Goal: Task Accomplishment & Management: Manage account settings

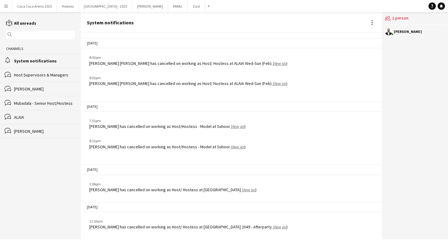
scroll to position [814, 0]
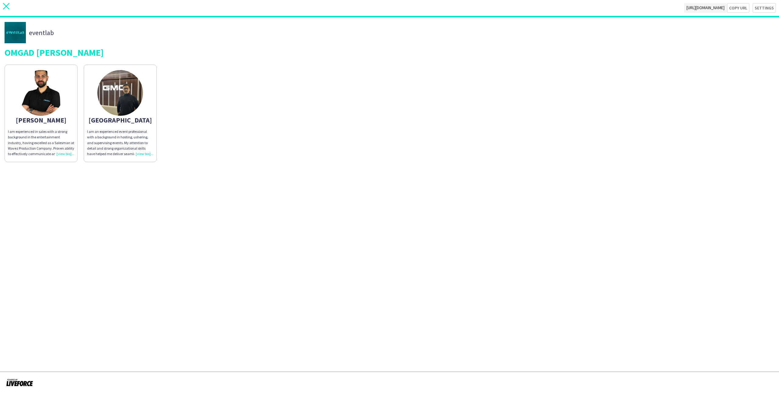
click at [8, 7] on icon "close" at bounding box center [6, 6] width 6 height 6
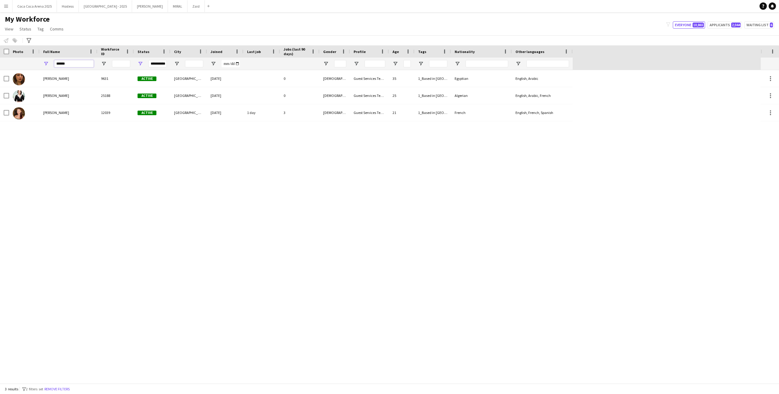
click at [84, 64] on input "******" at bounding box center [74, 63] width 40 height 7
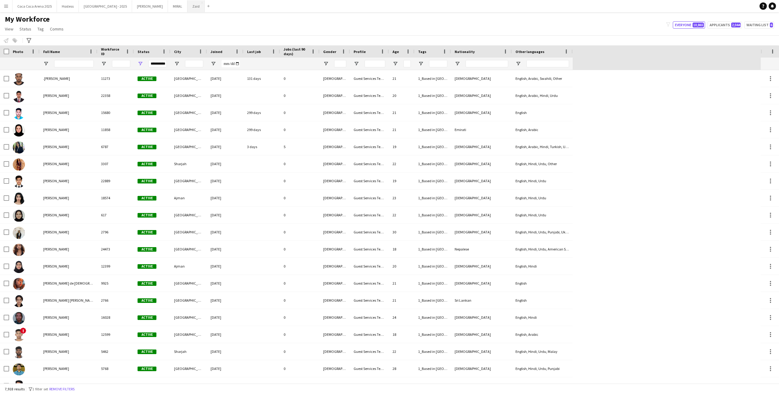
click at [188, 9] on button "Zaid Close" at bounding box center [196, 6] width 17 height 12
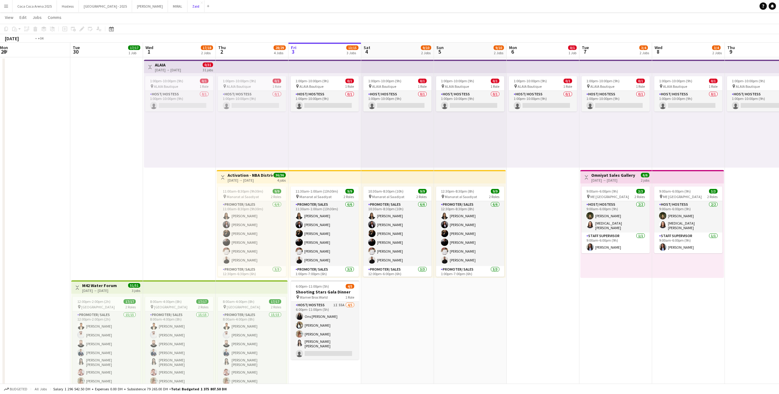
scroll to position [0, 128]
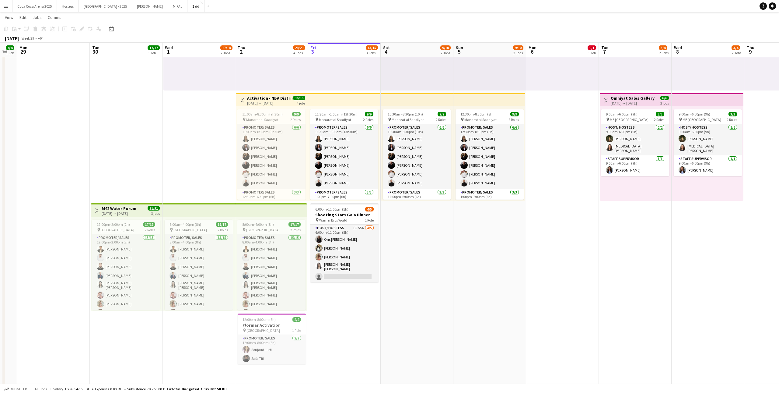
click at [325, 282] on app-date-cell "1:00pm-10:00pm (9h) 0/1 pin ALAIA Boutique 1 Role Host/ Hostess 0/1 1:00pm-10:0…" at bounding box center [344, 320] width 73 height 680
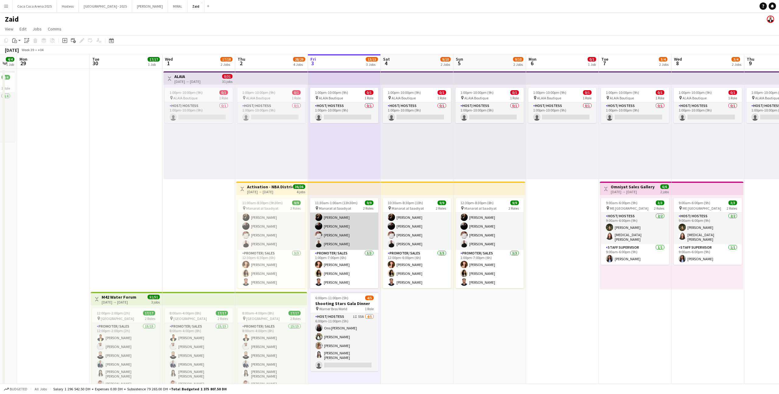
scroll to position [12, 0]
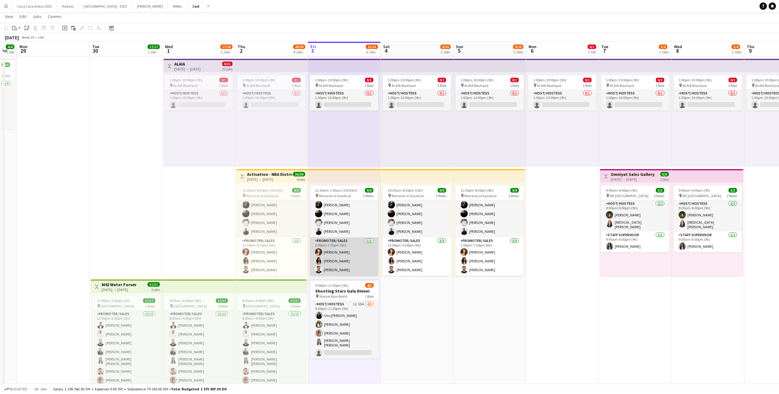
click at [372, 240] on app-card-role "Promoter/ Sales [DATE] 1:00pm-7:00pm (6h) [PERSON_NAME] Urooj [PERSON_NAME] El …" at bounding box center [344, 256] width 68 height 38
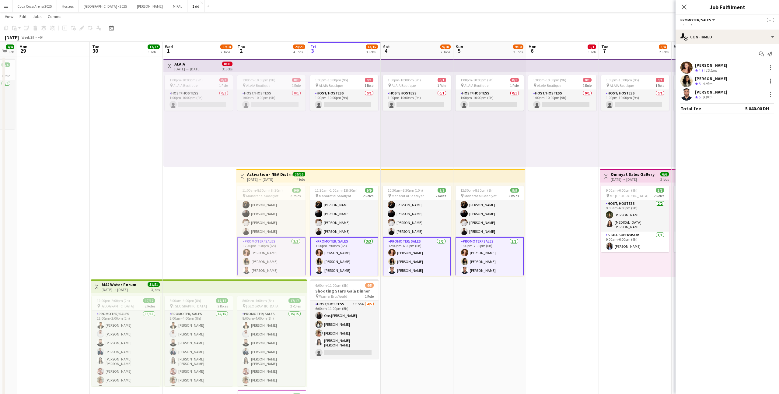
click at [422, 290] on app-date-cell "1:00pm-10:00pm (9h) 0/1 pin ALAIA Boutique 1 Role Host/ Hostess 0/1 1:00pm-10:0…" at bounding box center [417, 396] width 73 height 680
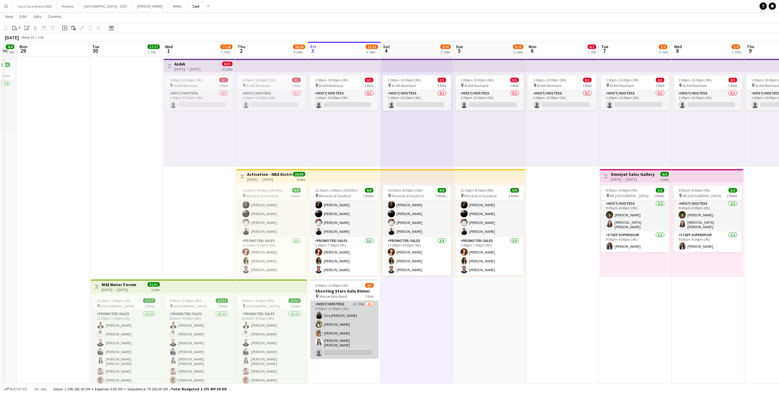
click at [368, 324] on app-card-role "Host/ Hostess 1I 55A [DATE] 6:00pm-11:00pm (5h) Ons Ben Haddada Yuela [PERSON_N…" at bounding box center [345, 330] width 68 height 58
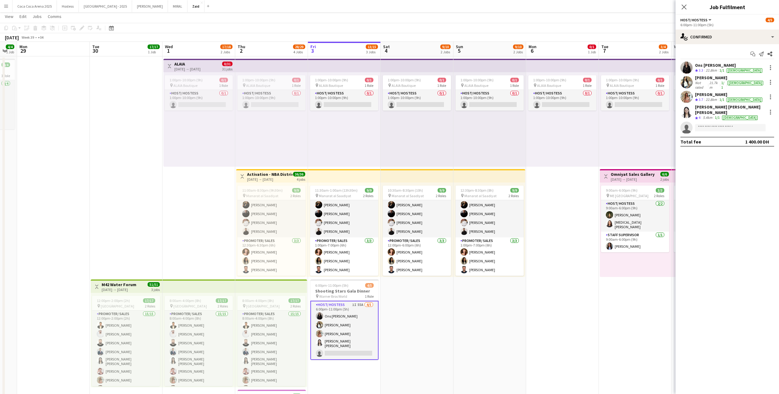
click at [420, 312] on app-date-cell "1:00pm-10:00pm (9h) 0/1 pin ALAIA Boutique 1 Role Host/ Hostess 0/1 1:00pm-10:0…" at bounding box center [417, 396] width 73 height 680
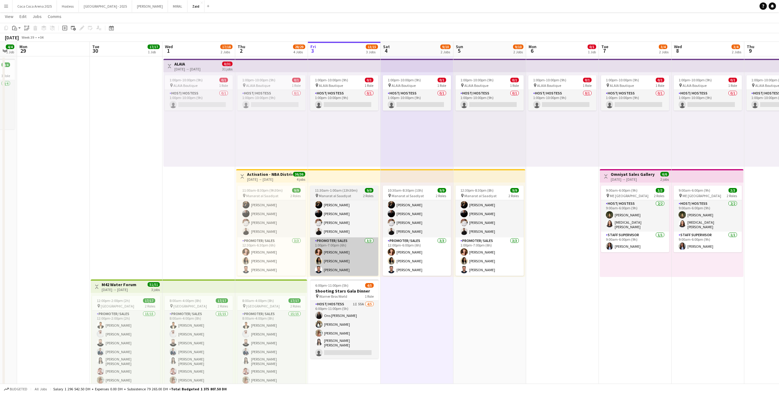
click at [358, 272] on app-card-role "Promoter/ Sales [DATE] 1:00pm-7:00pm (6h) [PERSON_NAME] Urooj [PERSON_NAME] El …" at bounding box center [344, 256] width 68 height 38
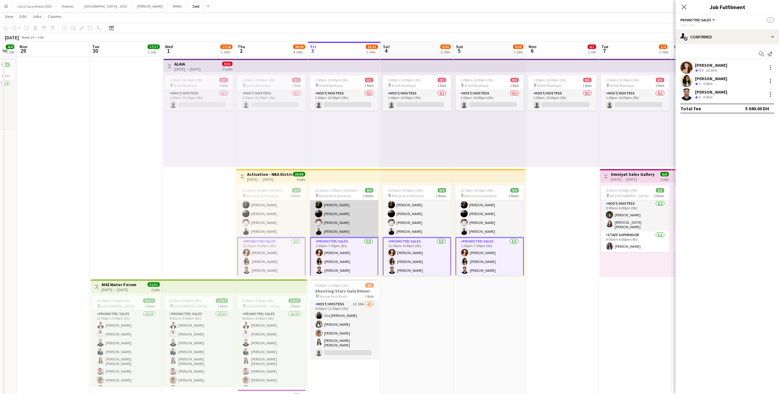
click at [362, 227] on app-card-role "Promoter/ Sales [DATE] 11:30am-1:00am (13h30m) [PERSON_NAME] [PERSON_NAME] [PER…" at bounding box center [344, 204] width 68 height 65
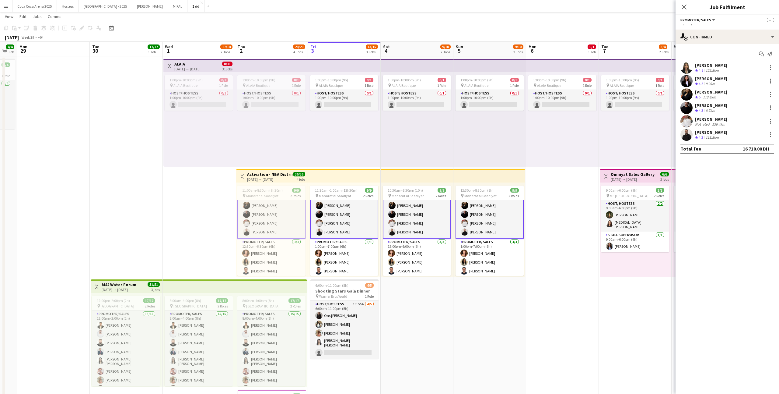
scroll to position [28, 0]
click at [769, 93] on div at bounding box center [770, 94] width 7 height 7
click at [764, 105] on span "Edit fee" at bounding box center [751, 105] width 38 height 5
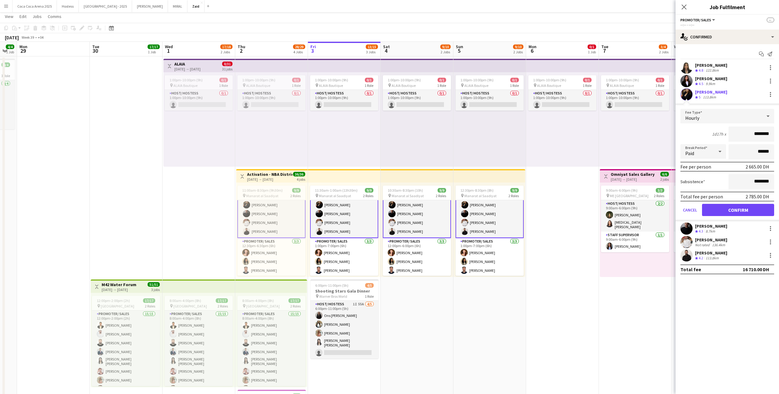
click at [756, 135] on input "********" at bounding box center [752, 133] width 46 height 15
click at [755, 132] on input "********" at bounding box center [752, 133] width 46 height 15
type input "*****"
click at [734, 211] on button "Confirm" at bounding box center [738, 210] width 72 height 12
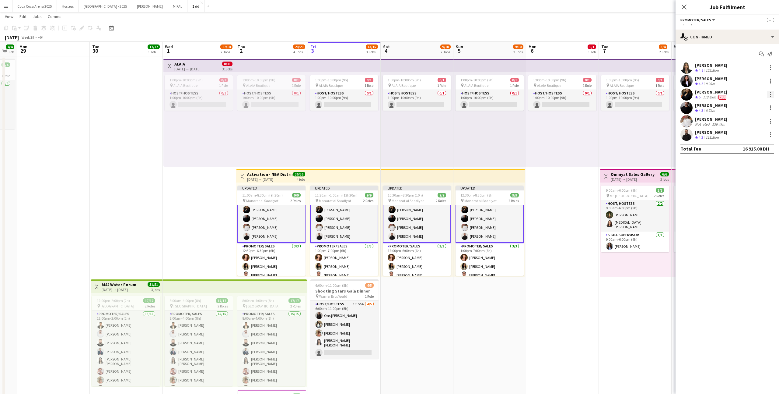
click at [774, 92] on div at bounding box center [770, 94] width 7 height 7
click at [749, 167] on span "Set as supervisor" at bounding box center [751, 163] width 38 height 5
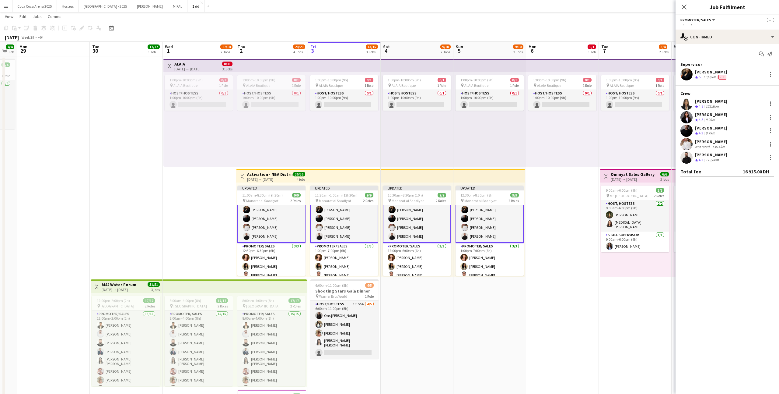
click at [563, 283] on app-date-cell "1:00pm-10:00pm (9h) 0/1 pin ALAIA Boutique 1 Role Host/ Hostess 0/1 1:00pm-10:0…" at bounding box center [562, 396] width 73 height 680
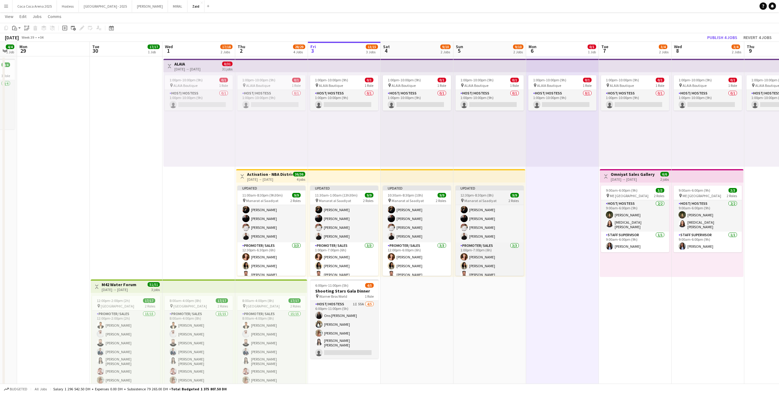
click at [517, 205] on div "Promoter/ Sales [DATE] 12:30pm-8:30pm (8h) [PERSON_NAME] [PERSON_NAME] [PERSON_…" at bounding box center [490, 240] width 68 height 71
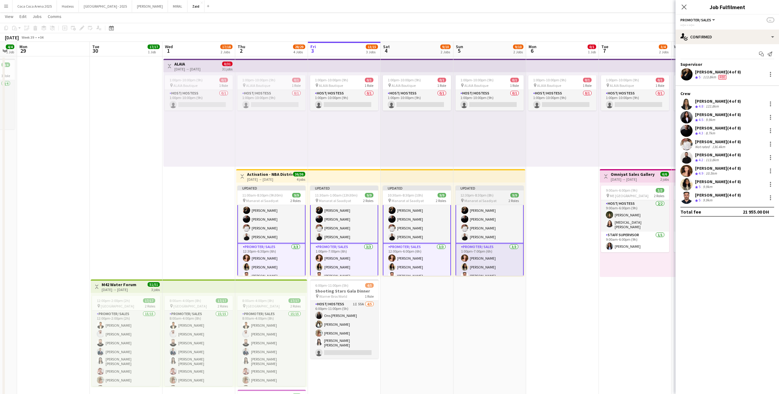
scroll to position [28, 0]
click at [550, 210] on app-date-cell "1:00pm-10:00pm (9h) 0/1 pin ALAIA Boutique 1 Role Host/ Hostess 0/1 1:00pm-10:0…" at bounding box center [562, 396] width 73 height 680
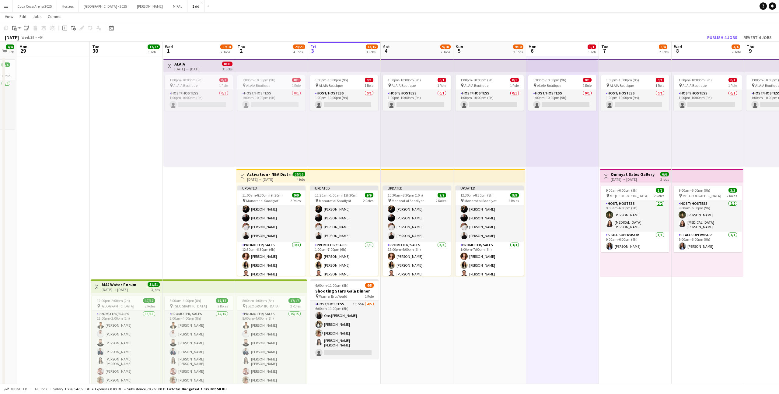
scroll to position [28, 0]
click at [515, 183] on div "Updated 12:30pm-8:30pm (8h) 9/9 pin Manarat al Saadiyat 2 Roles Promoter/ Sales…" at bounding box center [490, 229] width 72 height 94
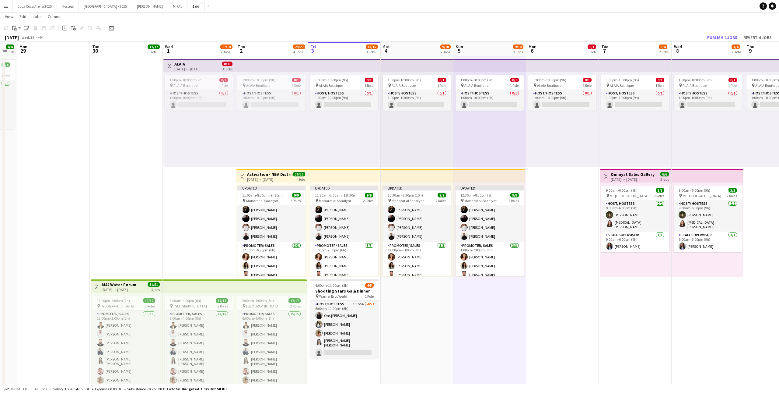
click at [514, 177] on app-top-bar at bounding box center [490, 175] width 72 height 13
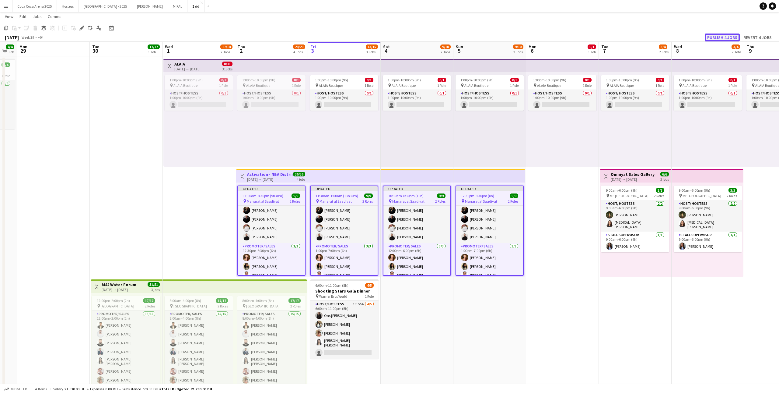
click at [724, 35] on button "Publish 4 jobs" at bounding box center [722, 37] width 35 height 8
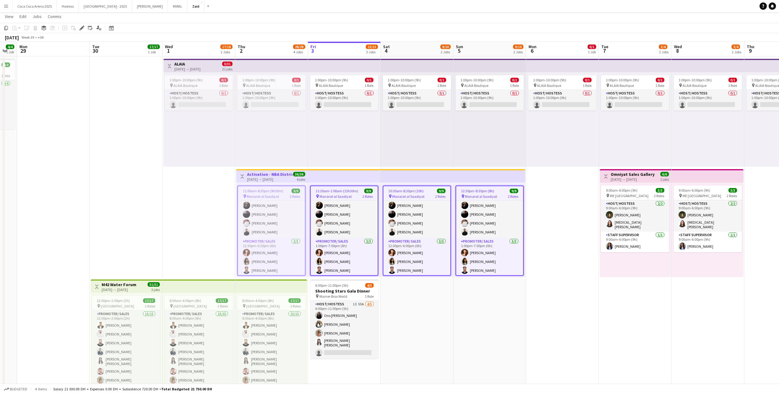
click at [428, 163] on div "1:00pm-10:00pm (9h) 0/1 pin ALAIA Boutique 1 Role Host/ Hostess 0/1 1:00pm-10:0…" at bounding box center [417, 119] width 73 height 94
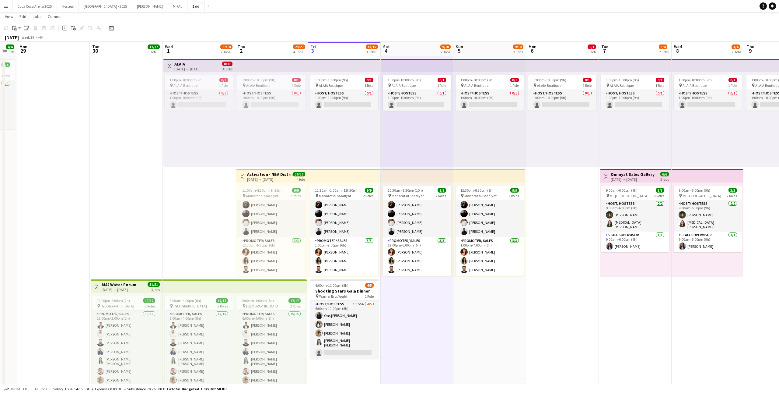
click at [422, 167] on app-date-cell "1:00pm-10:00pm (9h) 0/1 pin ALAIA Boutique 1 Role Host/ Hostess 0/1 1:00pm-10:0…" at bounding box center [417, 396] width 73 height 680
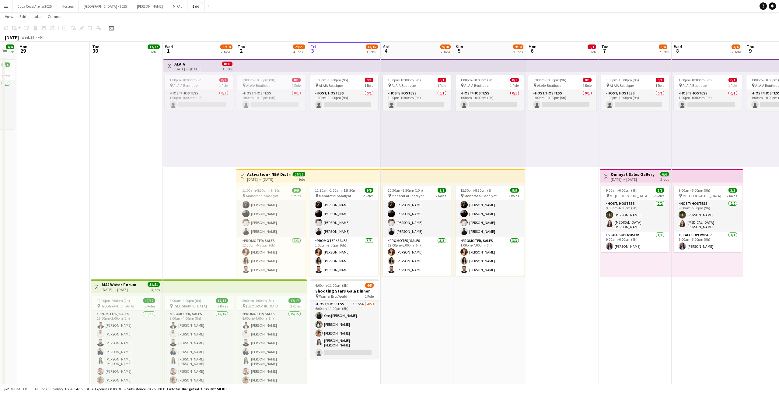
click at [178, 67] on div "[DATE] → [DATE]" at bounding box center [187, 69] width 26 height 5
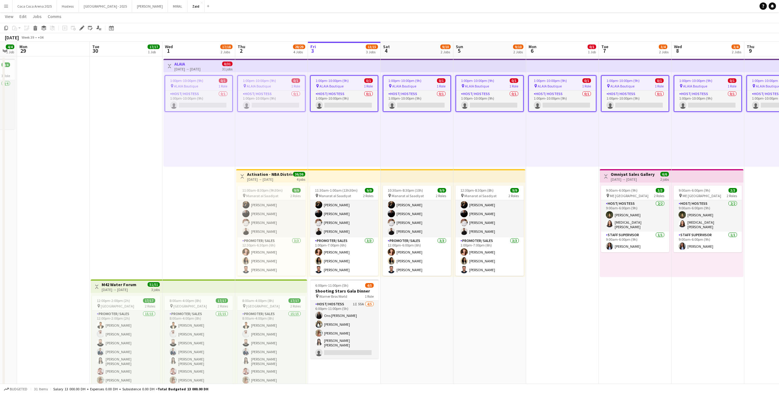
click at [171, 66] on app-icon "Toggle View" at bounding box center [169, 66] width 4 height 4
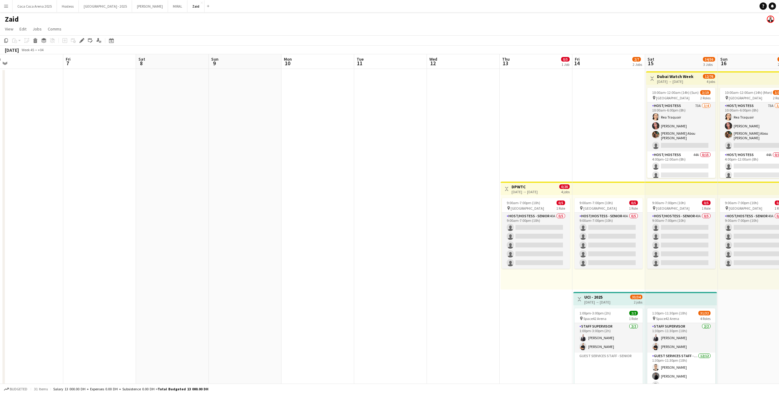
scroll to position [0, 202]
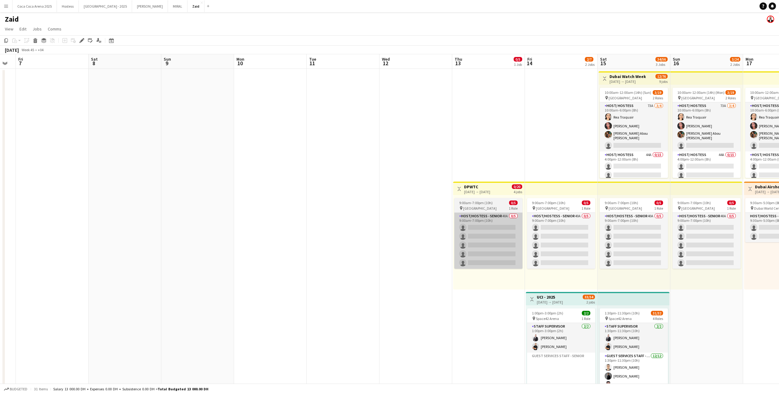
click at [497, 216] on app-card-role "Host/Hostess - Senior 40A 0/5 9:00am-7:00pm (10h) single-neutral-actions single…" at bounding box center [489, 241] width 68 height 56
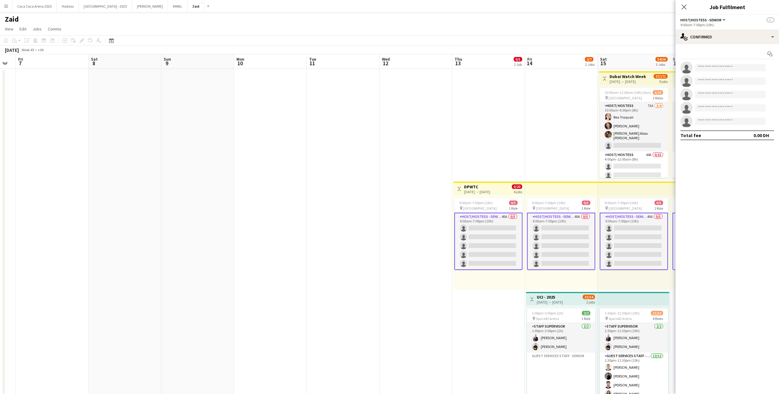
click at [515, 162] on app-date-cell "Toggle View DPWTC [DATE] → [DATE] 0/20 4 jobs 9:00am-7:00pm (10h) 0/5 pin Dubai…" at bounding box center [488, 361] width 73 height 585
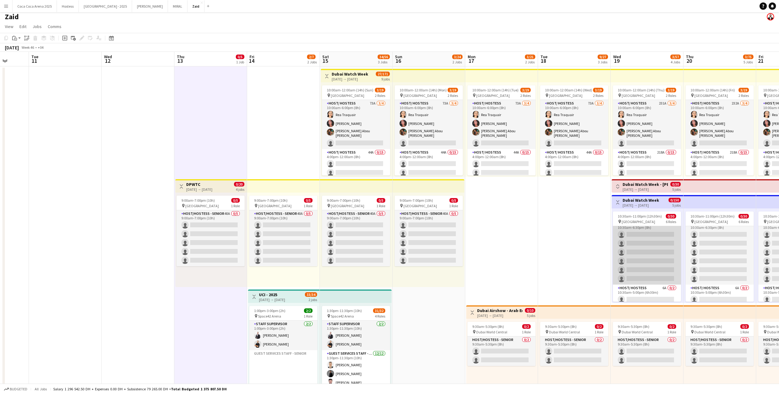
scroll to position [0, 0]
click at [662, 262] on app-card-role "Host/ Hostess 9A 0/6 10:30am-6:30pm (8h) single-neutral-actions single-neutral-…" at bounding box center [647, 258] width 68 height 65
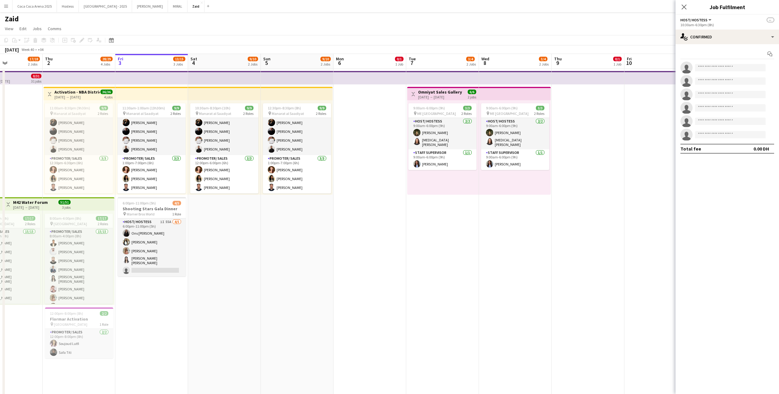
scroll to position [0, 133]
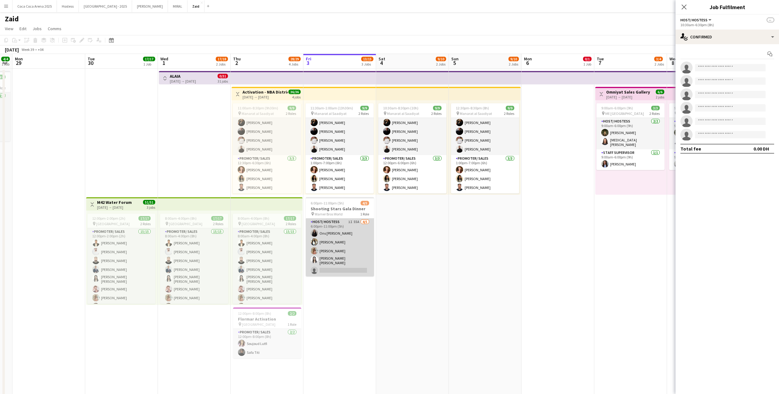
click at [345, 241] on app-card-role "Host/ Hostess 1I 55A [DATE] 6:00pm-11:00pm (5h) Ons Ben Haddada Yuela [PERSON_N…" at bounding box center [340, 247] width 68 height 58
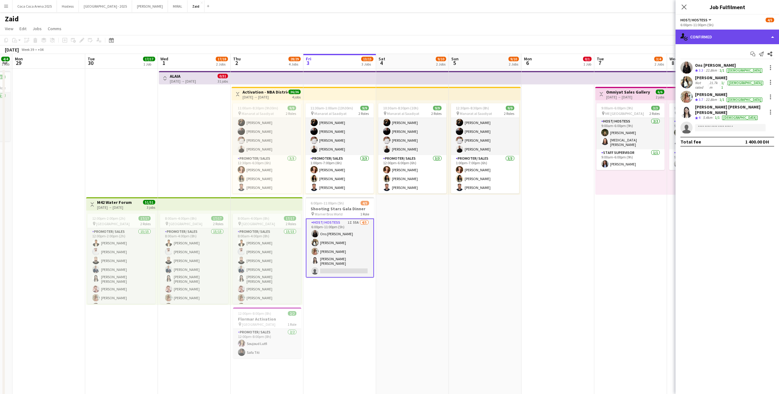
click at [752, 38] on div "single-neutral-actions-check-2 Confirmed" at bounding box center [728, 37] width 104 height 15
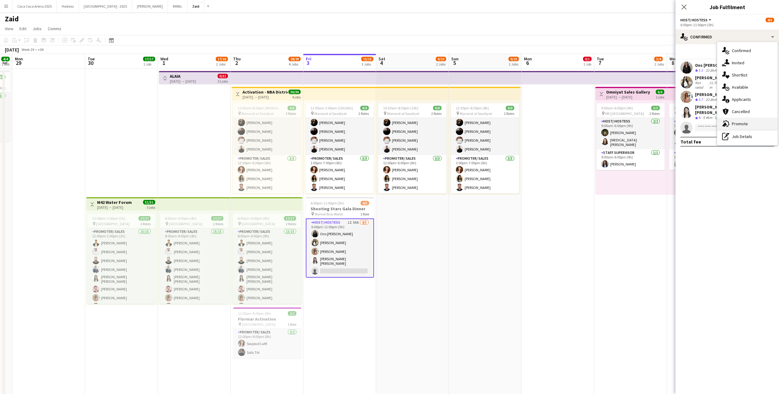
click at [754, 122] on div "advertising-megaphone Promote" at bounding box center [748, 124] width 60 height 12
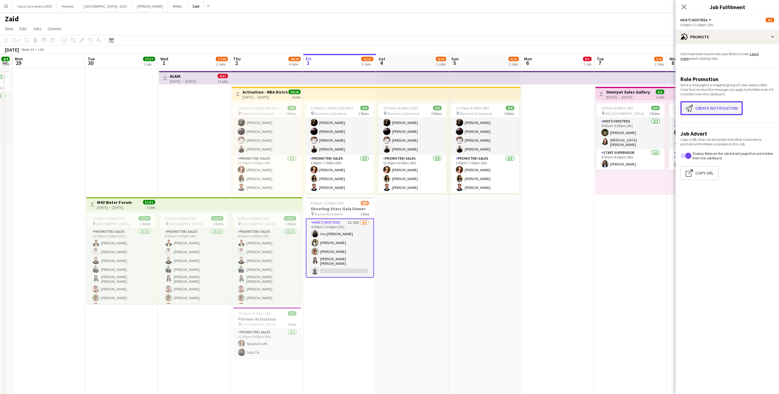
click at [724, 103] on button "Create notification Create notification" at bounding box center [712, 108] width 62 height 14
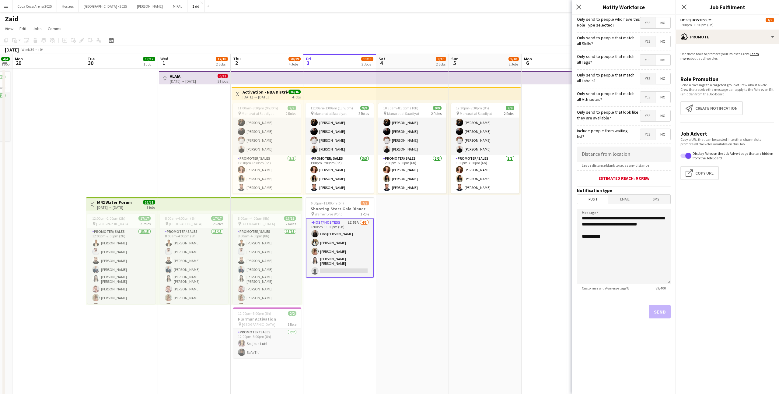
click at [649, 111] on span "Yes" at bounding box center [648, 115] width 15 height 11
click at [648, 99] on span "Yes" at bounding box center [648, 97] width 15 height 11
click at [648, 81] on span "Yes" at bounding box center [648, 78] width 15 height 11
click at [648, 56] on span "Yes" at bounding box center [648, 60] width 15 height 11
click at [648, 43] on span "Yes" at bounding box center [648, 41] width 15 height 11
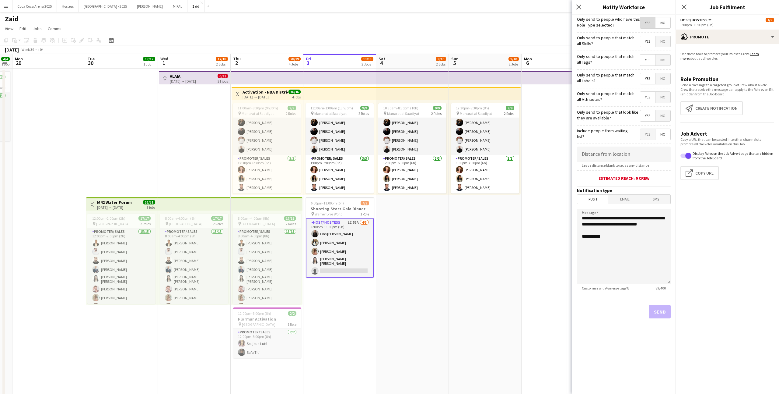
click at [648, 24] on span "Yes" at bounding box center [648, 22] width 15 height 11
click at [659, 311] on button "Send" at bounding box center [660, 311] width 22 height 13
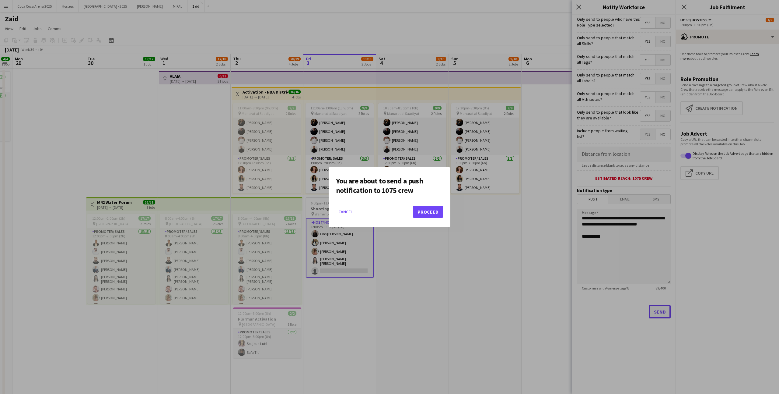
scroll to position [0, 0]
click at [426, 212] on button "Proceed" at bounding box center [428, 212] width 30 height 12
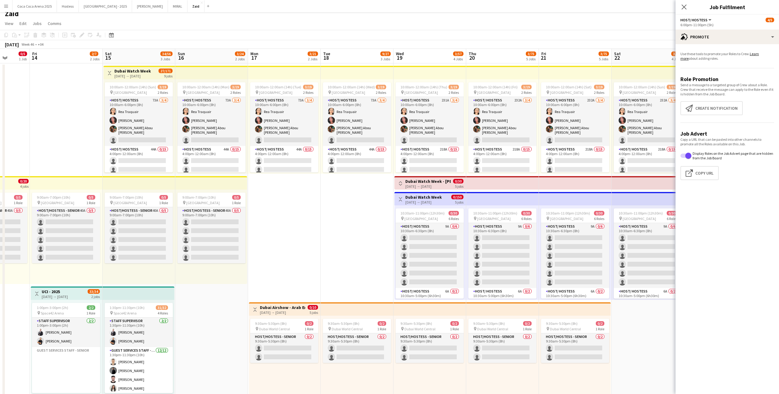
scroll to position [0, 188]
click at [436, 194] on h3 "Dubai Watch Week" at bounding box center [424, 196] width 37 height 5
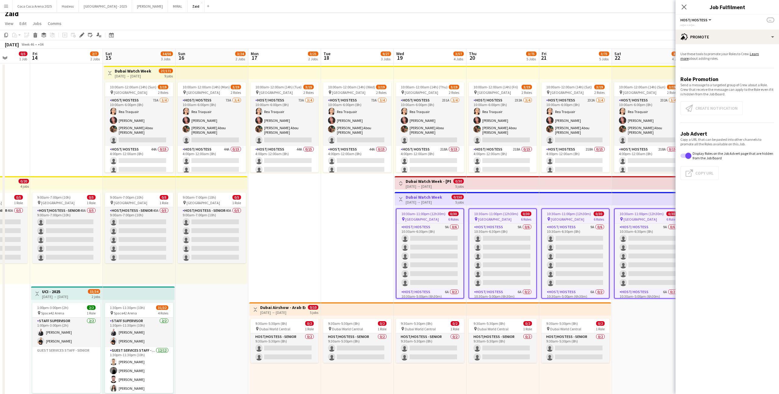
click at [724, 48] on div "Use these tools to promote your Roles to Crew. Learn more about adding roles. R…" at bounding box center [728, 118] width 104 height 148
click at [722, 42] on div "advertising-megaphone Promote" at bounding box center [728, 37] width 104 height 15
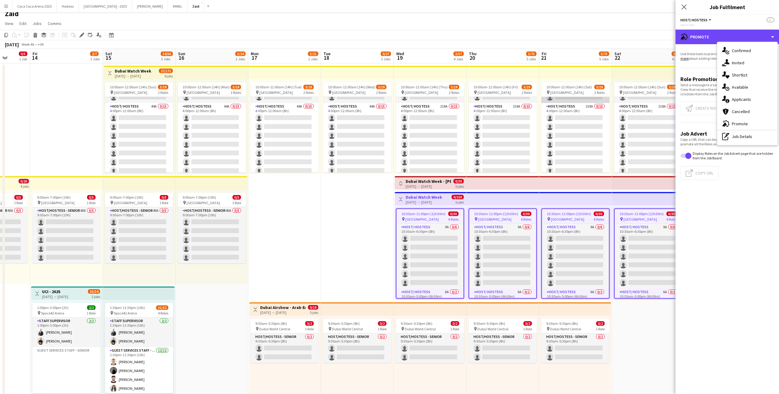
scroll to position [54, 0]
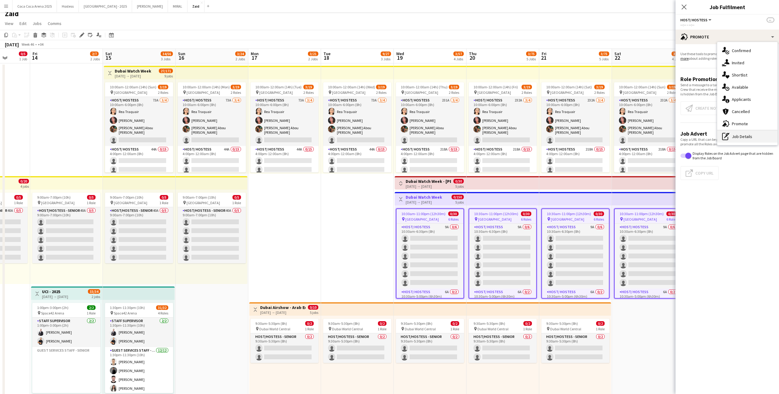
click at [736, 141] on div "pen-write Job Details" at bounding box center [748, 136] width 60 height 12
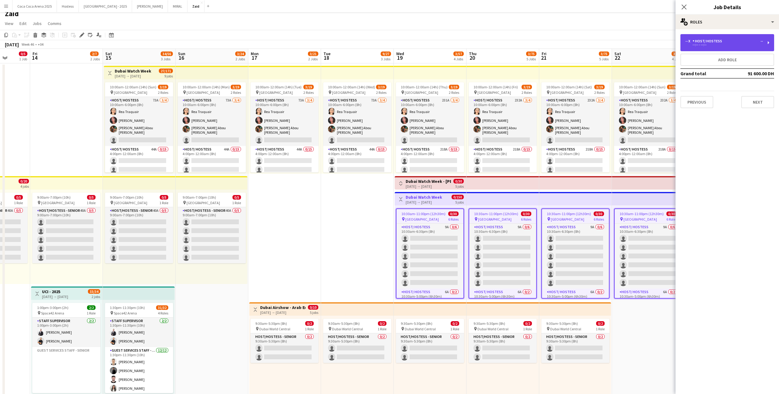
click at [740, 45] on div "--:-- - --:--" at bounding box center [725, 44] width 78 height 3
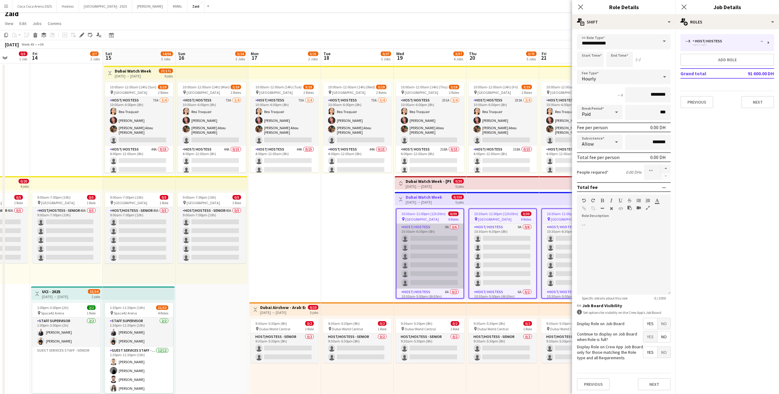
click at [443, 244] on app-card-role "Host/ Hostess 9A 0/6 10:30am-6:30pm (8h) single-neutral-actions single-neutral-…" at bounding box center [430, 255] width 67 height 65
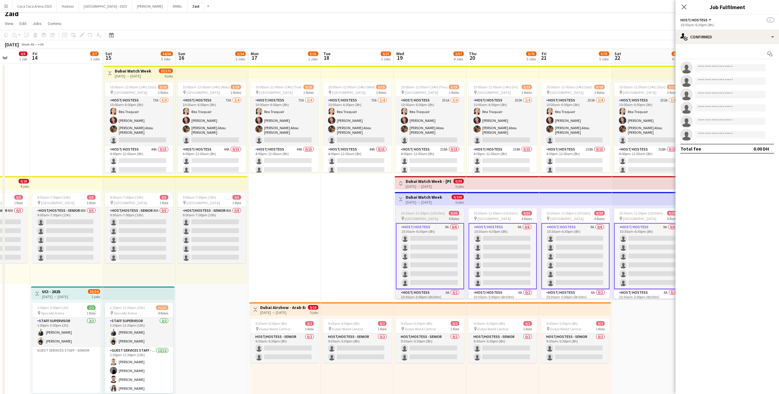
click at [461, 215] on div "10:30am-11:00pm (12h30m) 0/30" at bounding box center [430, 213] width 68 height 5
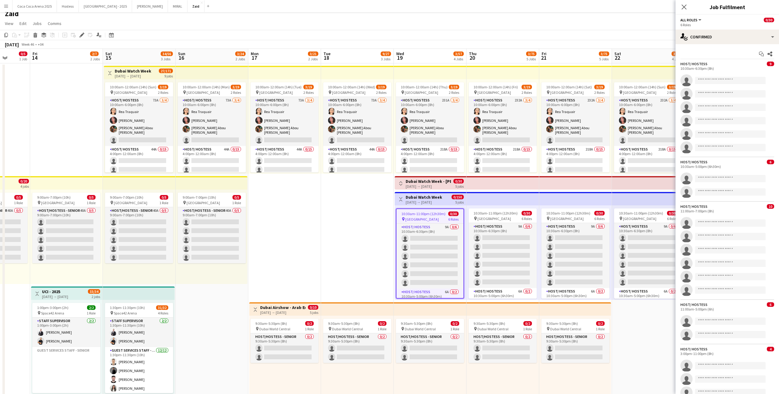
click at [454, 204] on div "0/150 5 jobs" at bounding box center [458, 200] width 12 height 10
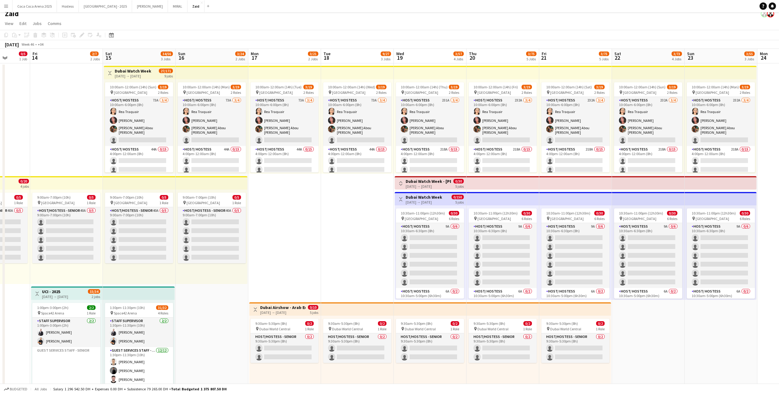
click at [452, 202] on div "0/150 5 jobs" at bounding box center [458, 200] width 12 height 10
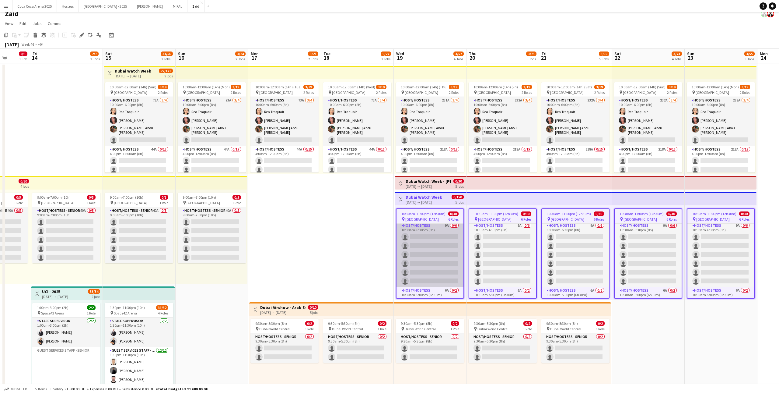
click at [452, 251] on app-card-role "Host/ Hostess 9A 0/6 10:30am-6:30pm (8h) single-neutral-actions single-neutral-…" at bounding box center [430, 254] width 67 height 65
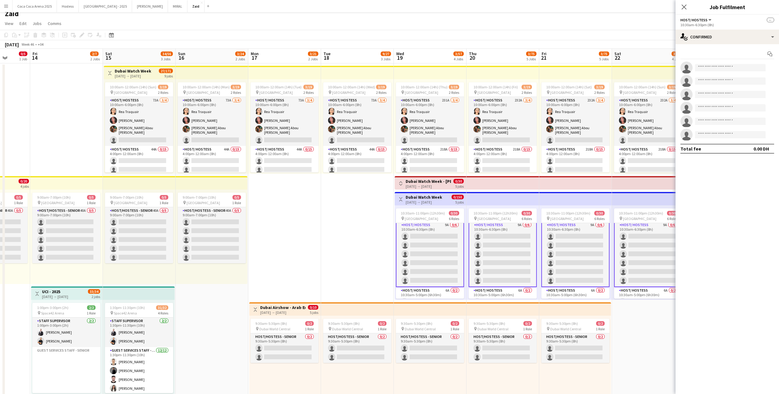
click at [719, 72] on app-invite-slot "single-neutral-actions" at bounding box center [728, 68] width 104 height 12
click at [717, 69] on input at bounding box center [730, 67] width 71 height 7
type input "**********"
click at [741, 79] on span "[EMAIL_ADDRESS][DOMAIN_NAME]" at bounding box center [730, 81] width 61 height 5
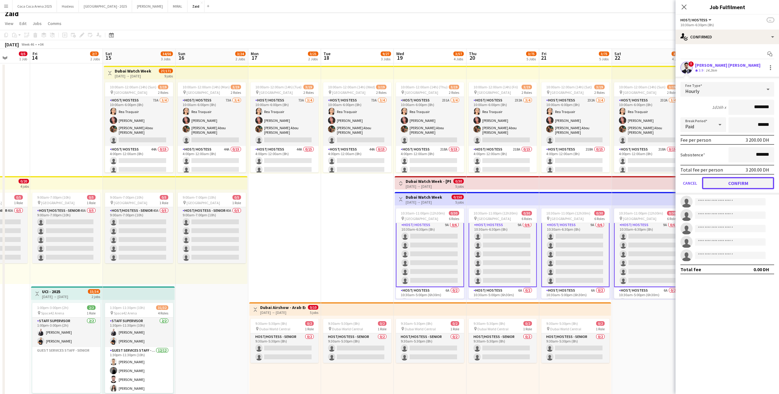
click at [733, 178] on button "Confirm" at bounding box center [738, 183] width 72 height 12
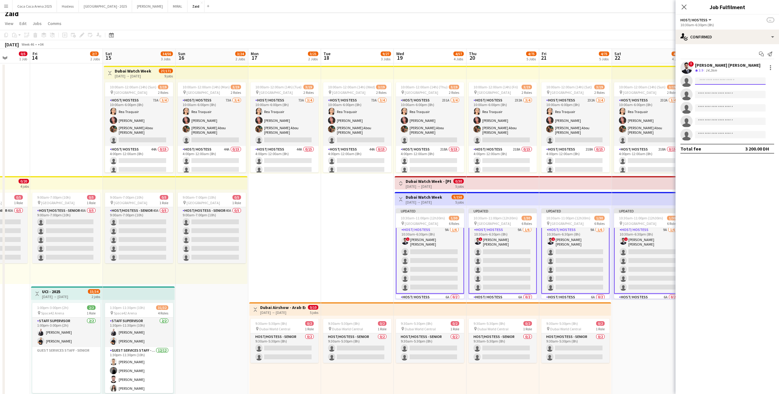
click at [727, 82] on input at bounding box center [730, 80] width 71 height 7
type input "******"
click at [731, 94] on span "[DOMAIN_NAME][EMAIL_ADDRESS][DOMAIN_NAME]" at bounding box center [730, 94] width 61 height 5
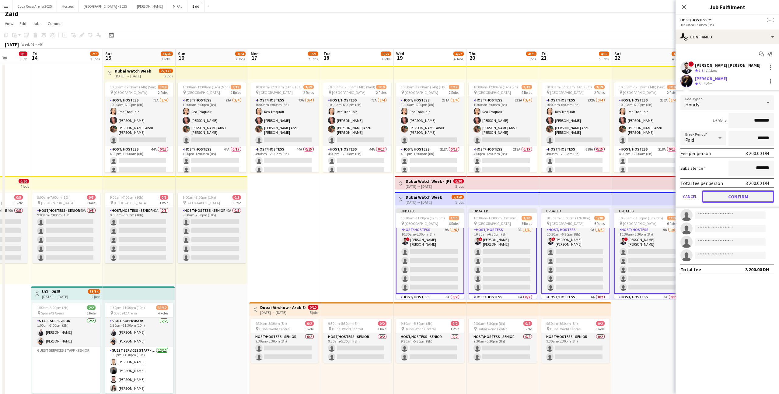
click at [735, 196] on button "Confirm" at bounding box center [738, 196] width 72 height 12
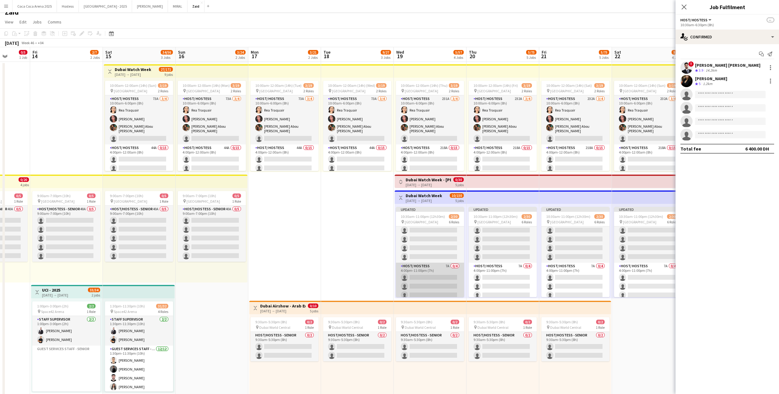
click at [437, 278] on app-card-role "Host/ Hostess 7A 0/4 4:00pm-11:00pm (7h) single-neutral-actions single-neutral-…" at bounding box center [430, 285] width 68 height 47
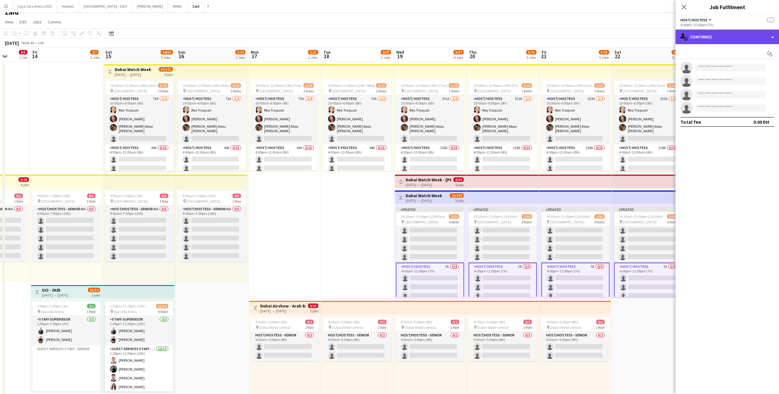
click at [725, 43] on div "single-neutral-actions-check-2 Confirmed" at bounding box center [728, 37] width 104 height 15
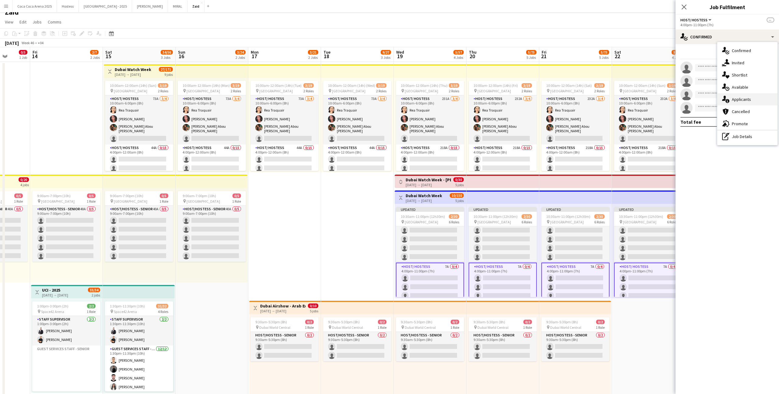
click at [746, 97] on span "Applicants" at bounding box center [741, 99] width 19 height 5
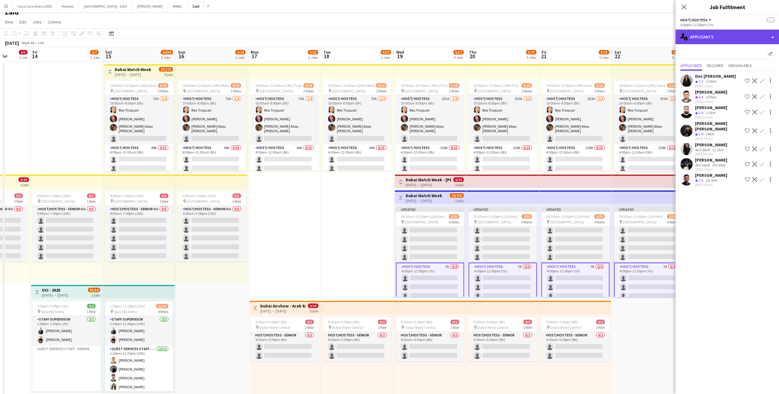
click at [734, 41] on div "single-neutral-actions-information Applicants" at bounding box center [728, 37] width 104 height 15
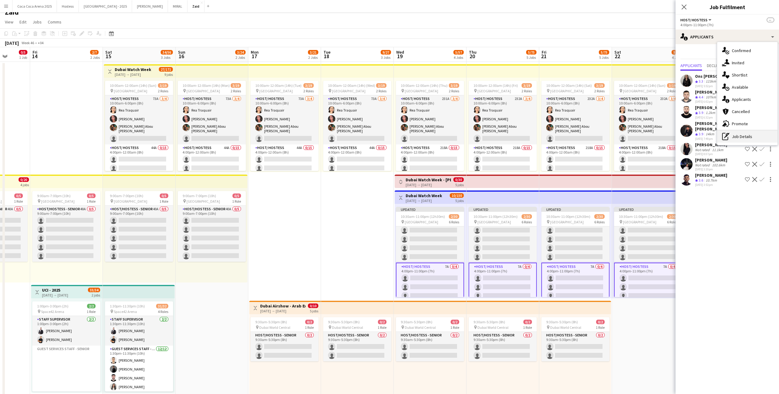
click at [756, 138] on div "pen-write Job Details" at bounding box center [748, 136] width 60 height 12
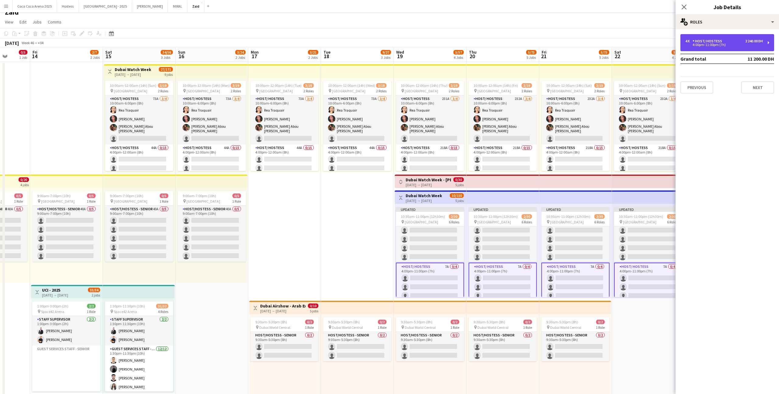
click at [723, 50] on div "4 x Host/ Hostess 2 240.00 DH 4:00pm-11:00pm (7h)" at bounding box center [728, 42] width 94 height 17
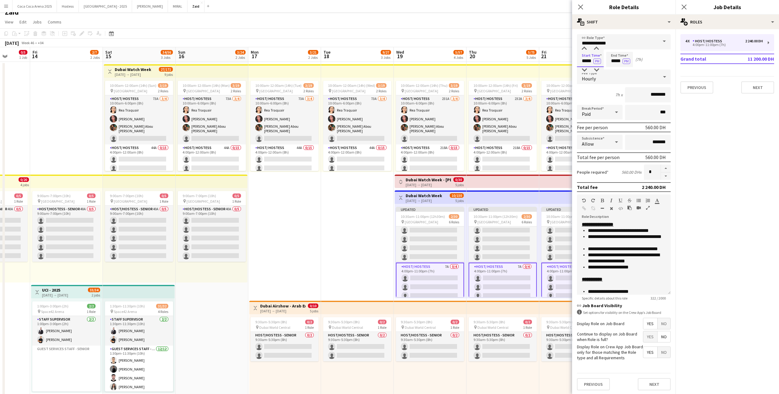
click at [586, 56] on input "*****" at bounding box center [590, 59] width 27 height 15
click at [586, 49] on div at bounding box center [585, 49] width 12 height 6
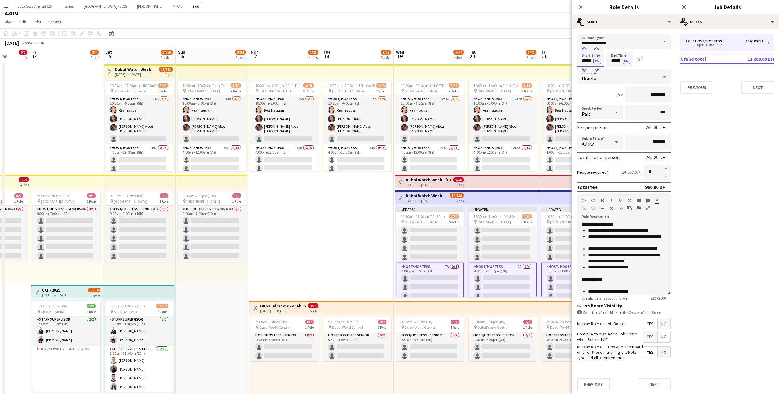
click at [586, 49] on div at bounding box center [585, 49] width 12 height 6
click at [584, 71] on div at bounding box center [585, 70] width 12 height 6
click at [596, 49] on div at bounding box center [597, 49] width 12 height 6
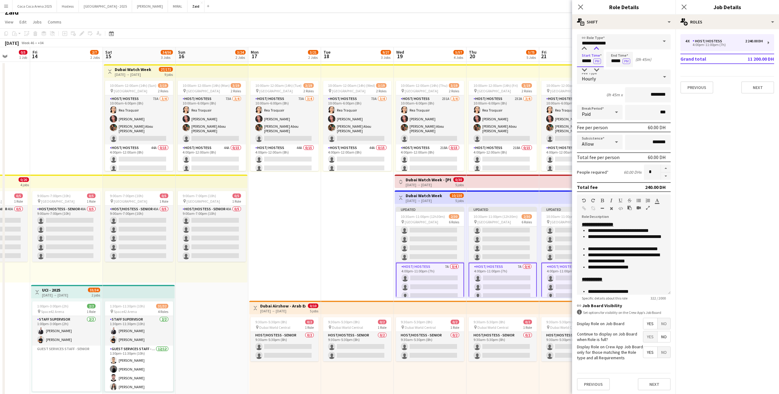
type input "*****"
click at [596, 49] on div at bounding box center [597, 49] width 12 height 6
click at [597, 62] on button "PM" at bounding box center [598, 60] width 8 height 5
click at [621, 54] on input "*****" at bounding box center [620, 59] width 27 height 15
click at [667, 175] on button "button" at bounding box center [666, 176] width 10 height 8
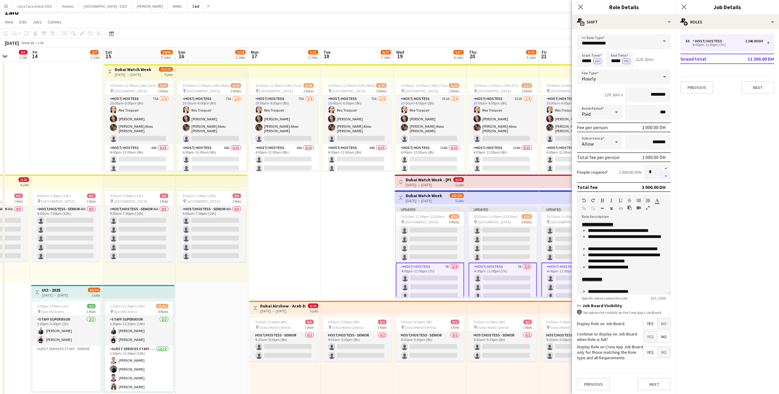
click at [667, 175] on button "button" at bounding box center [666, 176] width 10 height 8
type input "*"
click at [471, 267] on app-card-role "Host/ Hostess 7A 0/4 4:00pm-11:00pm (7h) single-neutral-actions single-neutral-…" at bounding box center [503, 286] width 68 height 48
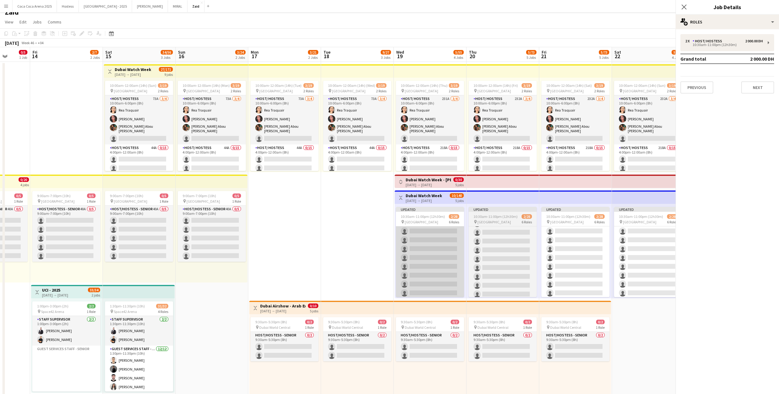
click at [451, 275] on app-card-role "Host/ Hostess 4A 0/10 3:00pm-11:00pm (8h) single-neutral-actions single-neutral…" at bounding box center [430, 249] width 68 height 100
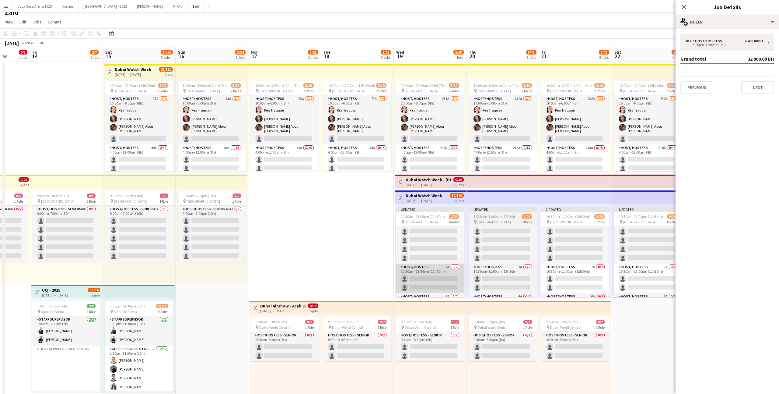
click at [448, 270] on app-card-role "Host/ Hostess 7A 0/2 10:30am-11:00pm (12h30m) single-neutral-actions single-neu…" at bounding box center [430, 278] width 68 height 30
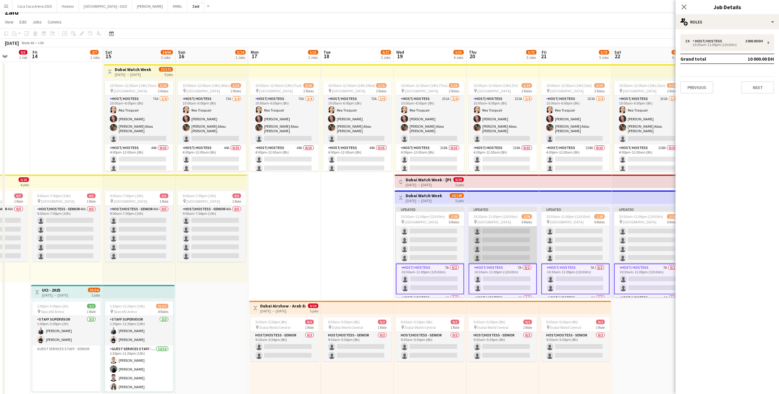
click at [535, 261] on app-card-role "Host/ Hostess 9A [DATE] 10:30am-6:30pm (8h) ! [PERSON_NAME] [PERSON_NAME] singl…" at bounding box center [503, 230] width 68 height 67
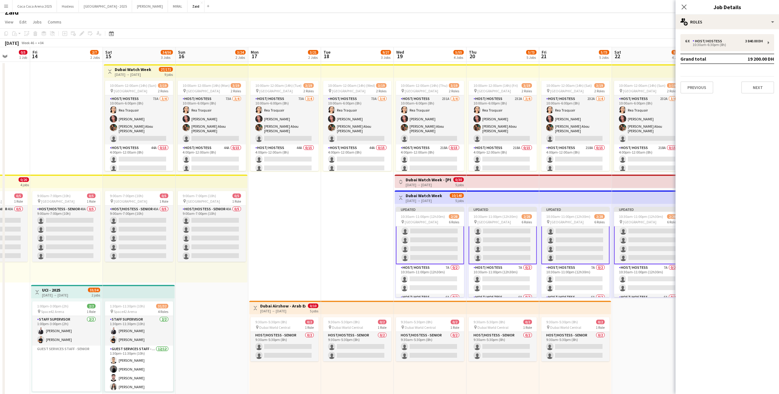
click at [358, 264] on app-date-cell "10:00am-12:00am (14h) (Wed) 3/19 pin Dubai Mall 2 Roles Host/ Hostess 73A [DATE…" at bounding box center [357, 354] width 73 height 585
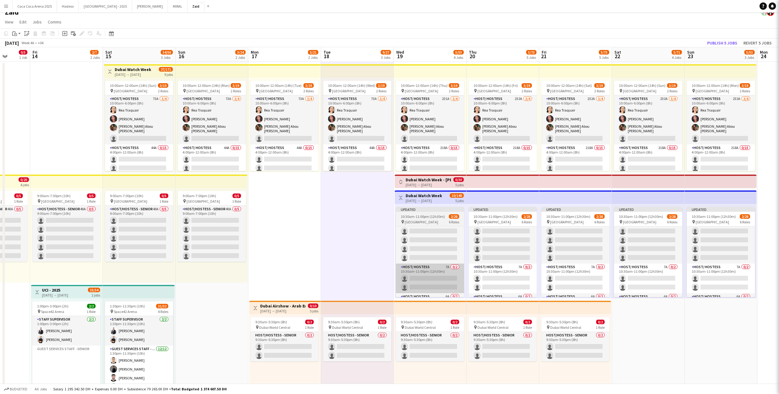
click at [445, 268] on app-card-role "Host/ Hostess 7A 0/2 10:30am-11:00pm (12h30m) single-neutral-actions single-neu…" at bounding box center [430, 278] width 68 height 30
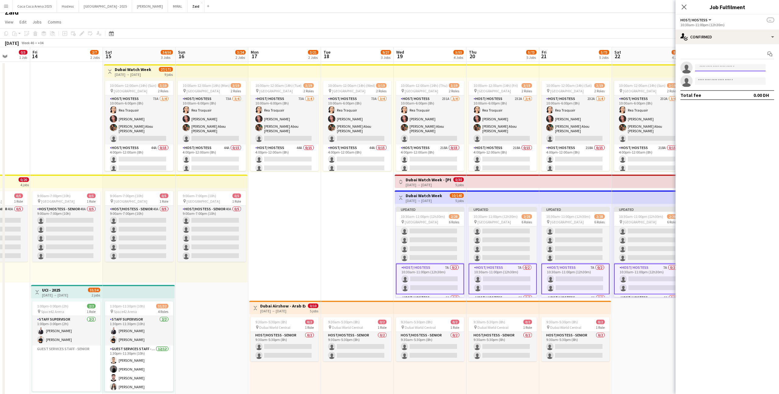
click at [730, 66] on input at bounding box center [730, 67] width 71 height 7
type input "*"
type input "******"
type input "***"
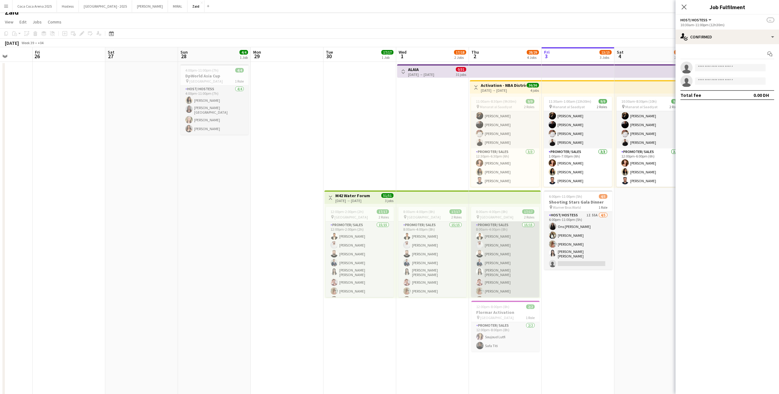
click at [536, 241] on app-card-role "Promoter/ Sales 15/15 8:00am-4:00pm (8h) Abdullah Aburjeilah [PERSON_NAME] [PER…" at bounding box center [505, 295] width 68 height 148
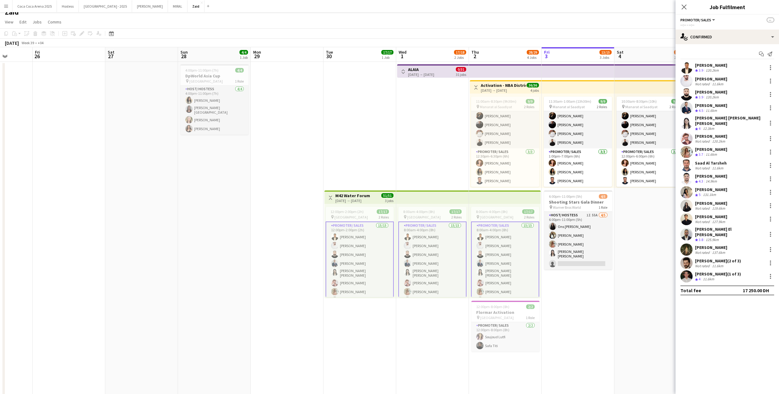
click at [728, 134] on div "[PERSON_NAME]" at bounding box center [711, 135] width 32 height 5
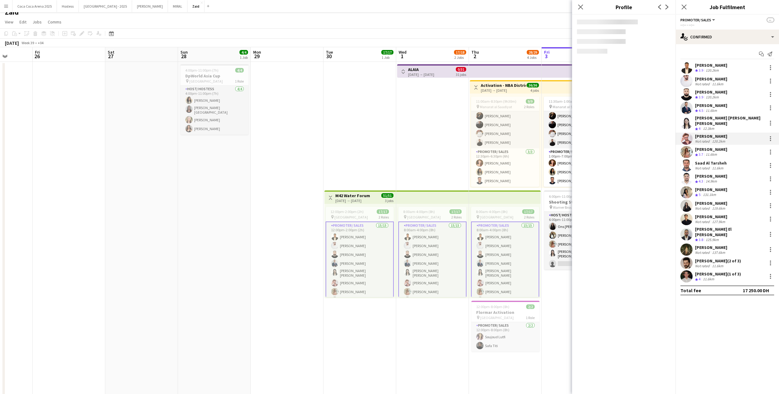
click at [728, 111] on div "Crew rating 4.5 11.6km" at bounding box center [711, 110] width 32 height 5
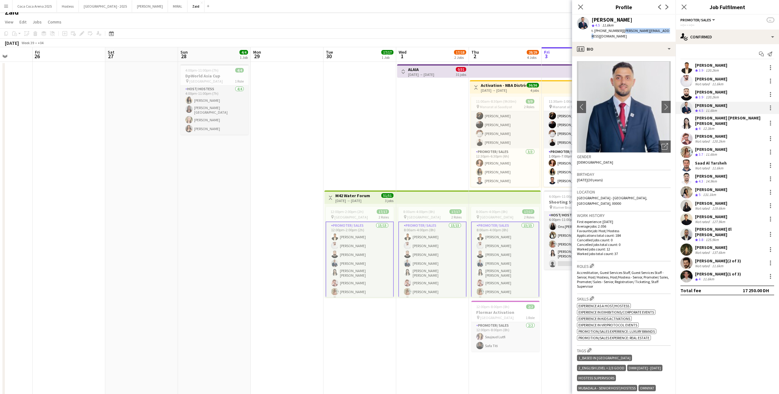
drag, startPoint x: 623, startPoint y: 31, endPoint x: 666, endPoint y: 32, distance: 42.6
click at [666, 32] on div "[PERSON_NAME] star 4.5 11.6km t. [PHONE_NUMBER] | [PERSON_NAME][EMAIL_ADDRESS][…" at bounding box center [624, 28] width 104 height 27
copy span "[PERSON_NAME][EMAIL_ADDRESS][DOMAIN_NAME]"
click at [551, 227] on app-user-avatar at bounding box center [552, 226] width 7 height 7
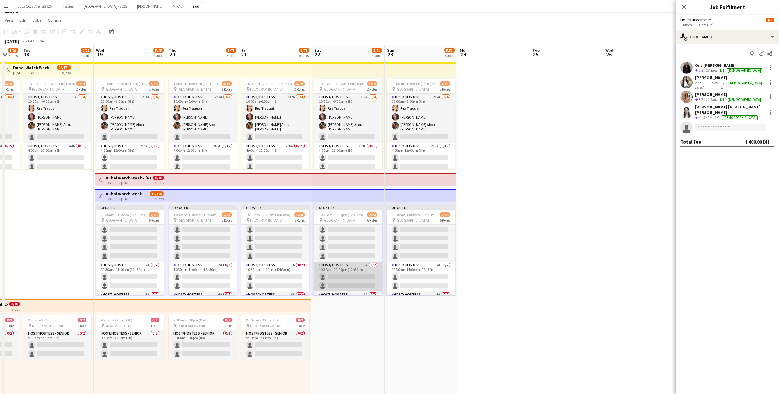
click at [353, 273] on app-card-role "Host/ Hostess 7A 0/2 10:30am-11:00pm (12h30m) single-neutral-actions single-neu…" at bounding box center [348, 277] width 68 height 30
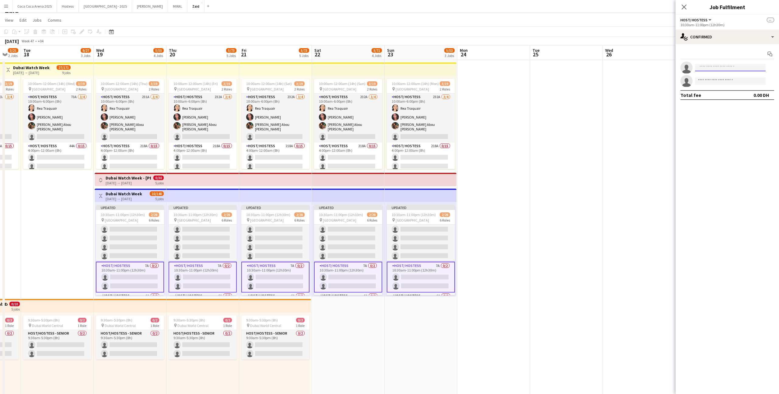
click at [708, 65] on input at bounding box center [730, 67] width 71 height 7
paste input "**********"
type input "**********"
click at [733, 81] on span "[PERSON_NAME][EMAIL_ADDRESS][DOMAIN_NAME]" at bounding box center [730, 81] width 61 height 5
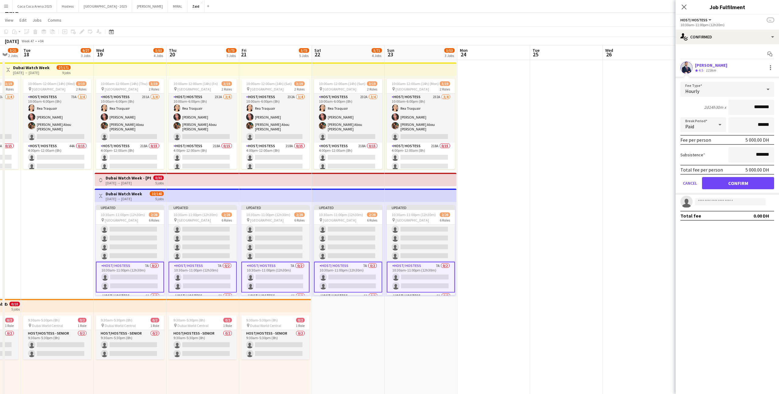
click at [728, 189] on form "Fee Type Hourly 2d14h30m x ******** Break Period Paid ****** Fee per person 5 0…" at bounding box center [728, 138] width 104 height 112
click at [728, 183] on button "Confirm" at bounding box center [738, 183] width 72 height 12
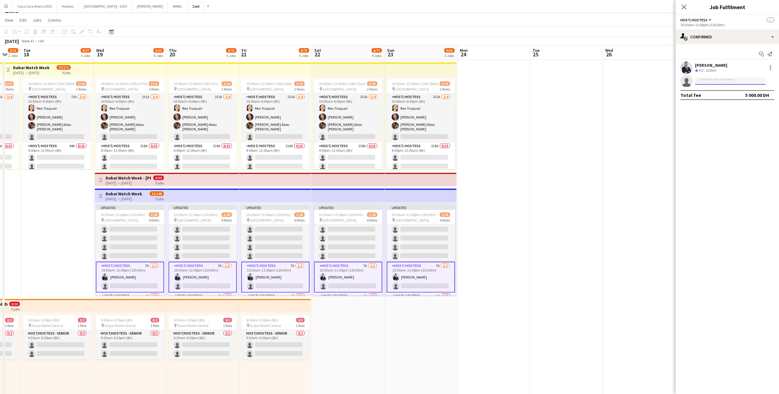
click at [732, 84] on input at bounding box center [730, 80] width 71 height 7
type input "*********"
click at [738, 93] on span "[EMAIL_ADDRESS][DOMAIN_NAME]" at bounding box center [730, 94] width 61 height 5
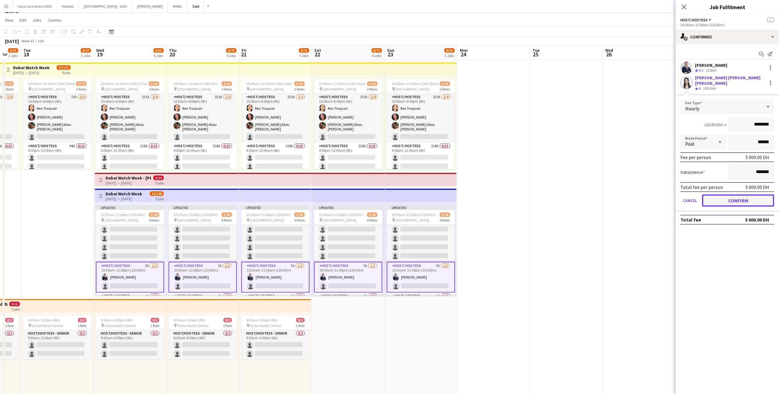
click at [739, 195] on button "Confirm" at bounding box center [738, 200] width 72 height 12
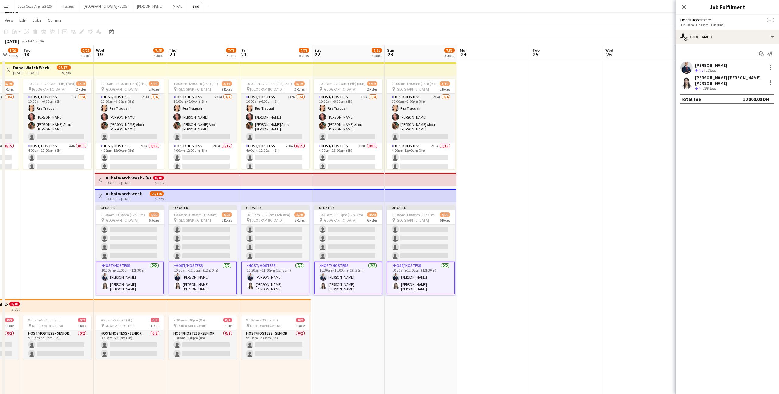
click at [568, 228] on app-date-cell at bounding box center [566, 352] width 73 height 585
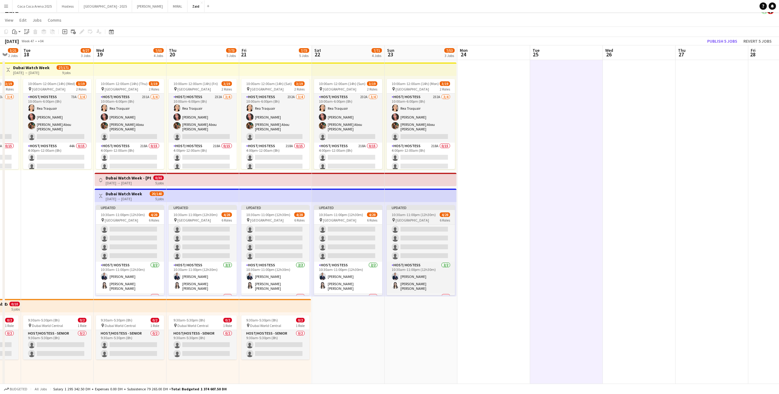
click at [447, 213] on span "4/28" at bounding box center [445, 214] width 10 height 5
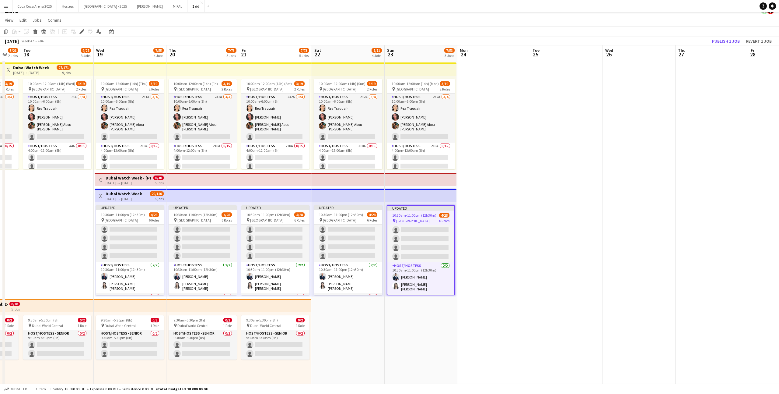
click at [470, 226] on app-date-cell at bounding box center [494, 352] width 73 height 585
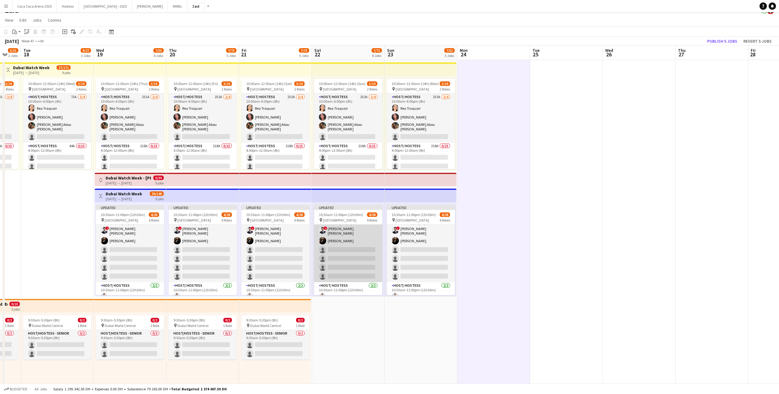
click at [362, 261] on app-card-role "Host/ Hostess 9A [DATE] 10:30am-6:30pm (8h) ! [PERSON_NAME] [PERSON_NAME] singl…" at bounding box center [348, 248] width 68 height 67
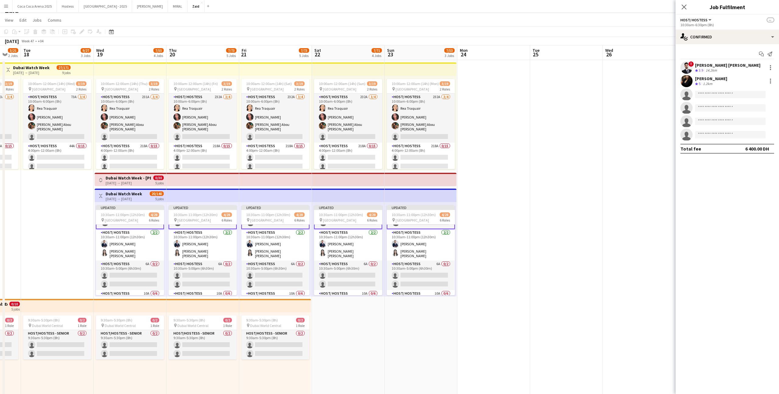
click at [396, 272] on app-card-role "Host/ Hostess 6A 0/2 10:30am-5:00pm (6h30m) single-neutral-actions single-neutr…" at bounding box center [421, 275] width 68 height 30
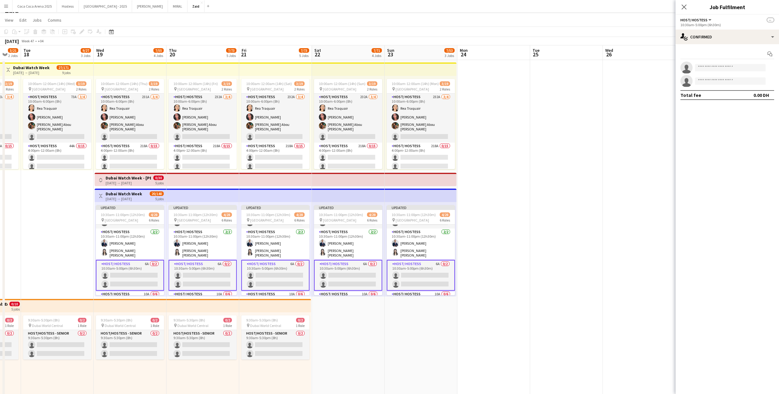
click at [737, 72] on app-invite-slot "single-neutral-actions" at bounding box center [728, 68] width 104 height 12
click at [735, 69] on input at bounding box center [730, 67] width 71 height 7
type input "**********"
click at [738, 81] on span "[EMAIL_ADDRESS][DOMAIN_NAME]" at bounding box center [730, 81] width 61 height 5
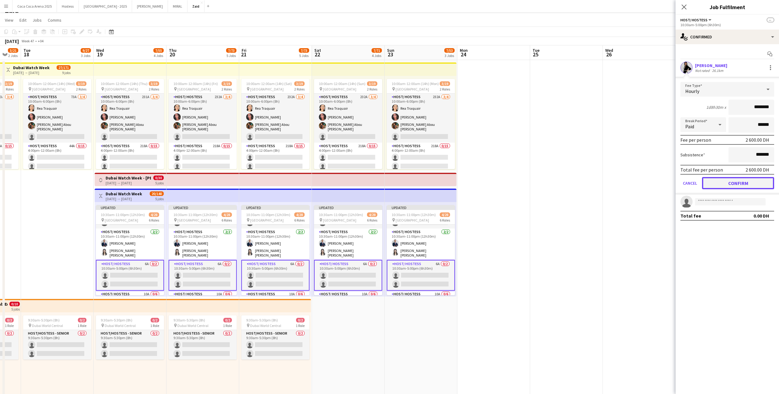
click at [734, 183] on button "Confirm" at bounding box center [738, 183] width 72 height 12
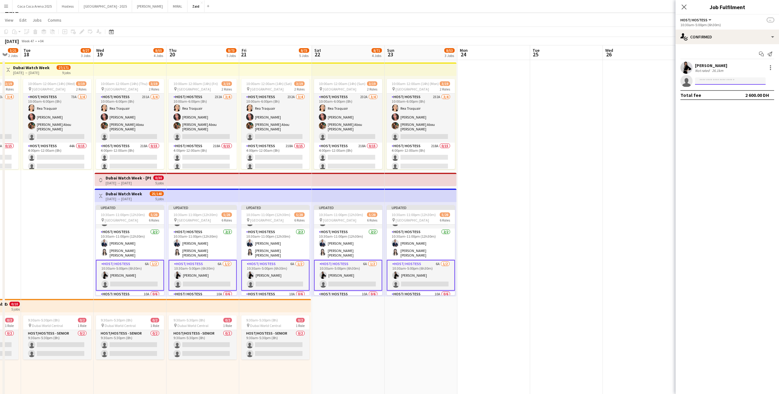
click at [723, 83] on input at bounding box center [730, 80] width 71 height 7
type input "**********"
click at [741, 98] on span "[PHONE_NUMBER]" at bounding box center [730, 99] width 61 height 5
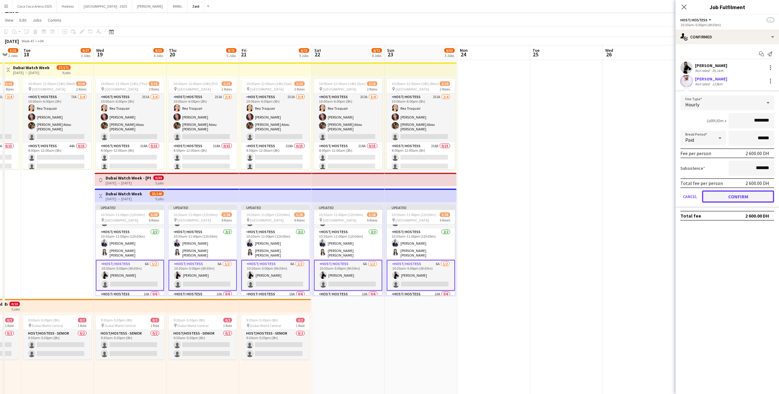
click at [732, 201] on button "Confirm" at bounding box center [738, 196] width 72 height 12
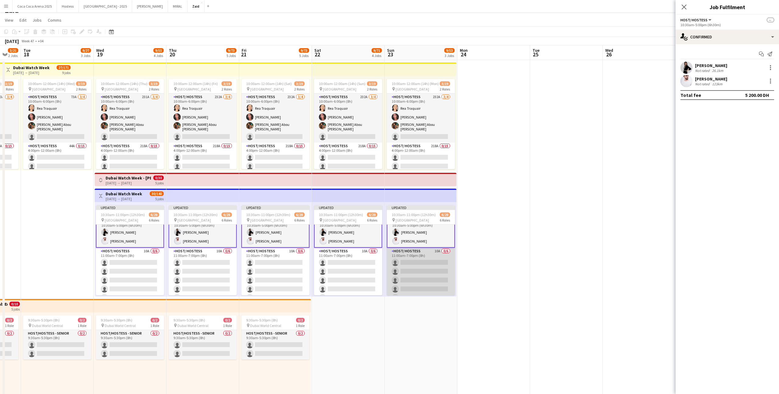
click at [437, 265] on app-card-role "Host/ Hostess 10A 0/6 11:00am-7:00pm (8h) single-neutral-actions single-neutral…" at bounding box center [421, 280] width 68 height 65
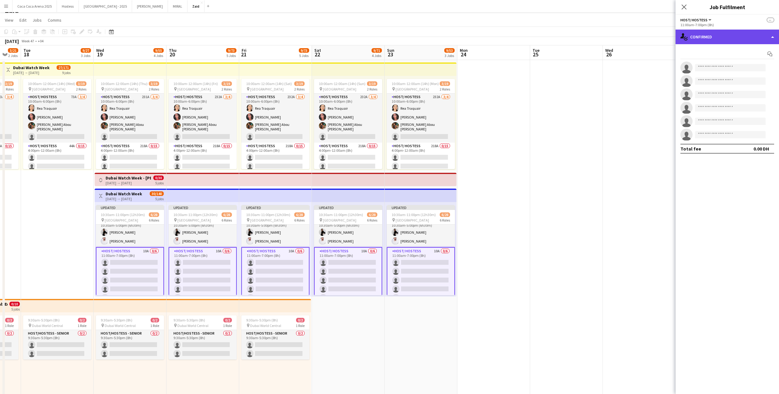
click at [720, 34] on div "single-neutral-actions-check-2 Confirmed" at bounding box center [728, 37] width 104 height 15
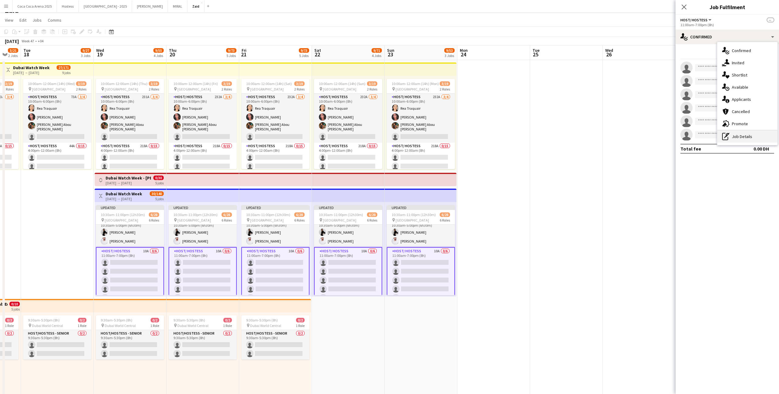
click at [738, 135] on div "pen-write Job Details" at bounding box center [748, 136] width 60 height 12
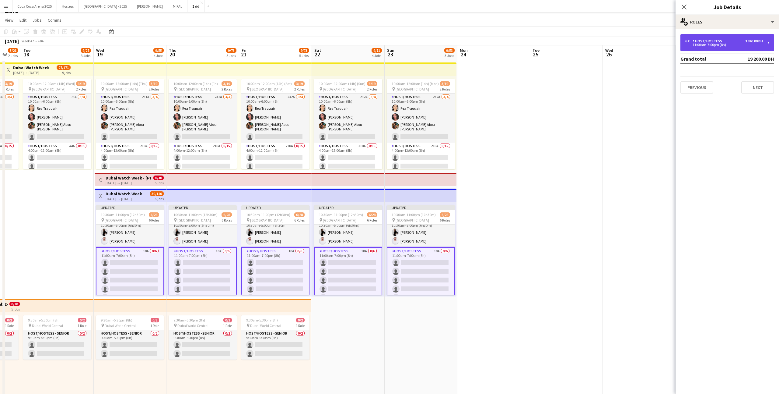
click at [689, 47] on div "6 x Host/ Hostess 3 840.00 DH 11:00am-7:00pm (8h)" at bounding box center [728, 42] width 94 height 17
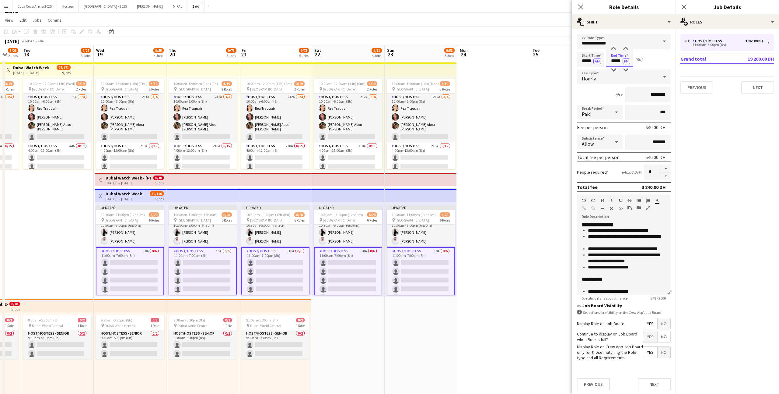
click at [615, 57] on input "*****" at bounding box center [620, 59] width 27 height 15
click at [614, 47] on div at bounding box center [614, 49] width 12 height 6
type input "*****"
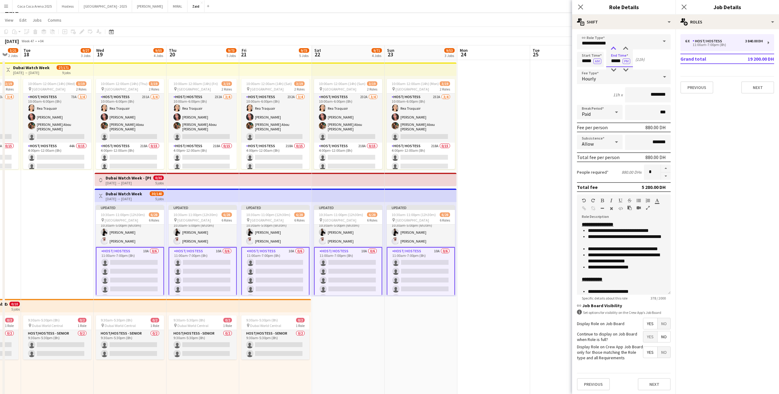
click at [614, 47] on div at bounding box center [614, 49] width 12 height 6
click at [519, 241] on app-date-cell at bounding box center [494, 352] width 73 height 585
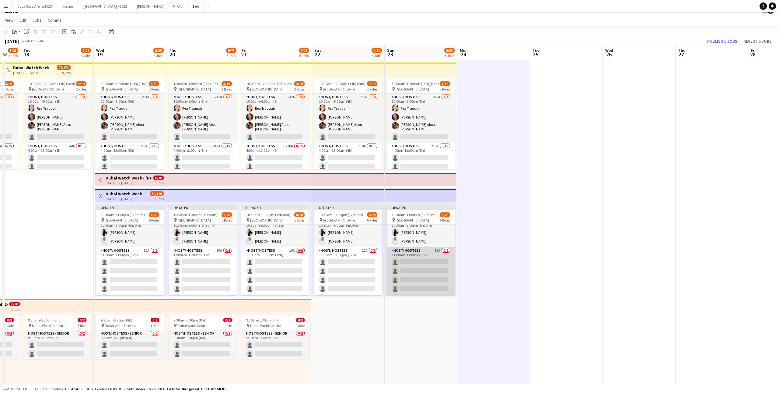
click at [435, 264] on app-card-role "Host/ Hostess 10A 0/6 11:00am-11:00pm (12h) single-neutral-actions single-neutr…" at bounding box center [421, 279] width 68 height 65
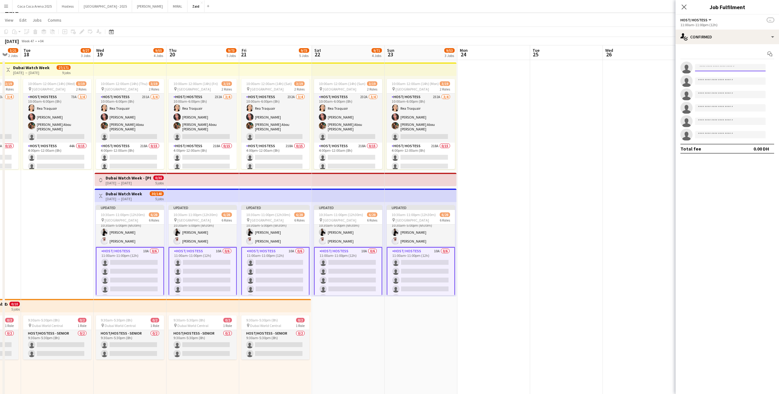
click at [749, 67] on input at bounding box center [730, 67] width 71 height 7
type input "**********"
click at [730, 79] on span "[EMAIL_ADDRESS][DOMAIN_NAME]" at bounding box center [730, 81] width 61 height 5
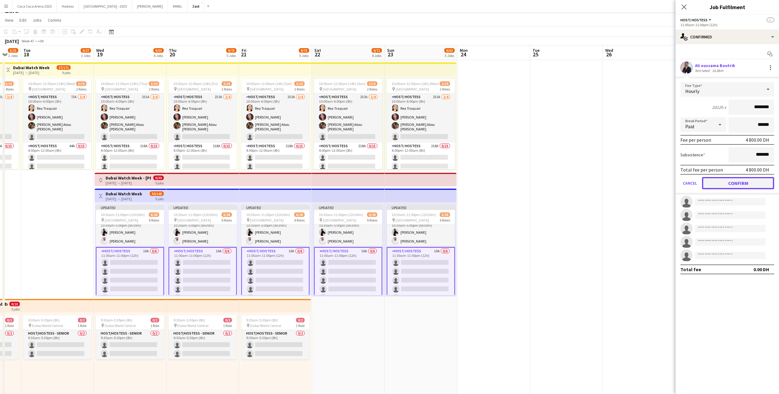
click at [734, 182] on button "Confirm" at bounding box center [738, 183] width 72 height 12
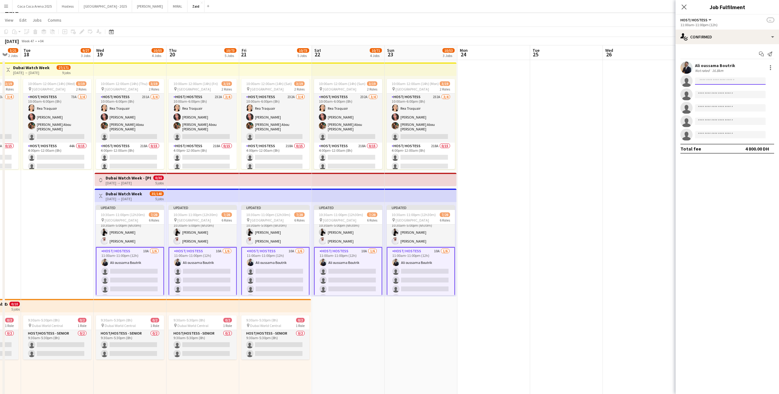
click at [734, 83] on input at bounding box center [730, 80] width 71 height 7
type input "****"
click at [737, 93] on span "[EMAIL_ADDRESS][DOMAIN_NAME]" at bounding box center [730, 94] width 61 height 5
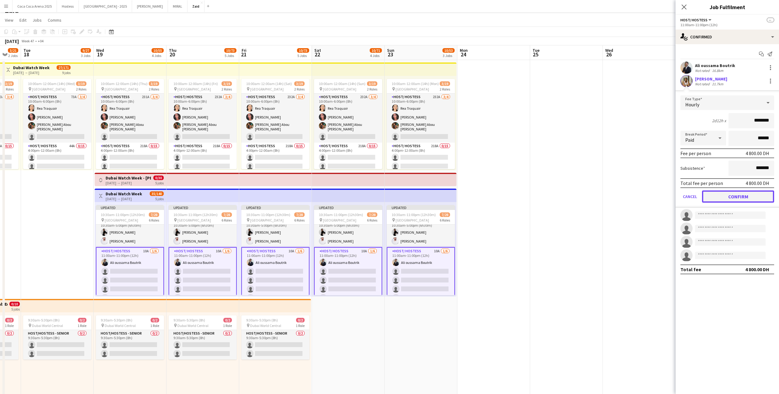
click at [729, 195] on button "Confirm" at bounding box center [738, 196] width 72 height 12
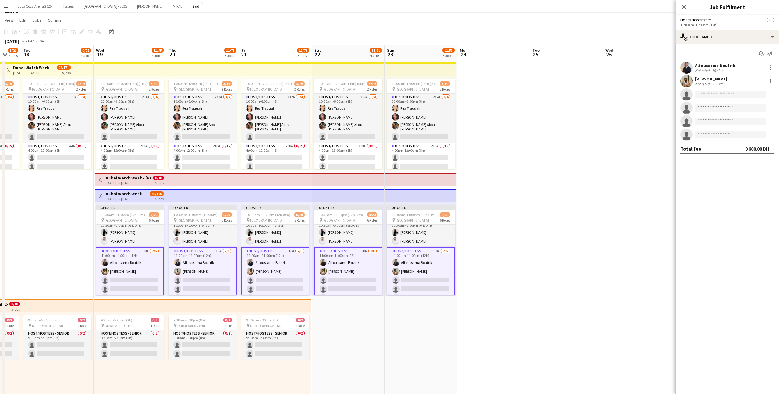
click at [718, 96] on input at bounding box center [730, 94] width 71 height 7
type input "*******"
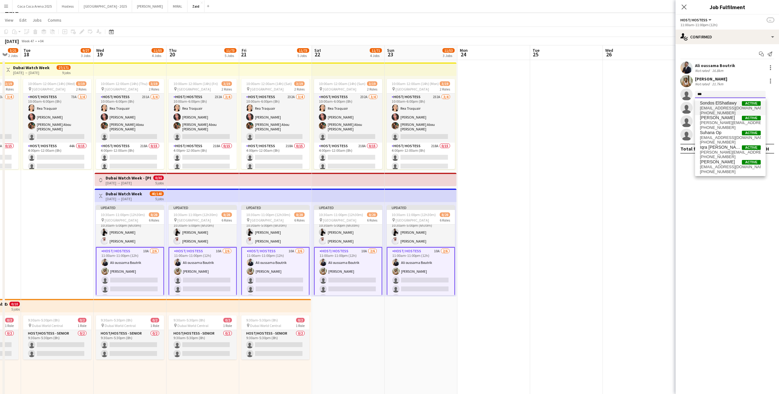
type input "***"
click at [726, 103] on span "Sondos ElShatlawy" at bounding box center [718, 102] width 37 height 5
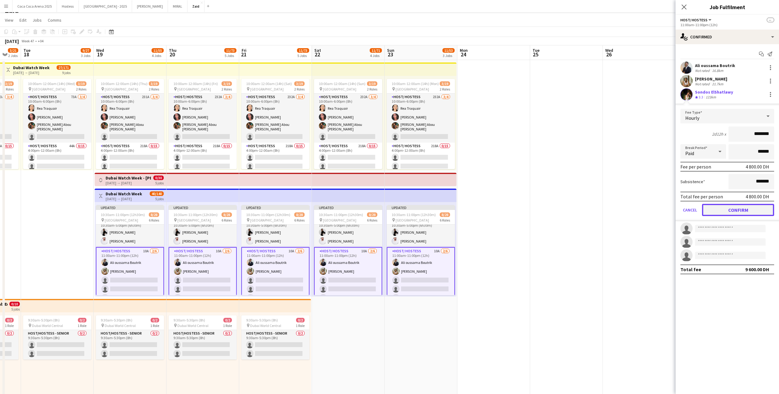
click at [731, 206] on button "Confirm" at bounding box center [738, 210] width 72 height 12
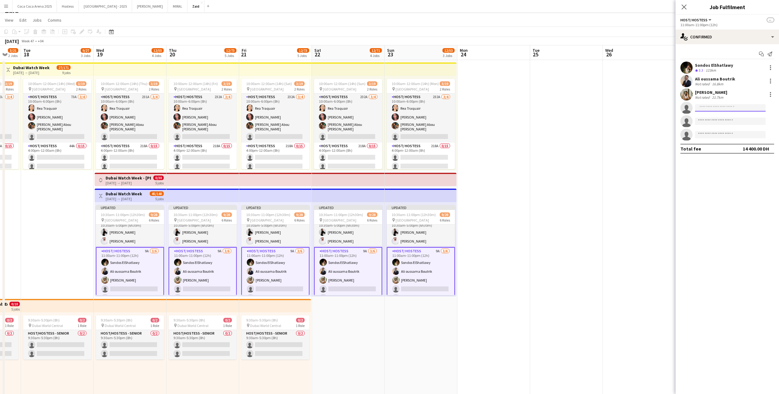
click at [730, 108] on input at bounding box center [730, 107] width 71 height 7
type input "*****"
click at [738, 133] on span "[PERSON_NAME] Active" at bounding box center [730, 130] width 61 height 5
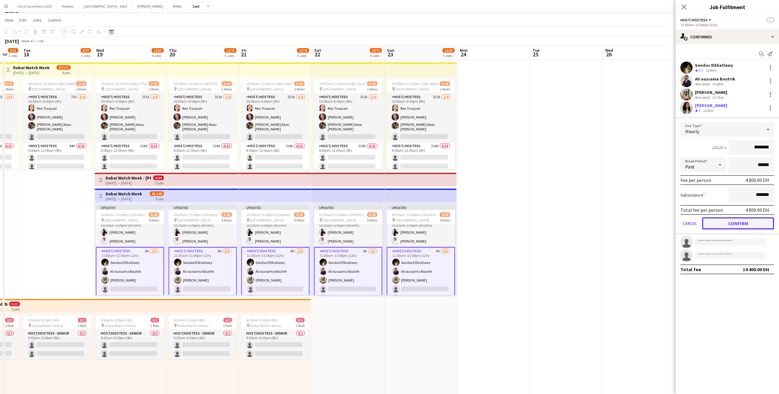
click at [732, 227] on button "Confirm" at bounding box center [738, 223] width 72 height 12
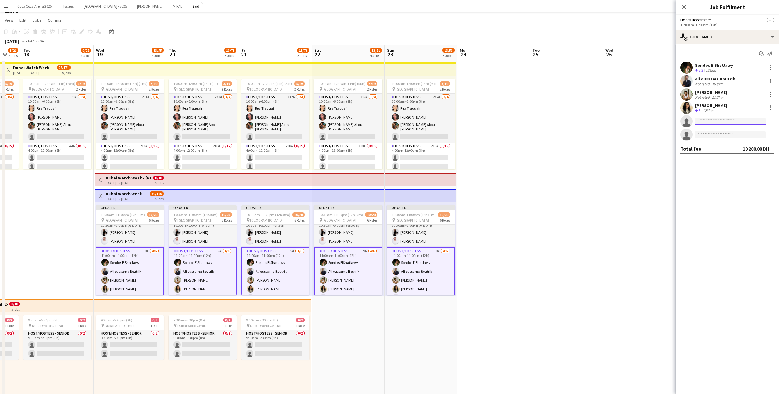
click at [726, 120] on input at bounding box center [730, 121] width 71 height 7
type input "******"
click at [730, 134] on span "[EMAIL_ADDRESS][DOMAIN_NAME]" at bounding box center [730, 134] width 61 height 5
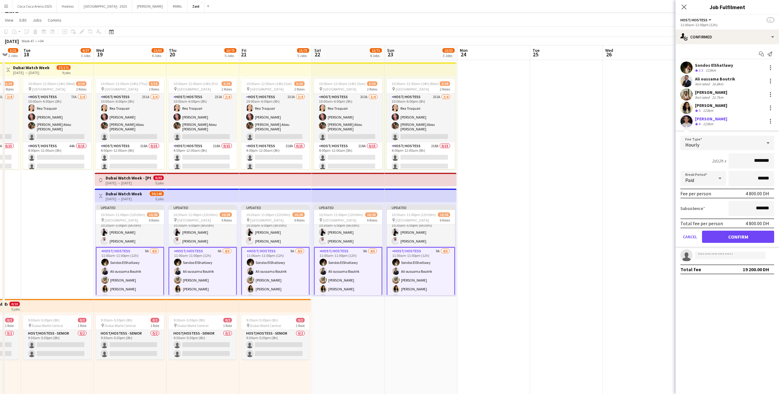
click at [732, 227] on div "Total fee per person 4 800.00 DH" at bounding box center [728, 223] width 94 height 10
click at [732, 232] on button "Confirm" at bounding box center [738, 236] width 72 height 12
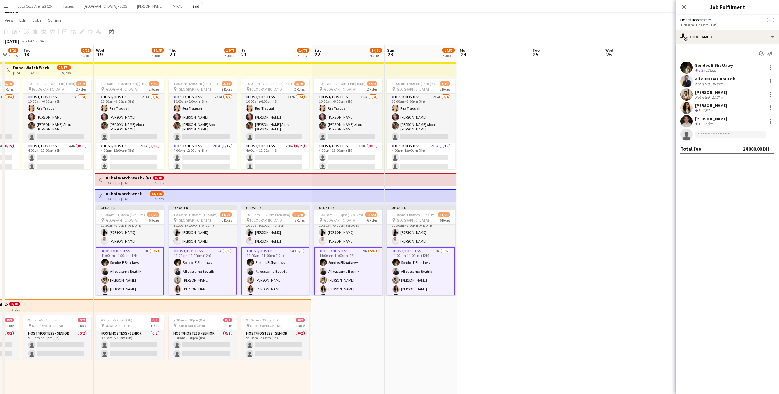
click at [738, 139] on app-invite-slot "single-neutral-actions" at bounding box center [728, 134] width 104 height 12
click at [737, 134] on input at bounding box center [730, 134] width 71 height 7
type input "**********"
click at [730, 151] on span "[PHONE_NUMBER]" at bounding box center [730, 153] width 61 height 5
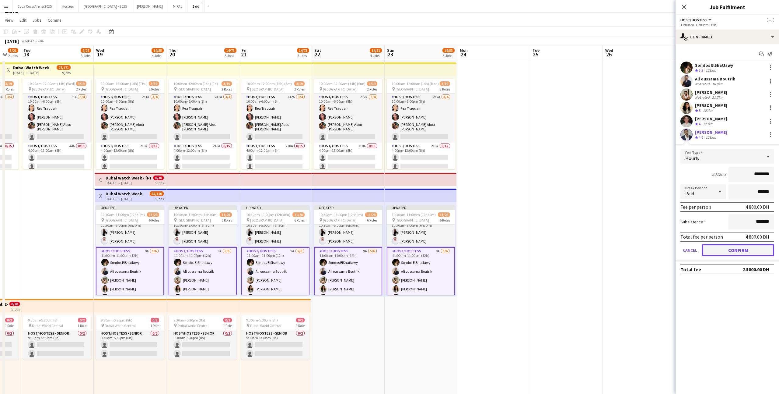
click at [725, 252] on button "Confirm" at bounding box center [738, 250] width 72 height 12
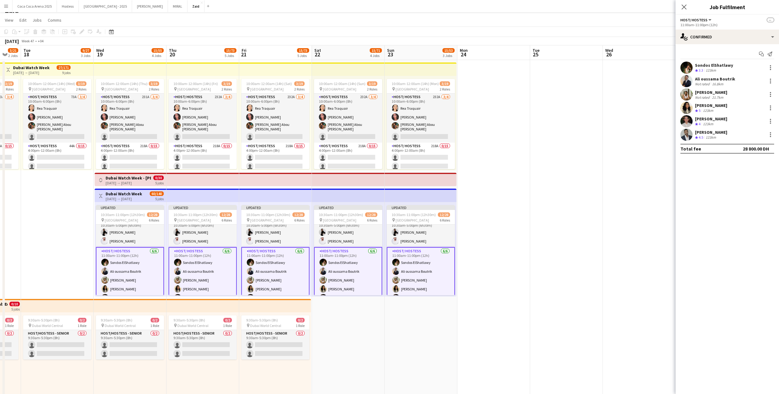
click at [739, 26] on div "11:00am-11:00pm (12h)" at bounding box center [728, 25] width 94 height 5
click at [739, 33] on div "single-neutral-actions-check-2 Confirmed" at bounding box center [728, 37] width 104 height 15
click at [742, 138] on div "pen-write Job Details" at bounding box center [748, 136] width 60 height 12
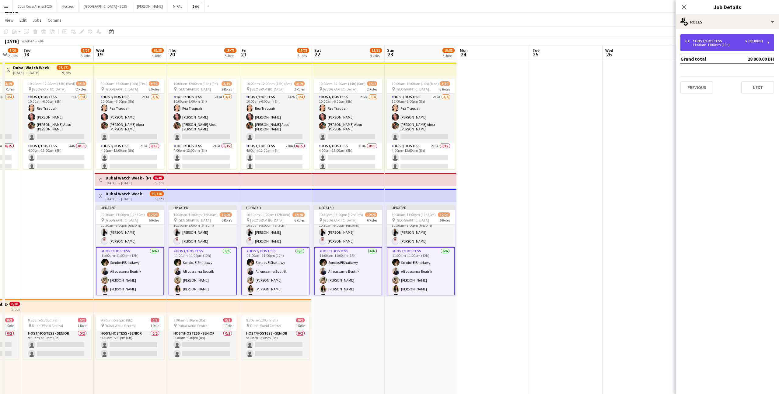
click at [741, 49] on div "6 x Host/ Hostess 5 760.00 DH 11:00am-11:00pm (12h)" at bounding box center [728, 42] width 94 height 17
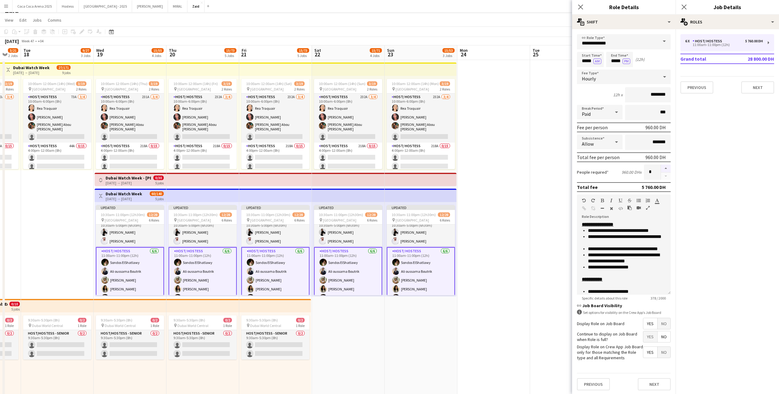
click at [666, 166] on button "button" at bounding box center [666, 168] width 10 height 8
type input "*"
click at [471, 263] on app-date-cell at bounding box center [494, 352] width 73 height 585
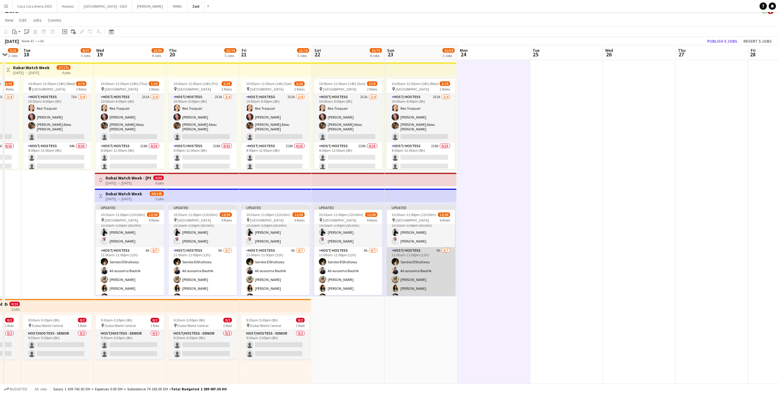
click at [447, 265] on app-card-role "Host/ Hostess 9A [DATE] 11:00am-11:00pm (12h) [PERSON_NAME] Boutrik [PERSON_NAM…" at bounding box center [421, 284] width 68 height 74
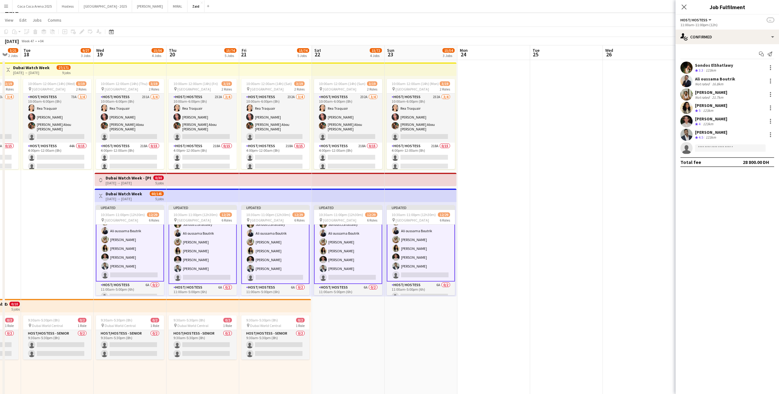
scroll to position [146, 0]
click at [711, 148] on input at bounding box center [730, 147] width 71 height 7
type input "******"
click at [727, 163] on span "[EMAIL_ADDRESS][DOMAIN_NAME]" at bounding box center [730, 161] width 61 height 5
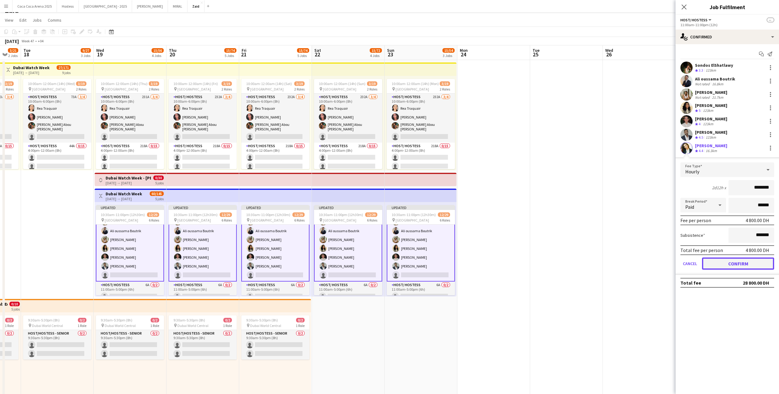
click at [724, 266] on button "Confirm" at bounding box center [738, 263] width 72 height 12
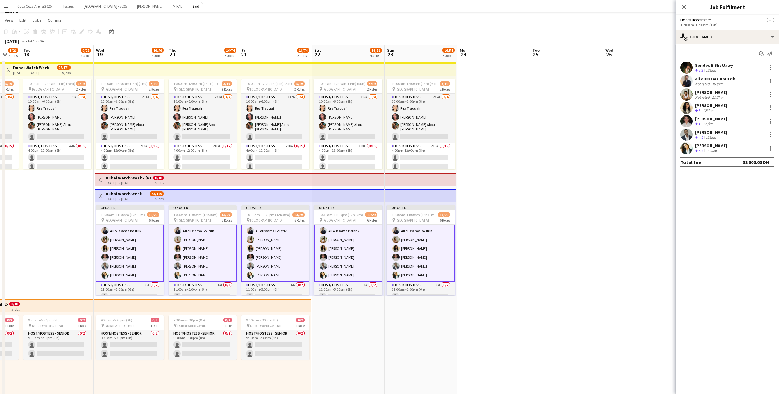
click at [510, 256] on app-date-cell at bounding box center [494, 352] width 73 height 585
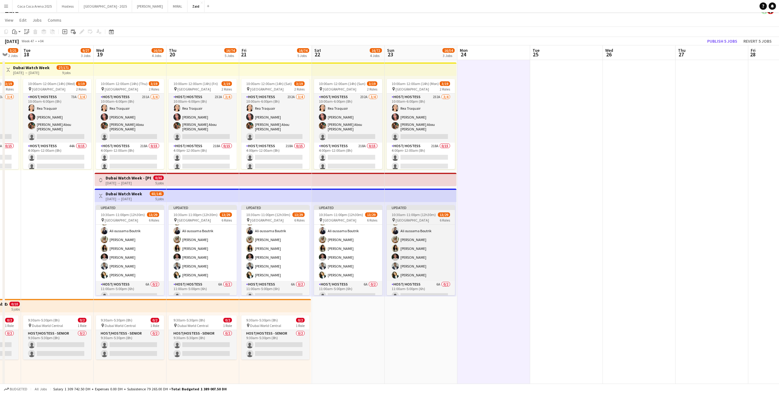
click at [433, 206] on div "Updated" at bounding box center [421, 207] width 68 height 5
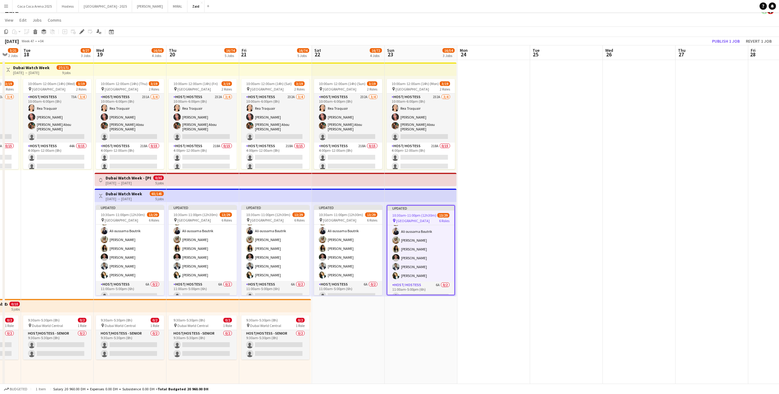
click at [432, 194] on app-top-bar at bounding box center [421, 194] width 72 height 13
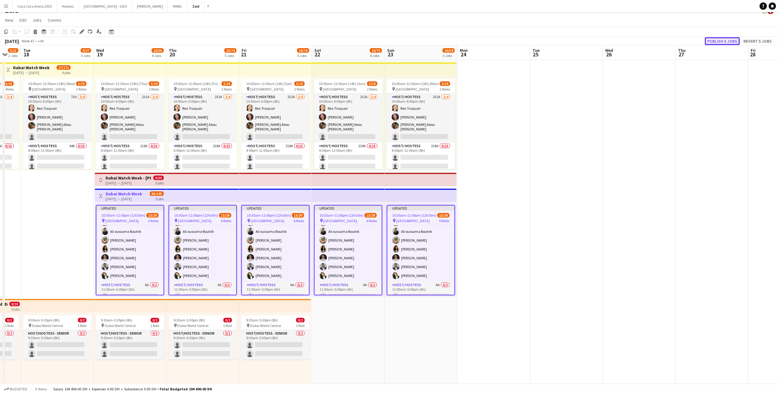
click at [736, 38] on button "Publish 5 jobs" at bounding box center [722, 41] width 35 height 8
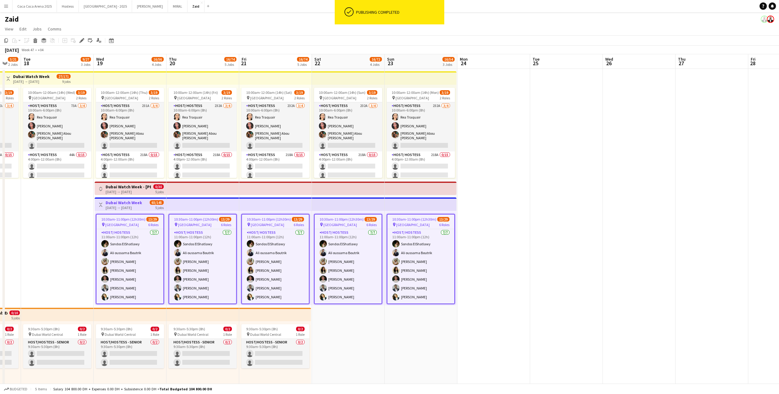
scroll to position [0, 0]
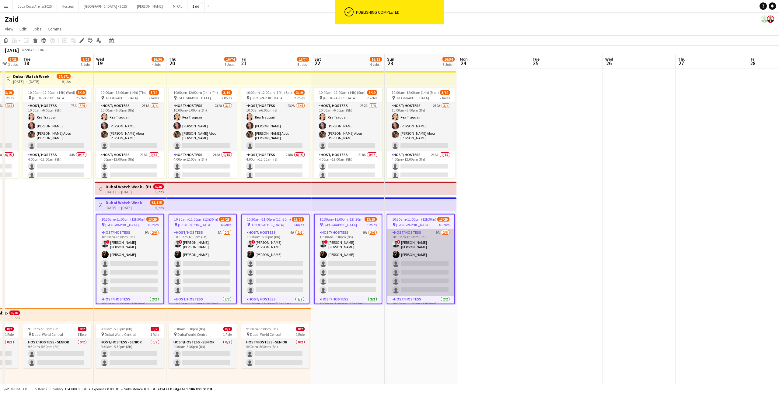
click at [435, 272] on app-card-role "Host/ Hostess 9A [DATE] 10:30am-6:30pm (8h) ! [PERSON_NAME] [PERSON_NAME] singl…" at bounding box center [421, 262] width 67 height 67
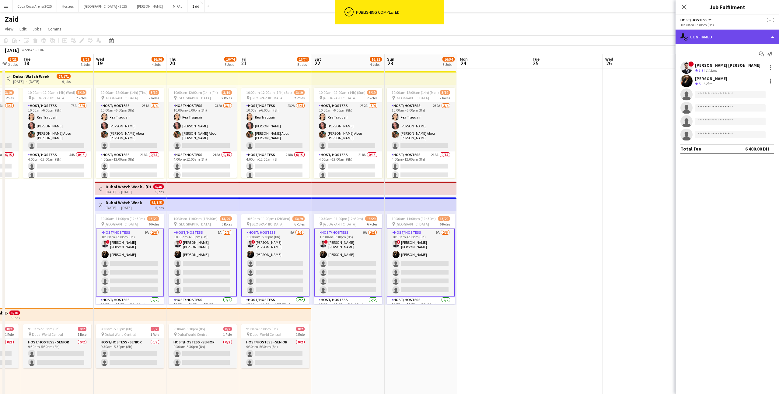
click at [708, 39] on div "single-neutral-actions-check-2 Confirmed" at bounding box center [728, 37] width 104 height 15
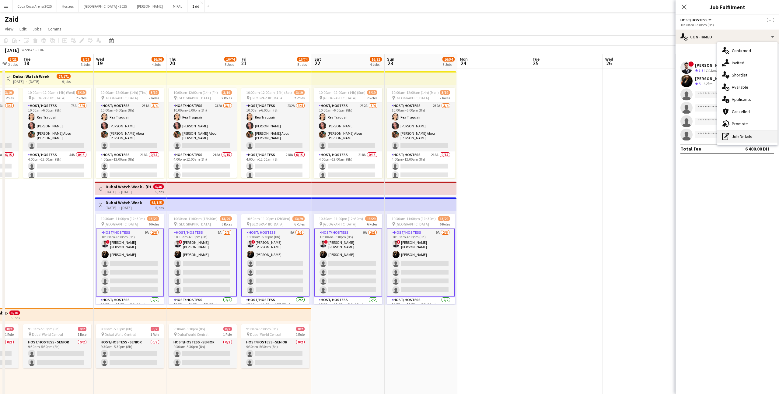
click at [749, 135] on div "pen-write Job Details" at bounding box center [748, 136] width 60 height 12
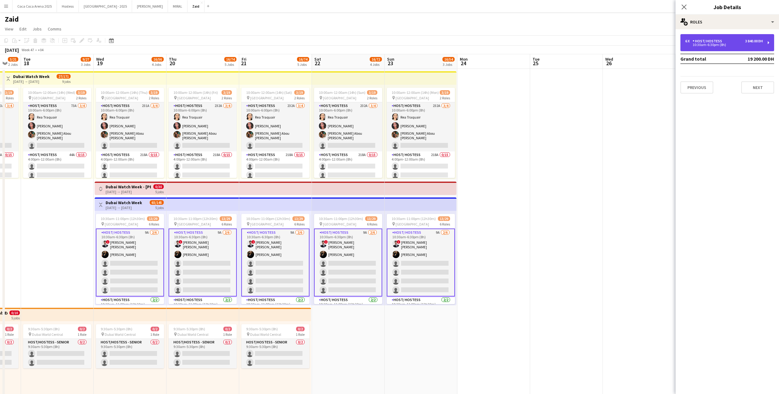
click at [751, 47] on div "6 x Host/ Hostess 3 840.00 DH 10:30am-6:30pm (8h)" at bounding box center [728, 42] width 94 height 17
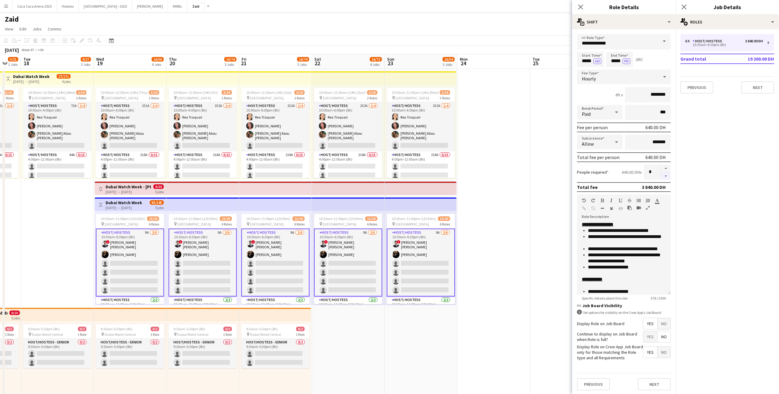
click at [666, 176] on button "button" at bounding box center [666, 176] width 10 height 8
type input "*"
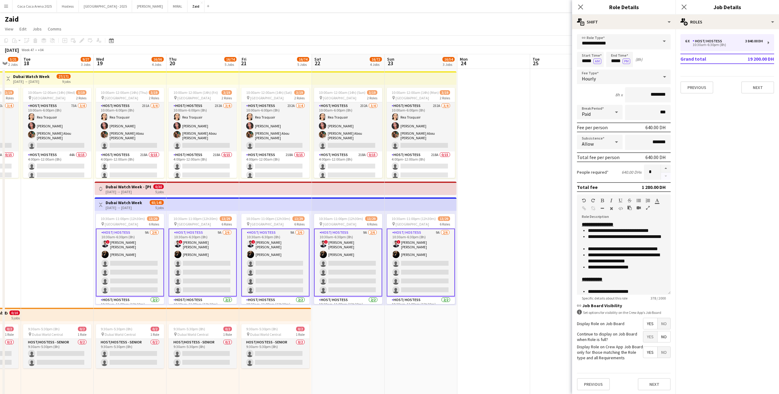
click at [666, 176] on div at bounding box center [666, 171] width 10 height 15
click at [536, 226] on app-date-cell at bounding box center [566, 361] width 73 height 585
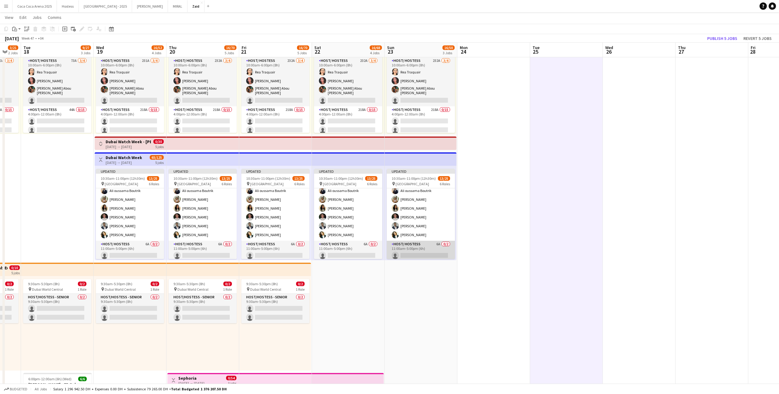
click at [432, 241] on app-card-role "Host/ Hostess 6A 0/2 11:00am-5:00pm (6h) single-neutral-actions single-neutral-…" at bounding box center [421, 256] width 68 height 30
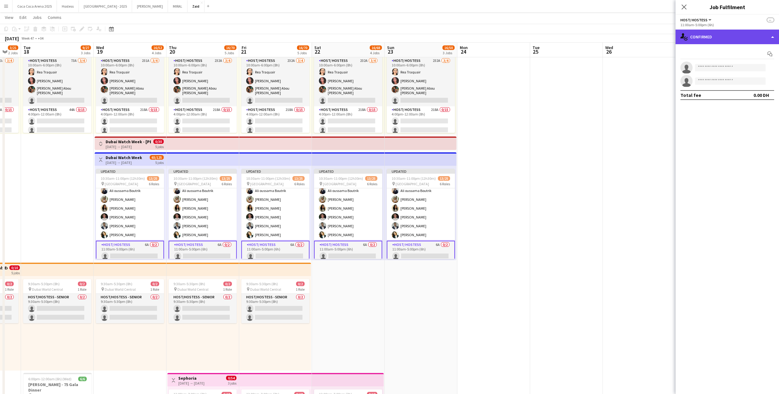
click at [719, 34] on div "single-neutral-actions-check-2 Confirmed" at bounding box center [728, 37] width 104 height 15
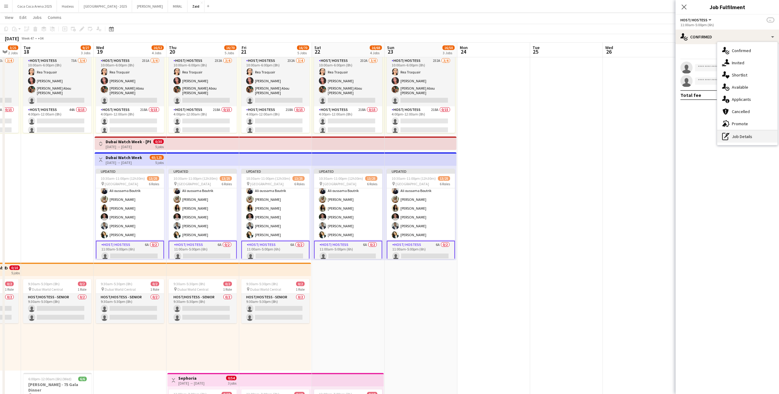
click at [735, 138] on div "pen-write Job Details" at bounding box center [748, 136] width 60 height 12
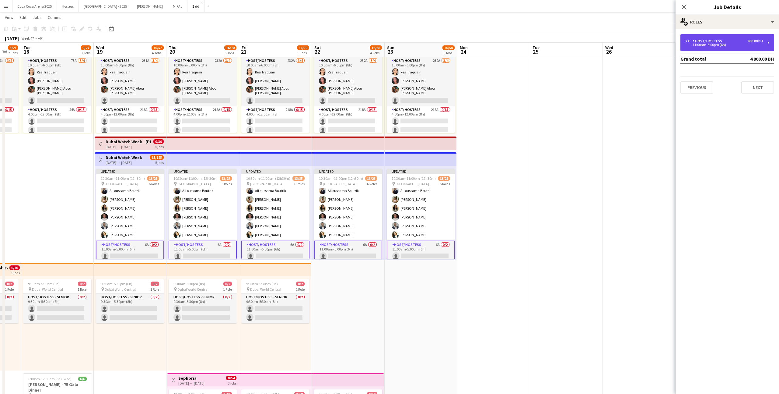
click at [730, 50] on div "2 x Host/ Hostess 960.00 DH 11:00am-5:00pm (6h)" at bounding box center [728, 42] width 94 height 17
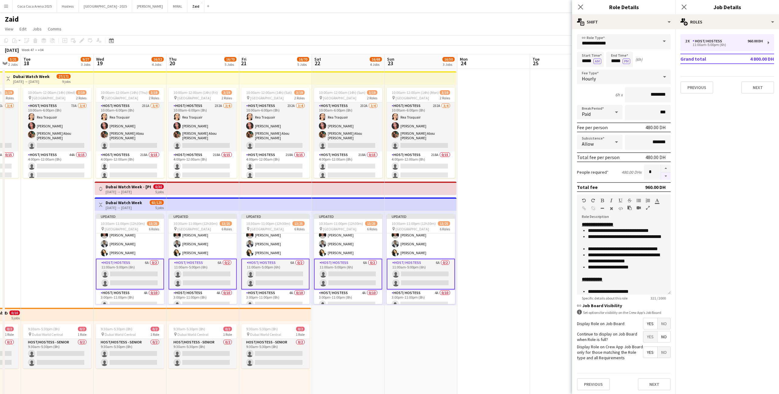
click at [667, 176] on button "button" at bounding box center [666, 176] width 10 height 8
type input "*"
click at [619, 60] on input "*****" at bounding box center [620, 59] width 27 height 15
click at [614, 50] on div at bounding box center [614, 49] width 12 height 6
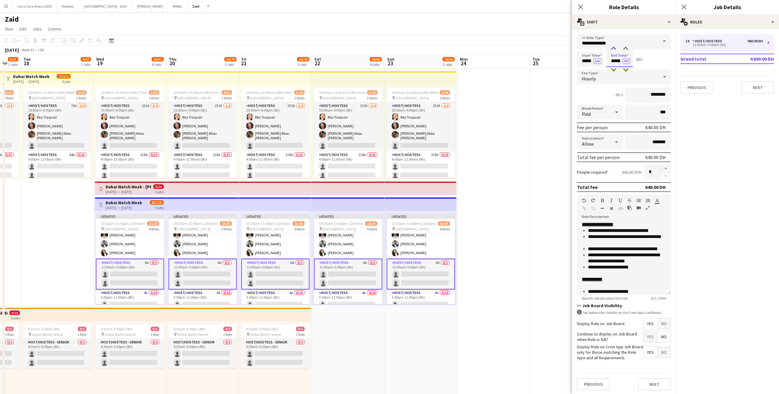
type input "*****"
click at [619, 47] on div at bounding box center [614, 49] width 12 height 6
click at [463, 282] on app-date-cell at bounding box center [494, 361] width 73 height 585
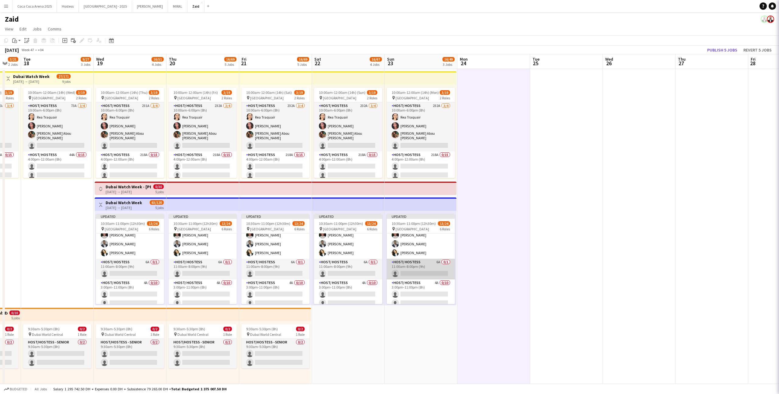
click at [438, 268] on app-card-role "Host/ Hostess 6A 0/1 11:00am-8:00pm (9h) single-neutral-actions" at bounding box center [421, 269] width 68 height 21
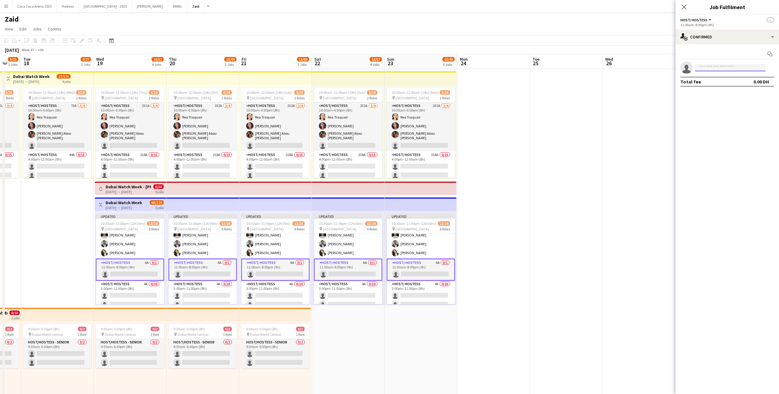
click at [746, 67] on input at bounding box center [730, 67] width 71 height 7
type input "*"
type input "********"
click at [741, 84] on span "[PHONE_NUMBER]" at bounding box center [730, 86] width 61 height 5
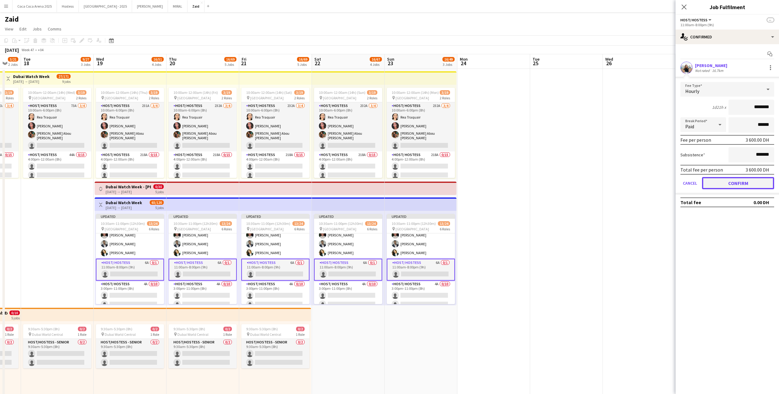
click at [740, 181] on button "Confirm" at bounding box center [738, 183] width 72 height 12
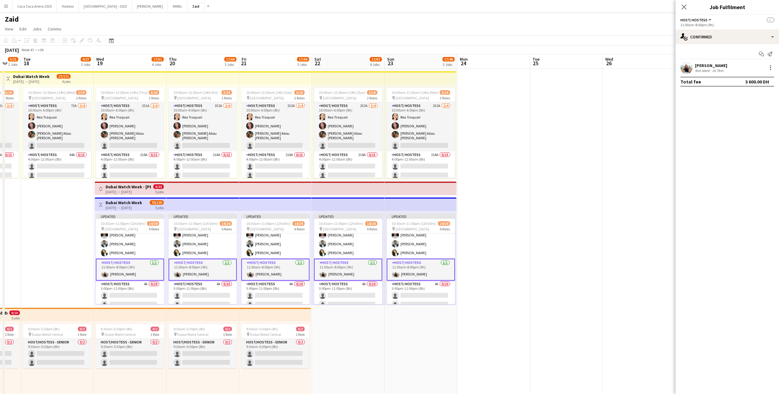
click at [529, 244] on app-date-cell at bounding box center [494, 361] width 73 height 585
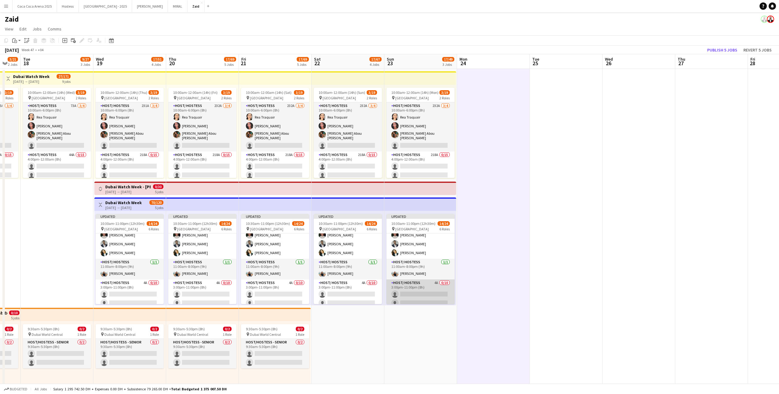
click at [437, 281] on app-card-role "Host/ Hostess 4A 0/10 3:00pm-11:00pm (8h) single-neutral-actions single-neutral…" at bounding box center [421, 329] width 68 height 100
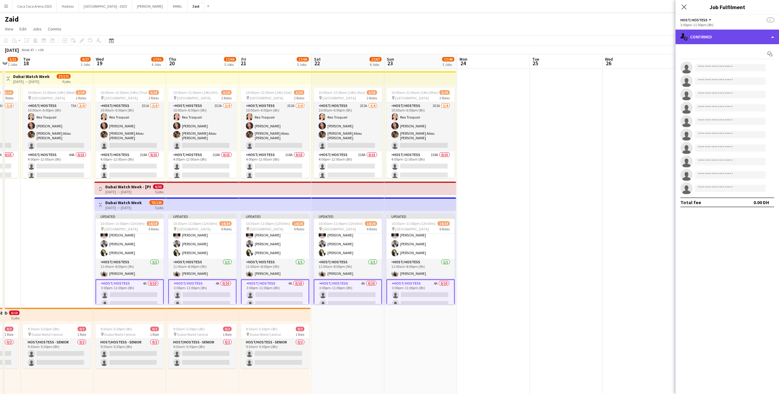
click at [701, 34] on div "single-neutral-actions-check-2 Confirmed" at bounding box center [728, 37] width 104 height 15
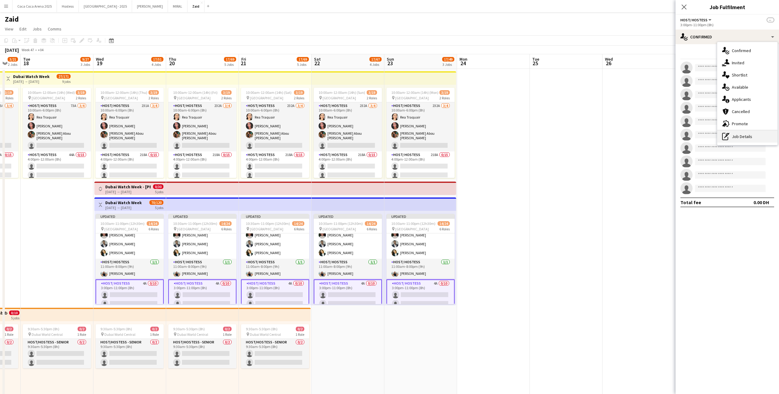
click at [745, 141] on div "pen-write Job Details" at bounding box center [748, 136] width 60 height 12
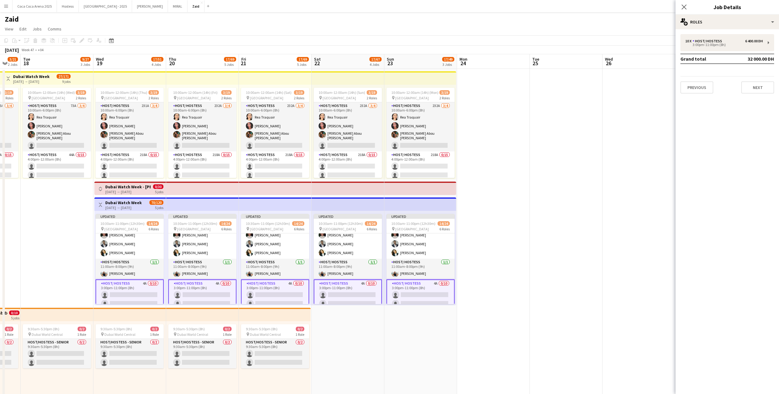
click at [731, 52] on div "10 x Host/ Hostess 6 400.00 DH 3:00pm-11:00pm (8h) Grand total 32 000.00 DH Pre…" at bounding box center [728, 63] width 104 height 59
click at [729, 47] on div "10 x Host/ Hostess 6 400.00 DH 3:00pm-11:00pm (8h)" at bounding box center [728, 42] width 94 height 17
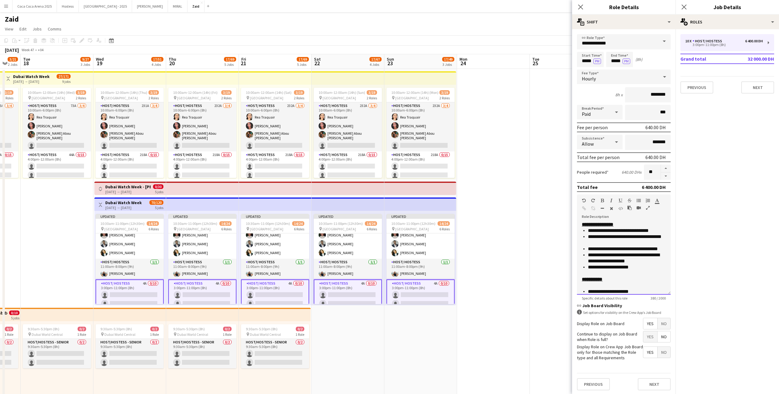
click at [659, 244] on li "**********" at bounding box center [627, 240] width 78 height 12
copy div "**********"
click at [651, 384] on button "Next" at bounding box center [654, 384] width 33 height 12
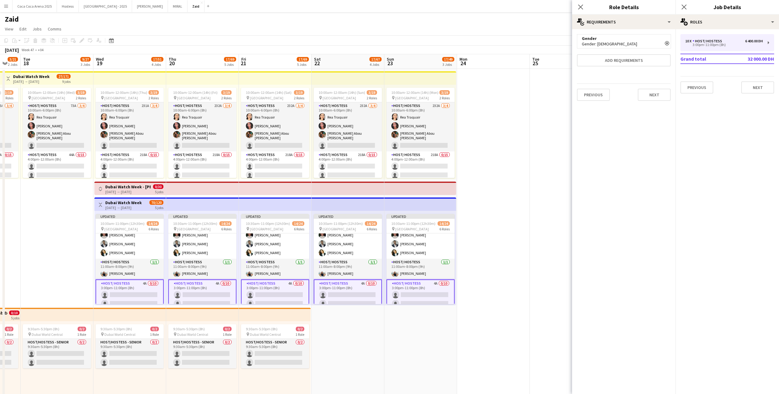
click at [462, 262] on app-date-cell at bounding box center [493, 361] width 73 height 585
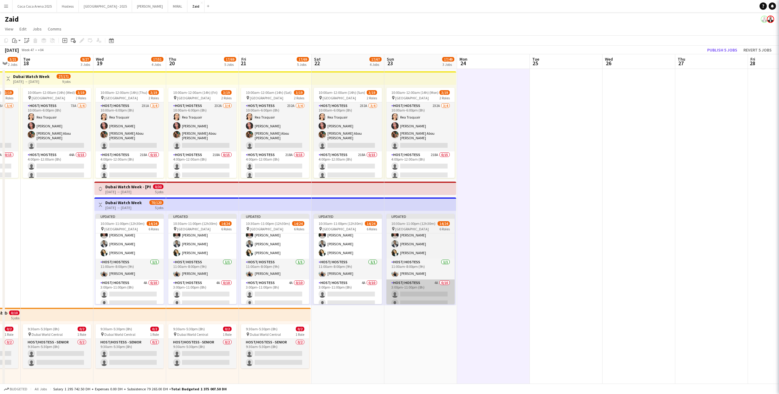
click at [438, 284] on app-card-role "Host/ Hostess 4A 0/10 3:00pm-11:00pm (8h) single-neutral-actions single-neutral…" at bounding box center [421, 329] width 68 height 100
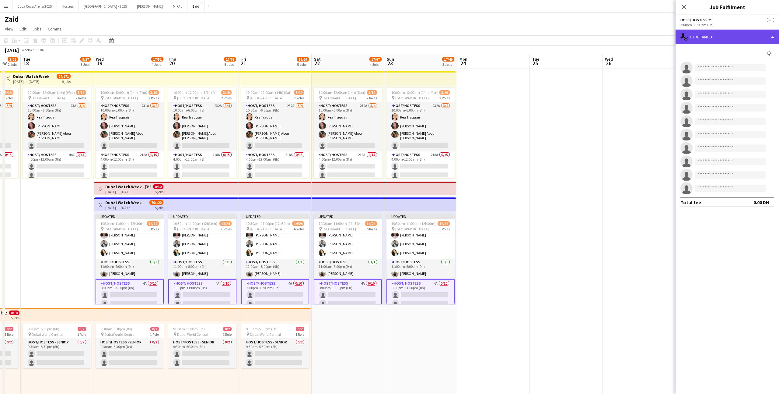
click at [699, 37] on div "single-neutral-actions-check-2 Confirmed" at bounding box center [728, 37] width 104 height 15
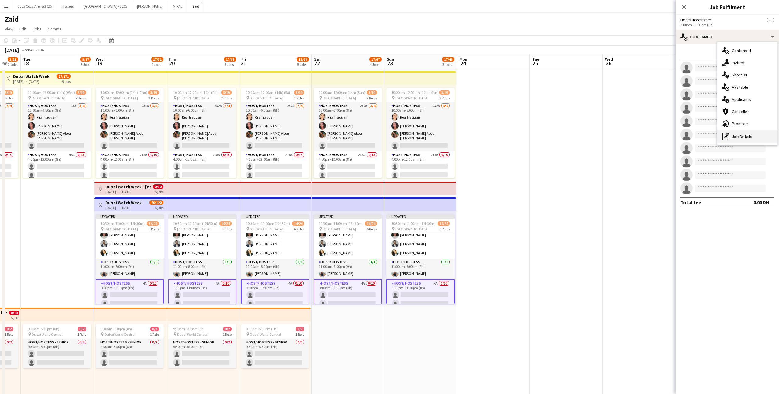
click at [746, 139] on div "pen-write Job Details" at bounding box center [748, 136] width 60 height 12
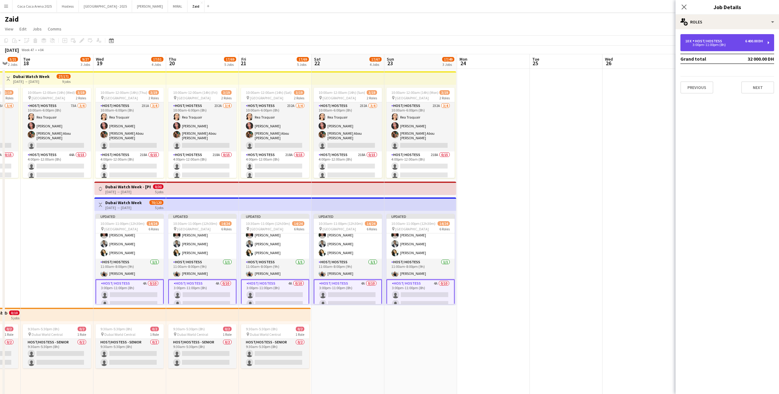
click at [700, 41] on div "Host/ Hostess" at bounding box center [709, 41] width 32 height 4
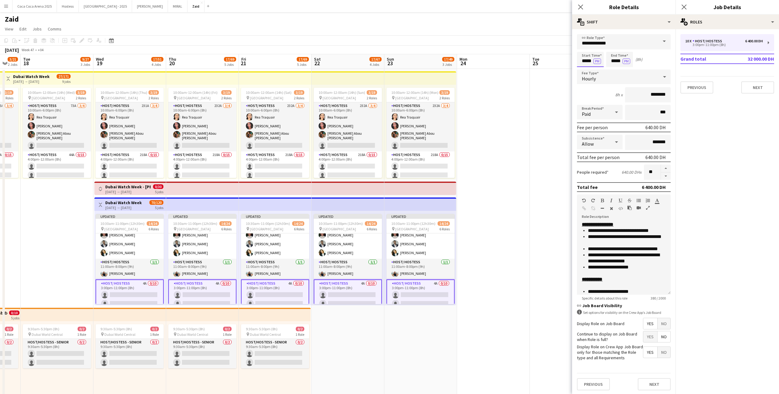
click at [587, 64] on input "*****" at bounding box center [590, 59] width 27 height 15
click at [585, 70] on div at bounding box center [585, 70] width 12 height 6
type input "*****"
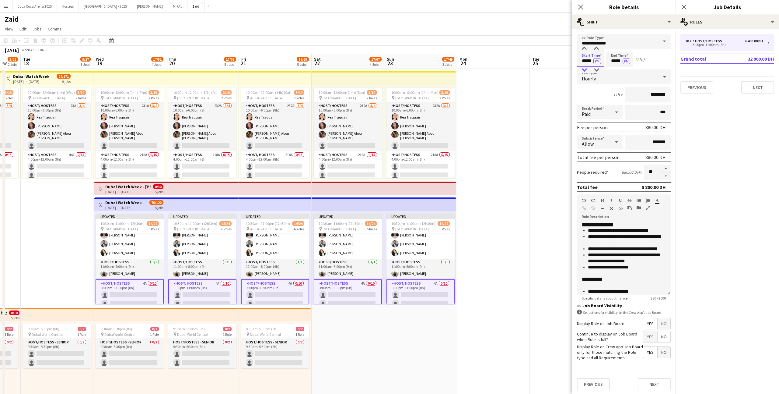
click at [585, 70] on div at bounding box center [585, 70] width 12 height 6
click at [613, 56] on input "*****" at bounding box center [620, 59] width 27 height 15
click at [614, 68] on div at bounding box center [614, 70] width 12 height 6
type input "*****"
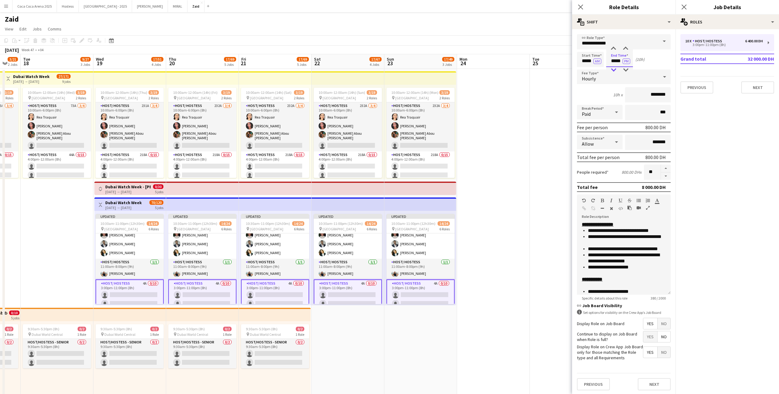
click at [614, 68] on div at bounding box center [614, 70] width 12 height 6
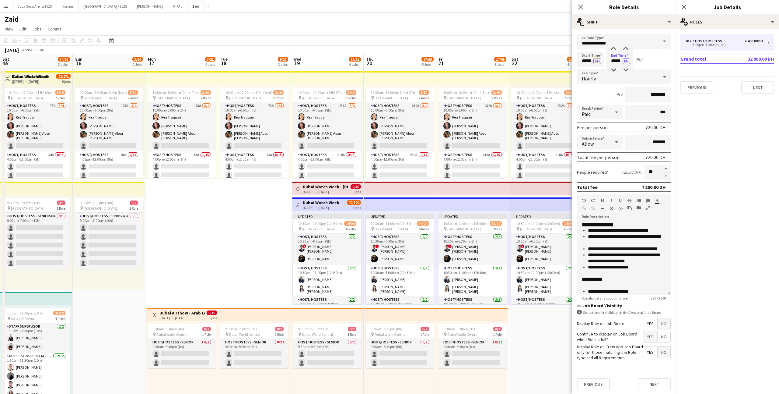
scroll to position [141, 0]
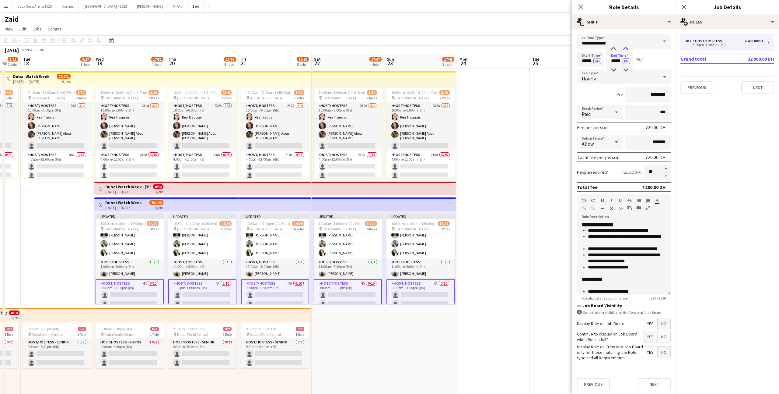
click at [624, 50] on div at bounding box center [626, 49] width 12 height 6
type input "*****"
click at [624, 50] on div at bounding box center [626, 49] width 12 height 6
click at [662, 176] on button "button" at bounding box center [666, 176] width 10 height 8
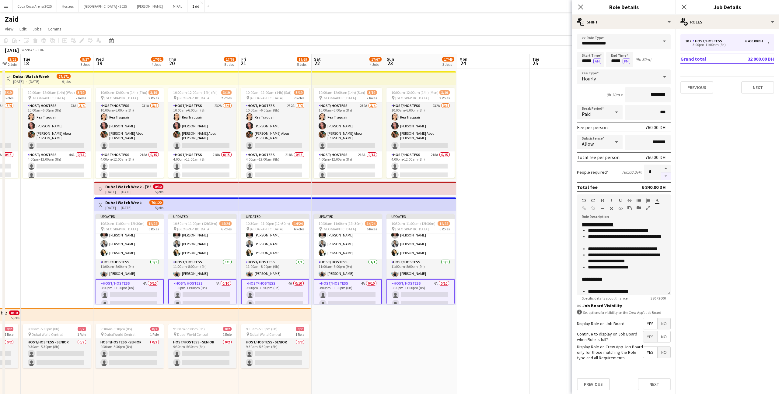
click at [662, 176] on button "button" at bounding box center [666, 176] width 10 height 8
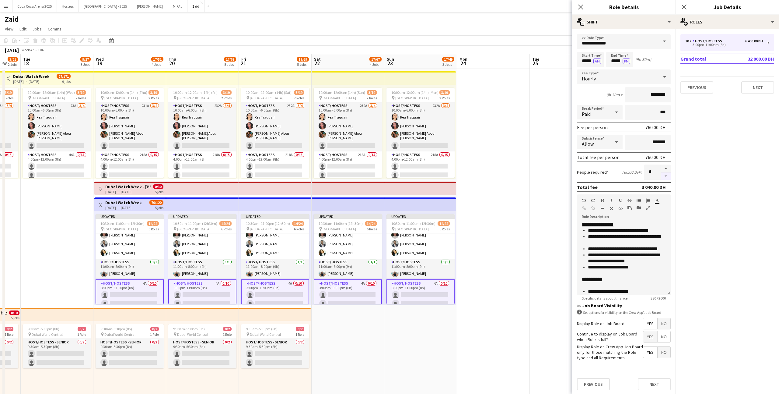
click at [662, 176] on button "button" at bounding box center [666, 176] width 10 height 8
type input "*"
click at [482, 253] on app-date-cell at bounding box center [493, 361] width 73 height 585
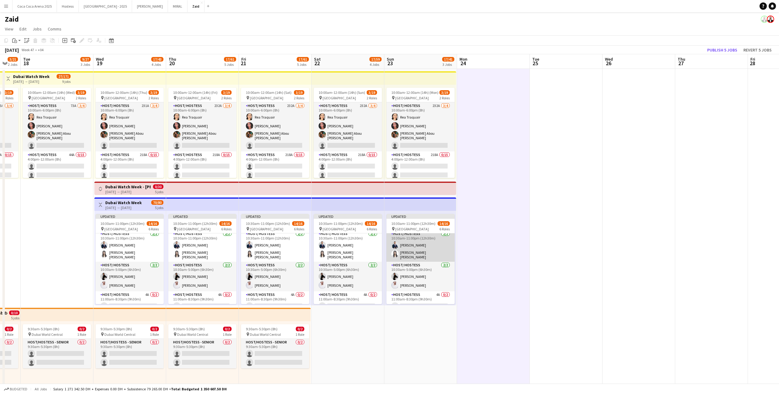
scroll to position [0, 0]
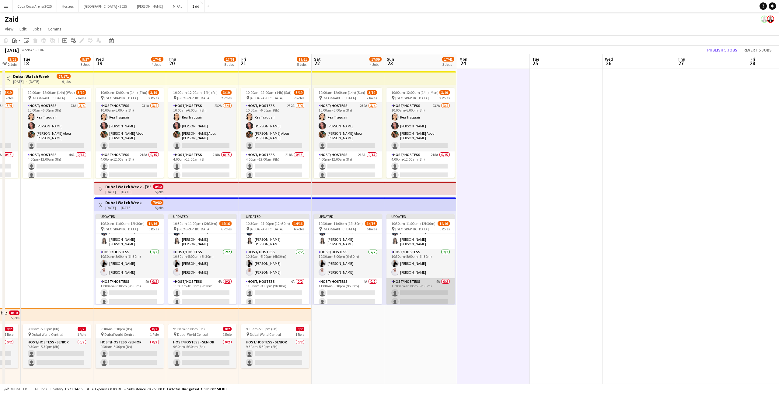
click at [439, 288] on app-card-role "Host/ Hostess 4A 0/2 11:00am-8:30pm (9h30m) single-neutral-actions single-neutr…" at bounding box center [421, 293] width 68 height 30
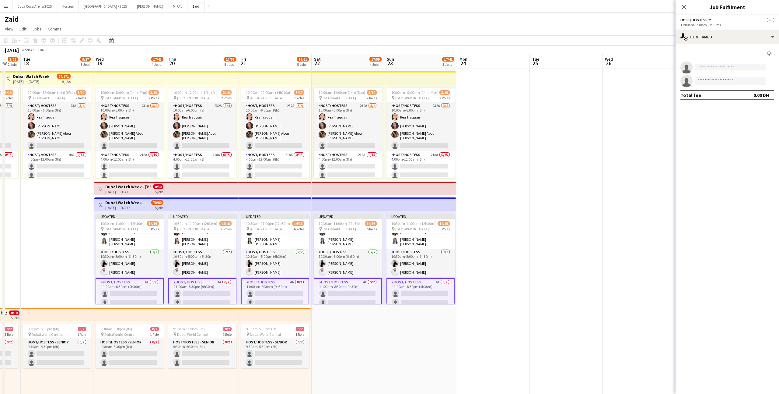
click at [712, 66] on input at bounding box center [730, 67] width 71 height 7
type input "**********"
click at [732, 81] on span "marinaabdelmalakk@gmail.com" at bounding box center [730, 81] width 61 height 5
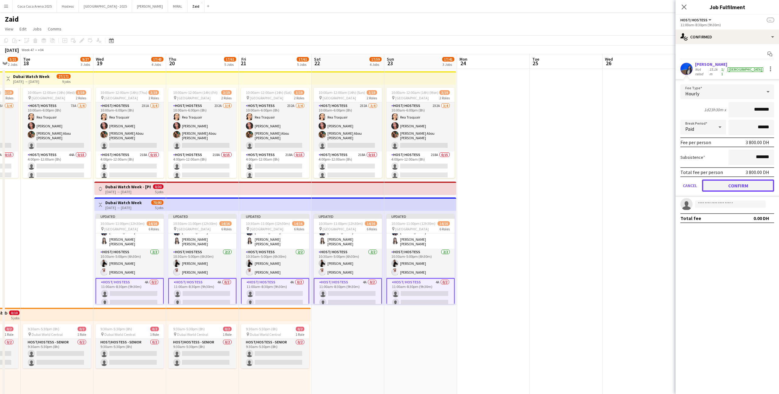
click at [756, 181] on button "Confirm" at bounding box center [738, 185] width 72 height 12
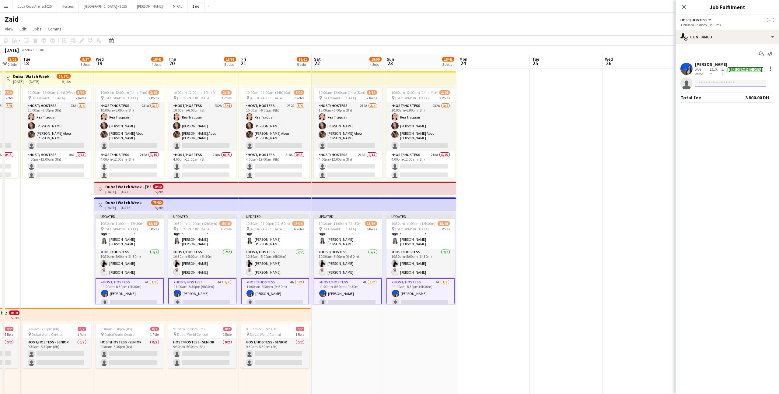
click at [739, 80] on input at bounding box center [730, 83] width 71 height 7
type input "******"
click at [743, 97] on span "+971585327273" at bounding box center [730, 99] width 61 height 5
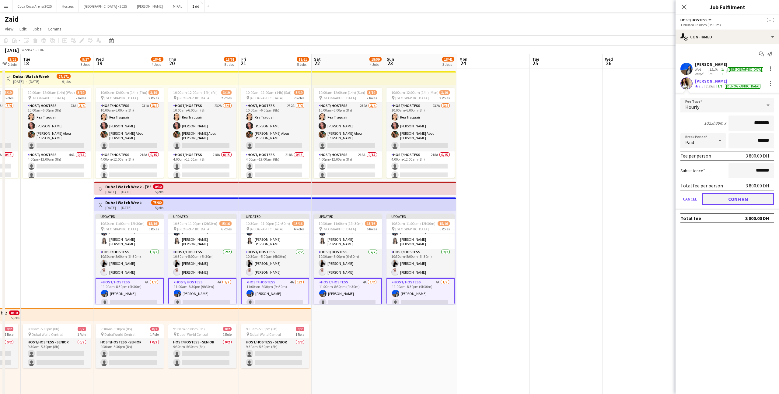
click at [732, 195] on button "Confirm" at bounding box center [738, 199] width 72 height 12
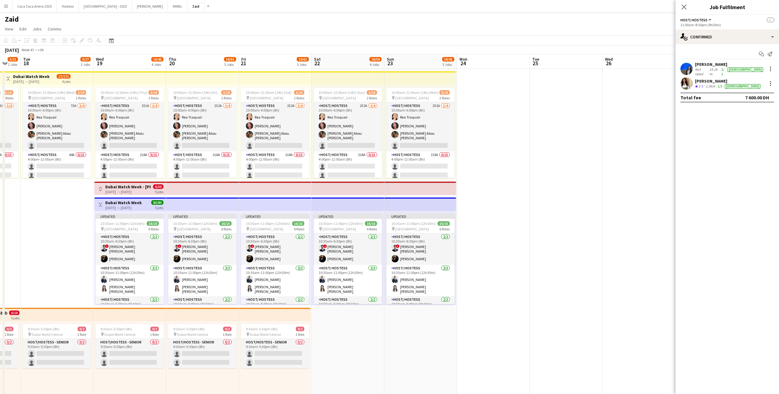
click at [484, 279] on app-date-cell at bounding box center [493, 361] width 73 height 585
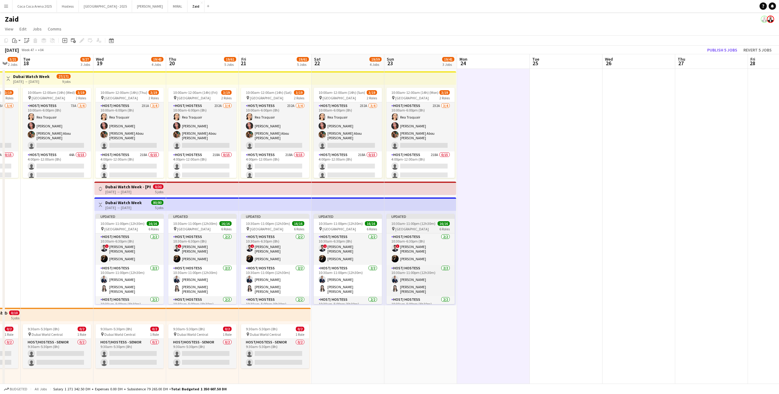
click at [442, 229] on span "6 Roles" at bounding box center [445, 229] width 10 height 5
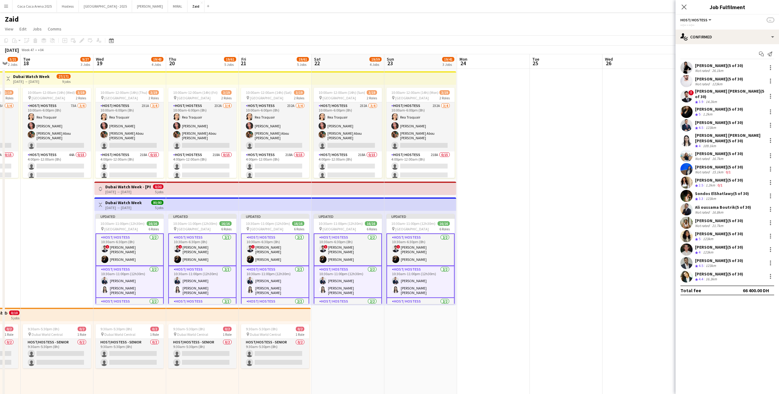
click at [484, 245] on app-date-cell at bounding box center [493, 361] width 73 height 585
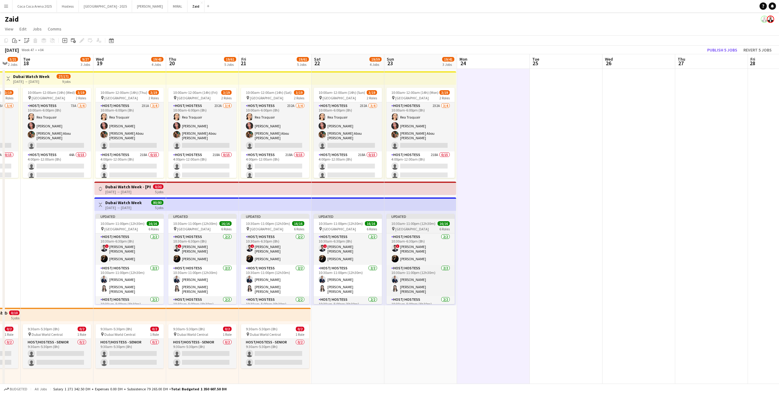
click at [449, 225] on span "16/16" at bounding box center [444, 223] width 12 height 5
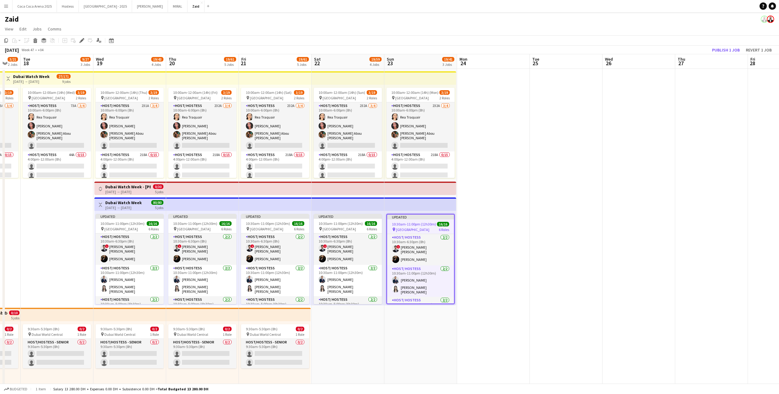
click at [491, 221] on app-date-cell at bounding box center [493, 361] width 73 height 585
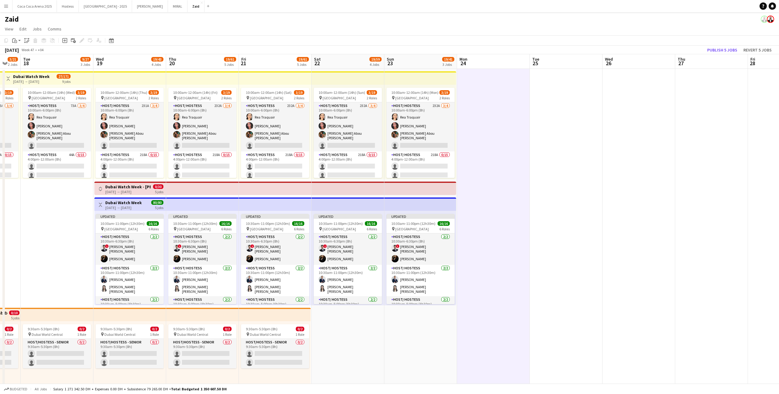
click at [443, 202] on app-top-bar at bounding box center [421, 203] width 72 height 13
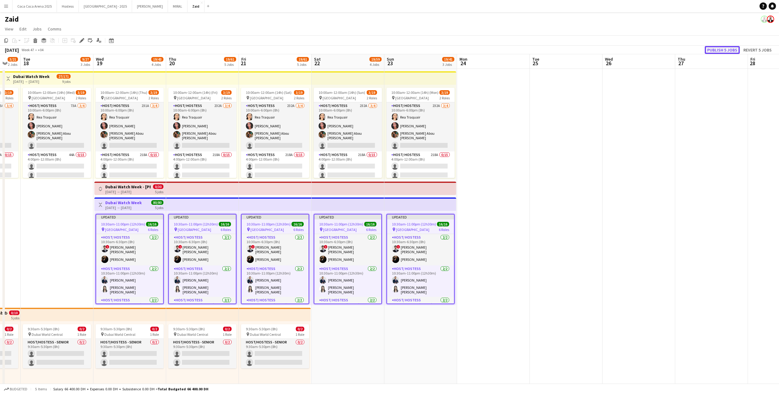
click at [724, 51] on button "Publish 5 jobs" at bounding box center [722, 50] width 35 height 8
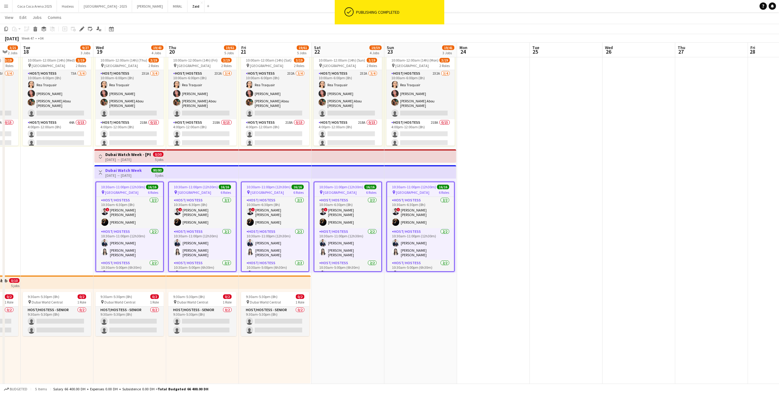
click at [135, 172] on h3 "Dubai Watch Week" at bounding box center [123, 169] width 37 height 5
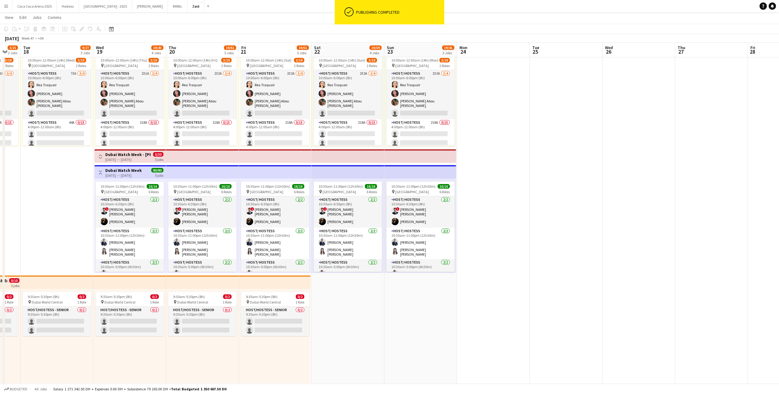
click at [135, 170] on h3 "Dubai Watch Week" at bounding box center [123, 169] width 37 height 5
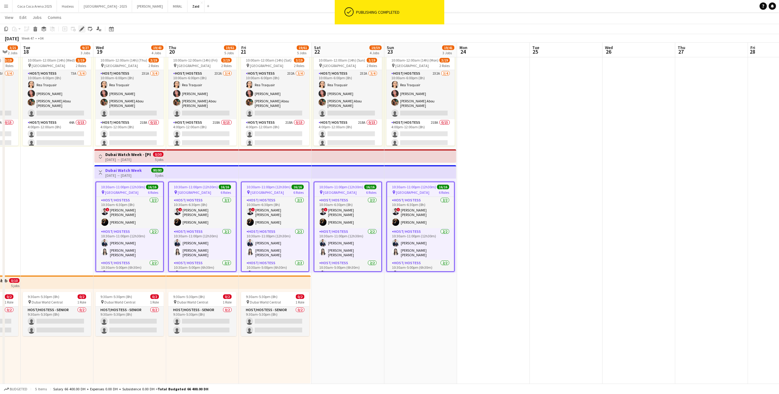
click at [81, 30] on icon at bounding box center [81, 28] width 3 height 3
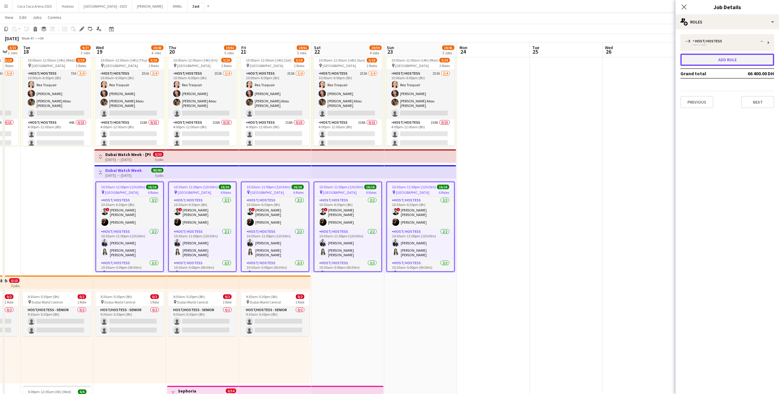
click at [710, 59] on button "Add role" at bounding box center [728, 60] width 94 height 12
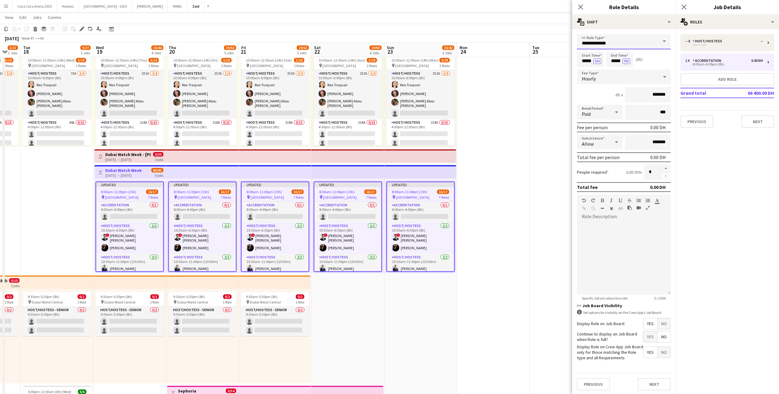
click at [609, 37] on input "**********" at bounding box center [624, 41] width 94 height 15
click at [622, 69] on span "Host/ Hostess" at bounding box center [624, 69] width 84 height 6
type input "**********"
click at [582, 61] on input "*****" at bounding box center [590, 59] width 27 height 15
click at [587, 71] on div at bounding box center [585, 70] width 12 height 6
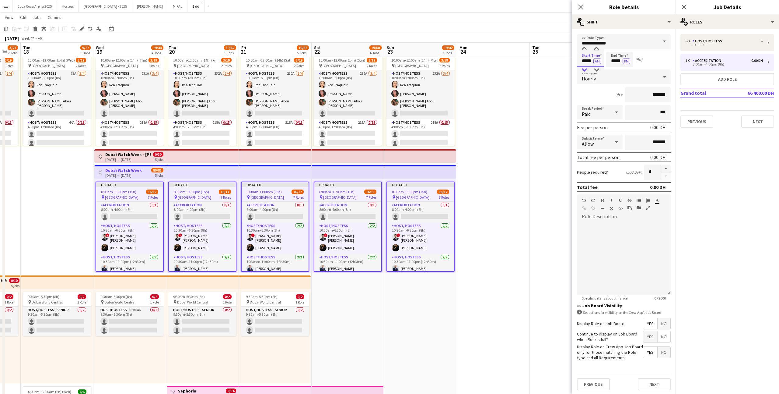
click at [587, 71] on div at bounding box center [585, 70] width 12 height 6
type input "*****"
click at [587, 71] on div at bounding box center [585, 70] width 12 height 6
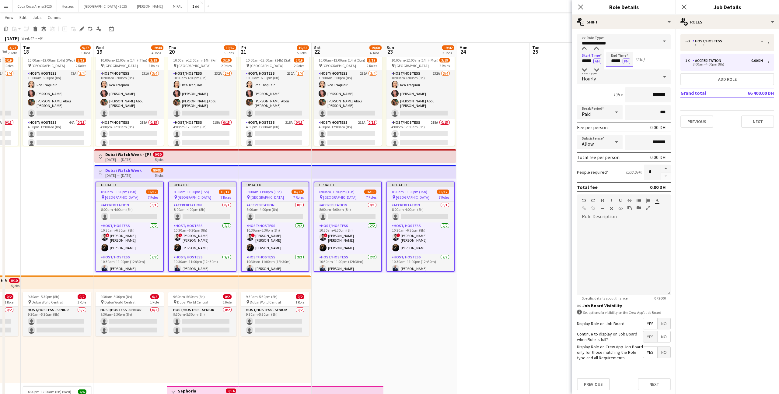
click at [616, 62] on input "*****" at bounding box center [620, 59] width 27 height 15
click at [616, 50] on div at bounding box center [614, 49] width 12 height 6
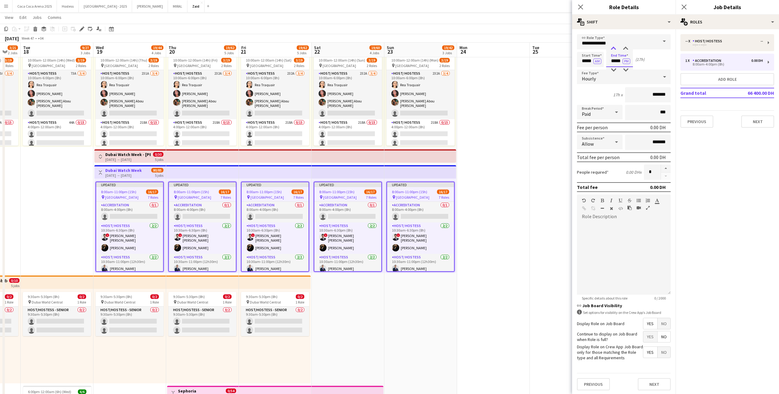
click at [616, 50] on div at bounding box center [614, 49] width 12 height 6
type input "*****"
click at [616, 50] on div at bounding box center [614, 49] width 12 height 6
click at [647, 95] on input "*******" at bounding box center [648, 94] width 46 height 15
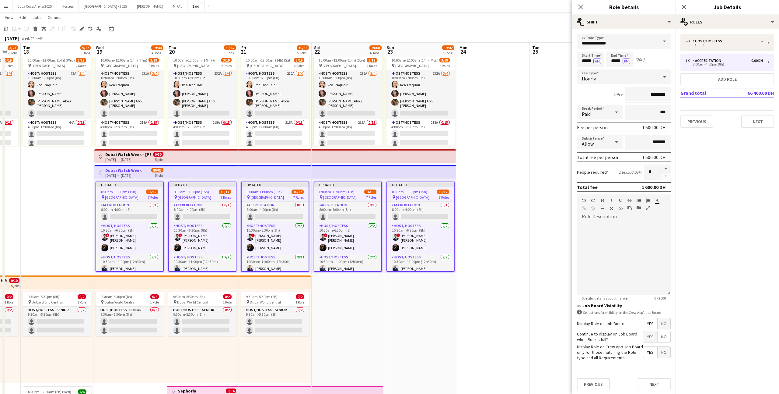
type input "********"
click at [627, 209] on div at bounding box center [623, 209] width 9 height 7
click at [627, 221] on div at bounding box center [624, 255] width 94 height 77
paste div
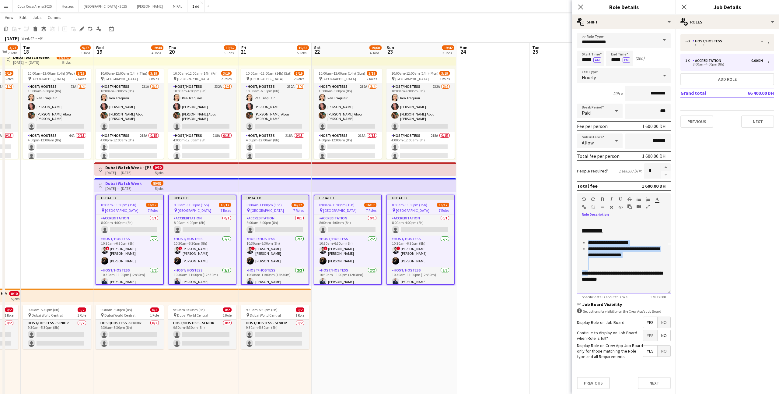
drag, startPoint x: 635, startPoint y: 282, endPoint x: 596, endPoint y: 273, distance: 39.7
click at [596, 273] on div "**********" at bounding box center [624, 234] width 84 height 110
click at [596, 265] on li "**********" at bounding box center [627, 258] width 78 height 24
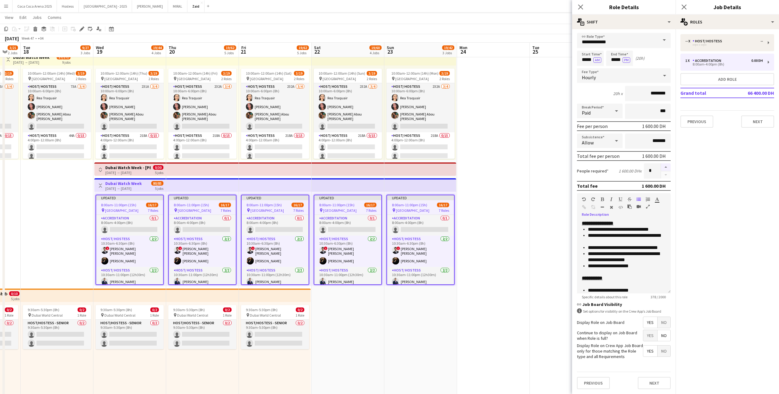
click at [668, 169] on button "button" at bounding box center [666, 167] width 10 height 8
click at [667, 163] on button "button" at bounding box center [666, 167] width 10 height 8
type input "*"
click at [495, 255] on app-date-cell at bounding box center [493, 342] width 73 height 585
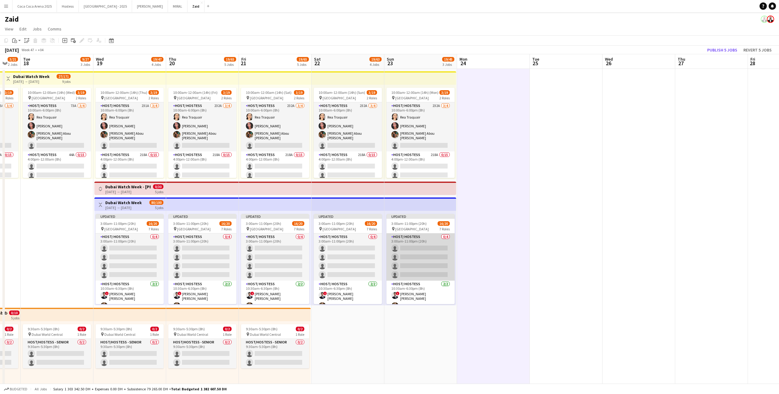
click at [445, 251] on app-card-role "Host/ Hostess 0/4 3:00am-11:00pm (20h) single-neutral-actions single-neutral-ac…" at bounding box center [421, 256] width 68 height 47
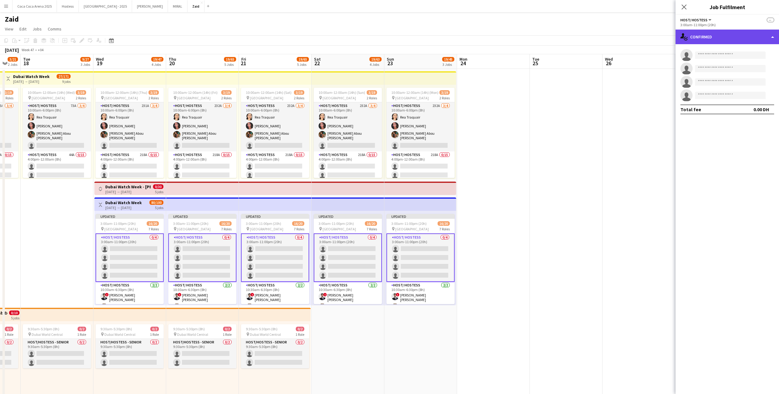
click at [716, 41] on div "single-neutral-actions-check-2 Confirmed" at bounding box center [728, 37] width 104 height 15
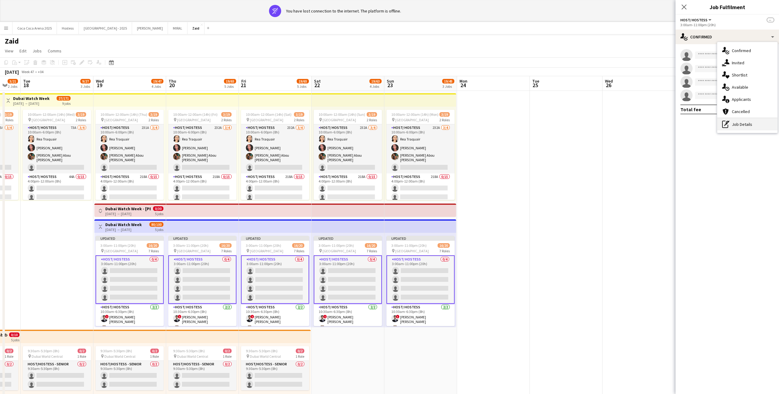
click at [737, 128] on div "pen-write Job Details" at bounding box center [748, 124] width 60 height 12
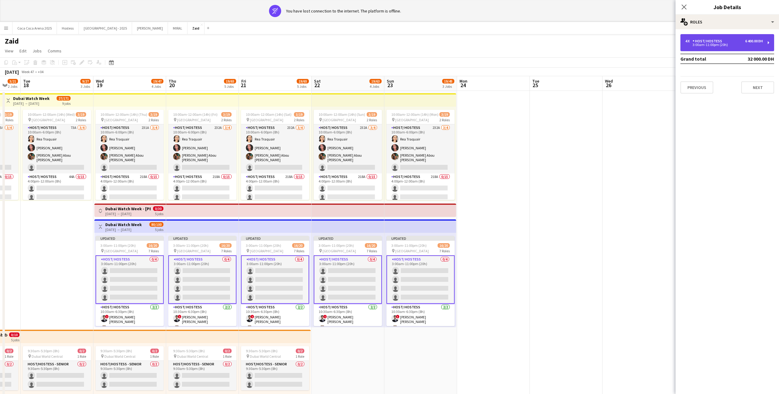
click at [714, 44] on div "3:00am-11:00pm (20h)" at bounding box center [725, 44] width 78 height 3
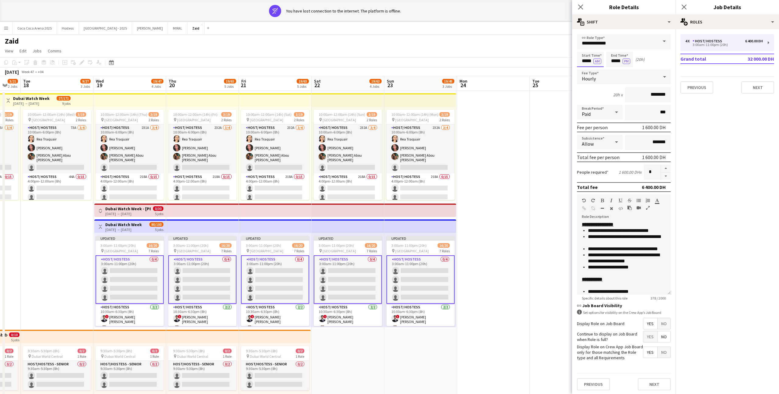
click at [599, 64] on input "*****" at bounding box center [590, 59] width 27 height 15
click at [598, 60] on button "AM" at bounding box center [598, 60] width 8 height 5
click at [501, 250] on app-date-cell at bounding box center [493, 383] width 73 height 585
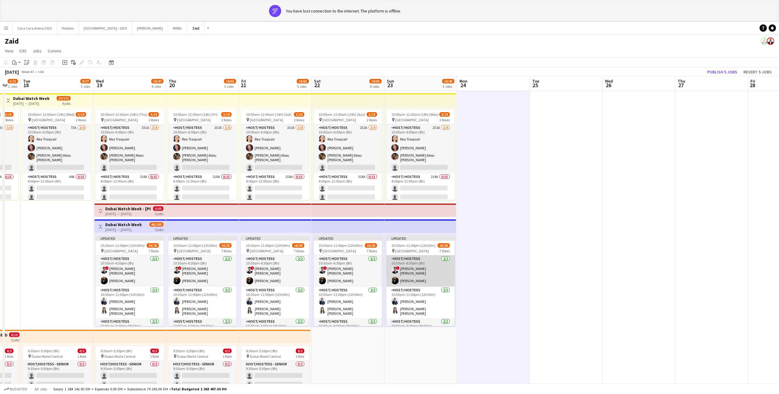
click at [431, 283] on app-card-role "Host/ Hostess 2/2 10:30am-6:30pm (8h) ! Mohammad Abu Othman Karina Shuliatytska" at bounding box center [421, 270] width 68 height 31
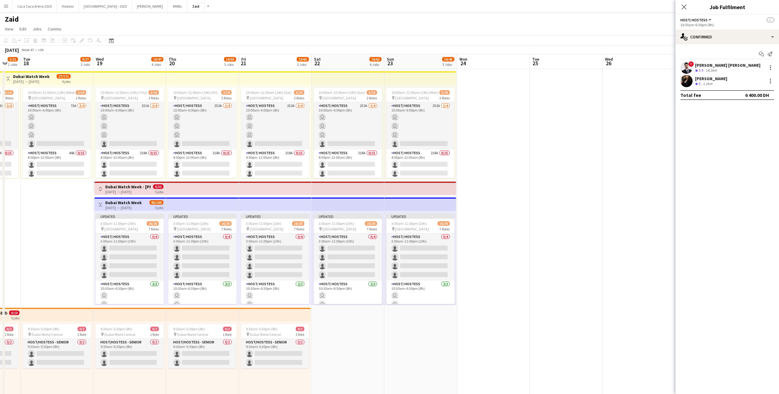
click at [510, 236] on app-date-cell at bounding box center [493, 298] width 73 height 459
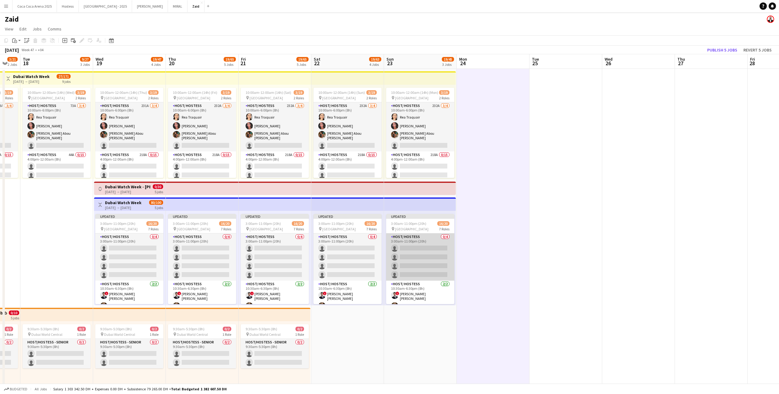
click at [434, 255] on app-card-role "Host/ Hostess 0/4 3:00am-11:00pm (20h) single-neutral-actions single-neutral-ac…" at bounding box center [420, 256] width 68 height 47
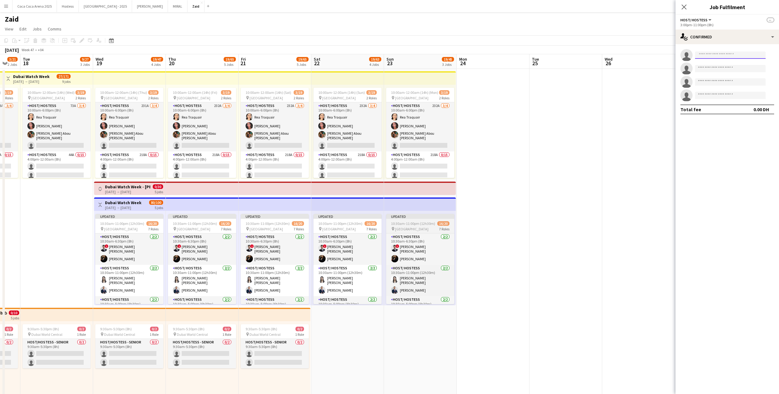
click at [716, 58] on input at bounding box center [730, 54] width 71 height 7
type input "******"
click at [745, 74] on app-invite-slot "single-neutral-actions" at bounding box center [728, 68] width 104 height 12
click at [731, 58] on input "******" at bounding box center [730, 54] width 71 height 7
type input "***"
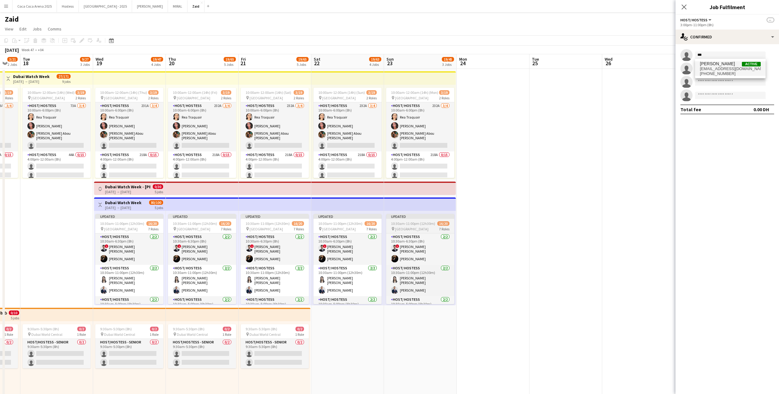
click at [746, 65] on span "Active" at bounding box center [751, 64] width 19 height 5
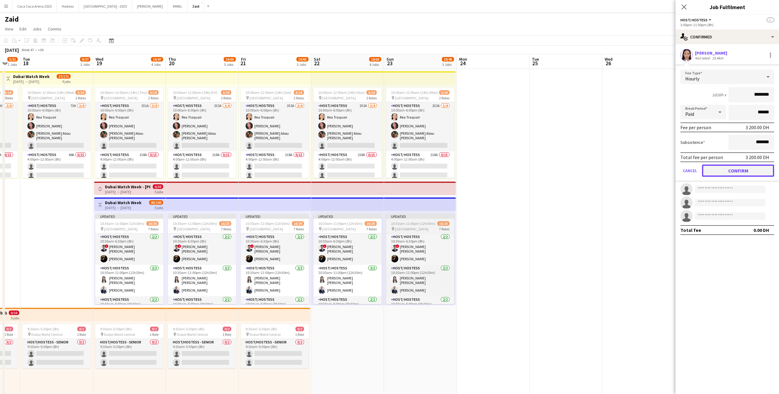
click at [737, 169] on button "Confirm" at bounding box center [738, 170] width 72 height 12
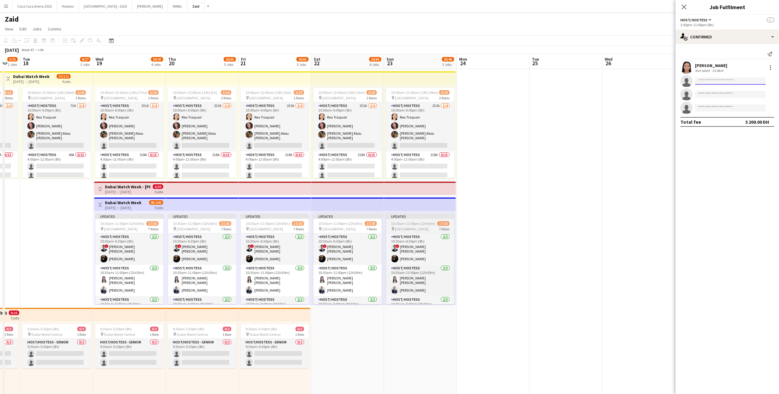
click at [723, 81] on input at bounding box center [730, 80] width 71 height 7
type input "**********"
click at [730, 94] on span "hussainzahirfa@gmail.com" at bounding box center [730, 94] width 61 height 5
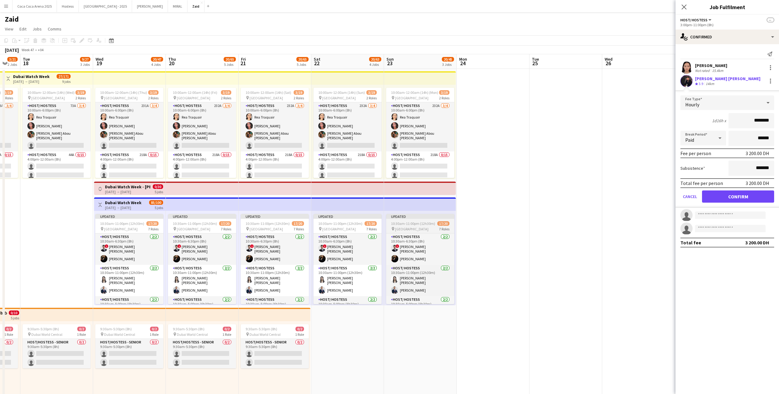
click at [730, 189] on form "Fee Type Hourly 1d16h x ******** Break Period Paid ****** Fee per person 3 200.…" at bounding box center [728, 151] width 104 height 112
click at [730, 190] on button "Confirm" at bounding box center [738, 196] width 72 height 12
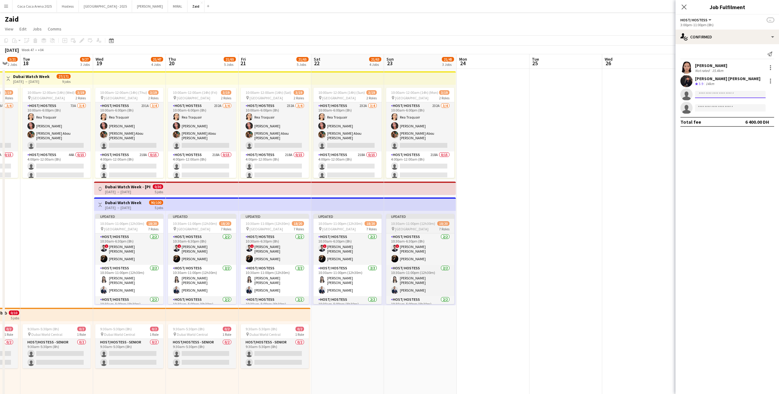
click at [728, 95] on input at bounding box center [730, 94] width 71 height 7
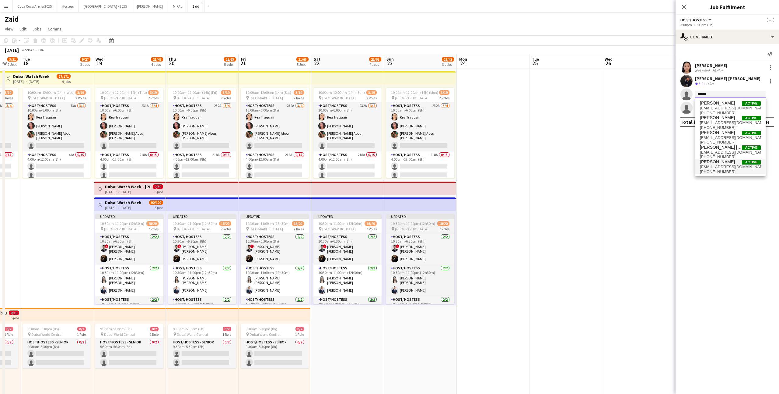
type input "******"
click at [740, 164] on span "shahedmutaz@hotmail.com" at bounding box center [730, 166] width 61 height 5
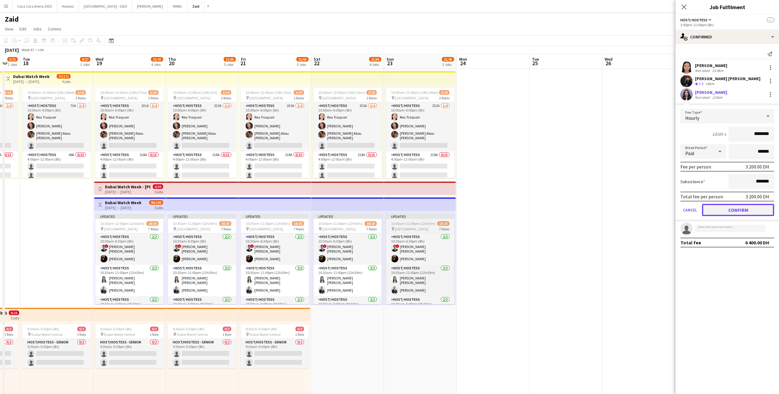
click at [735, 215] on button "Confirm" at bounding box center [738, 210] width 72 height 12
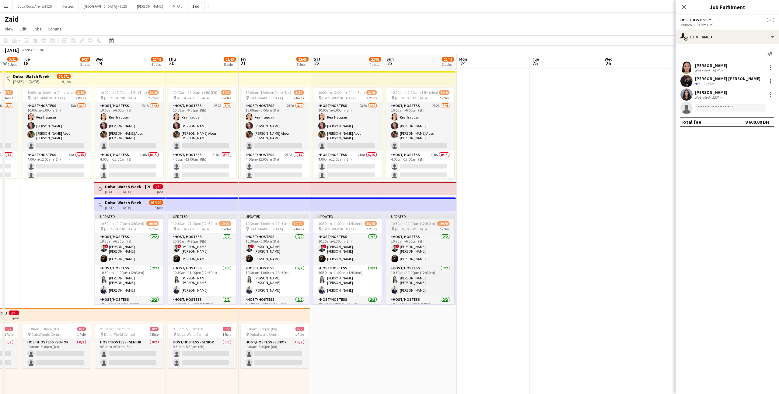
click at [488, 270] on app-date-cell at bounding box center [493, 298] width 73 height 459
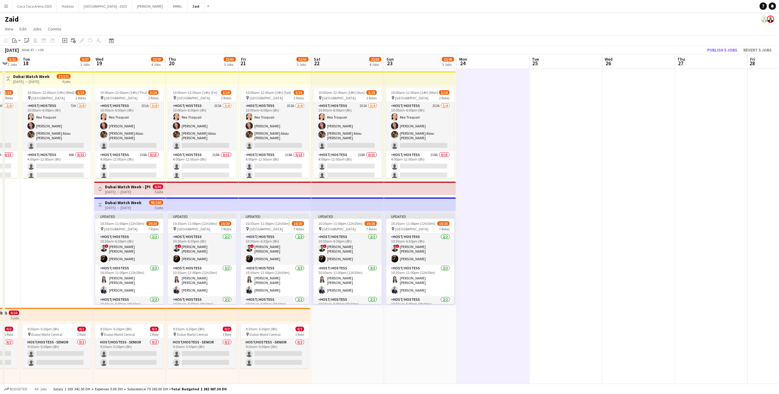
click at [438, 231] on div "pin Dubai Mall 7 Roles" at bounding box center [420, 228] width 68 height 5
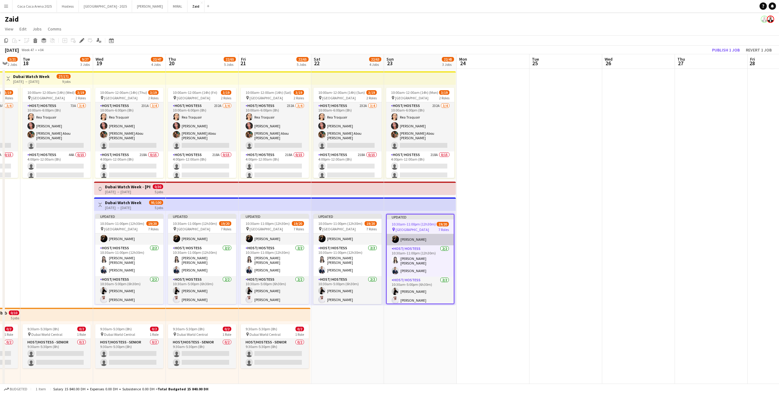
scroll to position [20, 0]
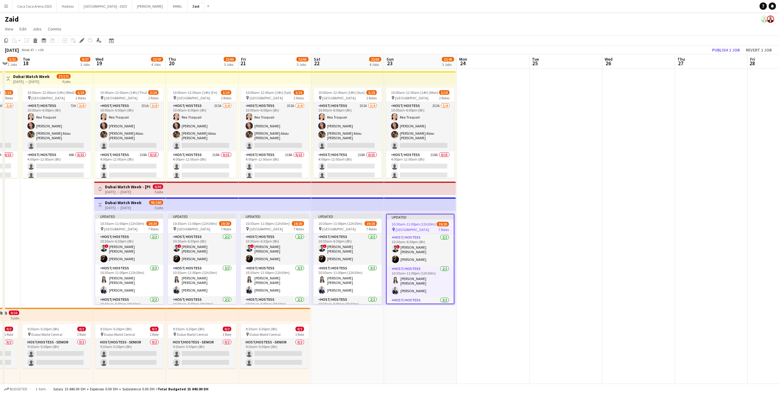
click at [357, 212] on div "Updated 10:30am-11:00pm (12h30m) 19/20 pin Dubai Mall 7 Roles Host/ Hostess 2/2…" at bounding box center [347, 258] width 73 height 94
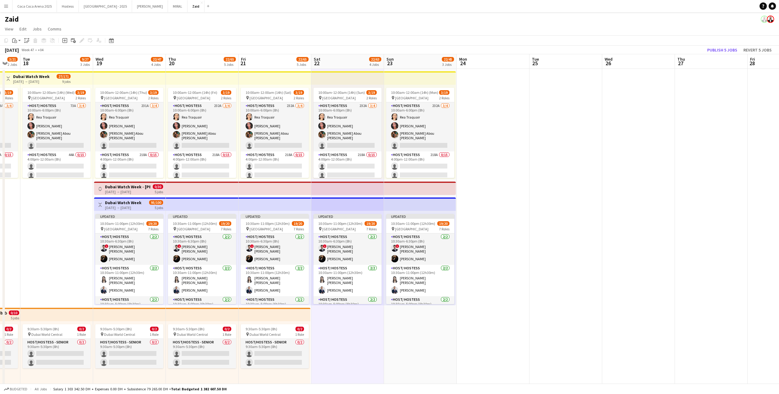
click at [353, 203] on app-top-bar at bounding box center [347, 203] width 73 height 13
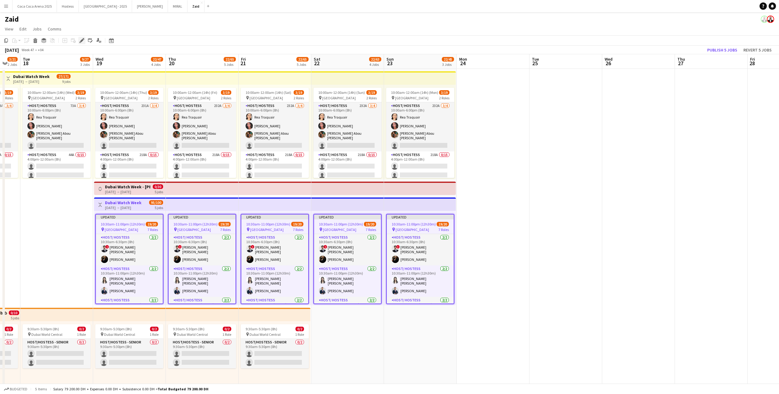
click at [81, 41] on icon at bounding box center [81, 40] width 3 height 3
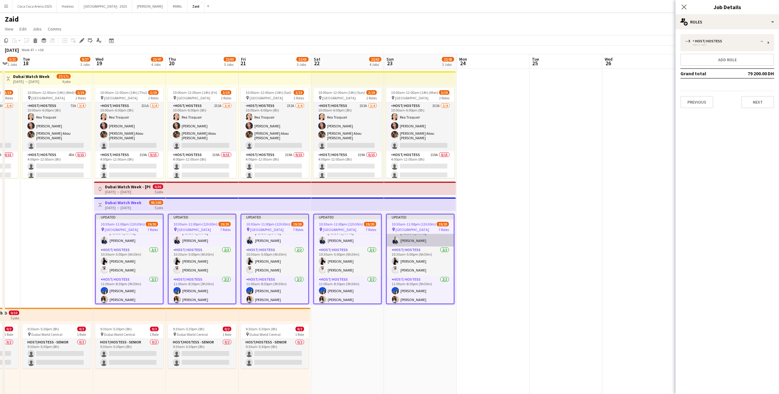
scroll to position [132, 0]
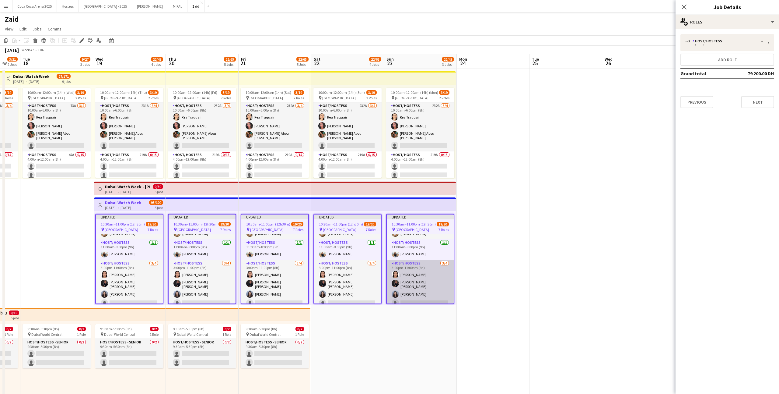
click at [435, 277] on app-card-role "Host/ Hostess 3/4 3:00pm-11:00pm (8h) Jiaying Wu Hussain Al Saadi Shahad Mutaz …" at bounding box center [420, 284] width 67 height 49
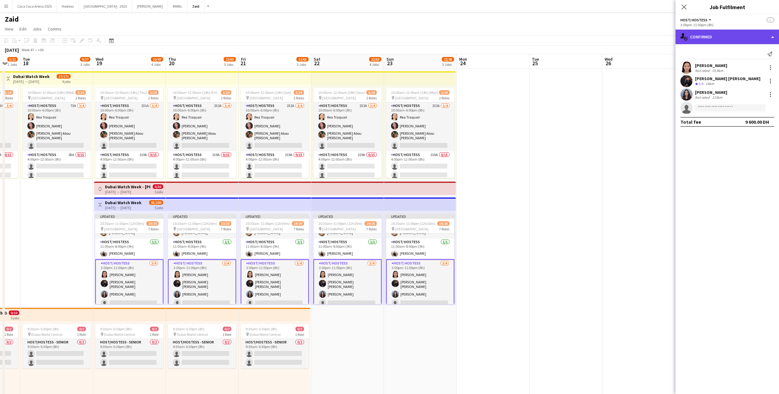
click at [764, 40] on div "single-neutral-actions-check-2 Confirmed" at bounding box center [728, 37] width 104 height 15
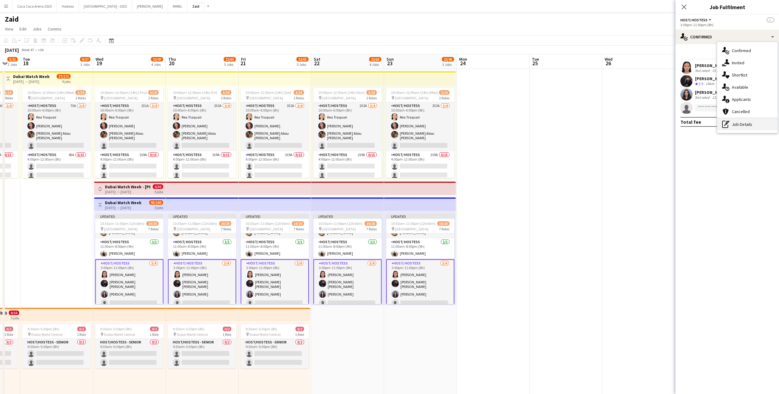
click at [760, 123] on div "pen-write Job Details" at bounding box center [748, 124] width 60 height 12
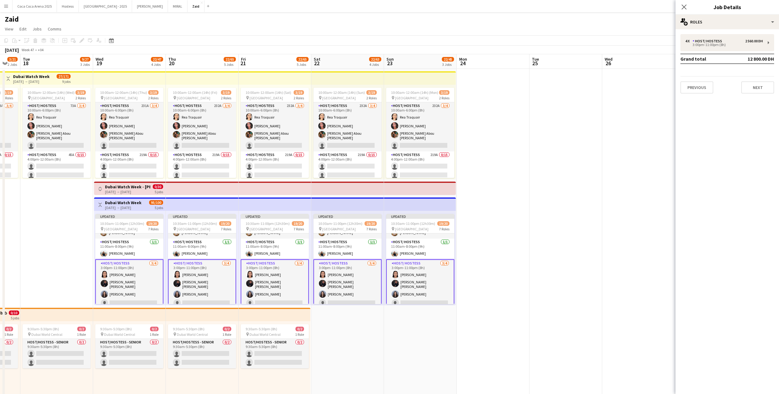
click at [750, 54] on td "12 800.00 DH" at bounding box center [755, 59] width 38 height 10
click at [747, 50] on div "4 x Host/ Hostess 2 560.00 DH 3:00pm-11:00pm (8h)" at bounding box center [728, 42] width 94 height 17
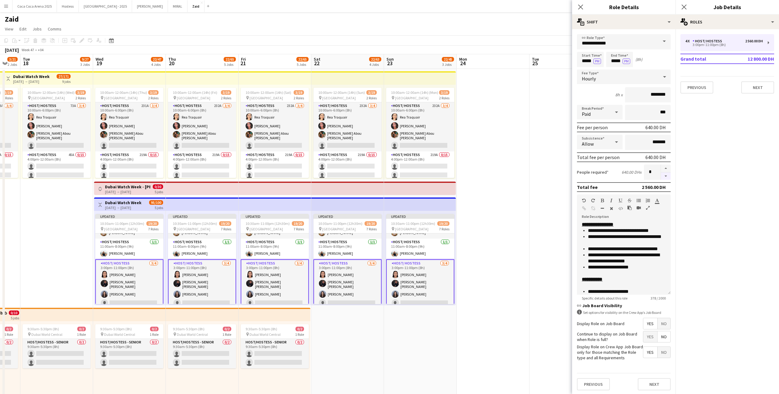
click at [669, 178] on button "button" at bounding box center [666, 176] width 10 height 8
type input "*"
click at [512, 269] on app-date-cell at bounding box center [493, 298] width 73 height 459
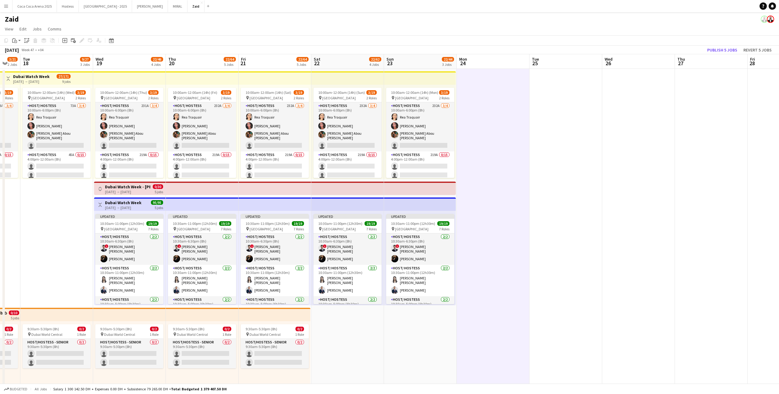
click at [146, 201] on div "Toggle View Dubai Watch Week 19-11-2025 → 23-11-2025 95/95 5 jobs" at bounding box center [130, 204] width 67 height 10
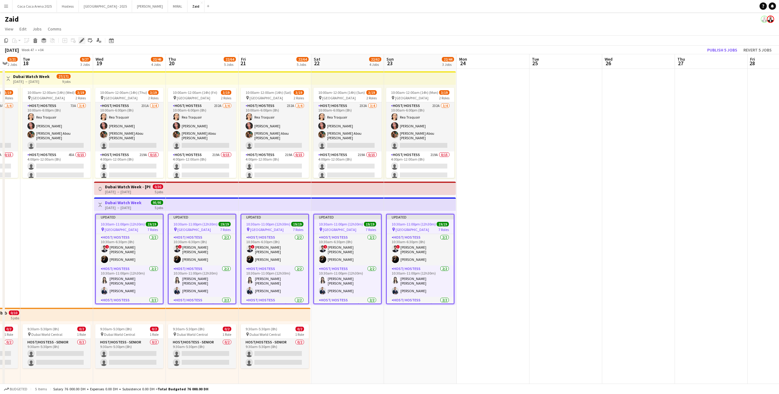
click at [80, 40] on icon "Edit" at bounding box center [81, 40] width 5 height 5
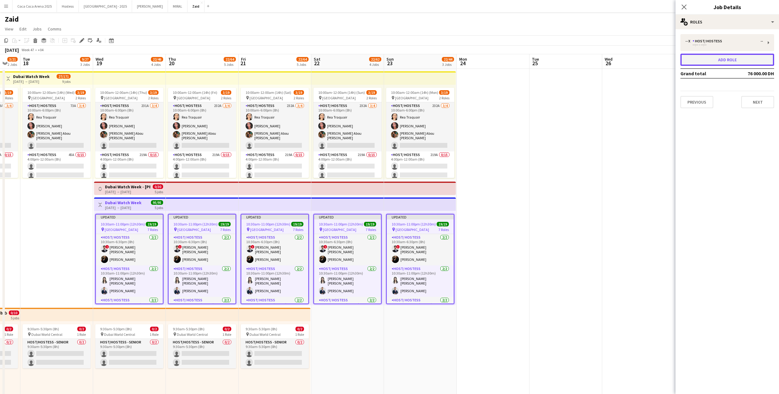
click at [700, 60] on button "Add role" at bounding box center [728, 60] width 94 height 12
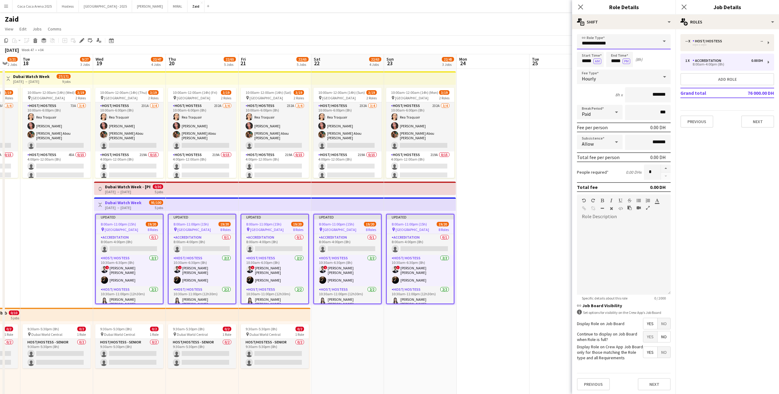
click at [603, 37] on input "**********" at bounding box center [624, 41] width 94 height 15
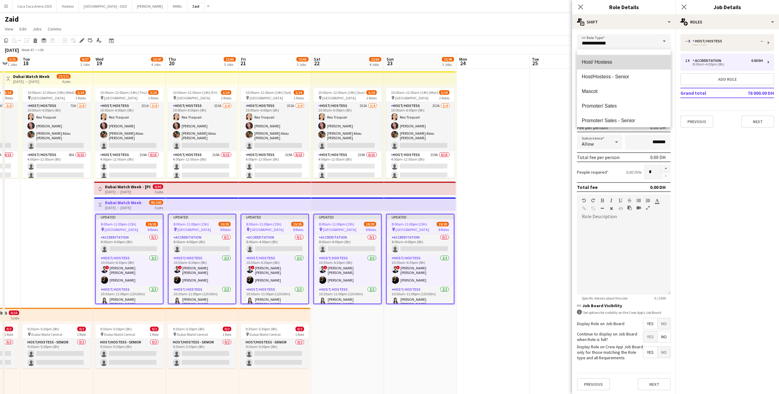
click at [611, 65] on mat-option "Host/ Hostess" at bounding box center [624, 62] width 94 height 15
type input "**********"
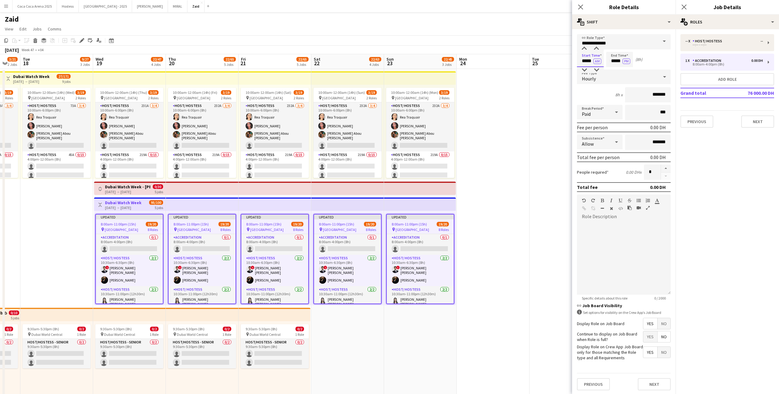
click at [586, 61] on input "*****" at bounding box center [590, 59] width 27 height 15
click at [586, 49] on div at bounding box center [585, 49] width 12 height 6
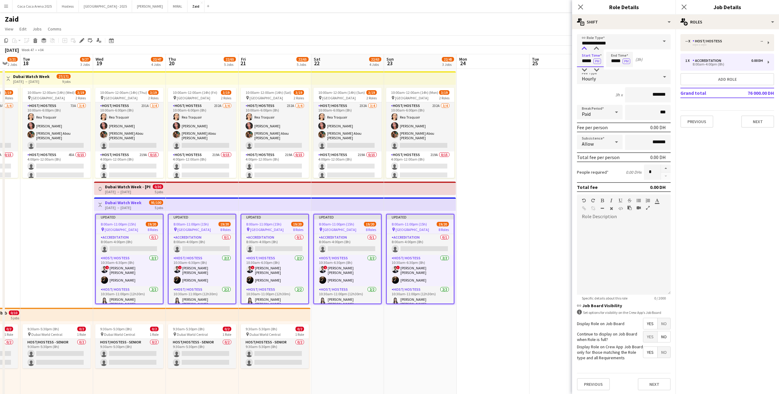
click at [586, 49] on div at bounding box center [585, 49] width 12 height 6
type input "*****"
click at [586, 49] on div at bounding box center [585, 49] width 12 height 6
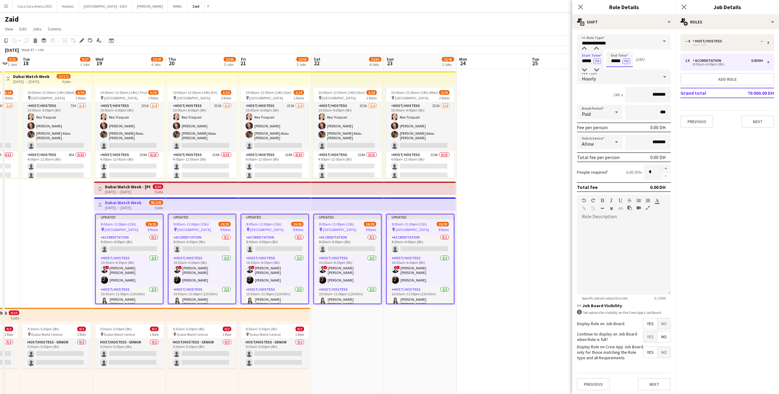
click at [614, 58] on input "*****" at bounding box center [620, 59] width 27 height 15
click at [614, 48] on div at bounding box center [614, 49] width 12 height 6
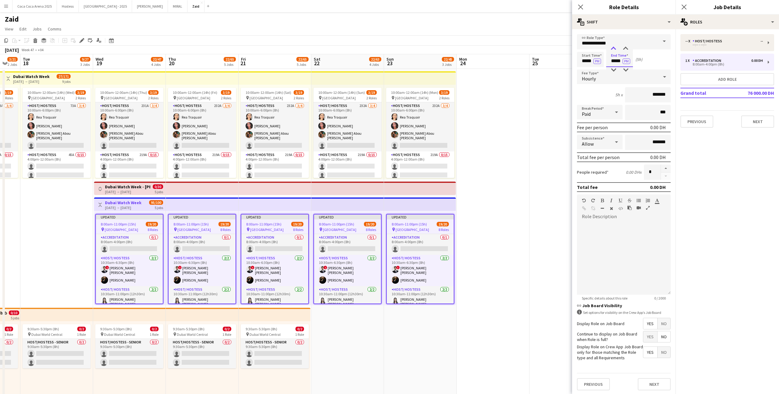
click at [614, 48] on div at bounding box center [614, 49] width 12 height 6
type input "*****"
click at [614, 48] on div at bounding box center [614, 49] width 12 height 6
click at [647, 94] on input "*******" at bounding box center [648, 94] width 46 height 15
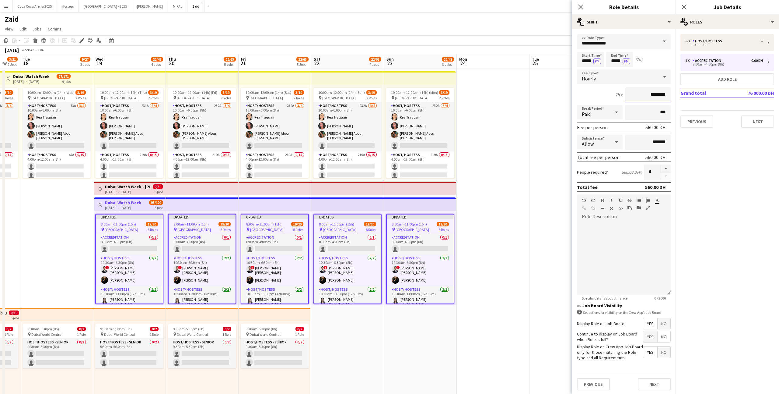
type input "********"
click at [635, 266] on div at bounding box center [624, 257] width 94 height 73
paste div
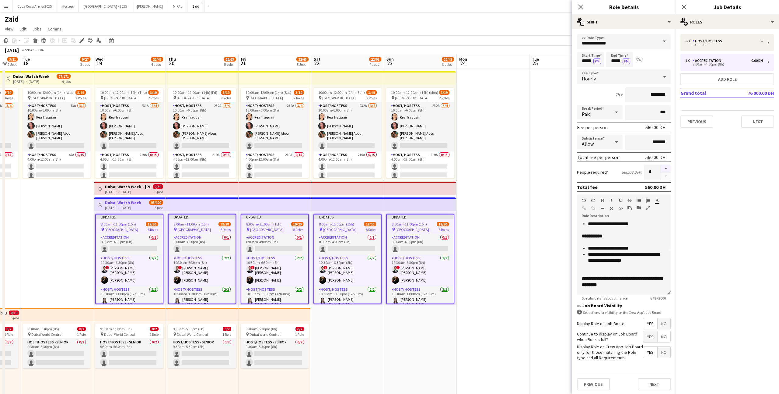
click at [667, 165] on button "button" at bounding box center [666, 168] width 10 height 8
type input "*"
click at [445, 255] on app-card-role "Host/ Hostess 2/2 10:30am-6:30pm (8h) ! Mohammad Abu Othman Karina Shuliatytska" at bounding box center [420, 270] width 67 height 31
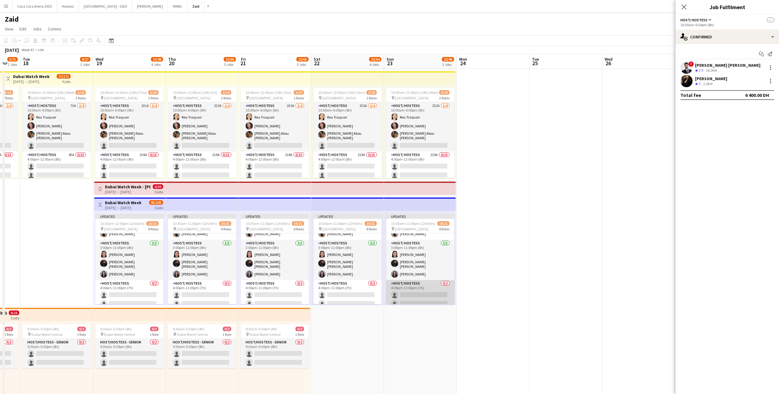
click at [437, 282] on app-card-role "Host/ Hostess 0/2 4:00pm-11:00pm (7h) single-neutral-actions single-neutral-act…" at bounding box center [420, 295] width 68 height 30
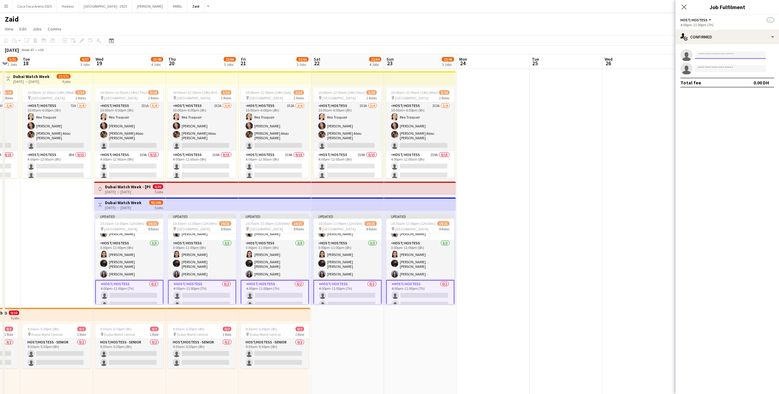
click at [729, 52] on input at bounding box center [730, 54] width 71 height 7
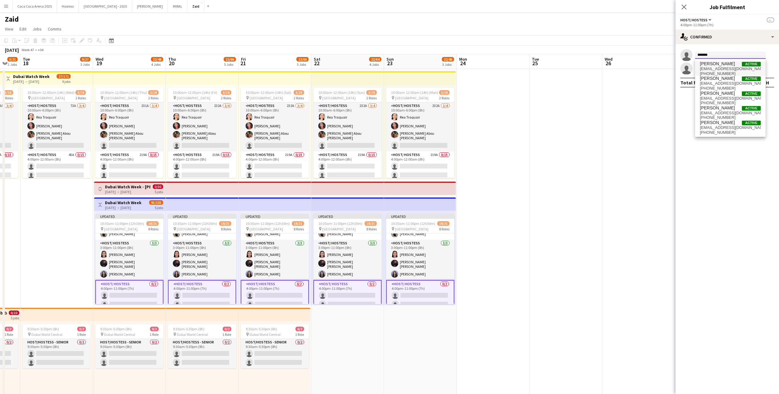
type input "*******"
click at [733, 70] on span "ad.alazeeby@gmail.com" at bounding box center [730, 68] width 61 height 5
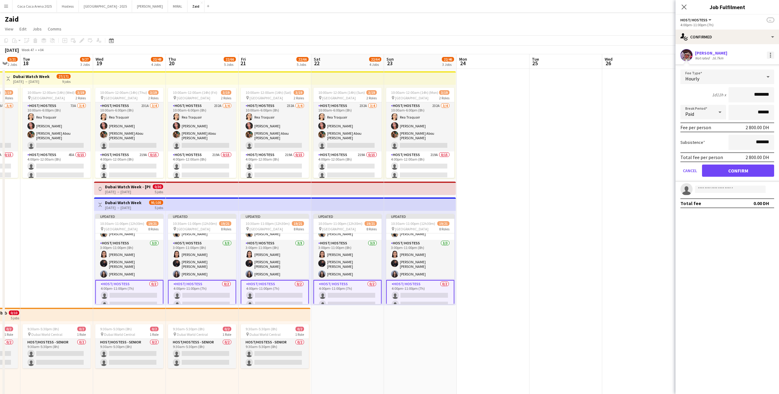
click at [774, 53] on div at bounding box center [770, 54] width 7 height 7
click at [754, 112] on span "Remove" at bounding box center [751, 109] width 38 height 5
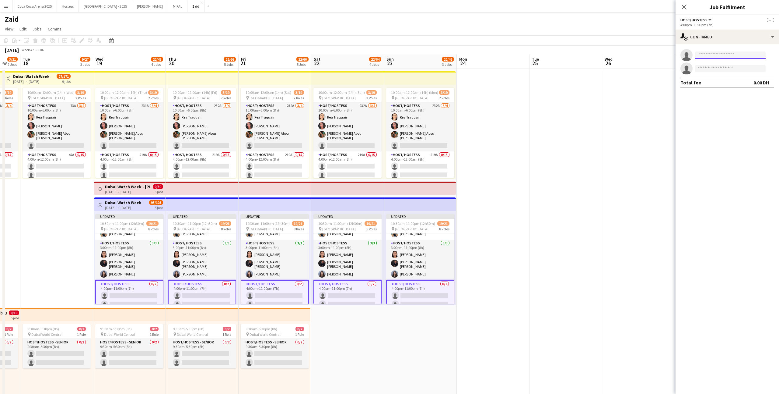
click at [730, 58] on input at bounding box center [730, 54] width 71 height 7
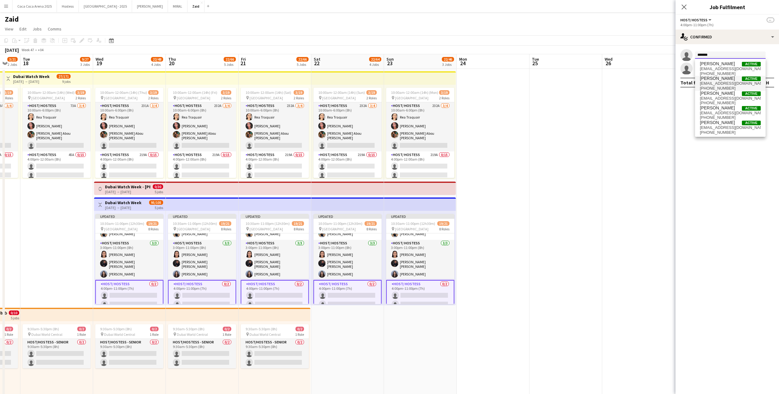
type input "*******"
click at [747, 88] on span "+971586343515" at bounding box center [730, 88] width 61 height 5
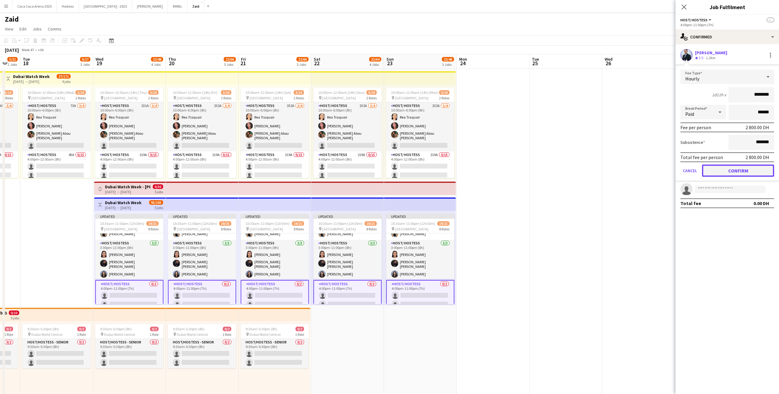
click at [735, 169] on button "Confirm" at bounding box center [738, 170] width 72 height 12
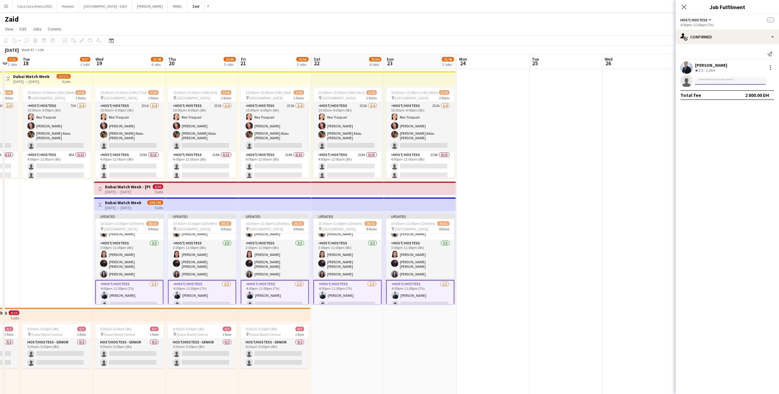
click at [719, 80] on input at bounding box center [730, 80] width 71 height 7
type input "**********"
click at [730, 90] on span "Maria Fernanda Ibarguen" at bounding box center [721, 89] width 42 height 5
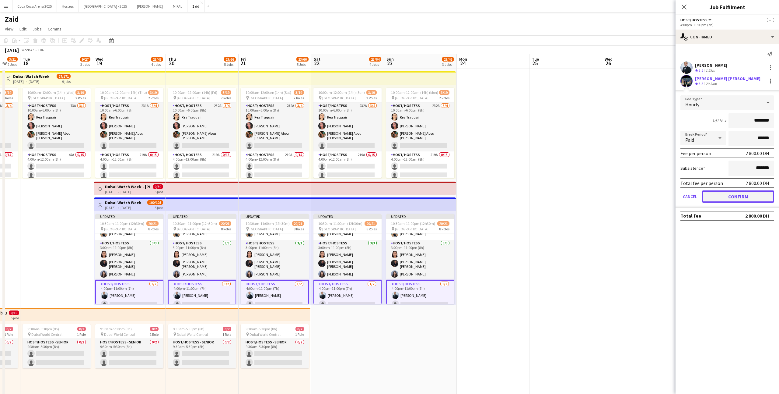
click at [732, 197] on button "Confirm" at bounding box center [738, 196] width 72 height 12
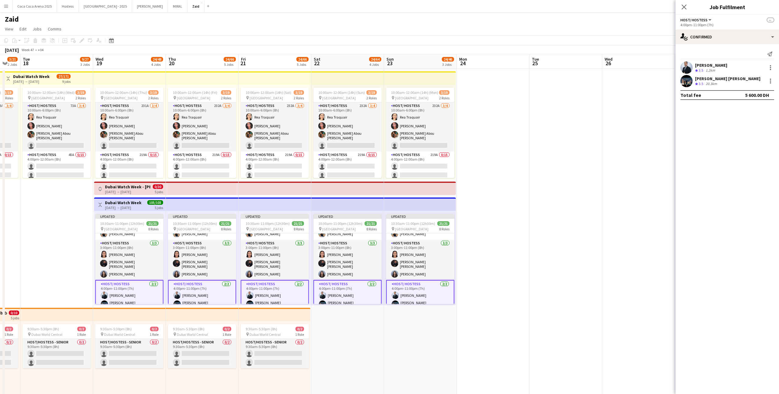
click at [539, 255] on app-date-cell at bounding box center [566, 298] width 73 height 459
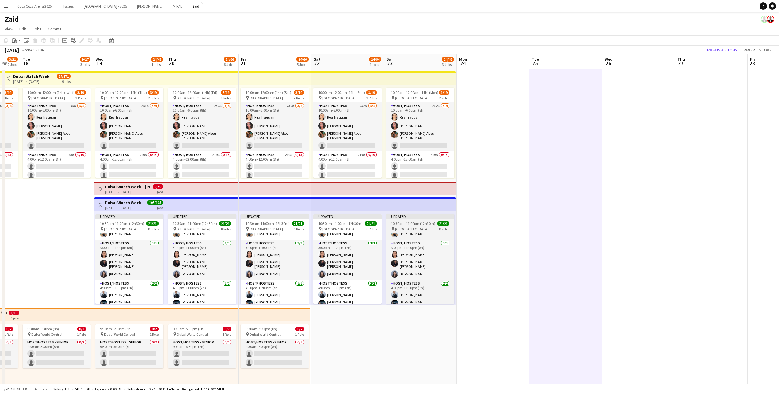
click at [436, 217] on div "Updated" at bounding box center [420, 216] width 68 height 5
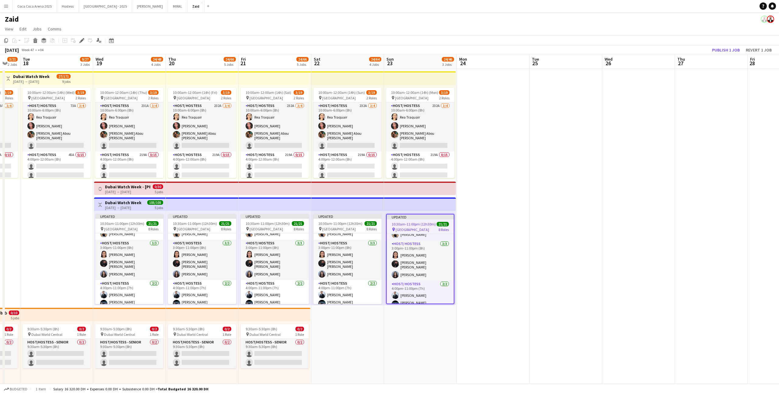
click at [436, 201] on app-top-bar at bounding box center [420, 203] width 72 height 13
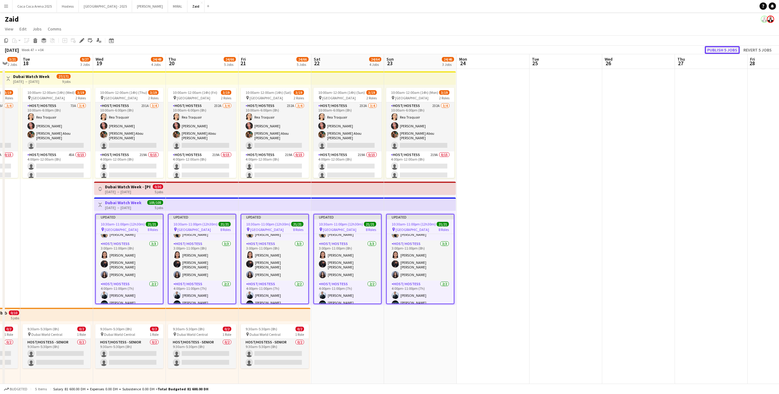
click at [719, 49] on button "Publish 5 jobs" at bounding box center [722, 50] width 35 height 8
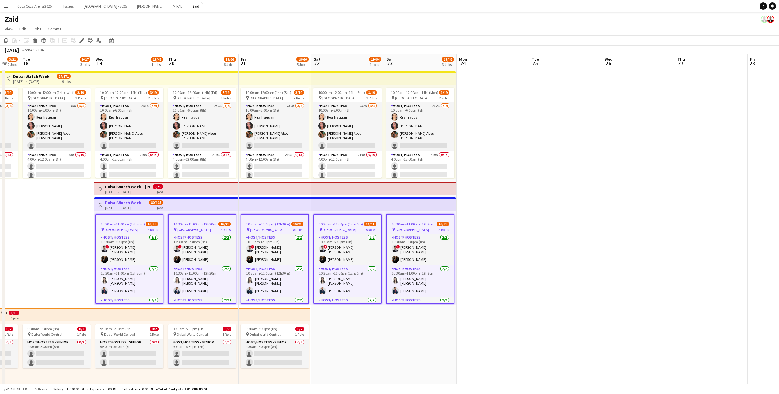
click at [466, 247] on app-date-cell at bounding box center [493, 298] width 73 height 459
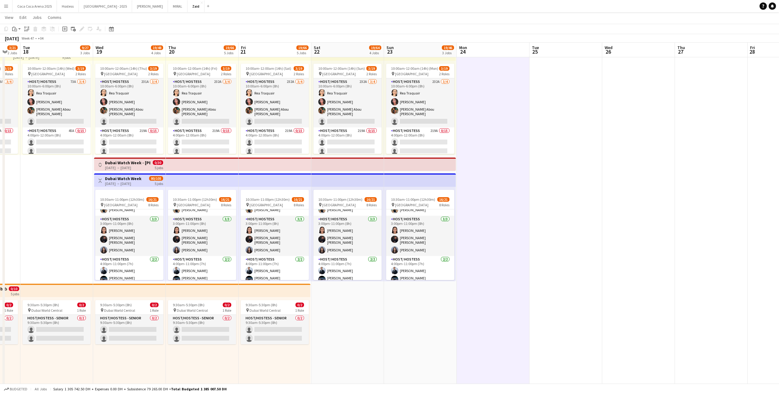
click at [79, 209] on app-date-cell "10:00am-12:00am (14h) (Wed) 3/19 pin Dubai Mall 2 Roles Host/ Hostess 73A 3/4 1…" at bounding box center [56, 274] width 73 height 459
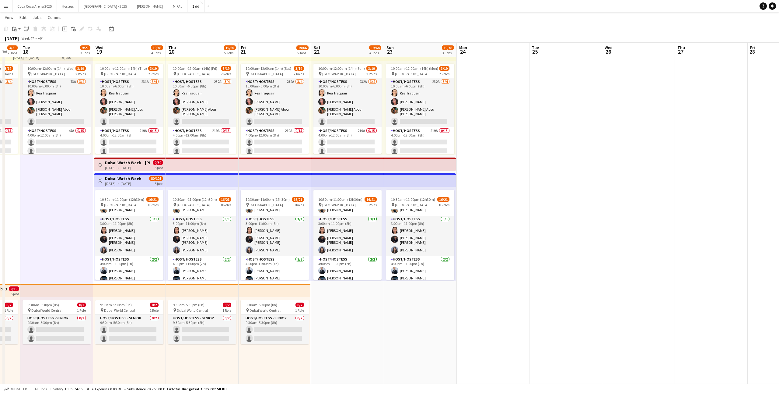
click at [155, 181] on div "5 jobs" at bounding box center [159, 183] width 9 height 5
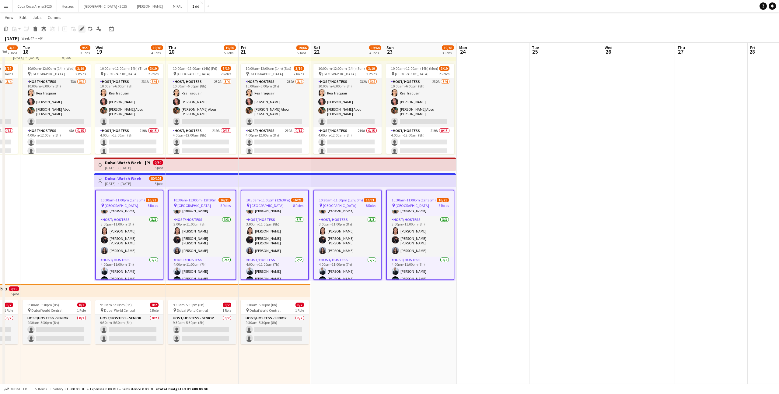
click at [81, 30] on icon at bounding box center [81, 28] width 3 height 3
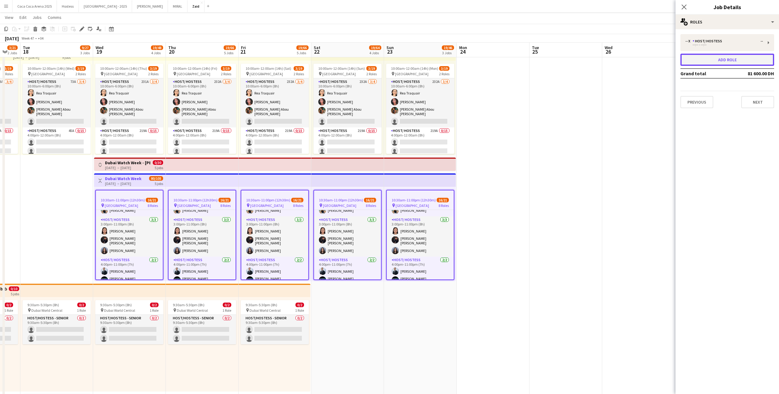
click at [707, 65] on button "Add role" at bounding box center [728, 60] width 94 height 12
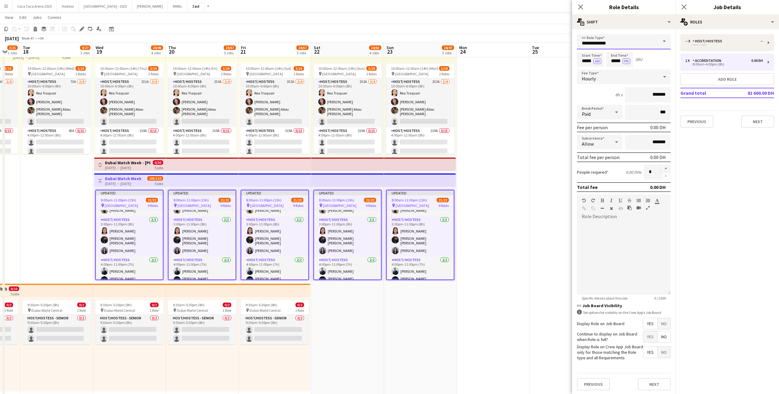
click at [637, 36] on input "**********" at bounding box center [624, 41] width 94 height 15
click at [623, 94] on span "Host/ Hostess" at bounding box center [624, 92] width 84 height 6
type input "**********"
click at [636, 25] on div "multiple-actions-text Shift" at bounding box center [624, 22] width 104 height 15
click at [645, 75] on div "bin-2 Delete Role" at bounding box center [644, 73] width 60 height 12
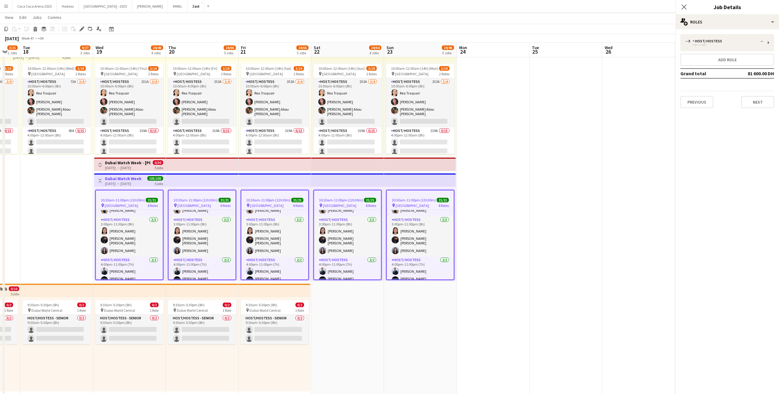
click at [494, 236] on app-date-cell at bounding box center [493, 274] width 73 height 459
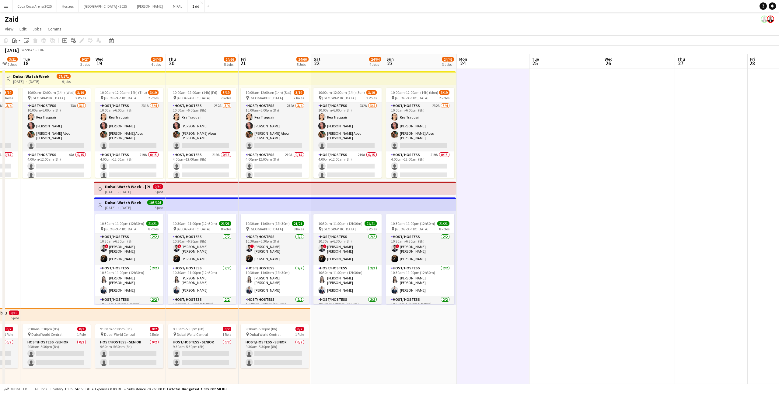
click at [471, 265] on app-date-cell at bounding box center [493, 298] width 73 height 459
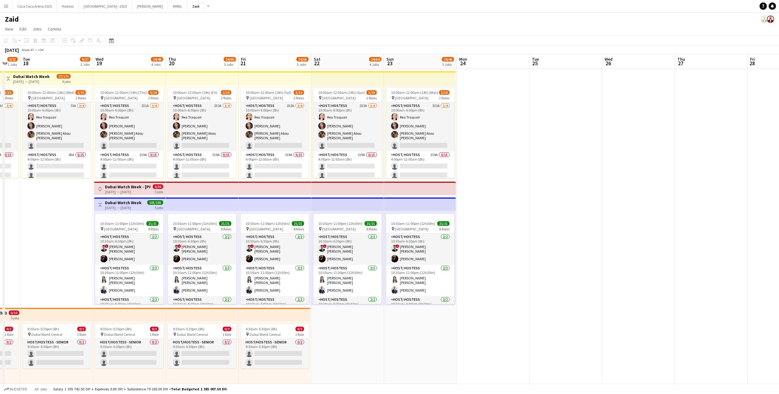
click at [432, 205] on app-top-bar at bounding box center [420, 203] width 72 height 13
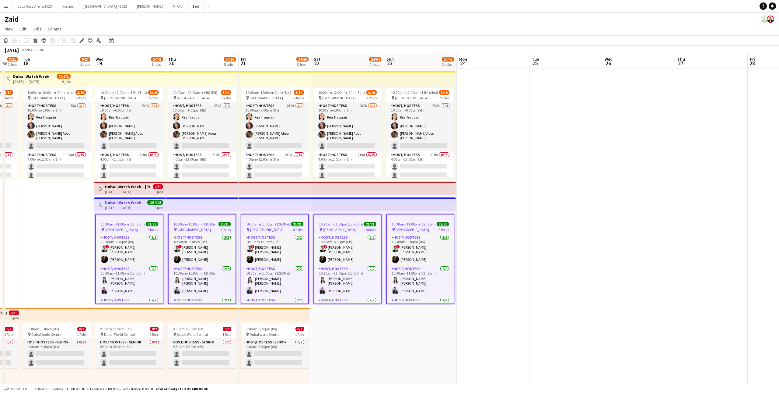
click at [482, 224] on app-date-cell at bounding box center [493, 298] width 73 height 459
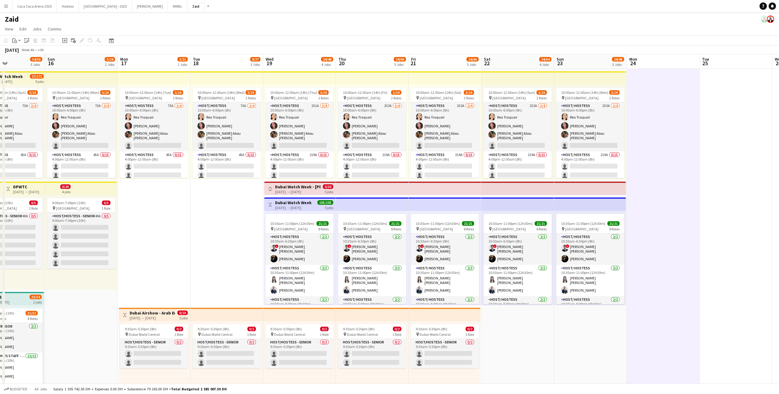
click at [305, 194] on div "[DATE] → [DATE]" at bounding box center [297, 191] width 45 height 5
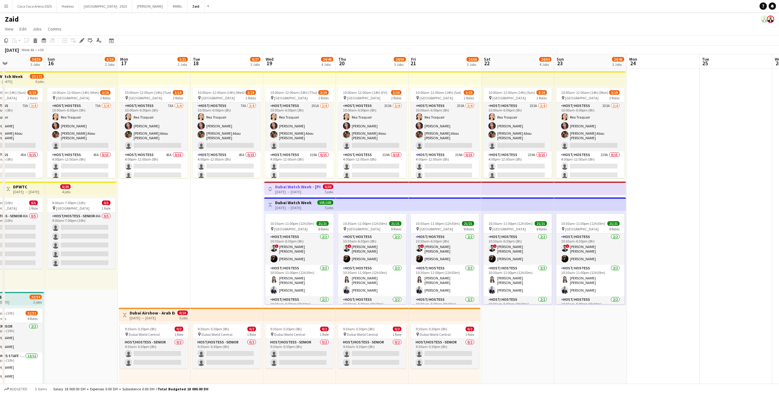
click at [301, 210] on app-top-bar "Toggle View Dubai Watch Week 19-11-2025 → 23-11-2025 105/105 5 jobs" at bounding box center [300, 203] width 72 height 13
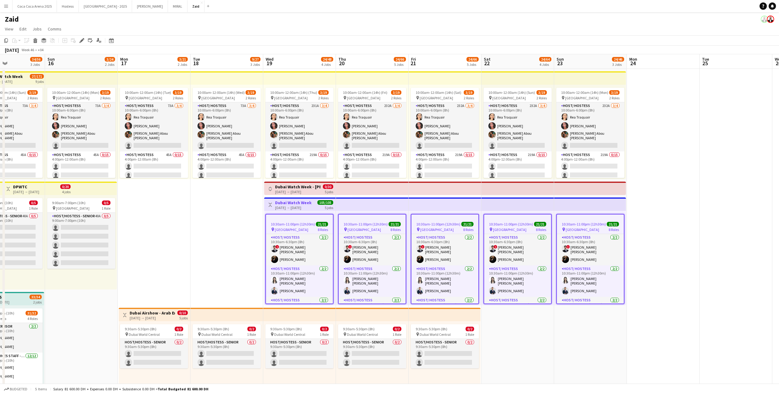
click at [247, 237] on app-date-cell "10:00am-12:00am (14h) (Wed) 3/19 pin Dubai Mall 2 Roles Host/ Hostess 73A 3/4 1…" at bounding box center [227, 298] width 73 height 459
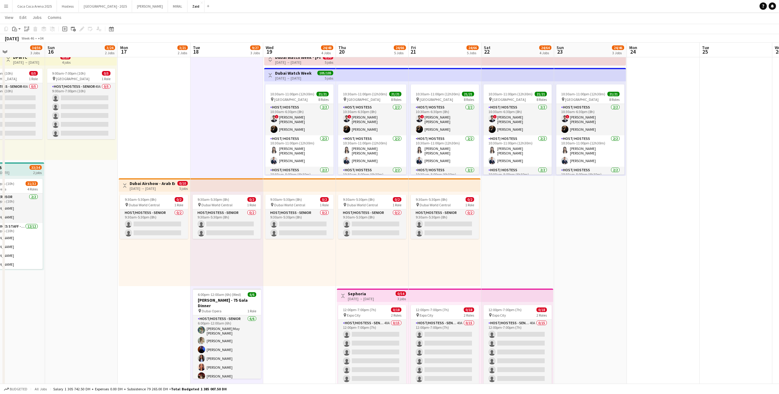
click at [248, 132] on app-date-cell "10:00am-12:00am (14h) (Wed) 3/19 pin Dubai Mall 2 Roles Host/ Hostess 73A 3/4 1…" at bounding box center [227, 168] width 73 height 459
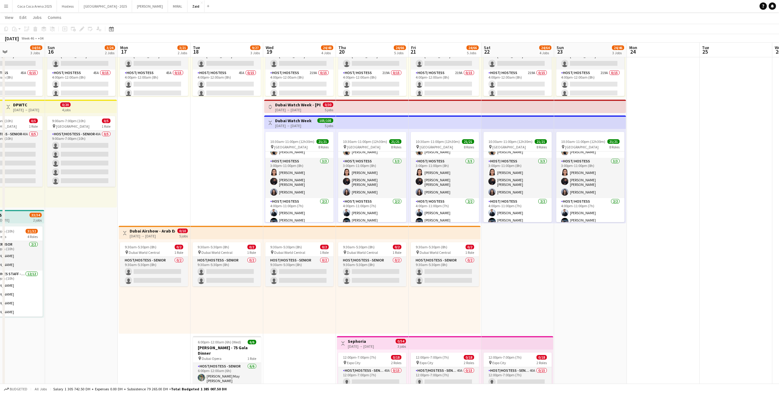
click at [640, 190] on app-date-cell at bounding box center [663, 216] width 73 height 459
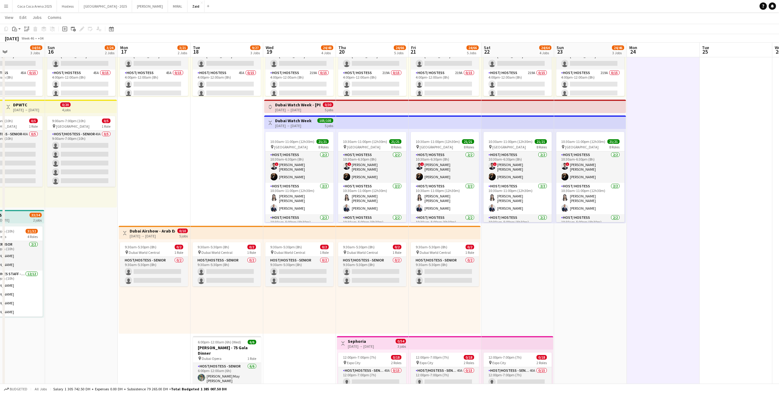
click at [658, 197] on app-date-cell at bounding box center [663, 216] width 73 height 459
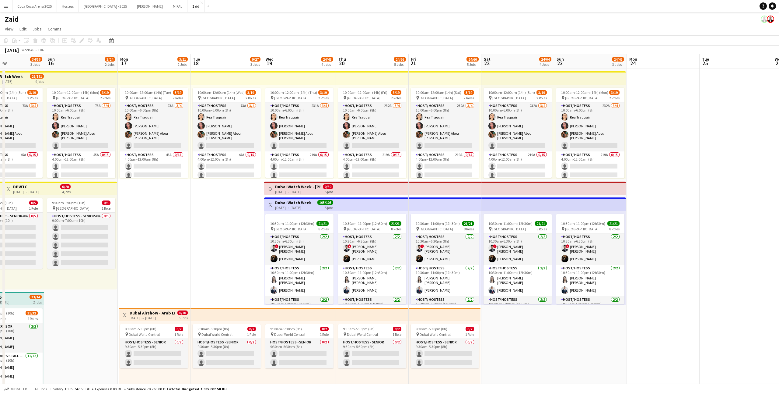
click at [269, 192] on button "Toggle View" at bounding box center [270, 188] width 7 height 7
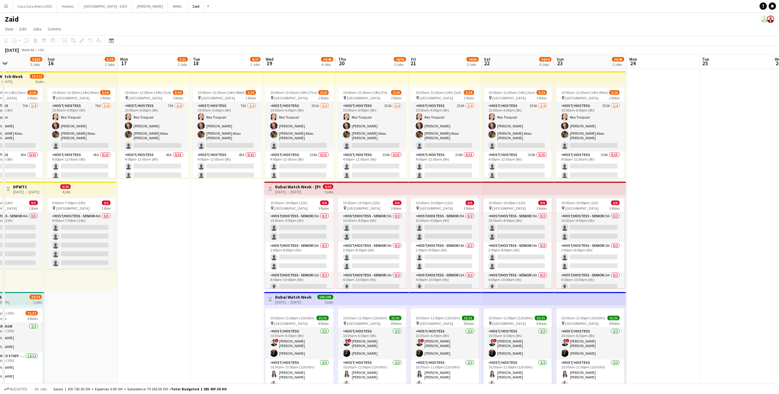
click at [269, 189] on app-icon "Toggle View" at bounding box center [270, 189] width 4 height 4
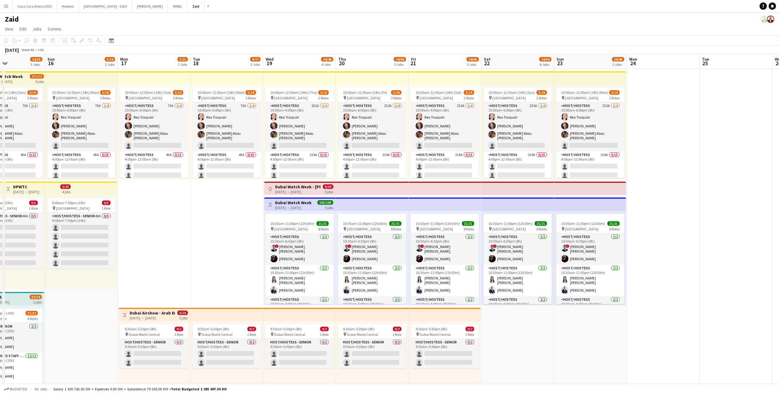
click at [280, 202] on h3 "Dubai Watch Week" at bounding box center [293, 202] width 37 height 5
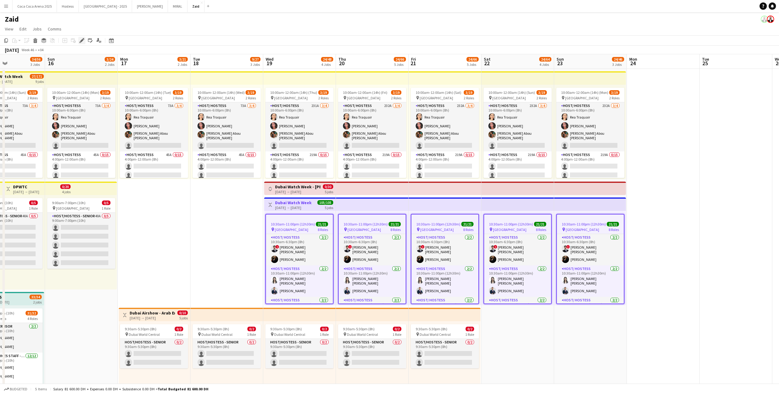
click at [79, 41] on div "Edit" at bounding box center [81, 40] width 7 height 7
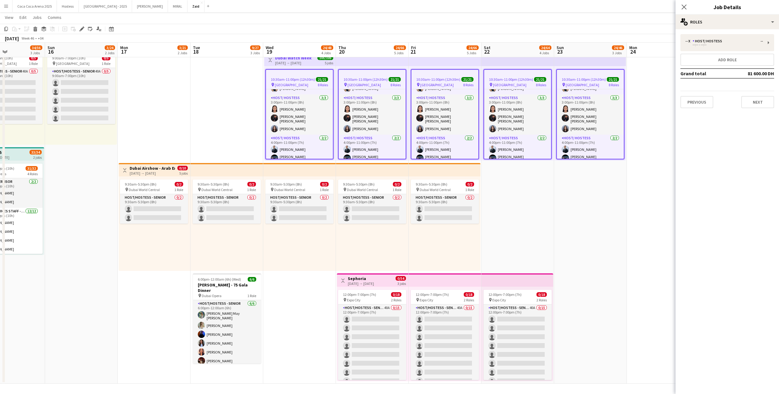
click at [719, 69] on td "Grand total" at bounding box center [708, 74] width 55 height 10
click at [718, 63] on button "Add role" at bounding box center [728, 60] width 94 height 12
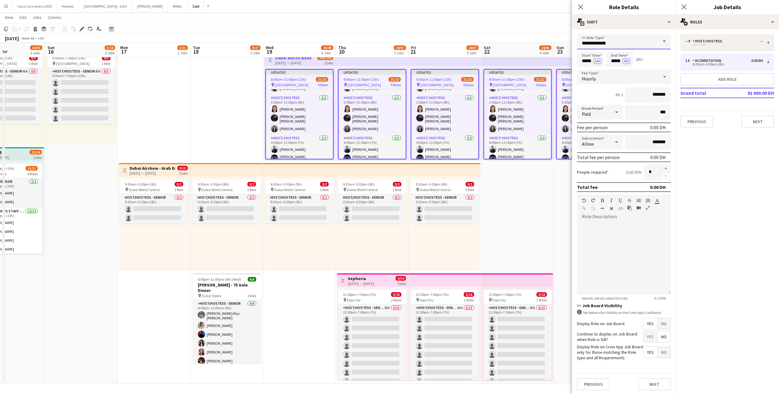
click at [648, 38] on input "**********" at bounding box center [624, 41] width 94 height 15
click at [621, 41] on input "**********" at bounding box center [624, 41] width 94 height 15
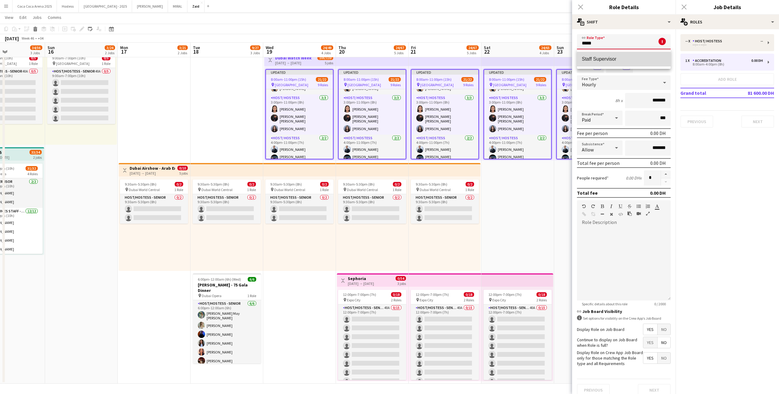
click at [621, 55] on mat-option "Staff Supervisor" at bounding box center [624, 59] width 94 height 15
type input "**********"
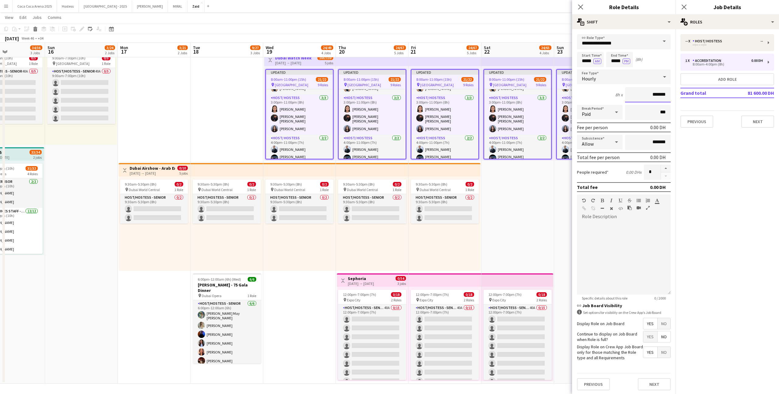
click at [649, 97] on input "*******" at bounding box center [648, 94] width 46 height 15
click at [648, 98] on input "*******" at bounding box center [648, 94] width 46 height 15
click at [649, 93] on input "*******" at bounding box center [648, 94] width 46 height 15
type input "********"
click at [658, 244] on div at bounding box center [624, 257] width 94 height 73
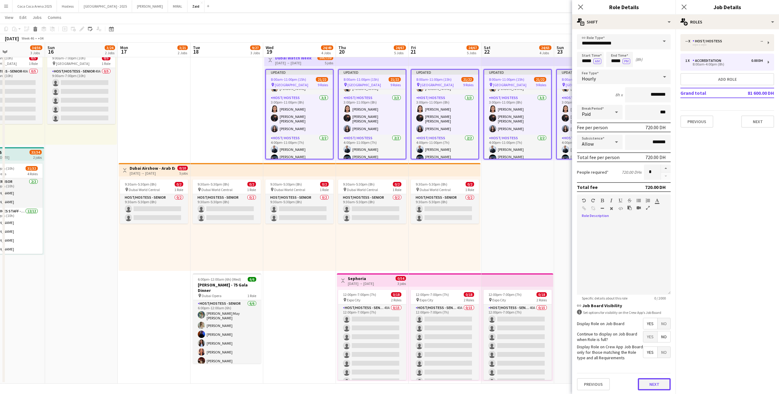
click at [664, 383] on button "Next" at bounding box center [654, 384] width 33 height 12
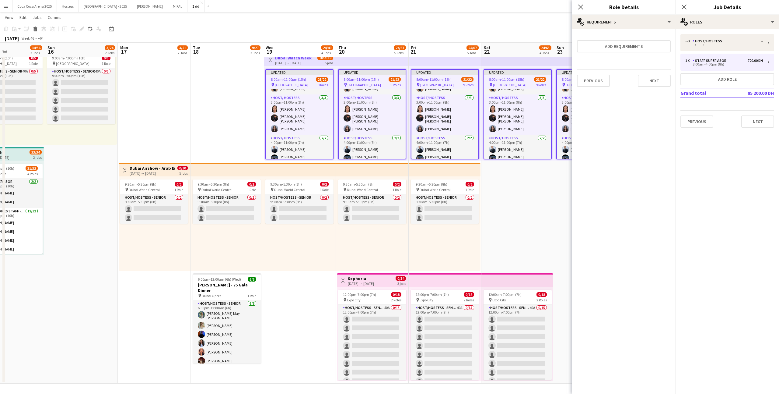
click at [480, 205] on div "9:30am-5:30pm (8h) 0/2 pin Dubai World Central 1 Role Host/Hostess - Senior 0/2…" at bounding box center [445, 223] width 72 height 94
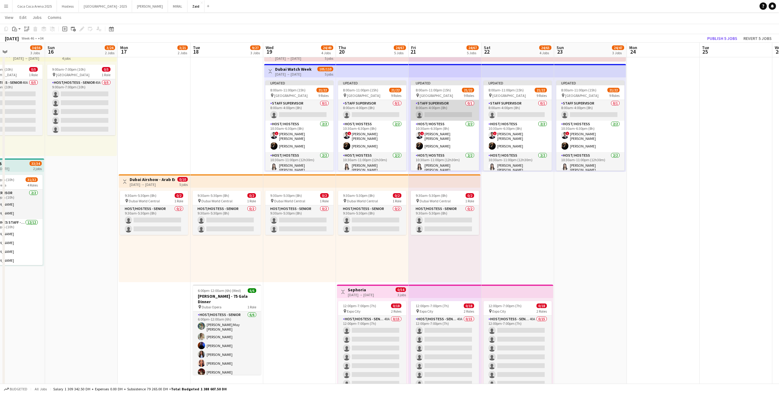
click at [456, 118] on app-card-role "Staff Supervisor 0/1 8:00am-4:00pm (8h) single-neutral-actions" at bounding box center [445, 110] width 68 height 21
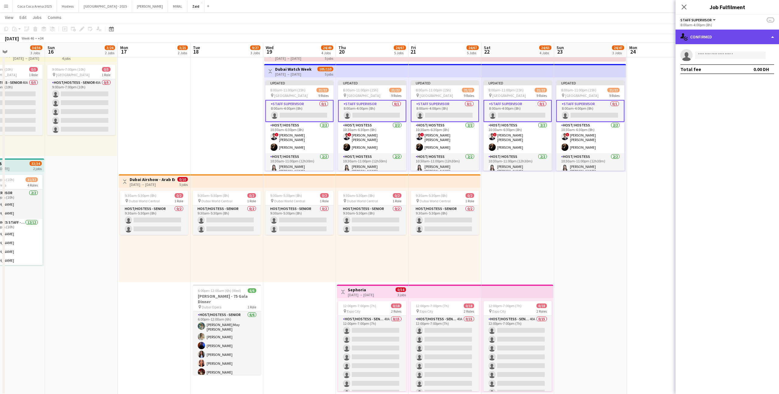
click at [722, 36] on div "single-neutral-actions-check-2 Confirmed" at bounding box center [728, 37] width 104 height 15
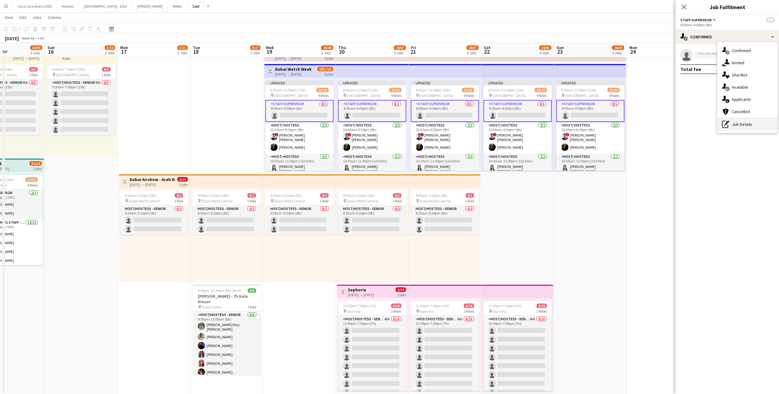
click at [748, 121] on div "pen-write Job Details" at bounding box center [748, 124] width 60 height 12
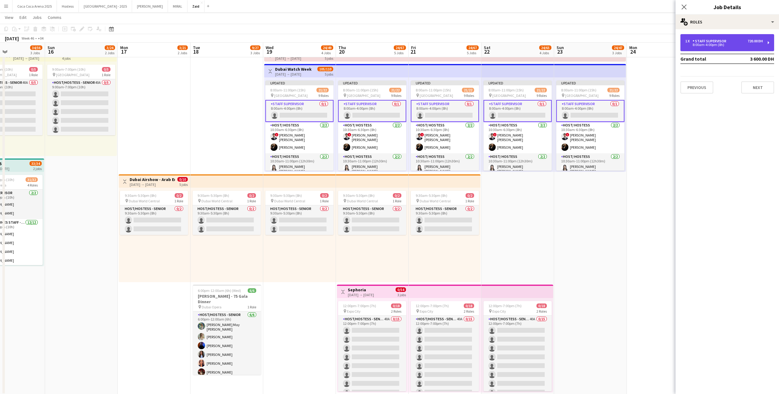
click at [697, 37] on div "1 x Staff Supervisor 720.00 DH 8:00am-4:00pm (8h)" at bounding box center [728, 42] width 94 height 17
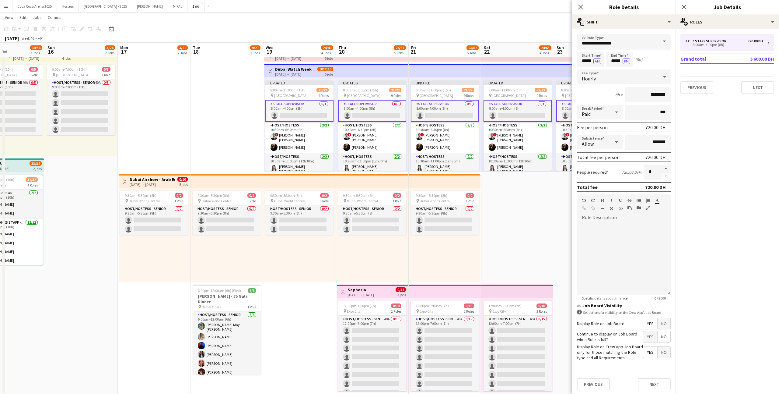
click at [635, 41] on input "**********" at bounding box center [624, 41] width 94 height 15
click at [624, 30] on div "**********" at bounding box center [624, 212] width 104 height 366
click at [589, 59] on input "*****" at bounding box center [590, 59] width 27 height 15
click at [585, 50] on div at bounding box center [585, 49] width 12 height 6
type input "*****"
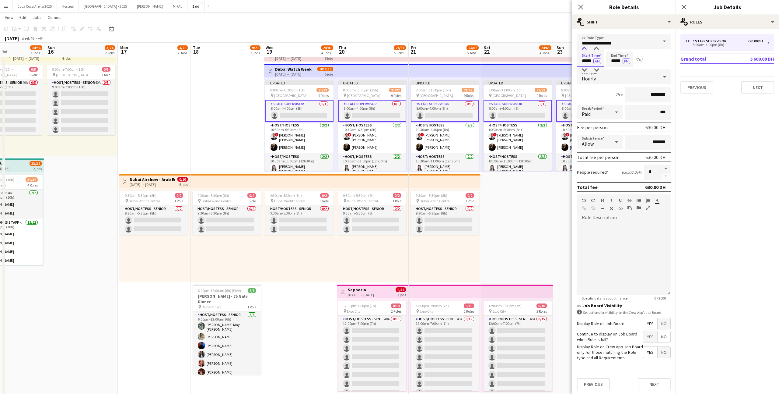
click at [585, 50] on div at bounding box center [585, 49] width 12 height 6
click at [621, 57] on input "*****" at bounding box center [620, 59] width 27 height 15
click at [614, 49] on div at bounding box center [614, 49] width 12 height 6
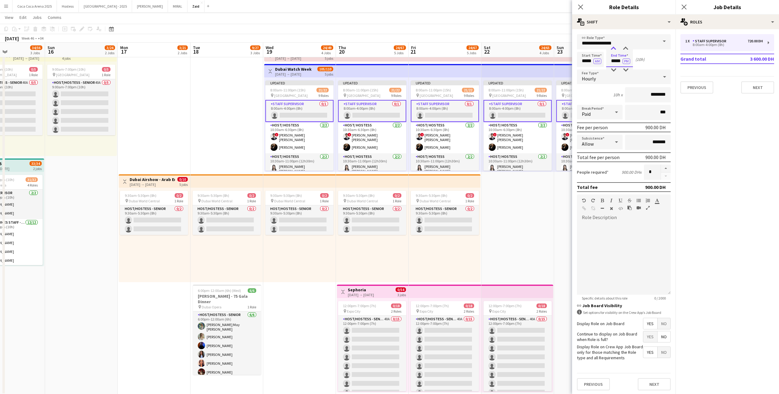
click at [614, 49] on div at bounding box center [614, 49] width 12 height 6
type input "*****"
click at [614, 49] on div at bounding box center [614, 49] width 12 height 6
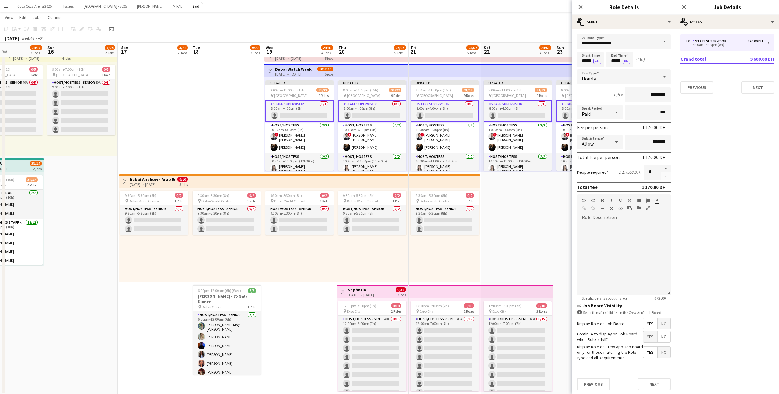
click at [535, 176] on app-date-cell "10:00am-12:00am (14h) (Sun) 3/19 pin Dubai Mall 2 Roles Host/ Hostess 232A 3/4 …" at bounding box center [518, 164] width 73 height 459
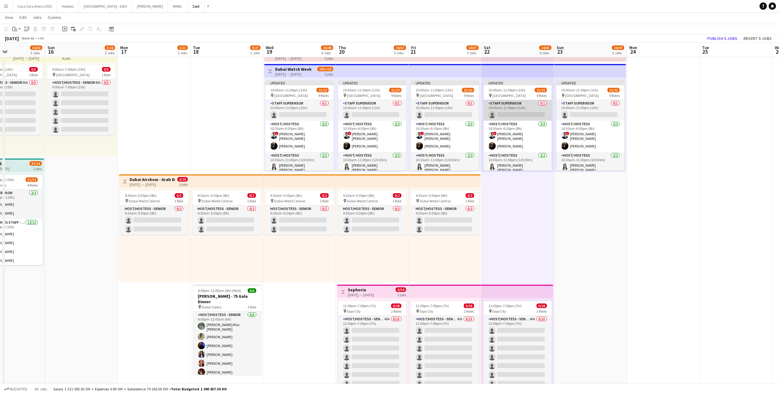
click at [528, 112] on app-card-role "Staff Supervisor 0/1 10:00am-11:00pm (13h) single-neutral-actions" at bounding box center [518, 110] width 68 height 21
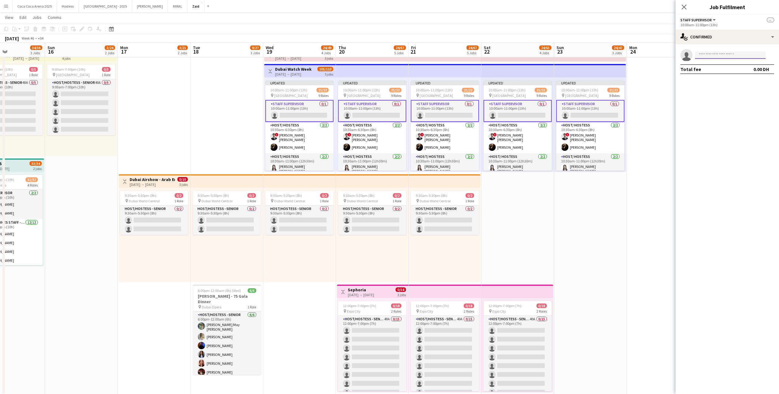
click at [714, 56] on input at bounding box center [730, 54] width 71 height 7
type input "*********"
click at [740, 69] on span "basilhabra@hotmail.co.uk" at bounding box center [730, 68] width 61 height 5
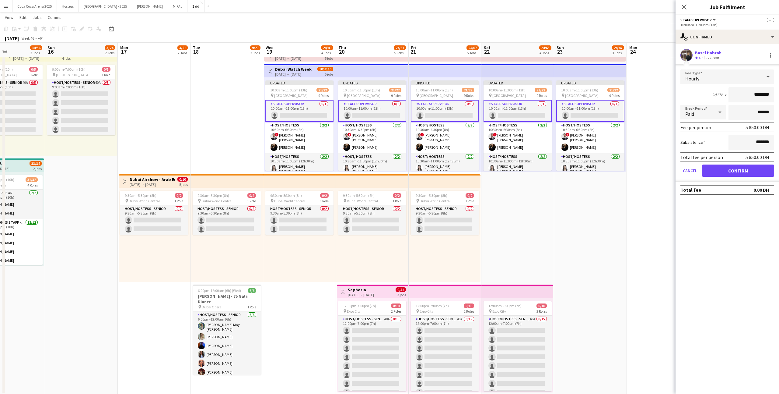
click at [753, 177] on form "Fee Type Hourly 2d17h x ******** Break Period Paid ****** Fee per person 5 850.…" at bounding box center [728, 125] width 104 height 112
click at [749, 172] on button "Confirm" at bounding box center [738, 170] width 72 height 12
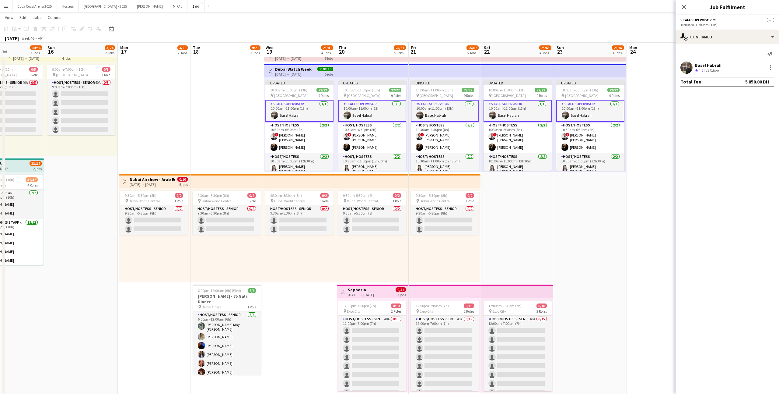
click at [611, 216] on app-date-cell "10:00am-12:00am (14h) (Mon) 3/19 pin Dubai Mall 2 Roles Host/ Hostess 232A 3/4 …" at bounding box center [590, 164] width 73 height 459
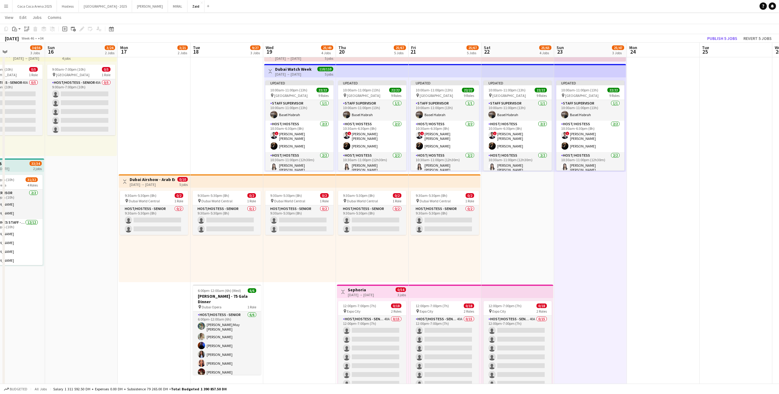
click at [588, 76] on app-top-bar at bounding box center [590, 70] width 72 height 13
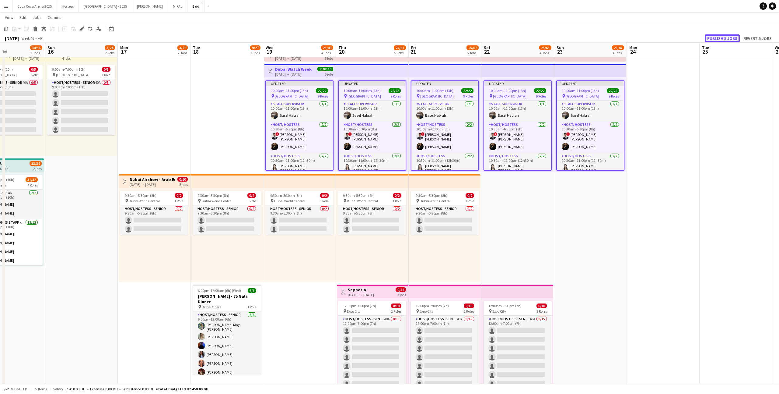
click at [717, 39] on button "Publish 5 jobs" at bounding box center [722, 38] width 35 height 8
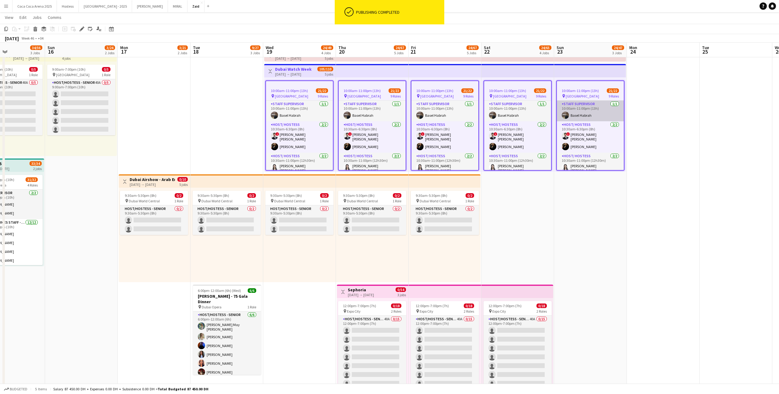
click at [586, 111] on app-card-role "Staff Supervisor 1/1 10:00am-11:00pm (13h) Basel Habrah" at bounding box center [590, 110] width 67 height 21
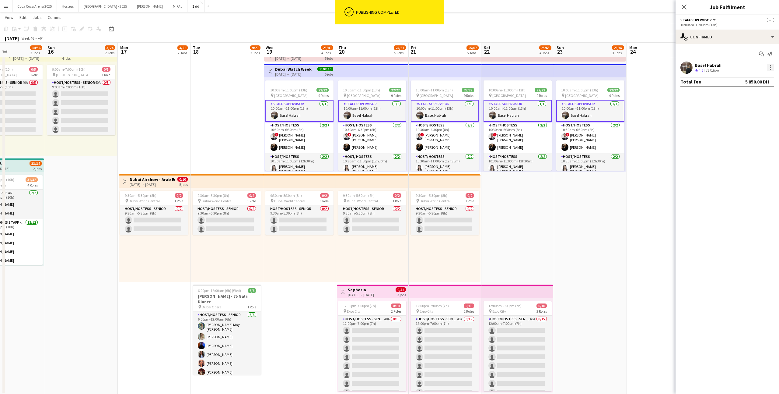
click at [773, 66] on div at bounding box center [770, 67] width 7 height 7
click at [762, 140] on button "Set as supervisor" at bounding box center [750, 137] width 47 height 15
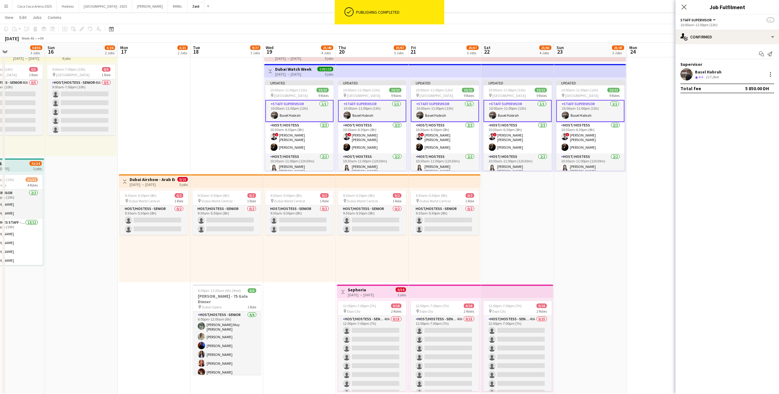
click at [638, 123] on app-date-cell at bounding box center [663, 164] width 73 height 459
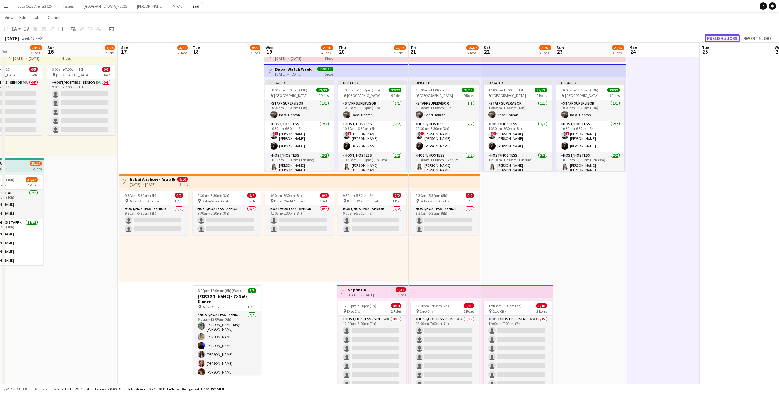
click at [726, 39] on button "Publish 5 jobs" at bounding box center [722, 38] width 35 height 8
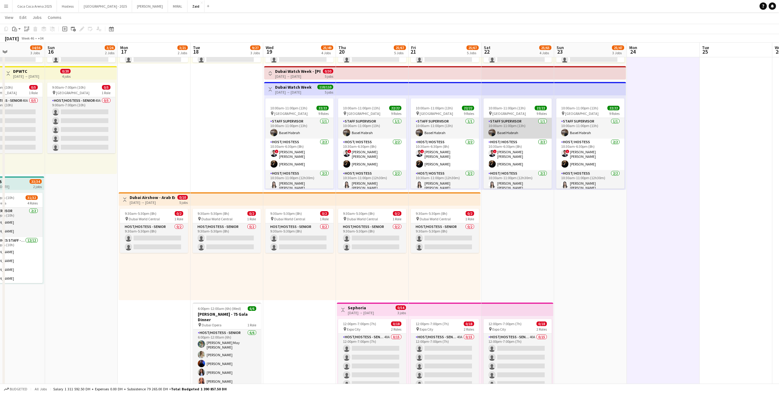
click at [506, 131] on app-card-role "Staff Supervisor 1/1 10:00am-11:00pm (13h) Basel Habrah" at bounding box center [518, 128] width 68 height 21
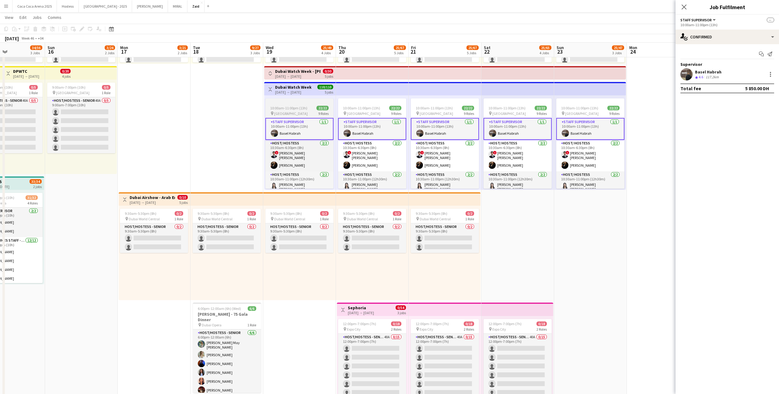
click at [322, 108] on span "22/22" at bounding box center [323, 108] width 12 height 5
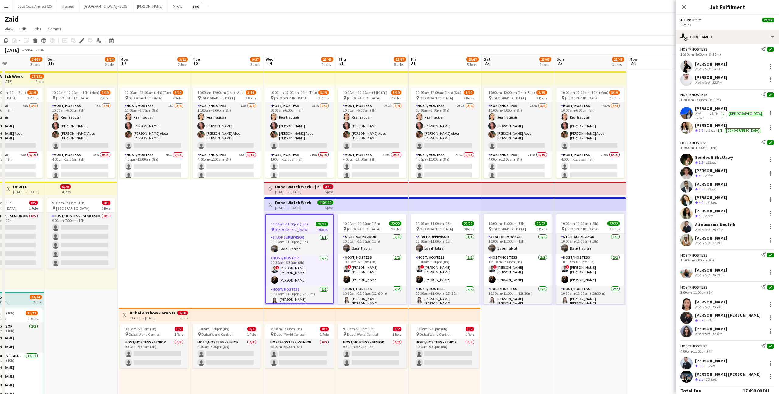
click at [635, 270] on app-date-cell at bounding box center [663, 298] width 73 height 459
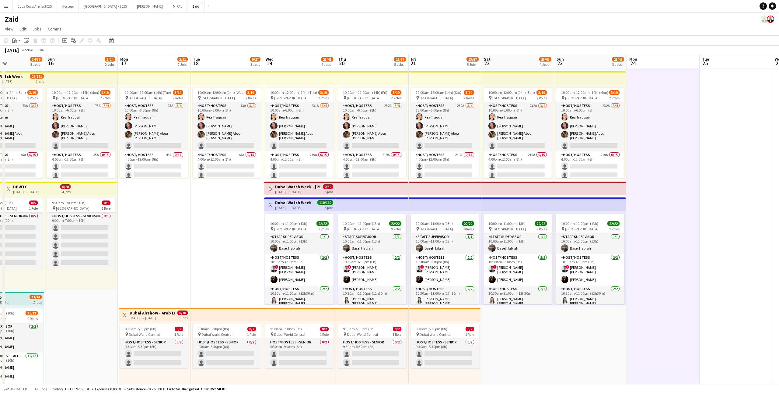
click at [294, 203] on h3 "Dubai Watch Week" at bounding box center [293, 202] width 37 height 5
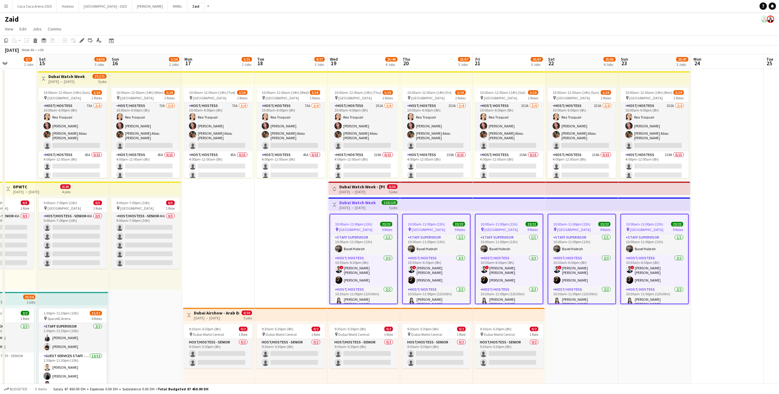
click at [60, 80] on div "[DATE] → [DATE]" at bounding box center [66, 81] width 37 height 5
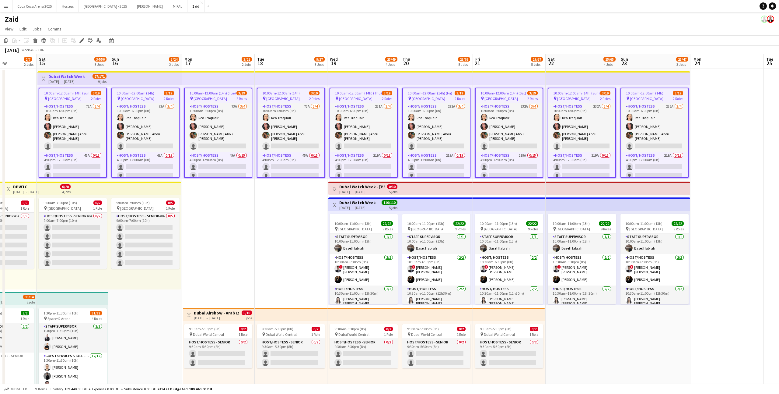
click at [387, 191] on div "0/30 5 jobs" at bounding box center [392, 189] width 10 height 10
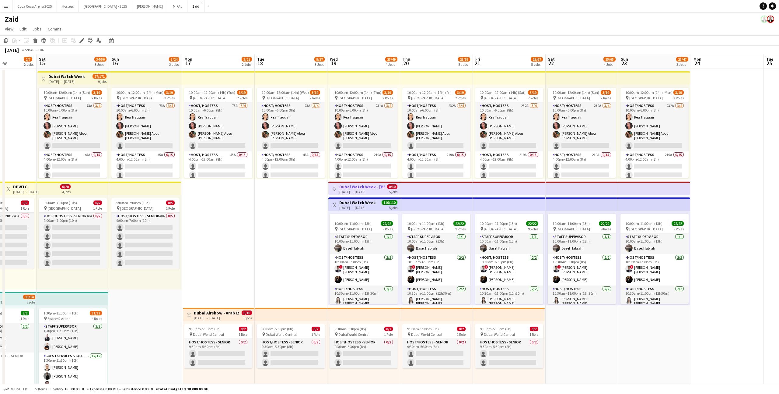
click at [385, 187] on div "Toggle View Dubai Watch Week - Ahmed Seddiqi 19-11-2025 → 23-11-2025 0/30 5 jobs" at bounding box center [364, 189] width 67 height 10
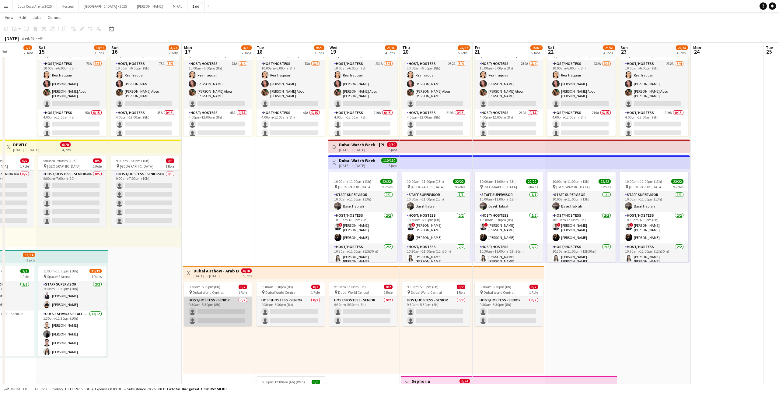
click at [223, 307] on app-card-role "Host/Hostess - Senior 0/2 9:30am-5:30pm (8h) single-neutral-actions single-neut…" at bounding box center [218, 312] width 68 height 30
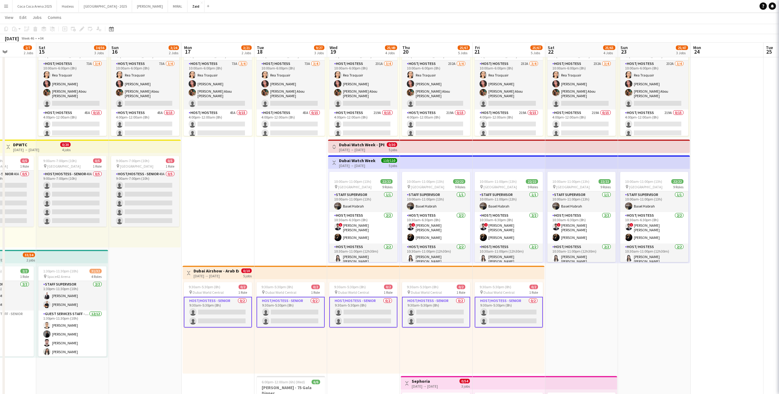
click at [223, 275] on div "[DATE] → [DATE]" at bounding box center [216, 275] width 45 height 5
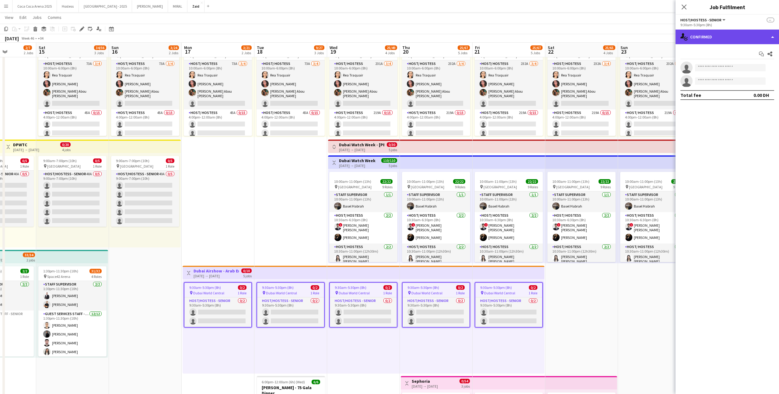
click at [734, 37] on div "single-neutral-actions-check-2 Confirmed" at bounding box center [728, 37] width 104 height 15
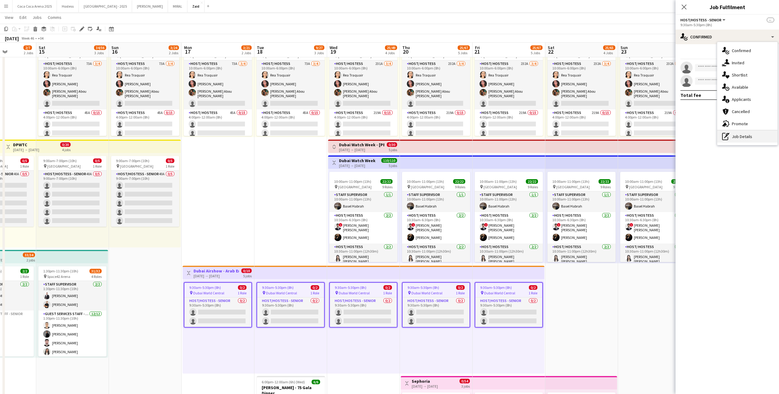
click at [750, 134] on div "pen-write Job Details" at bounding box center [748, 136] width 60 height 12
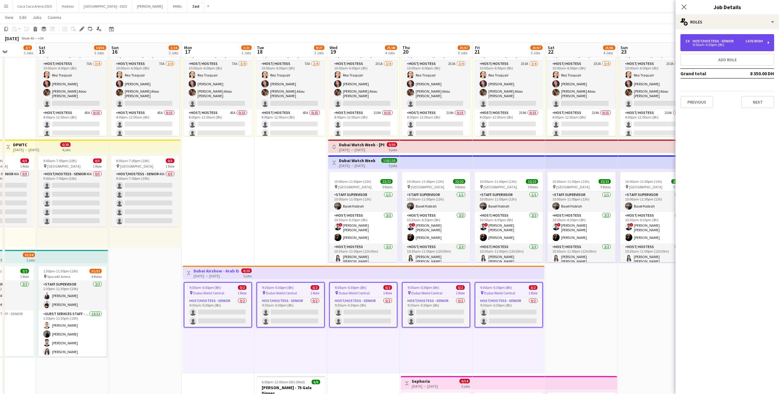
click at [733, 42] on div "Host/Hostess - Senior" at bounding box center [715, 41] width 44 height 4
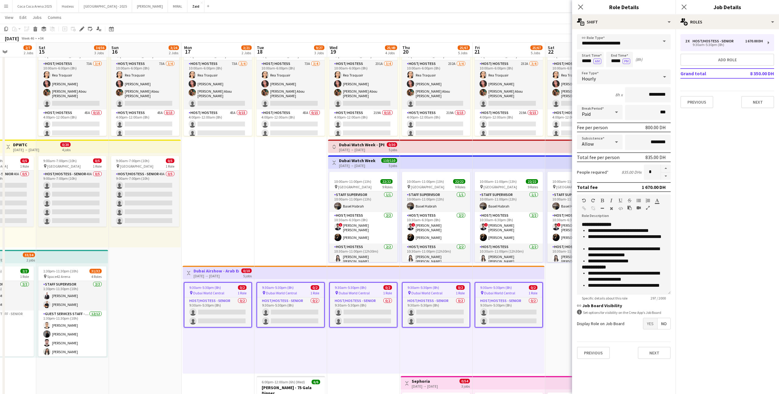
click at [651, 330] on form "**********" at bounding box center [624, 198] width 104 height 329
click at [650, 327] on span "Yes" at bounding box center [651, 323] width 14 height 11
click at [660, 387] on button "Next" at bounding box center [654, 384] width 33 height 12
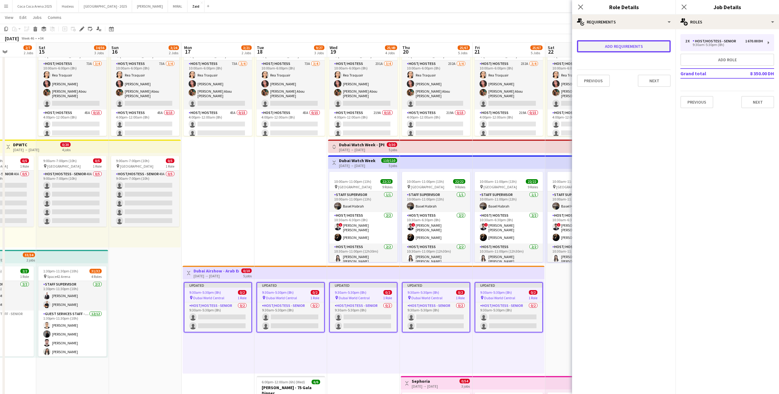
click at [650, 40] on button "Add requirements" at bounding box center [624, 46] width 94 height 12
click at [622, 55] on div "Please select" at bounding box center [618, 52] width 74 height 15
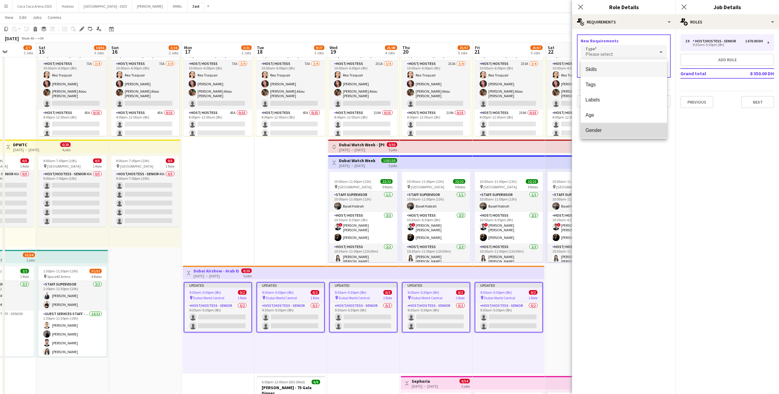
click at [616, 127] on mat-option "Gender" at bounding box center [624, 130] width 86 height 15
click at [616, 70] on icon at bounding box center [619, 70] width 7 height 12
click at [609, 88] on span "[DEMOGRAPHIC_DATA]" at bounding box center [602, 87] width 33 height 6
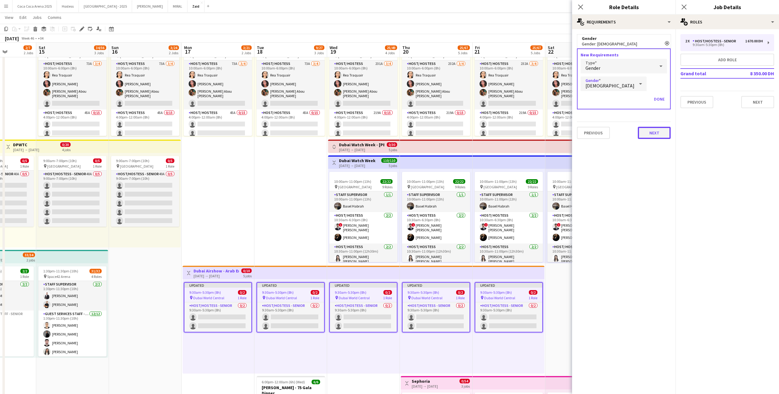
click at [666, 134] on button "Next" at bounding box center [654, 133] width 33 height 12
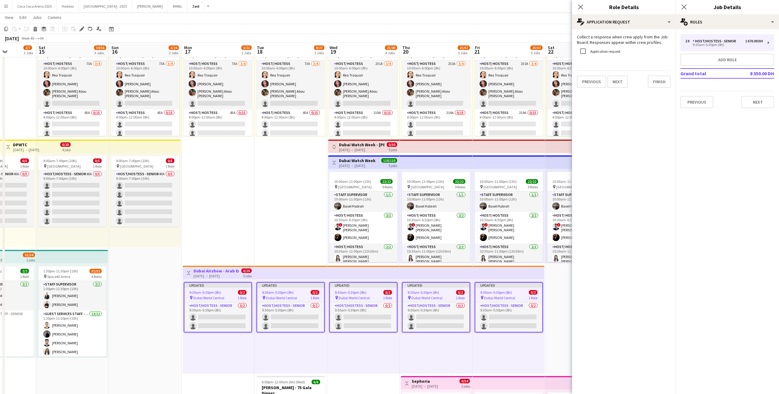
click at [563, 282] on app-date-cell "10:00am-12:00am (14h) (Sun) 3/19 pin Dubai Mall 2 Roles Host/ Hostess 232A 3/4 …" at bounding box center [582, 256] width 73 height 459
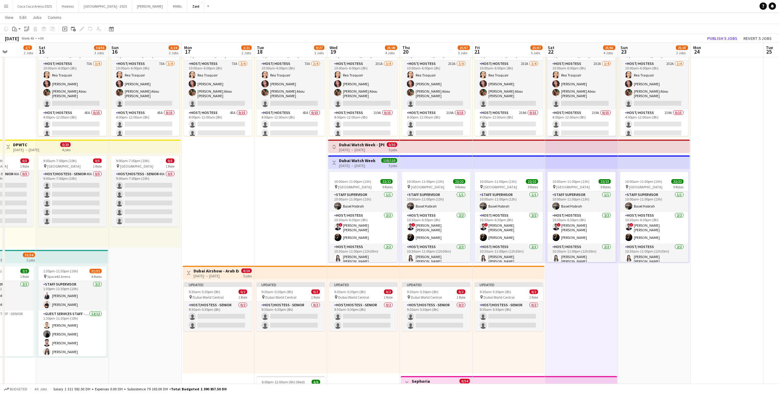
click at [527, 277] on app-top-bar at bounding box center [509, 272] width 72 height 13
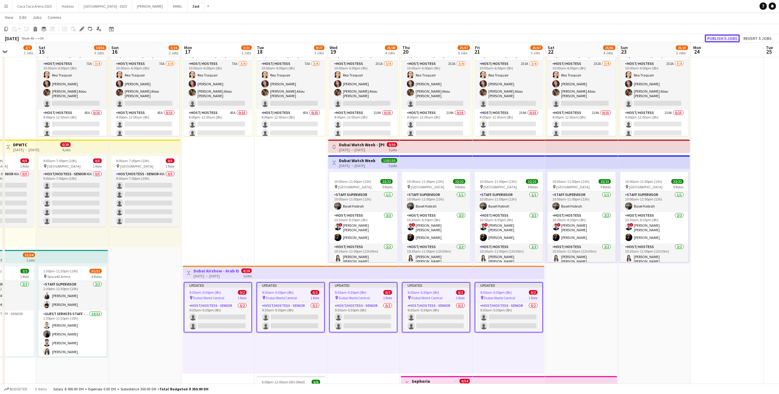
click at [726, 39] on button "Publish 5 jobs" at bounding box center [722, 38] width 35 height 8
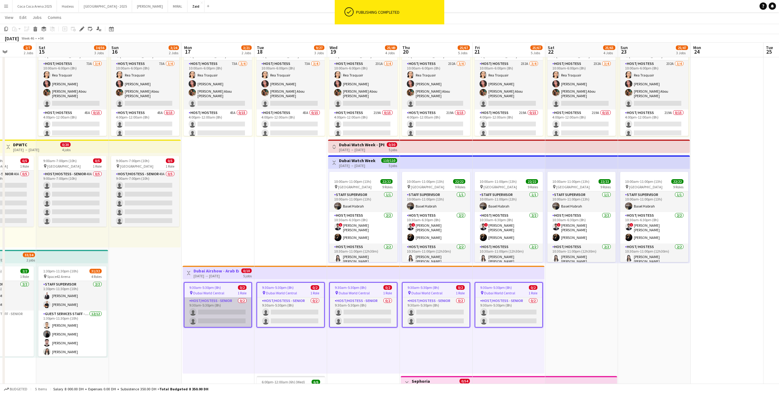
click at [248, 308] on app-card-role "Host/Hostess - Senior 0/2 9:30am-5:30pm (8h) single-neutral-actions single-neut…" at bounding box center [218, 312] width 67 height 30
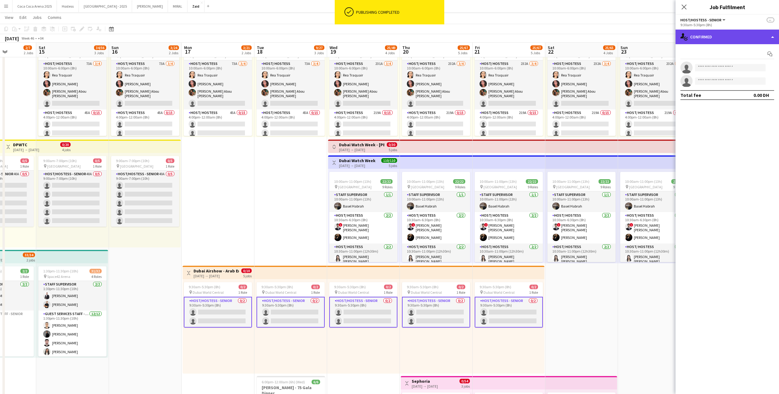
click at [697, 41] on div "single-neutral-actions-check-2 Confirmed" at bounding box center [728, 37] width 104 height 15
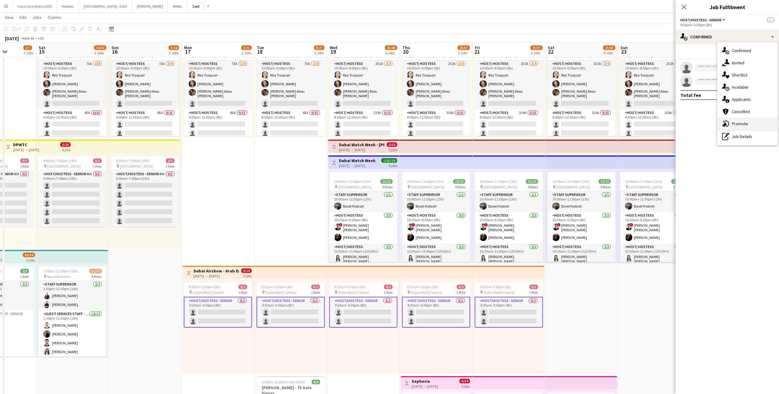
click at [742, 120] on div "advertising-megaphone Promote" at bounding box center [748, 124] width 60 height 12
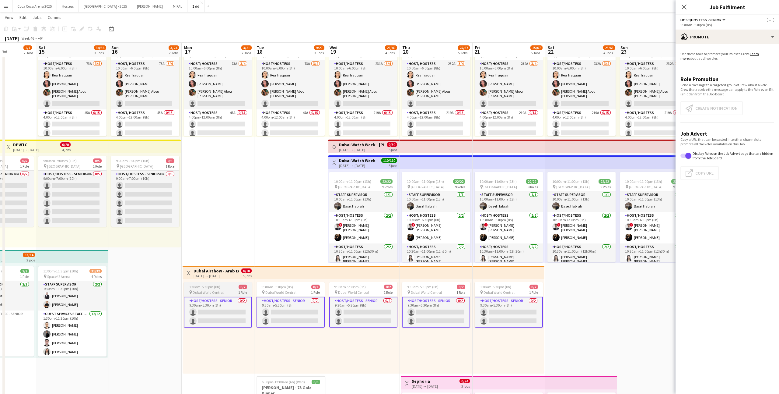
click at [224, 324] on app-card-role "Host/Hostess - Senior 0/2 9:30am-5:30pm (8h) single-neutral-actions single-neut…" at bounding box center [218, 312] width 68 height 31
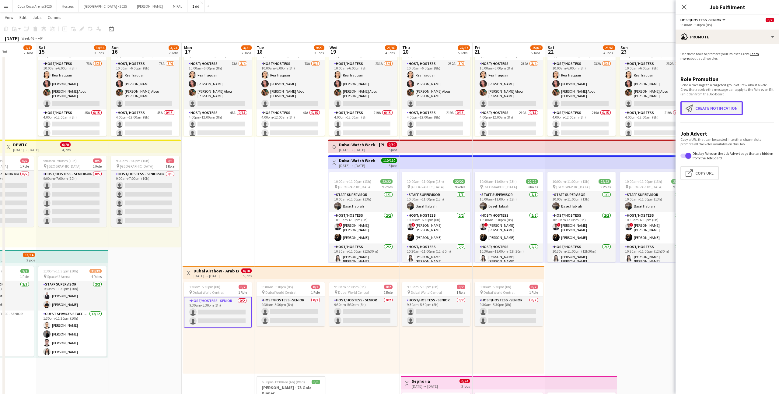
click at [712, 113] on button "Create notification Create notification" at bounding box center [712, 108] width 62 height 14
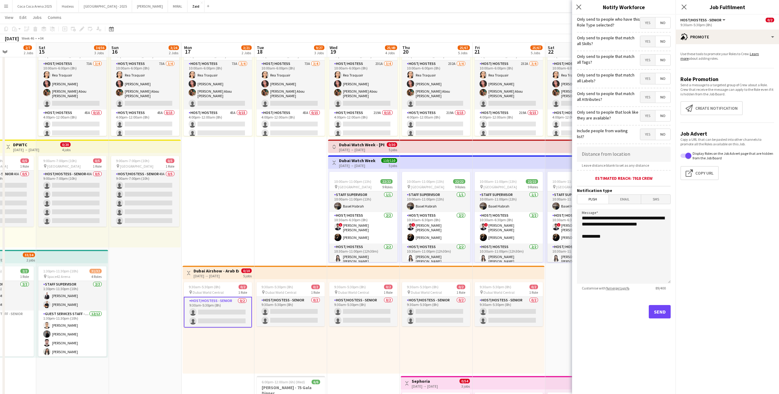
click at [655, 116] on span "Yes" at bounding box center [648, 115] width 15 height 11
click at [648, 98] on span "Yes" at bounding box center [648, 97] width 15 height 11
click at [646, 79] on span "Yes" at bounding box center [648, 78] width 15 height 11
click at [649, 61] on span "Yes" at bounding box center [648, 60] width 15 height 11
click at [649, 33] on div "Only send to people that match all Skills? Yes No" at bounding box center [624, 40] width 94 height 15
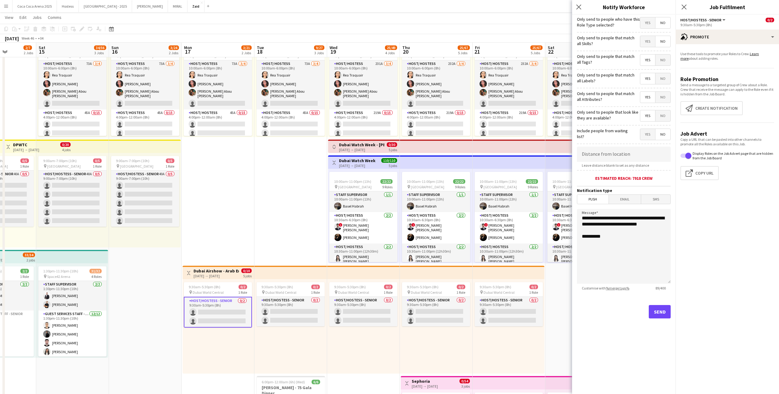
click at [649, 41] on span "Yes" at bounding box center [648, 41] width 15 height 11
click at [649, 17] on span "Yes" at bounding box center [648, 22] width 15 height 11
click at [660, 320] on div "Send" at bounding box center [624, 314] width 94 height 43
click at [660, 310] on button "Send" at bounding box center [660, 311] width 22 height 13
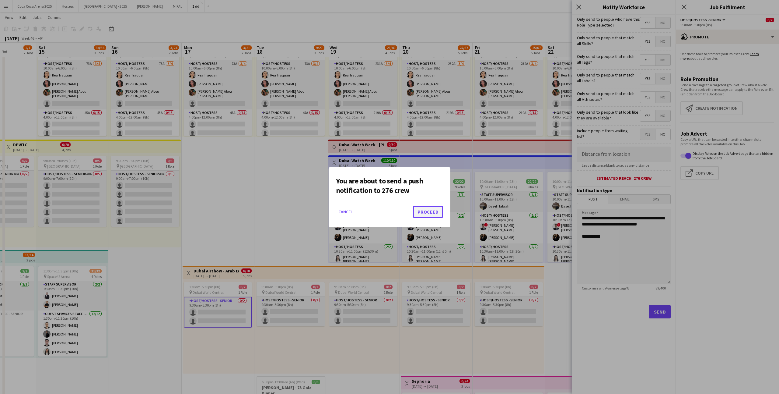
click at [439, 212] on button "Proceed" at bounding box center [428, 212] width 30 height 12
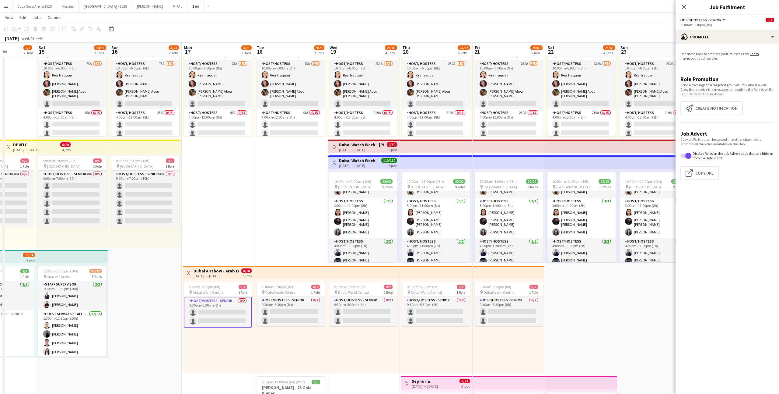
click at [275, 221] on app-date-cell "10:00am-12:00am (14h) (Wed) 3/19 pin Dubai Mall 2 Roles Host/ Hostess 73A 3/4 1…" at bounding box center [291, 256] width 73 height 459
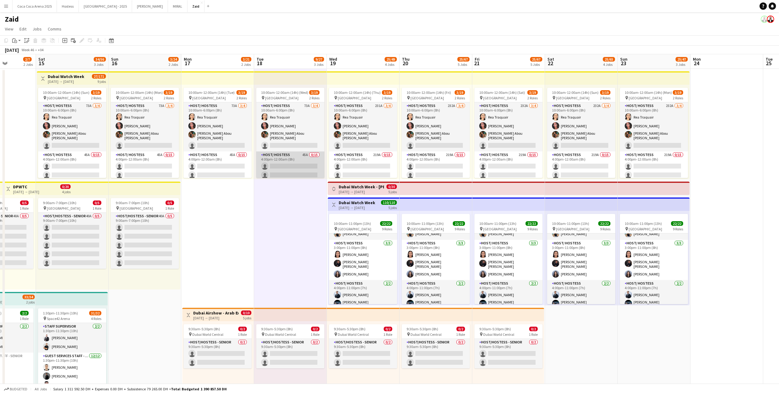
click at [274, 163] on app-card-role "Host/ Hostess 45A 0/15 4:00pm-12:00am (8h) single-neutral-actions single-neutra…" at bounding box center [290, 223] width 68 height 144
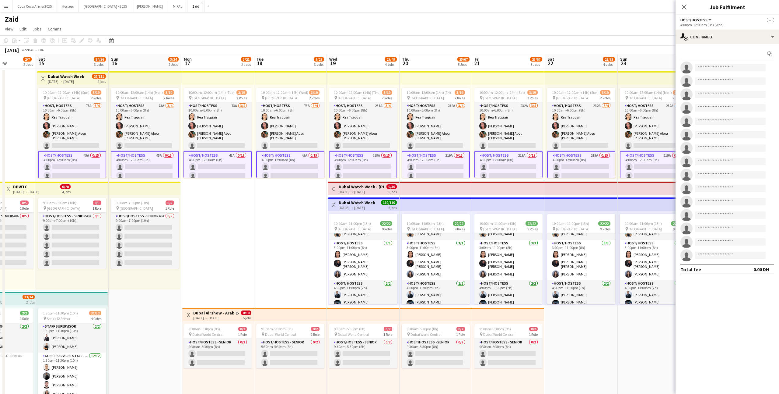
click at [319, 167] on app-card-role "Host/ Hostess 45A 0/15 4:00pm-12:00am (8h) single-neutral-actions single-neutra…" at bounding box center [290, 224] width 68 height 146
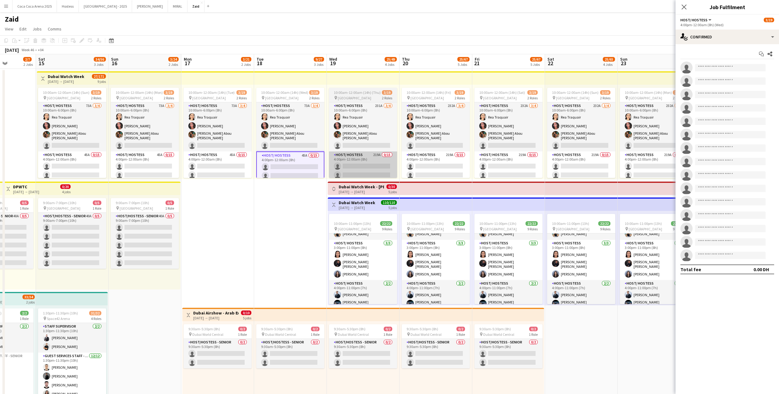
click at [363, 160] on app-card-role "Host/ Hostess 219A 0/15 4:00pm-12:00am (8h) single-neutral-actions single-neutr…" at bounding box center [363, 223] width 68 height 144
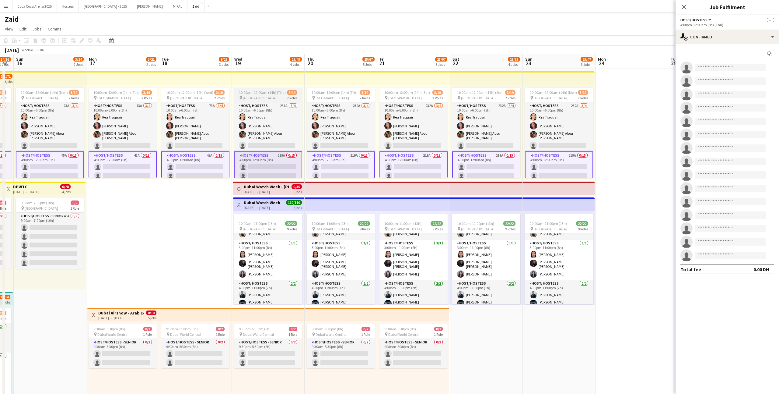
click at [289, 163] on app-card-role "Host/ Hostess 219A 0/15 4:00pm-12:00am (8h) single-neutral-actions single-neutr…" at bounding box center [268, 224] width 68 height 146
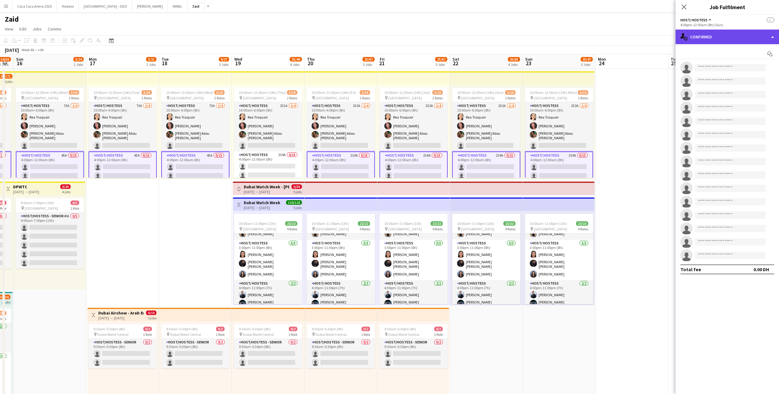
click at [707, 39] on div "single-neutral-actions-check-2 Confirmed" at bounding box center [728, 37] width 104 height 15
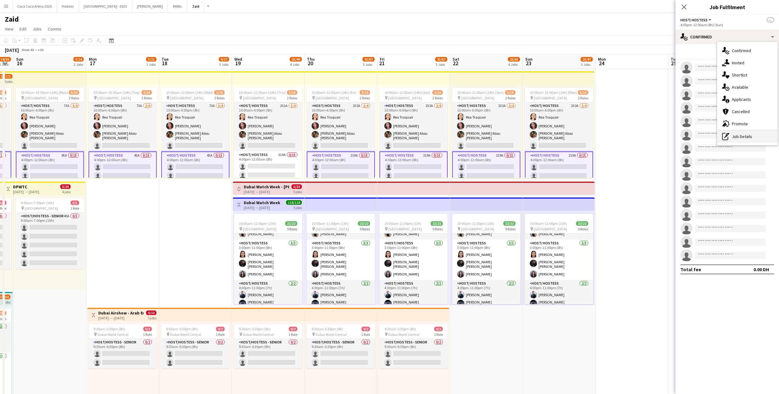
click at [742, 133] on div "pen-write Job Details" at bounding box center [748, 136] width 60 height 12
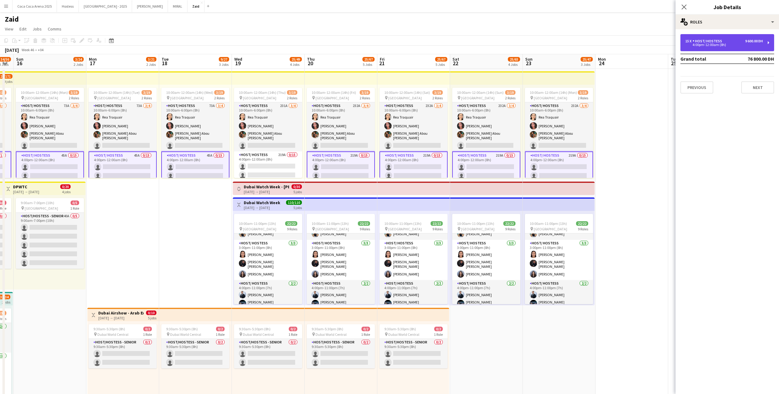
click at [727, 42] on div "15 x Host/ Hostess 9 600.00 DH" at bounding box center [725, 41] width 78 height 4
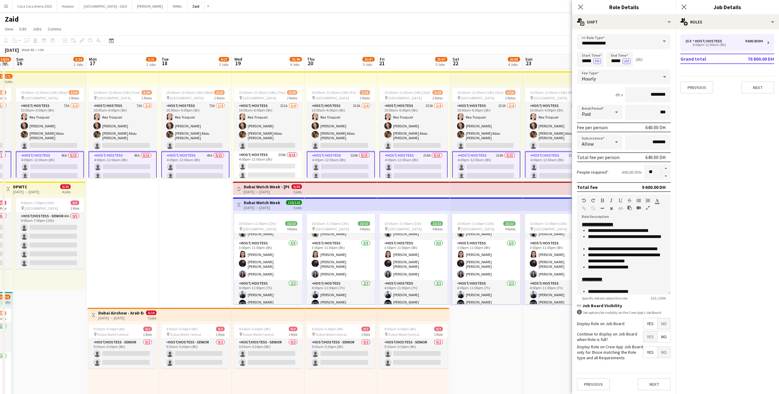
click at [640, 30] on div "**********" at bounding box center [624, 212] width 104 height 366
click at [638, 25] on div "multiple-actions-text Shift" at bounding box center [624, 22] width 104 height 15
click at [642, 76] on div "bin-2 Delete Role" at bounding box center [644, 73] width 60 height 12
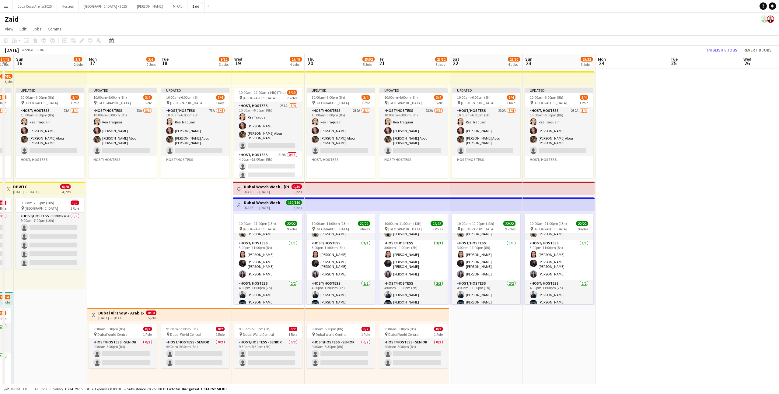
click at [617, 159] on app-date-cell at bounding box center [632, 298] width 73 height 459
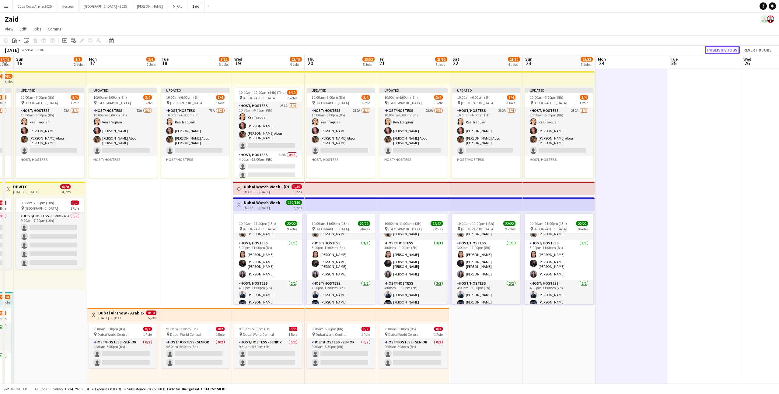
click at [723, 47] on button "Publish 8 jobs" at bounding box center [722, 50] width 35 height 8
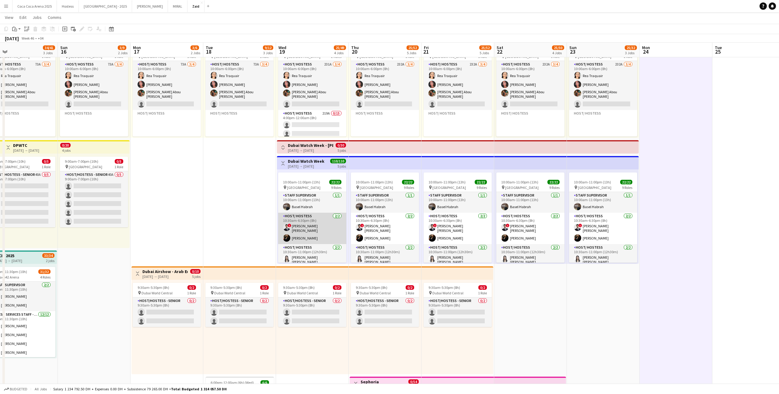
click at [332, 234] on app-card-role "Host/ Hostess 2/2 10:30am-6:30pm (8h) ! Mohammad Abu Othman Karina Shuliatytska" at bounding box center [312, 228] width 68 height 31
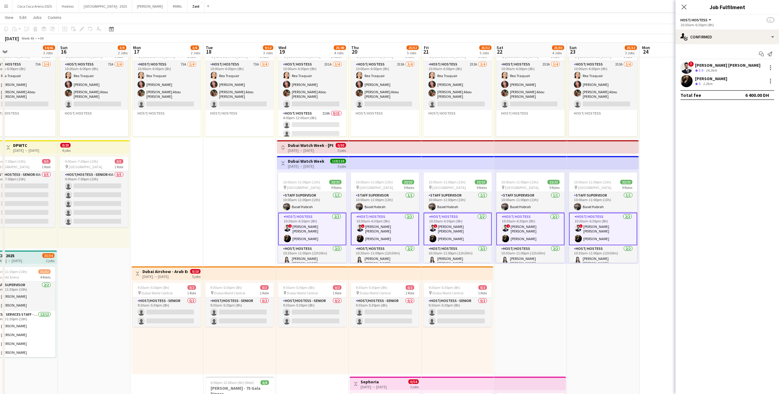
click at [391, 238] on app-card-role "Host/ Hostess 2/2 10:30am-6:30pm (8h) ! Mohammad Abu Othman Karina Shuliatytska" at bounding box center [385, 229] width 68 height 33
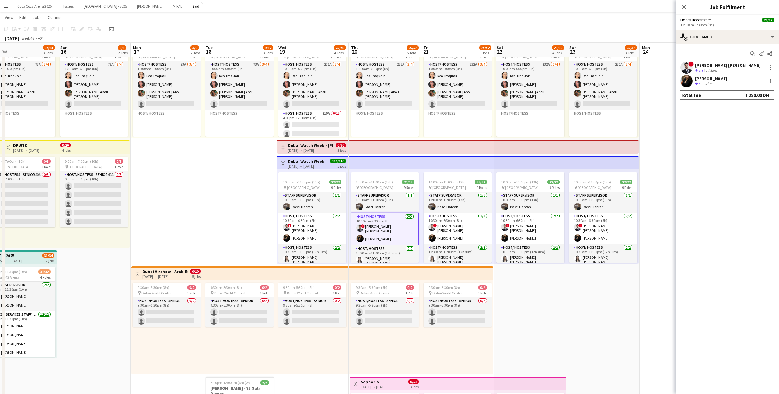
click at [484, 278] on app-top-bar at bounding box center [458, 272] width 72 height 13
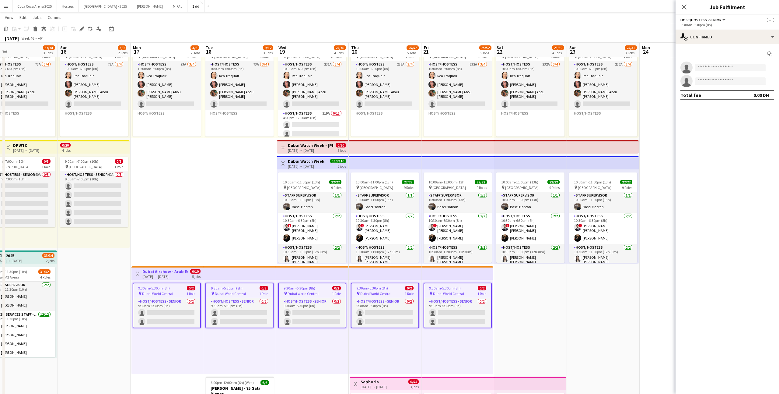
click at [534, 289] on app-date-cell "10:00am-6:00pm (8h) 3/4 pin Dubai Mall 1 Role Host/ Hostess 232A 3/4 10:00am-6:…" at bounding box center [530, 256] width 73 height 459
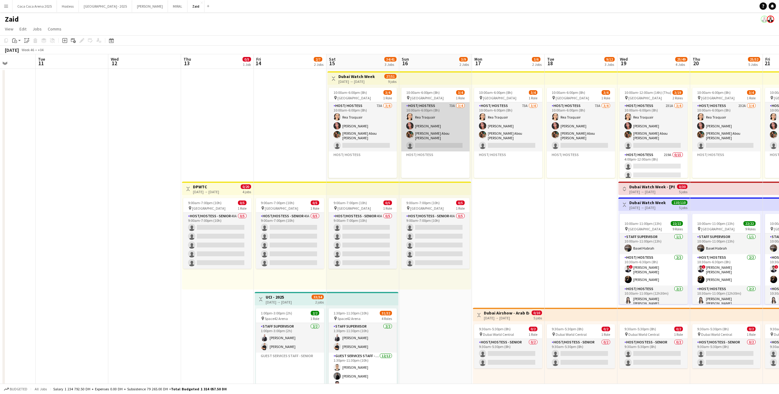
click at [449, 127] on app-card-role "Host/ Hostess 73A 3/4 10:00am-6:00pm (8h) Rea Traquair Noura Yassen Angela Abou…" at bounding box center [436, 126] width 68 height 49
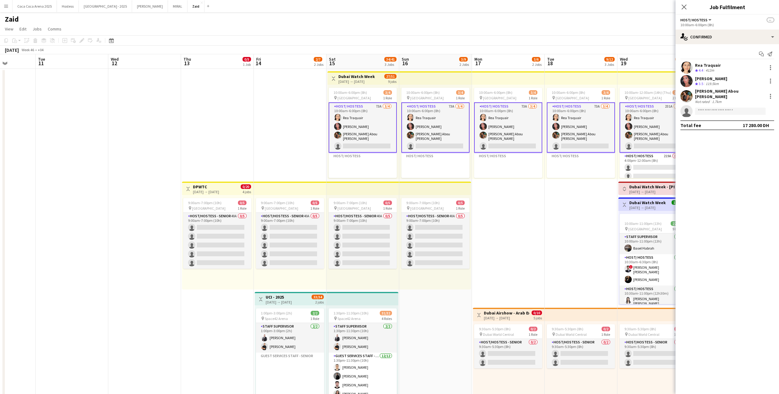
click at [473, 200] on app-date-cell "10:00am-6:00pm (8h) 3/4 pin Dubai Mall 1 Role Host/ Hostess 73A 3/4 10:00am-6:0…" at bounding box center [508, 298] width 73 height 459
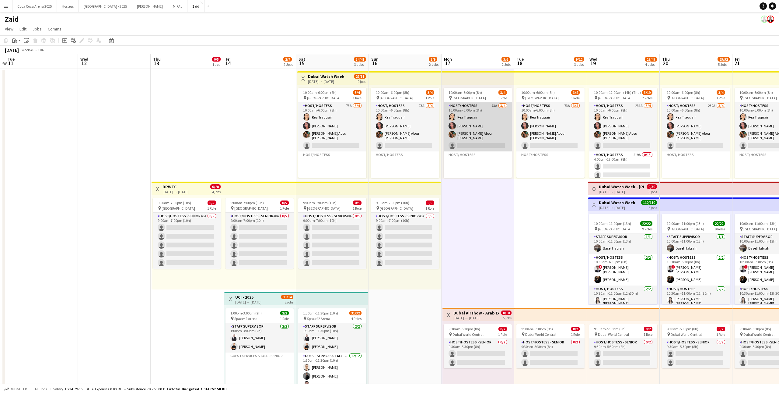
click at [494, 136] on app-card-role "Host/ Hostess 73A 3/4 10:00am-6:00pm (8h) Rea Traquair Noura Yassen Angela Abou…" at bounding box center [478, 126] width 68 height 49
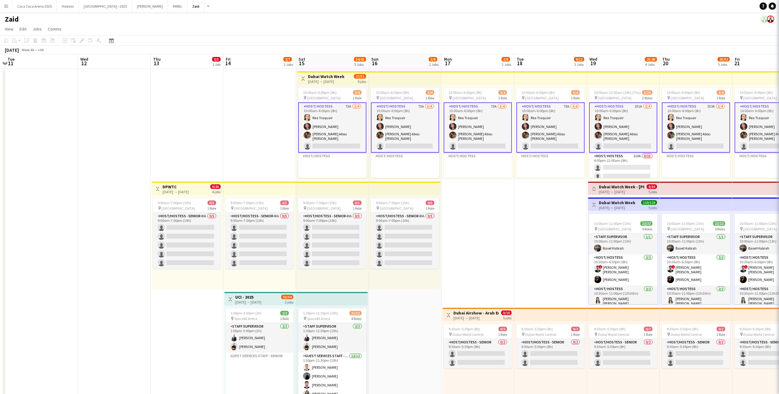
click at [501, 190] on app-date-cell "10:00am-6:00pm (8h) 3/4 pin Dubai Mall 1 Role Host/ Hostess 73A 3/4 10:00am-6:0…" at bounding box center [478, 298] width 73 height 459
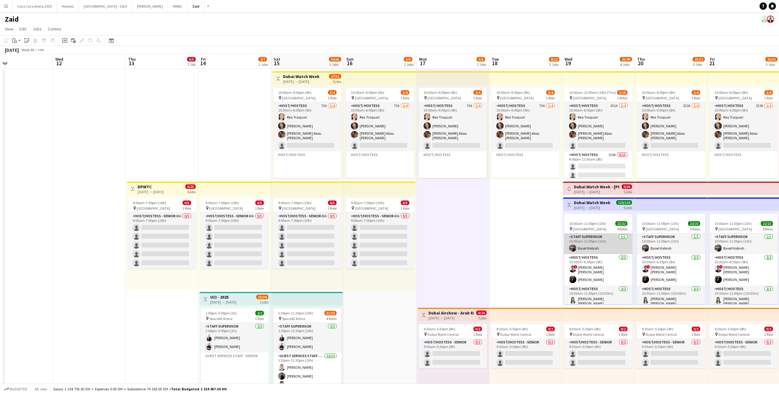
click at [614, 242] on app-card-role "Staff Supervisor 1/1 10:00am-11:00pm (13h) Basel Habrah" at bounding box center [599, 243] width 68 height 21
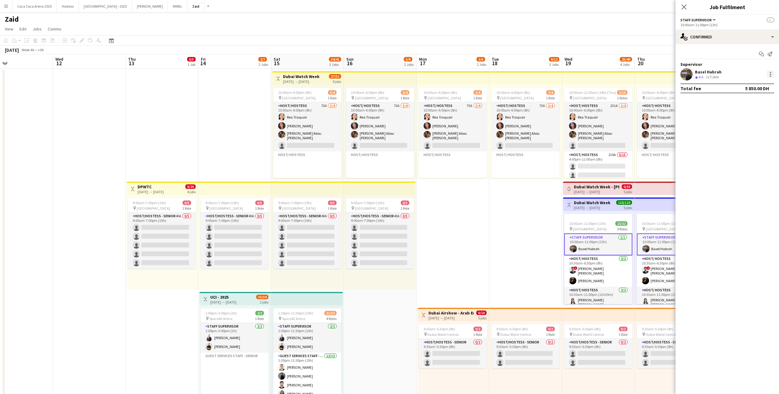
click at [771, 71] on div at bounding box center [770, 74] width 7 height 7
click at [745, 156] on span "Edit Supervisor visibility" at bounding box center [719, 153] width 51 height 5
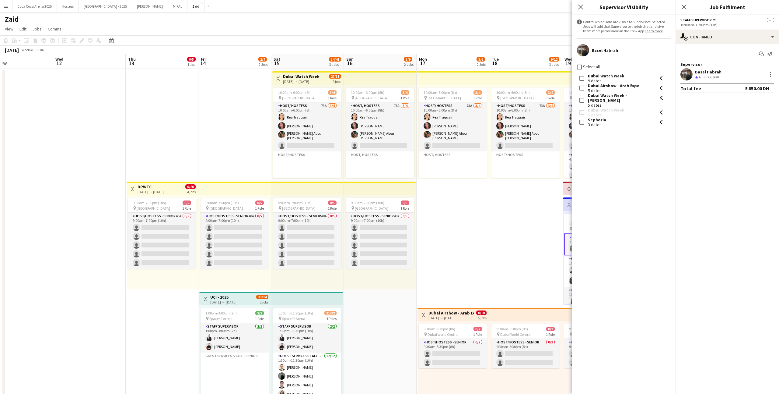
click at [622, 98] on div "Dubai Watch Week - [PERSON_NAME]" at bounding box center [622, 98] width 69 height 10
click at [617, 103] on div "5 dates" at bounding box center [622, 105] width 69 height 5
click at [623, 83] on div "Dubai Airshow - Arab Expo" at bounding box center [614, 85] width 52 height 5
click at [623, 87] on div "Dubai Airshow - Arab Expo" at bounding box center [614, 85] width 52 height 5
click at [621, 76] on div "Dubai Watch Week" at bounding box center [606, 75] width 37 height 5
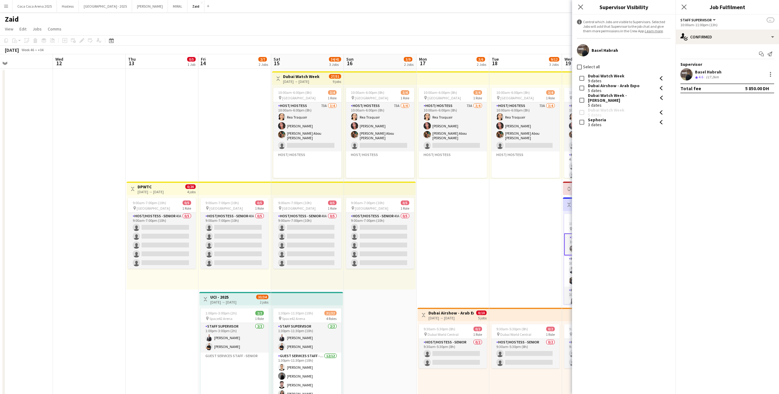
click at [526, 236] on app-date-cell "10:00am-6:00pm (8h) 3/4 pin Dubai Mall 1 Role Host/ Hostess 73A 3/4 10:00am-6:0…" at bounding box center [526, 298] width 73 height 459
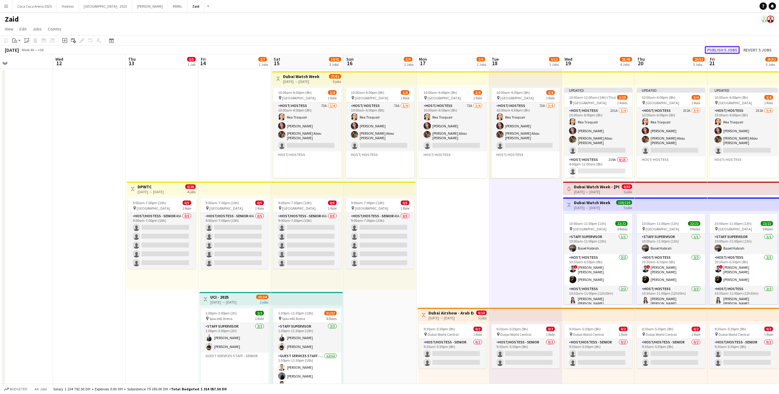
click at [729, 46] on button "Publish 5 jobs" at bounding box center [722, 50] width 35 height 8
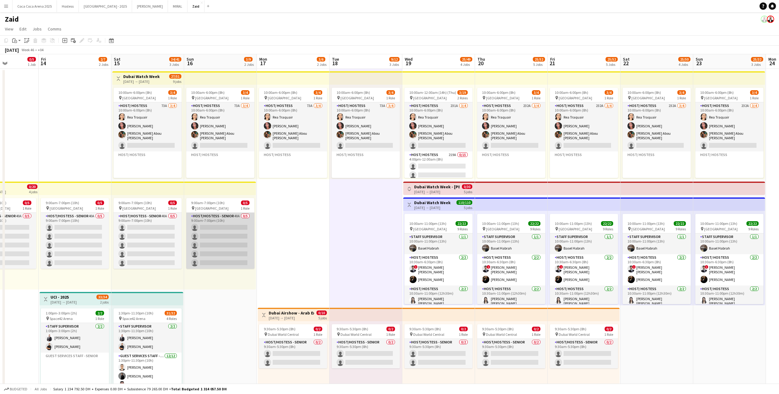
click at [246, 241] on app-card-role "Host/Hostess - Senior 40A 0/5 9:00am-7:00pm (10h) single-neutral-actions single…" at bounding box center [220, 241] width 68 height 56
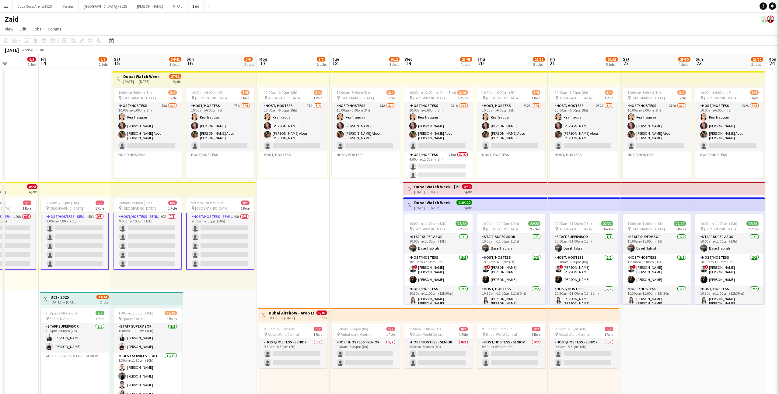
click at [346, 300] on app-date-cell "10:00am-6:00pm (8h) 3/4 pin Dubai Mall 1 Role Host/ Hostess 73A 3/4 10:00am-6:0…" at bounding box center [366, 298] width 73 height 459
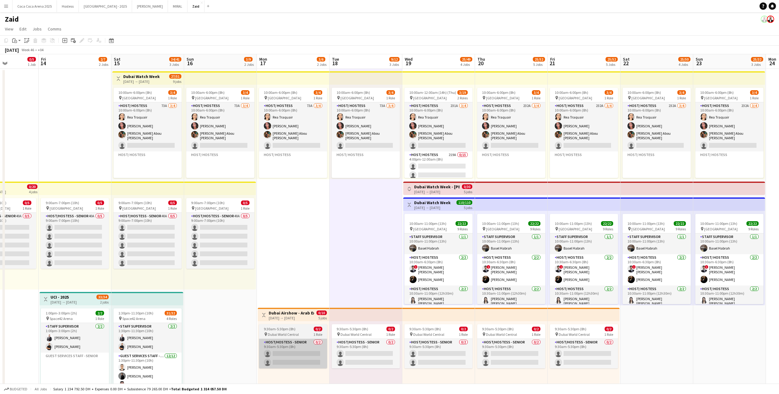
click at [324, 350] on app-card-role "Host/Hostess - Senior 0/2 9:30am-5:30pm (8h) single-neutral-actions single-neut…" at bounding box center [293, 354] width 68 height 30
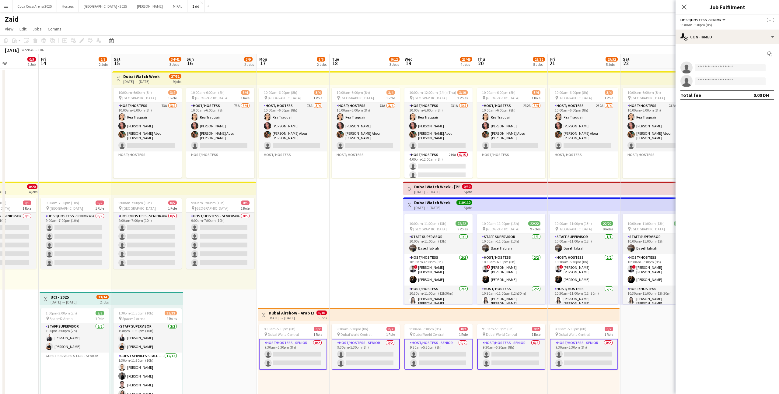
click at [325, 294] on app-date-cell "10:00am-6:00pm (8h) 3/4 pin Dubai Mall 1 Role Host/ Hostess 73A 3/4 10:00am-6:0…" at bounding box center [293, 298] width 73 height 459
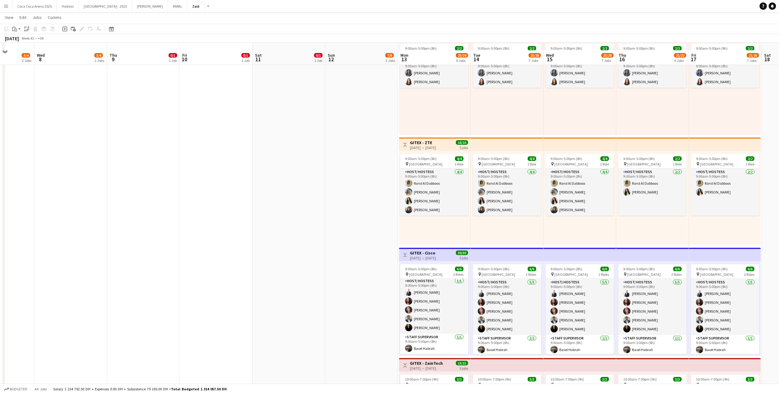
scroll to position [270, 0]
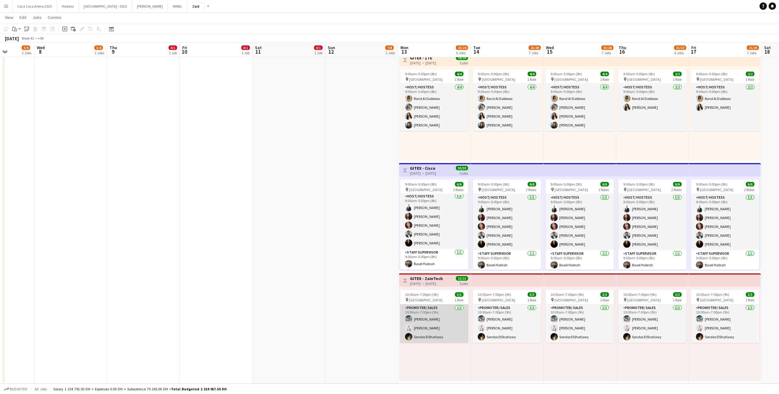
click at [441, 310] on app-card-role "Promoter/ Sales 3/3 10:00am-7:00pm (9h) Aya Cheaito amal mohammad Sondos ElShat…" at bounding box center [434, 323] width 68 height 38
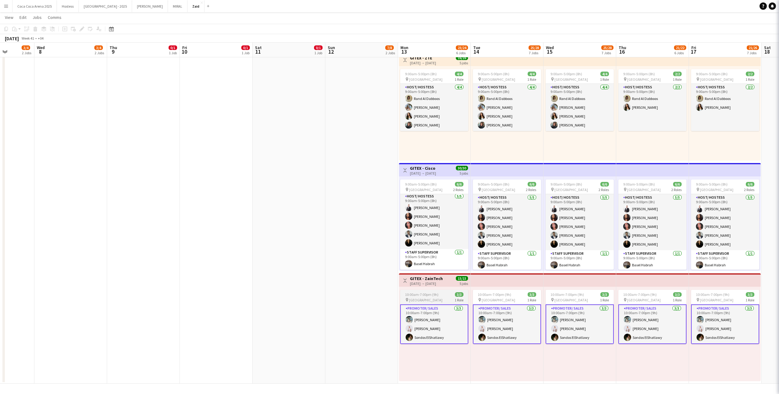
click at [439, 290] on app-job-card "10:00am-7:00pm (9h) 3/3 pin Dubai World Trade Center 1 Role Promoter/ Sales 3/3…" at bounding box center [434, 317] width 68 height 54
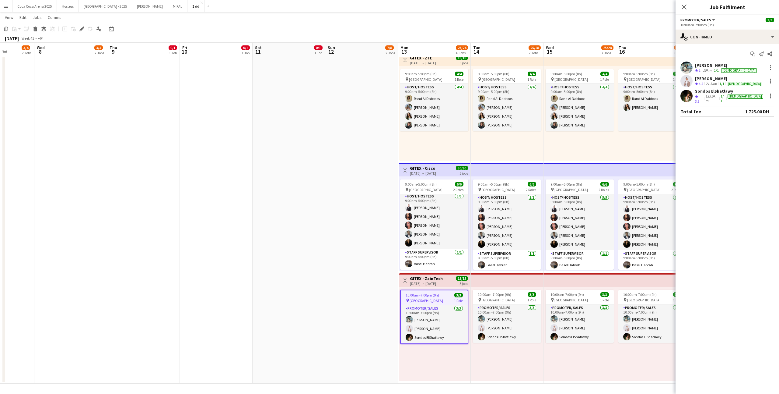
click at [435, 277] on h3 "GITEX - ZainTech" at bounding box center [426, 278] width 33 height 5
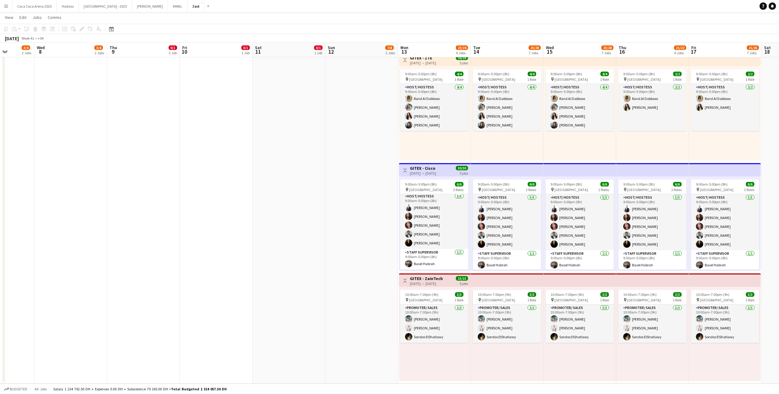
click at [441, 282] on div "[DATE] → [DATE]" at bounding box center [426, 283] width 33 height 5
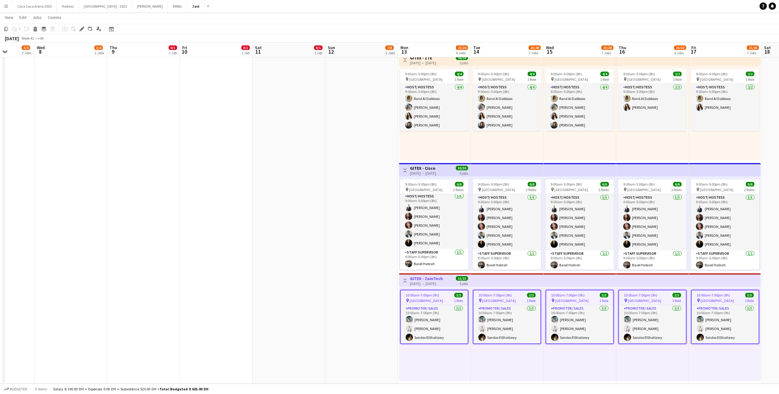
click at [440, 176] on div "9:00am-5:00pm (8h) 6/6 pin Dubai World Trade Center 2 Roles Host/ Hostess 5/5 9…" at bounding box center [435, 223] width 72 height 94
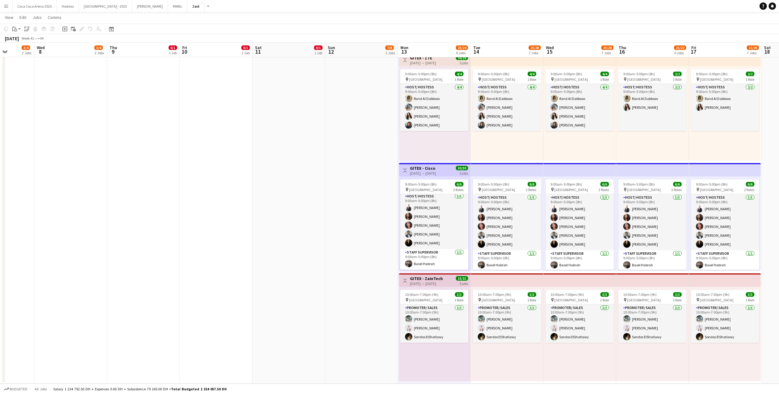
click at [436, 168] on h3 "GITEX - Cisco" at bounding box center [423, 167] width 26 height 5
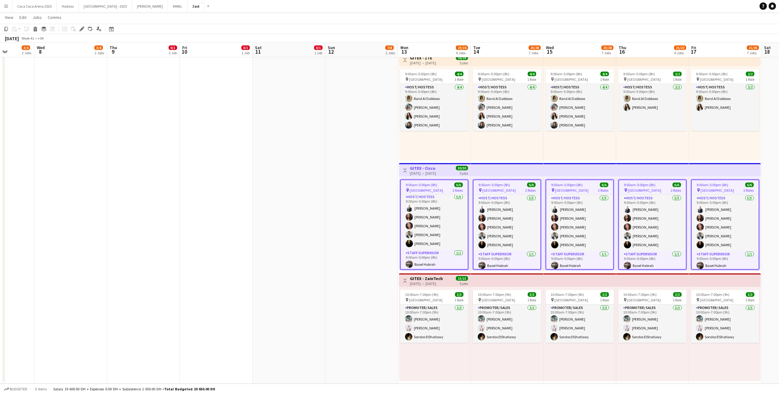
click at [451, 353] on div "10:00am-7:00pm (9h) 3/3 pin Dubai World Trade Center 1 Role Promoter/ Sales 3/3…" at bounding box center [435, 334] width 72 height 94
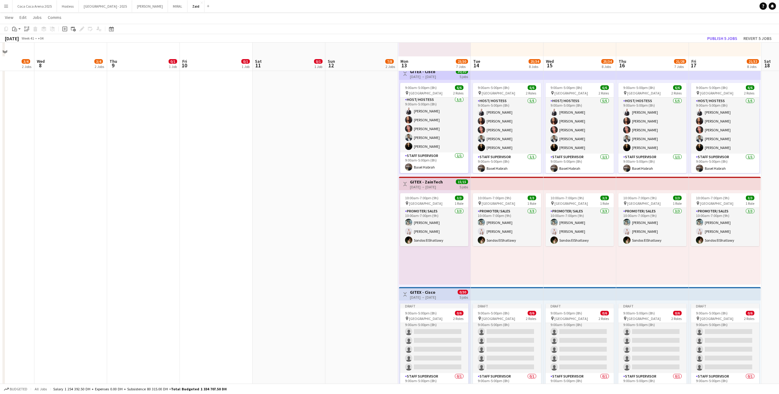
scroll to position [380, 0]
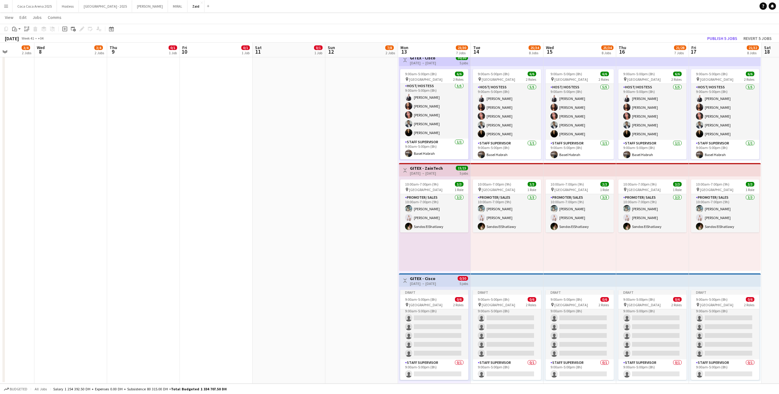
click at [439, 286] on app-top-bar "Toggle View GITEX - Cisco 13-10-2025 → 17-10-2025 0/30 5 jobs" at bounding box center [435, 279] width 72 height 13
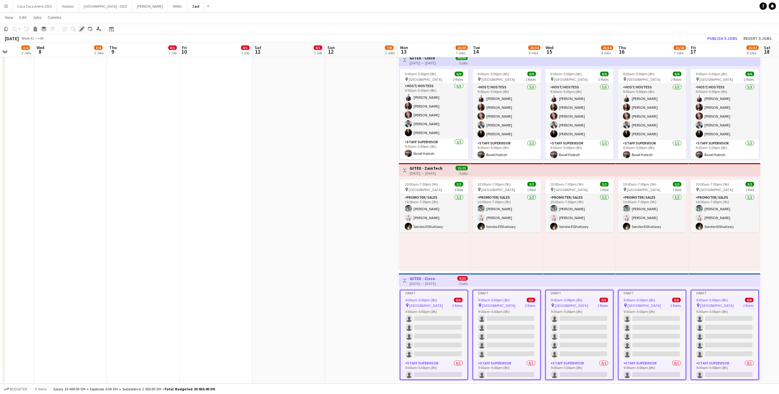
click at [79, 32] on div "Edit" at bounding box center [81, 28] width 7 height 7
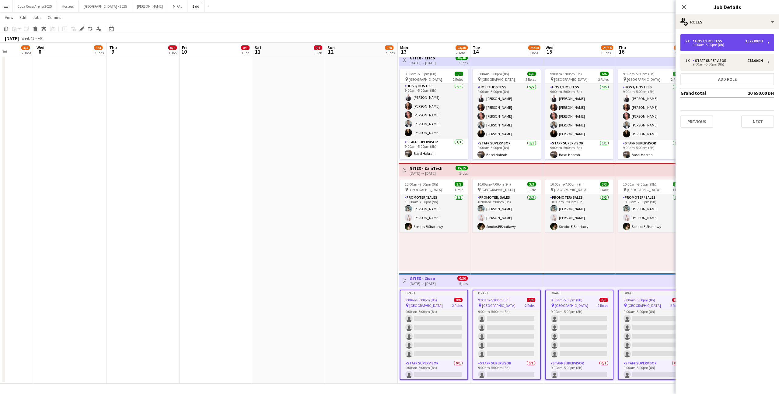
click at [720, 47] on div "5 x Host/ Hostess 3 375.00 DH 9:00am-5:00pm (8h)" at bounding box center [728, 42] width 94 height 17
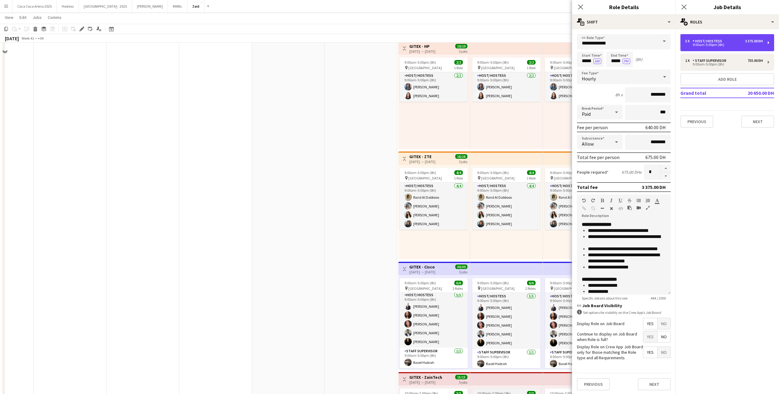
scroll to position [143, 0]
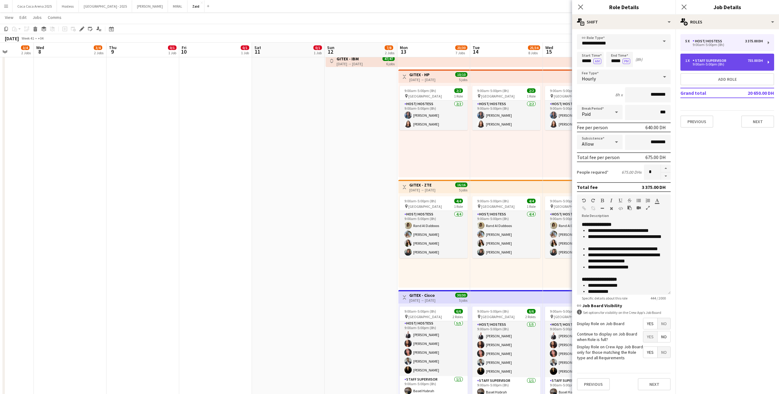
click at [697, 63] on div "9:00am-5:00pm (8h)" at bounding box center [725, 64] width 78 height 3
type input "**********"
type input "********"
type input "*"
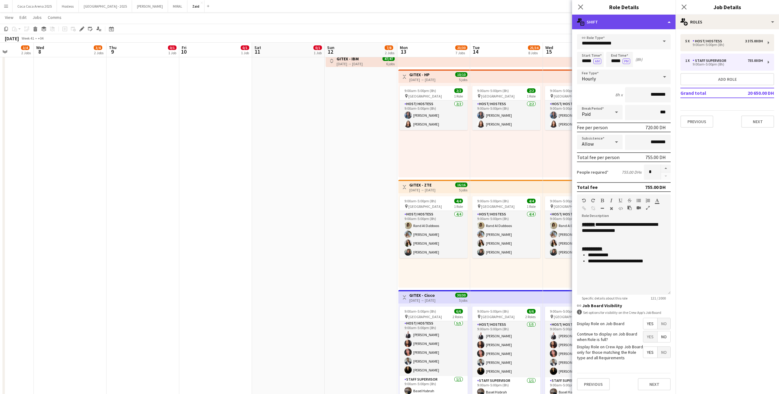
click at [655, 26] on div "multiple-actions-text Shift" at bounding box center [624, 22] width 104 height 15
click at [647, 69] on div "bin-2 Delete Role" at bounding box center [644, 73] width 60 height 12
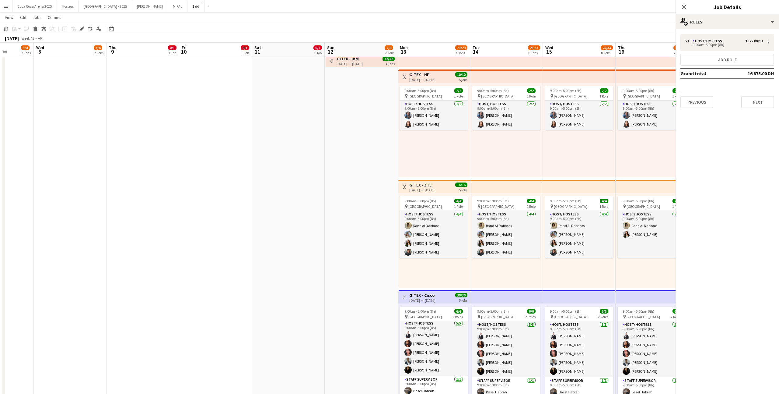
scroll to position [0, 0]
click at [694, 35] on div "5 x Host/ Hostess 3 375.00 DH 9:00am-5:00pm (8h)" at bounding box center [728, 42] width 94 height 17
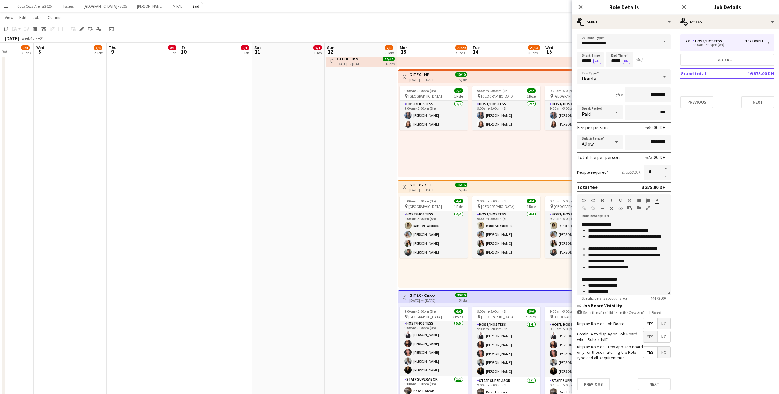
click at [647, 99] on input "********" at bounding box center [648, 94] width 46 height 15
click at [616, 65] on input "*****" at bounding box center [620, 59] width 27 height 15
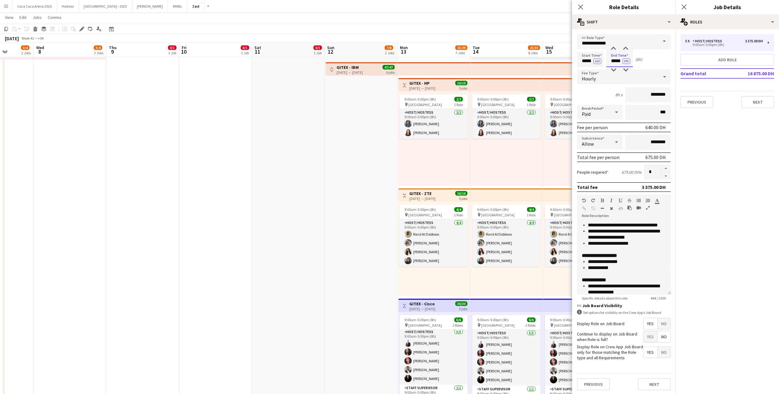
scroll to position [54, 0]
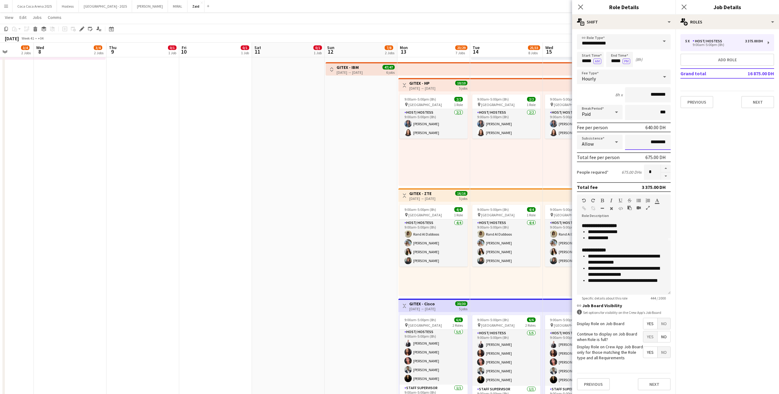
click at [651, 142] on input "********" at bounding box center [648, 142] width 46 height 15
type input "****"
click at [533, 161] on div "9:00am-5:00pm (8h) 2/2 pin Dubai World Trade Center 1 Role Host/ Hostess 2/2 9:…" at bounding box center [506, 138] width 73 height 94
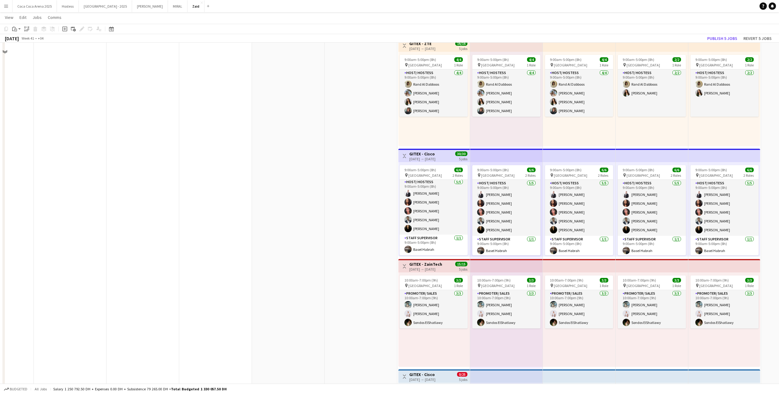
scroll to position [380, 0]
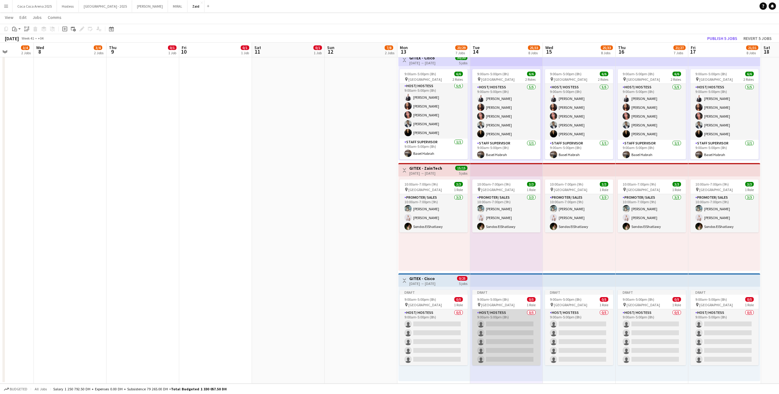
click at [489, 322] on app-card-role "Host/ Hostess 0/5 9:00am-5:00pm (8h) single-neutral-actions single-neutral-acti…" at bounding box center [507, 337] width 68 height 56
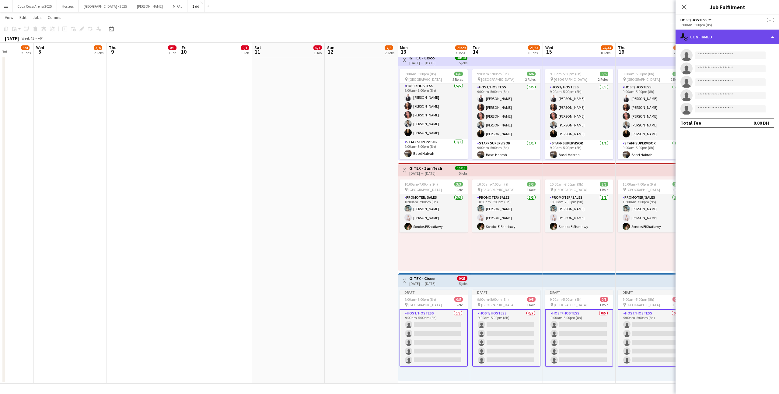
click at [768, 34] on div "single-neutral-actions-check-2 Confirmed" at bounding box center [728, 37] width 104 height 15
click at [746, 129] on div "pen-write Job Details" at bounding box center [748, 124] width 60 height 12
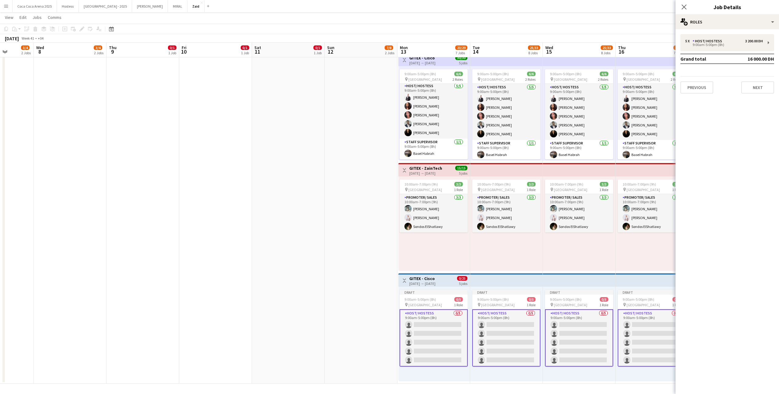
click at [760, 52] on div "5 x Host/ Hostess 3 200.00 DH 9:00am-5:00pm (8h) Grand total 16 000.00 DH Previ…" at bounding box center [728, 63] width 104 height 59
click at [760, 48] on div "5 x Host/ Hostess 3 200.00 DH 9:00am-5:00pm (8h)" at bounding box center [728, 42] width 94 height 17
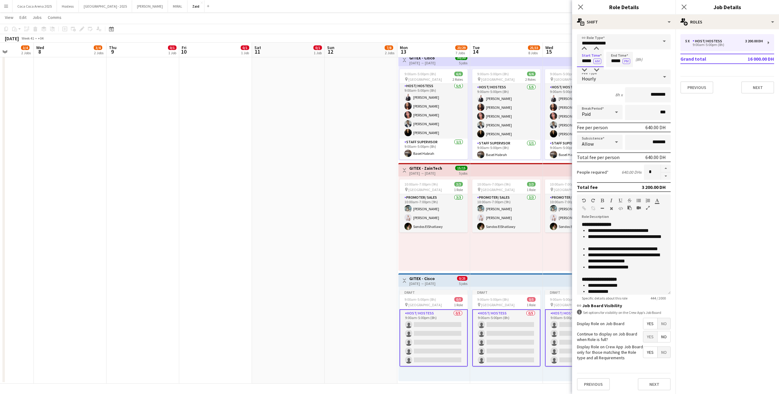
click at [580, 58] on input "*****" at bounding box center [590, 59] width 27 height 15
type input "*****"
click at [586, 51] on div at bounding box center [585, 49] width 12 height 6
click at [650, 136] on input "*******" at bounding box center [648, 142] width 46 height 15
click at [665, 173] on button "button" at bounding box center [666, 176] width 10 height 8
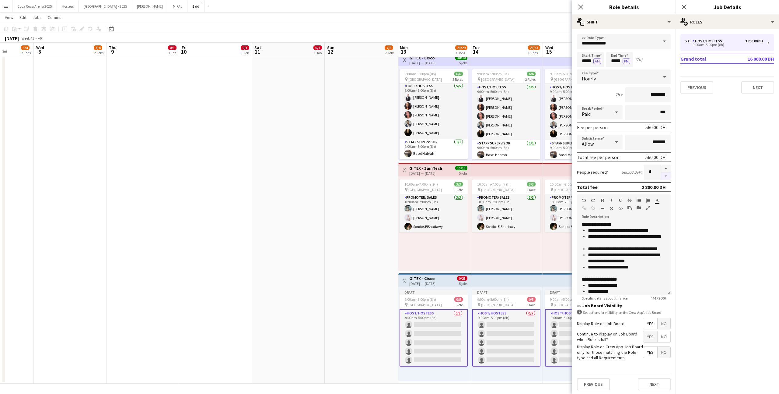
click at [665, 173] on button "button" at bounding box center [666, 176] width 10 height 8
type input "*"
click at [508, 327] on app-card-role "Host/ Hostess 0/5 9:00am-5:00pm (8h) single-neutral-actions single-neutral-acti…" at bounding box center [507, 337] width 68 height 57
type input "*****"
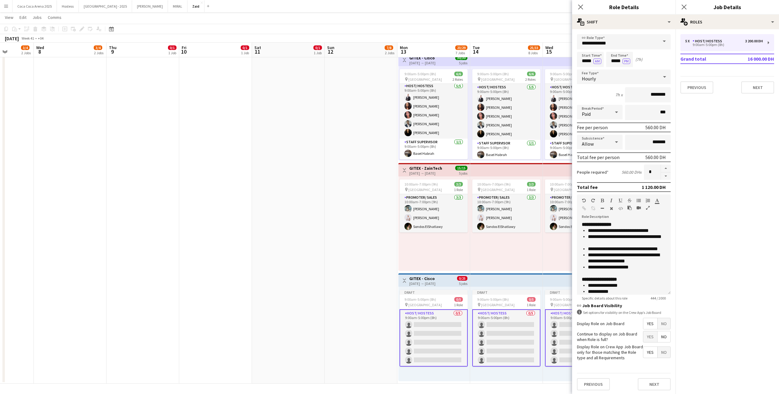
type input "*"
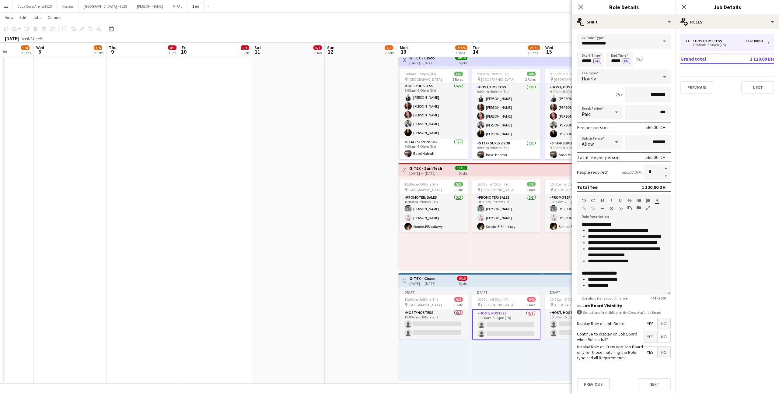
type input "*****"
type input "*"
click at [455, 288] on div "Draft 10:00am-5:00pm (7h) 0/2 pin Dubai World Trade Center 1 Role Host/ Hostess…" at bounding box center [435, 334] width 72 height 94
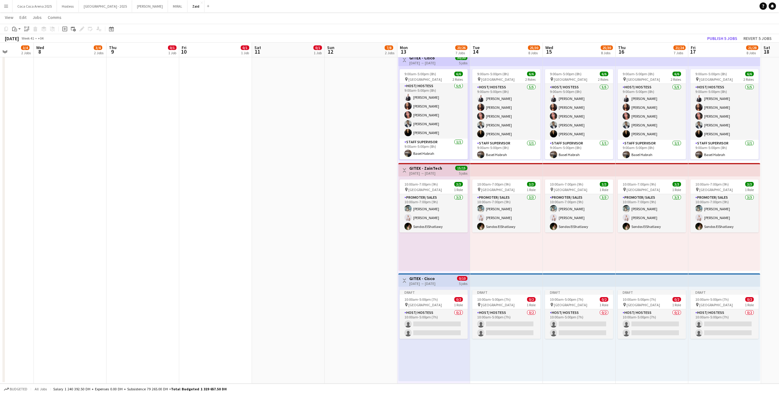
scroll to position [0, 258]
click at [454, 283] on div "Toggle View GITEX - Cisco 13-10-2025 → 17-10-2025 0/10 5 jobs" at bounding box center [434, 280] width 67 height 10
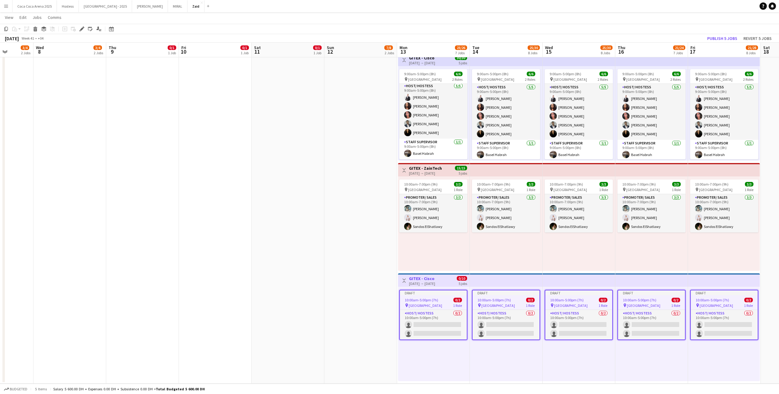
click at [733, 44] on app-board-header-date "Fri 17 21/28 8 Jobs" at bounding box center [724, 50] width 73 height 15
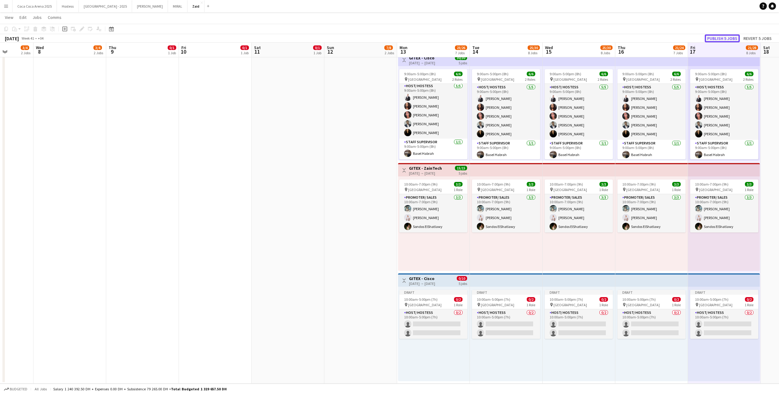
click at [732, 38] on button "Publish 5 jobs" at bounding box center [722, 38] width 35 height 8
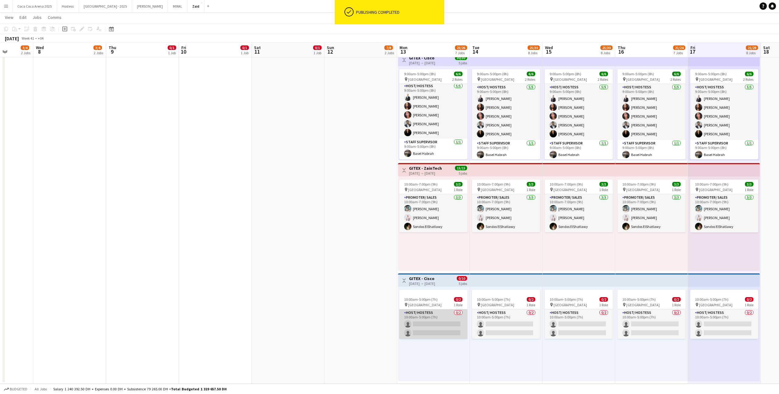
click at [446, 313] on app-card-role "Host/ Hostess 0/2 10:00am-5:00pm (7h) single-neutral-actions single-neutral-act…" at bounding box center [433, 324] width 68 height 30
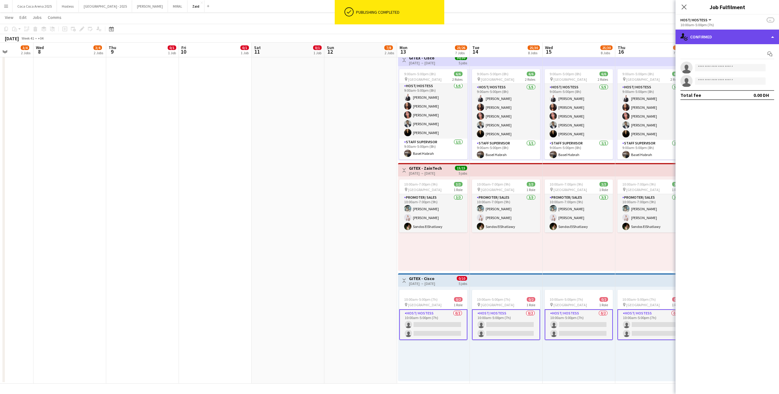
click at [723, 43] on div "single-neutral-actions-check-2 Confirmed" at bounding box center [728, 37] width 104 height 15
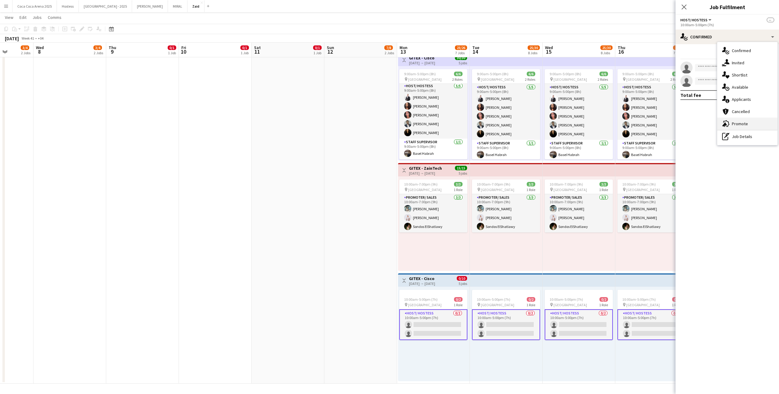
click at [740, 125] on span "Promote" at bounding box center [740, 123] width 16 height 5
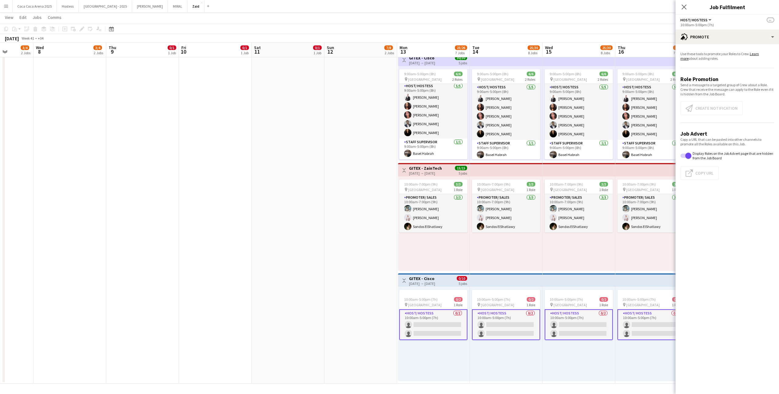
click at [443, 329] on app-card-role "Host/ Hostess 0/2 10:00am-5:00pm (7h) single-neutral-actions single-neutral-act…" at bounding box center [433, 324] width 68 height 31
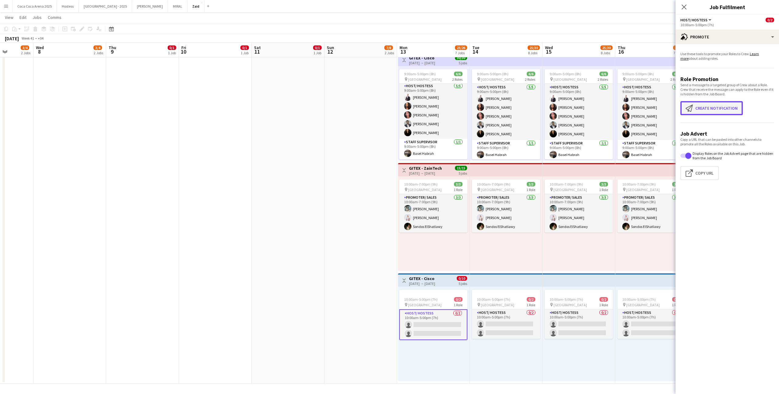
click at [708, 107] on button "Create notification Create notification" at bounding box center [712, 108] width 62 height 14
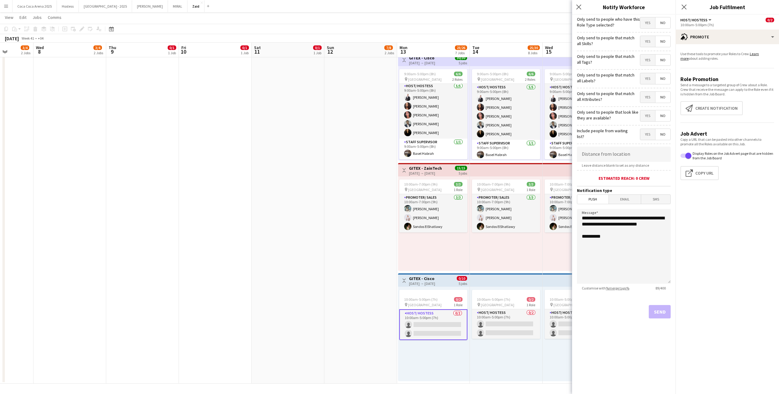
click at [648, 114] on span "Yes" at bounding box center [648, 115] width 15 height 11
click at [649, 95] on span "Yes" at bounding box center [648, 97] width 15 height 11
click at [649, 81] on span "Yes" at bounding box center [648, 78] width 15 height 11
click at [647, 65] on mat-button-toggle-group "Yes No" at bounding box center [655, 60] width 31 height 12
click at [647, 59] on span "Yes" at bounding box center [648, 60] width 15 height 11
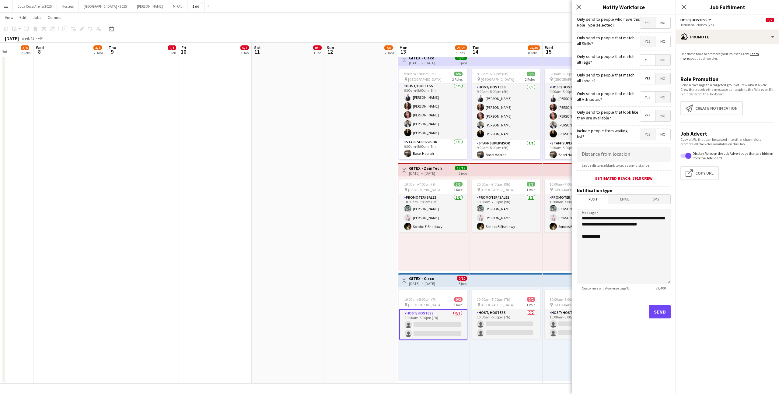
click at [647, 42] on span "Yes" at bounding box center [648, 41] width 15 height 11
click at [649, 19] on span "Yes" at bounding box center [648, 22] width 15 height 11
click at [657, 314] on button "Send" at bounding box center [660, 311] width 22 height 13
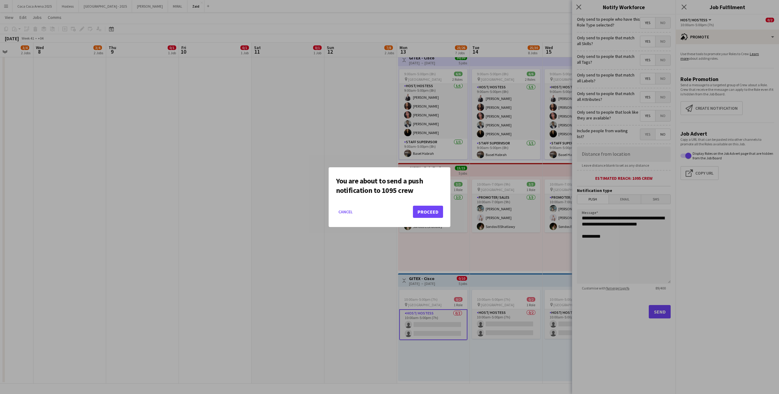
click at [482, 252] on div at bounding box center [389, 197] width 779 height 394
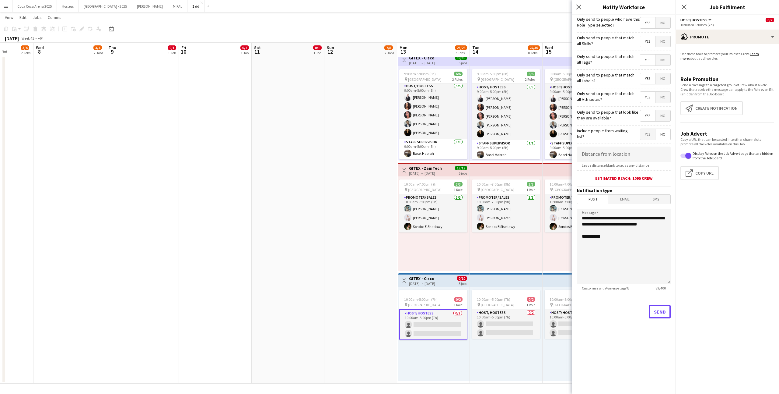
scroll to position [380, 0]
click at [460, 294] on div at bounding box center [433, 292] width 68 height 5
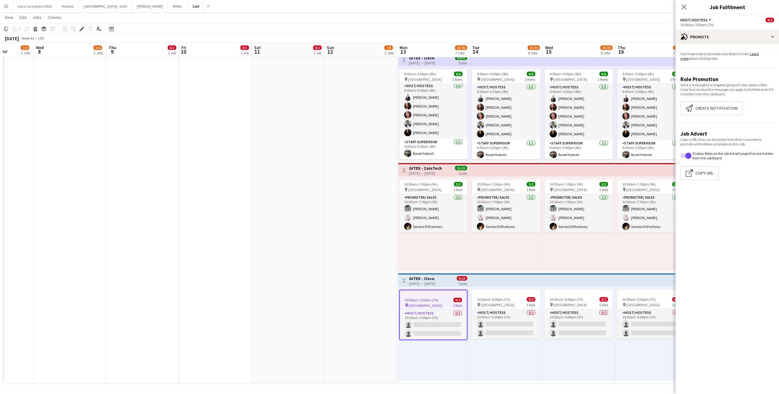
click at [428, 286] on app-top-bar "Toggle View GITEX - Cisco 13-10-2025 → 17-10-2025 0/10 5 jobs" at bounding box center [434, 279] width 72 height 13
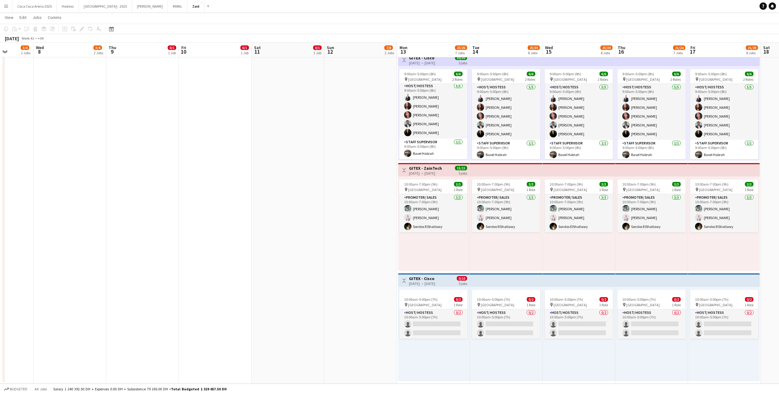
click at [447, 273] on app-top-bar "Toggle View GITEX - Cisco 13-10-2025 → 17-10-2025 0/10 5 jobs" at bounding box center [434, 279] width 72 height 13
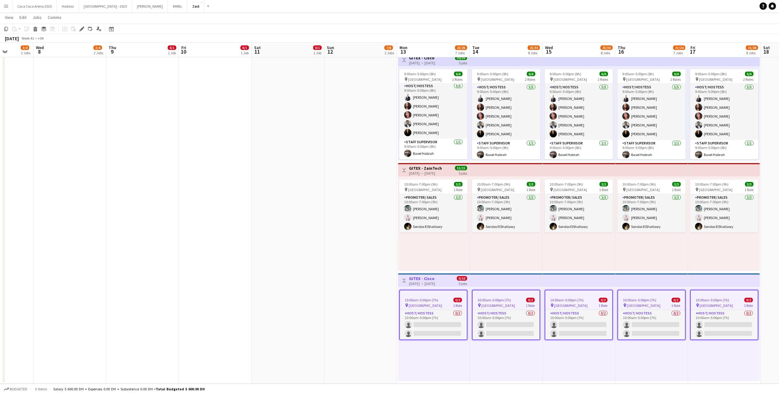
scroll to position [0, 258]
click at [82, 30] on icon "Edit" at bounding box center [81, 28] width 5 height 5
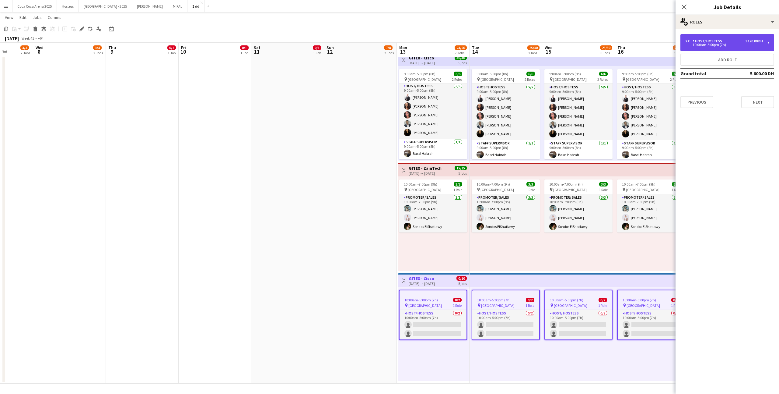
click at [722, 39] on div "Host/ Hostess" at bounding box center [709, 41] width 32 height 4
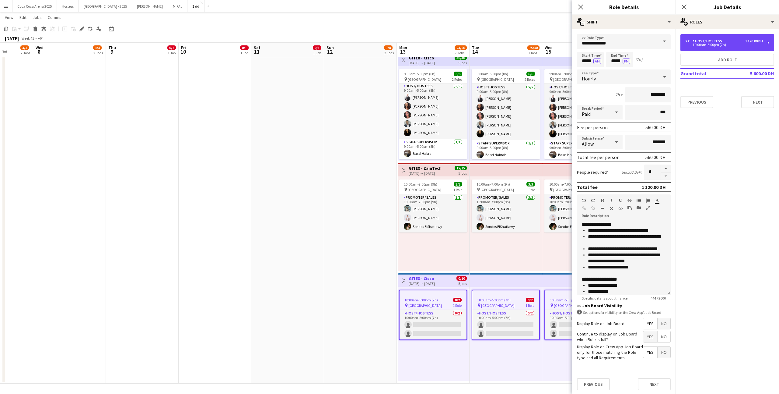
scroll to position [54, 0]
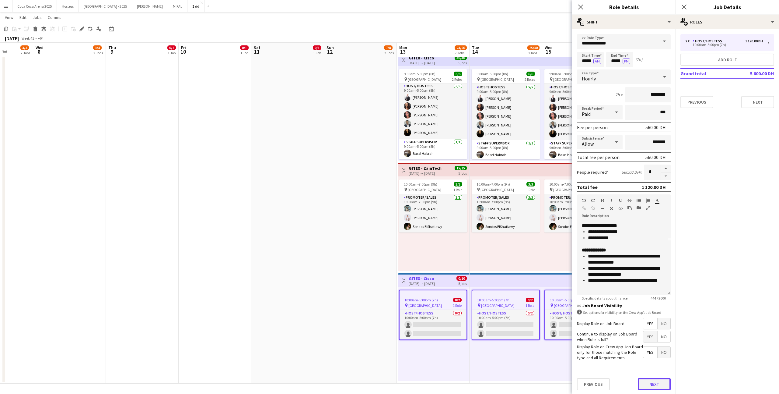
click at [656, 384] on button "Next" at bounding box center [654, 384] width 33 height 12
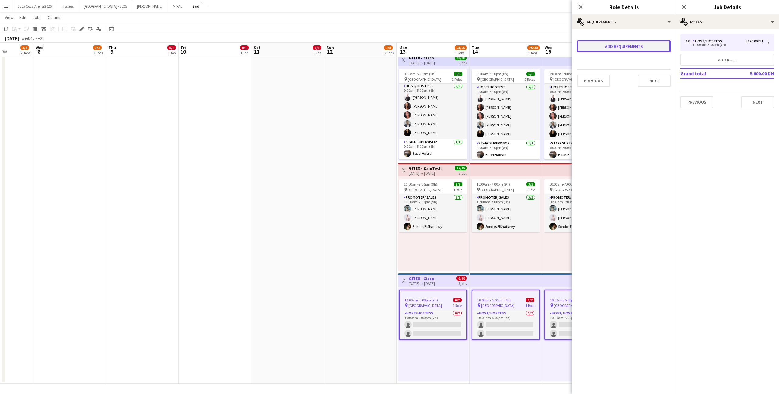
click at [615, 51] on button "Add requirements" at bounding box center [624, 46] width 94 height 12
click at [612, 54] on div "Please select" at bounding box center [618, 52] width 74 height 15
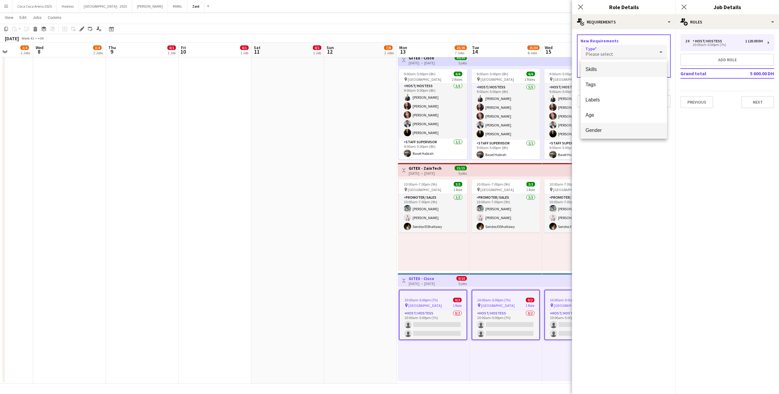
click at [615, 126] on mat-option "Gender" at bounding box center [624, 130] width 86 height 15
click at [607, 76] on div "Please select" at bounding box center [597, 69] width 33 height 15
click at [601, 90] on span "[DEMOGRAPHIC_DATA]" at bounding box center [602, 87] width 33 height 6
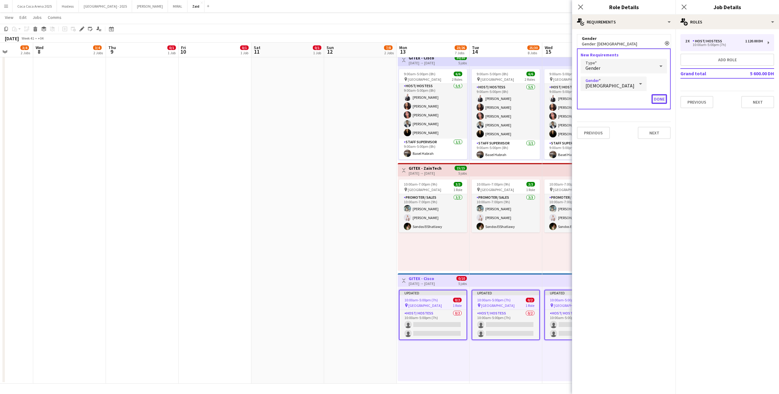
click at [659, 95] on button "Done" at bounding box center [660, 99] width 16 height 10
click at [537, 277] on app-top-bar at bounding box center [506, 279] width 73 height 13
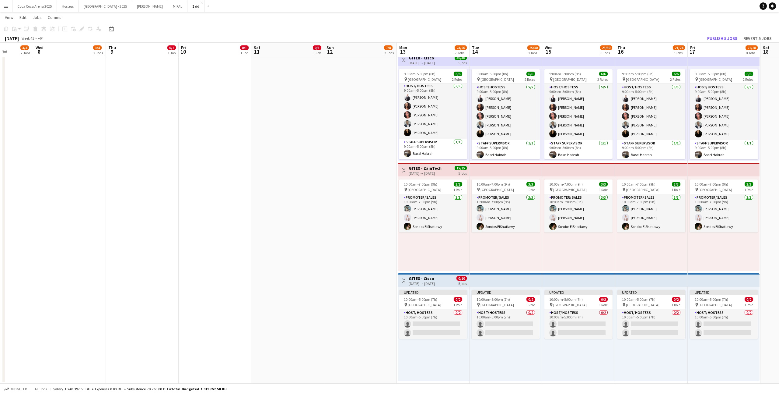
click at [576, 353] on div "Updated 10:00am-5:00pm (7h) 0/2 pin Dubai World Trade Center 1 Role Host/ Hoste…" at bounding box center [579, 334] width 73 height 94
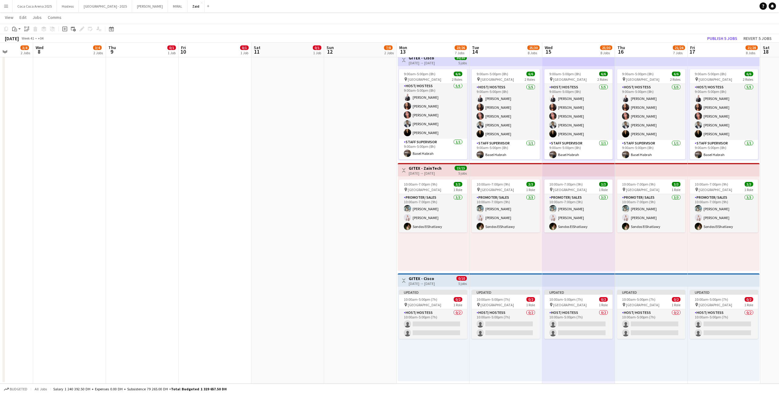
click at [435, 284] on div "[DATE] → [DATE]" at bounding box center [422, 283] width 26 height 5
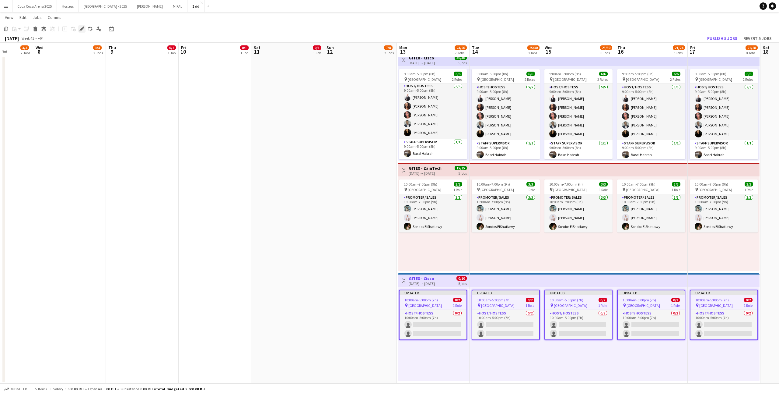
click at [79, 31] on icon "Edit" at bounding box center [81, 28] width 5 height 5
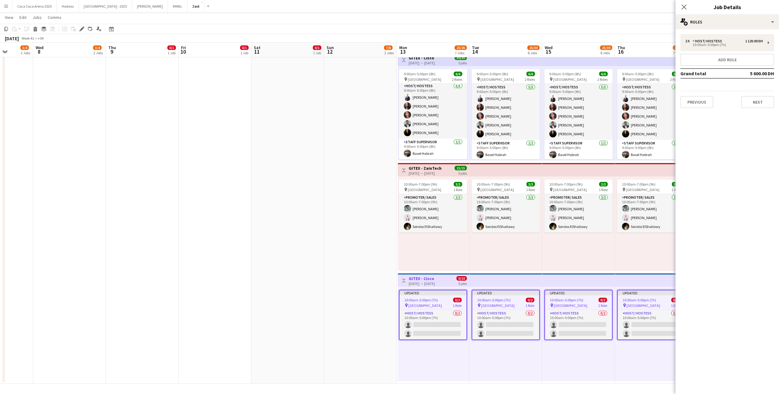
click at [716, 102] on div "Previous Next" at bounding box center [728, 99] width 94 height 17
click at [712, 103] on button "Previous" at bounding box center [697, 102] width 33 height 12
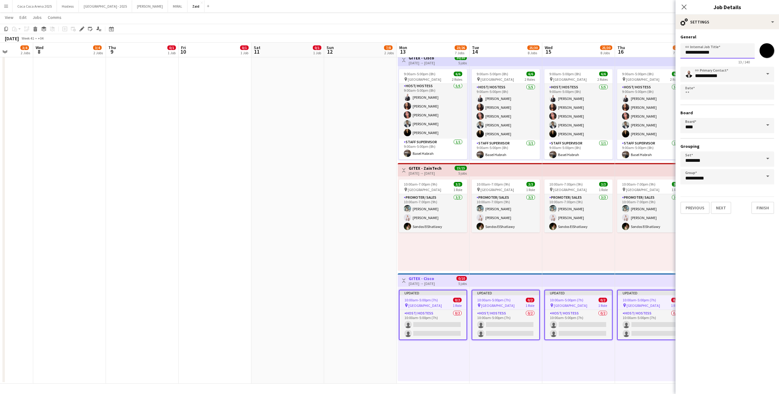
click at [708, 55] on input "**********" at bounding box center [718, 50] width 74 height 15
type input "**********"
click at [765, 202] on button "Finish" at bounding box center [763, 208] width 23 height 12
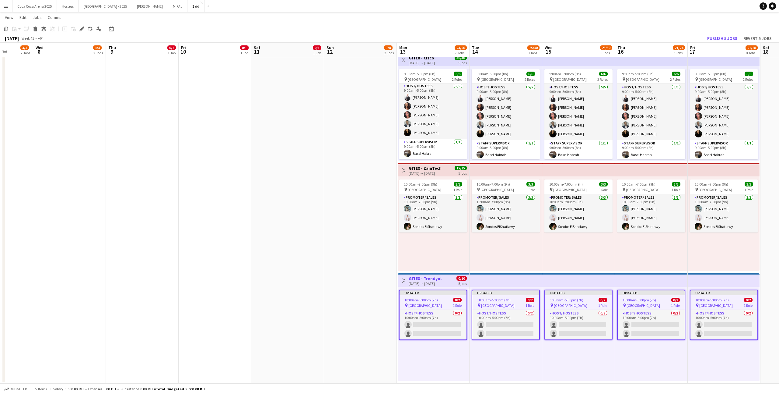
click at [629, 276] on app-top-bar at bounding box center [651, 279] width 73 height 13
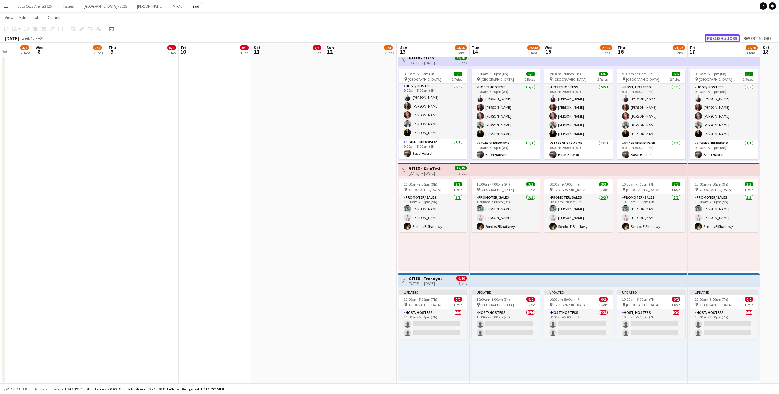
click at [726, 36] on button "Publish 5 jobs" at bounding box center [722, 38] width 35 height 8
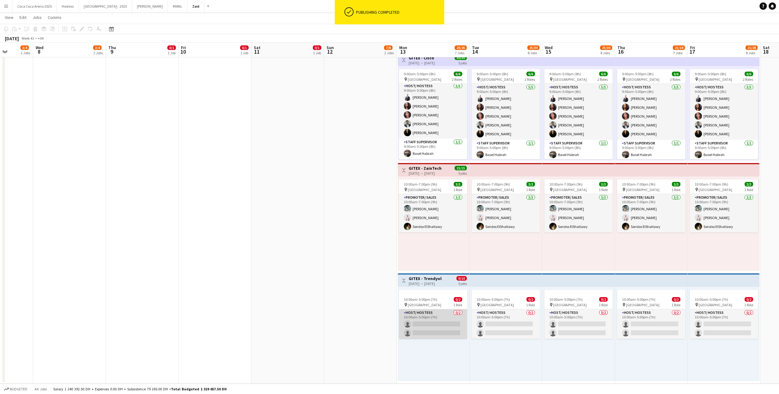
click at [442, 322] on app-card-role "Host/ Hostess 0/2 10:00am-5:00pm (7h) single-neutral-actions single-neutral-act…" at bounding box center [433, 324] width 68 height 30
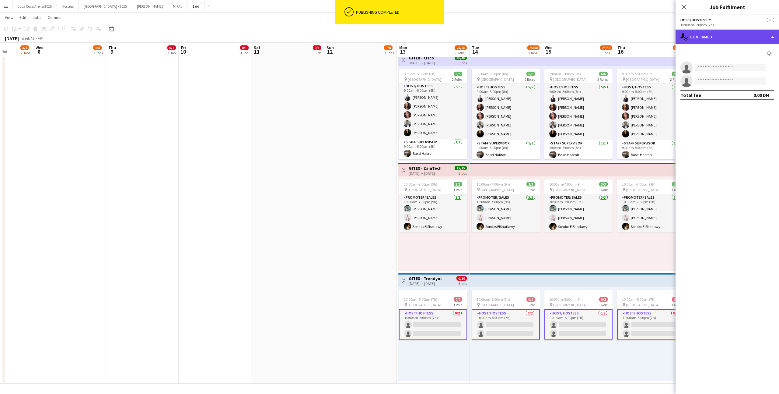
click at [754, 33] on div "single-neutral-actions-check-2 Confirmed" at bounding box center [728, 37] width 104 height 15
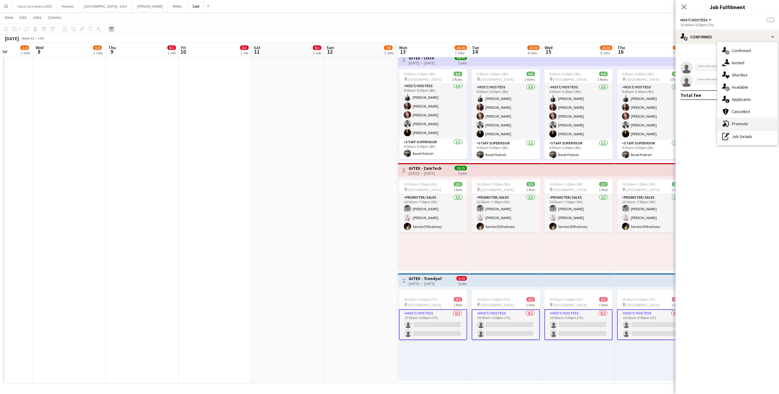
click at [756, 122] on div "advertising-megaphone Promote" at bounding box center [748, 124] width 60 height 12
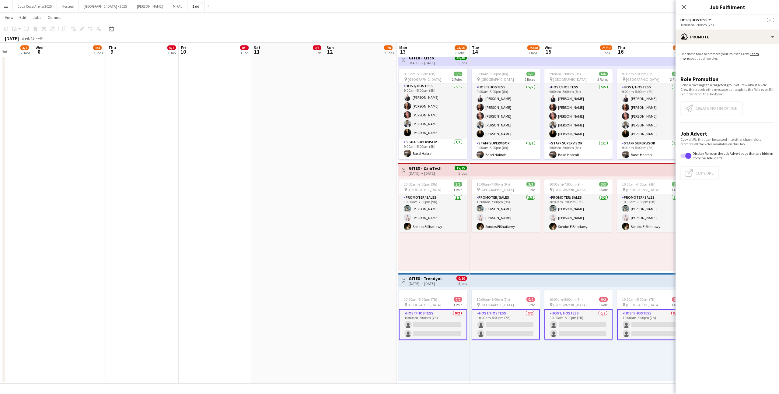
click at [435, 322] on app-card-role "Host/ Hostess 0/2 10:00am-5:00pm (7h) single-neutral-actions single-neutral-act…" at bounding box center [433, 324] width 68 height 31
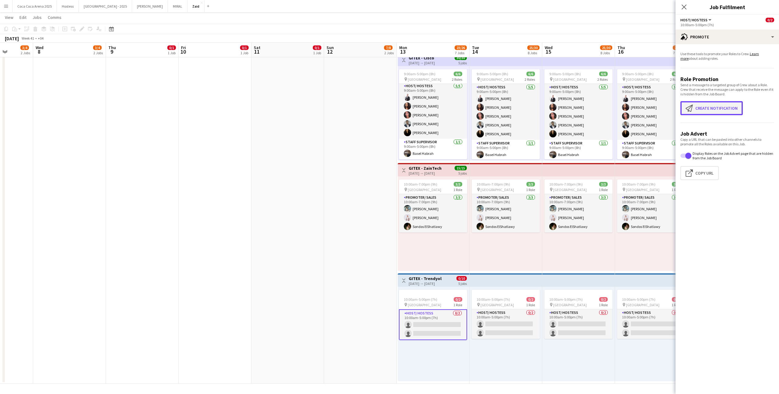
click at [699, 104] on button "Create notification Create notification" at bounding box center [712, 108] width 62 height 14
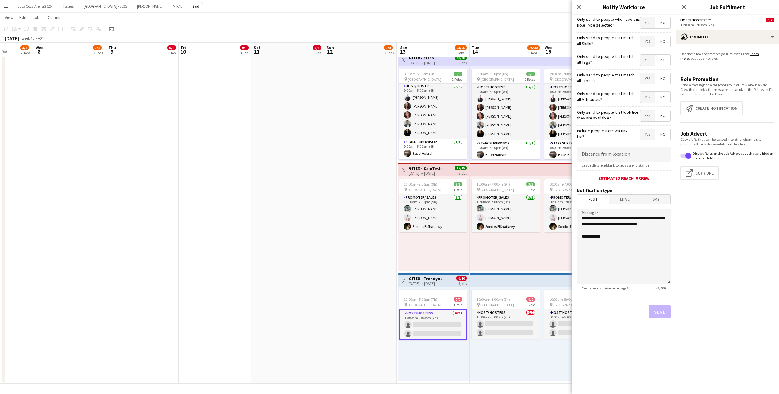
click at [651, 113] on span "Yes" at bounding box center [648, 115] width 15 height 11
click at [648, 104] on form "**********" at bounding box center [624, 175] width 104 height 321
click at [648, 100] on span "Yes" at bounding box center [648, 97] width 15 height 11
click at [648, 87] on form "**********" at bounding box center [624, 175] width 104 height 321
click at [648, 80] on span "Yes" at bounding box center [648, 78] width 15 height 11
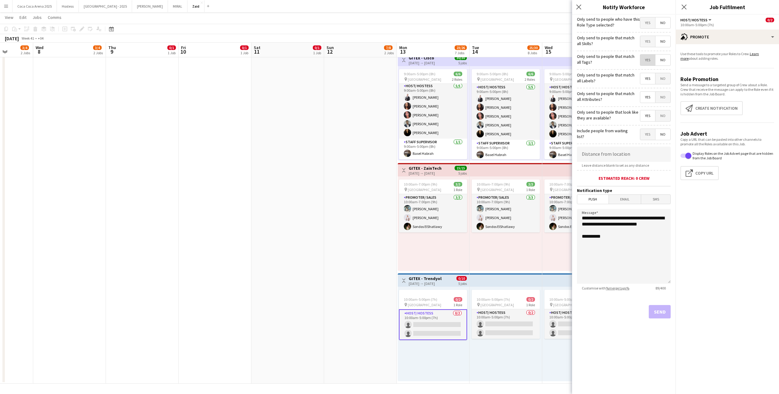
click at [649, 63] on span "Yes" at bounding box center [648, 60] width 15 height 11
click at [647, 45] on span "Yes" at bounding box center [648, 41] width 15 height 11
click at [647, 22] on span "Yes" at bounding box center [648, 22] width 15 height 11
click at [668, 308] on button "Send" at bounding box center [660, 311] width 22 height 13
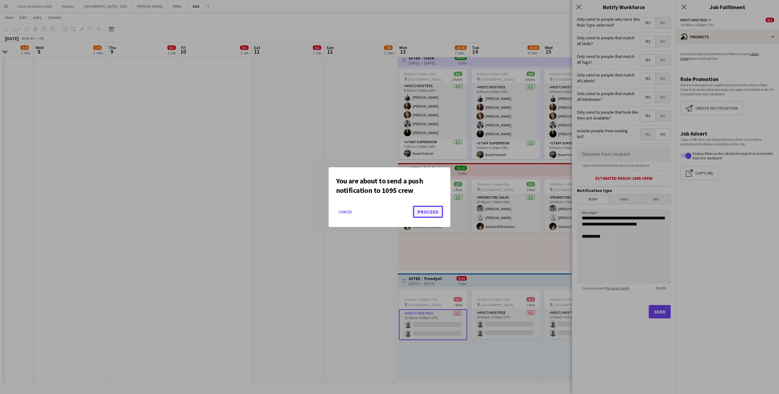
click at [417, 214] on button "Proceed" at bounding box center [428, 212] width 30 height 12
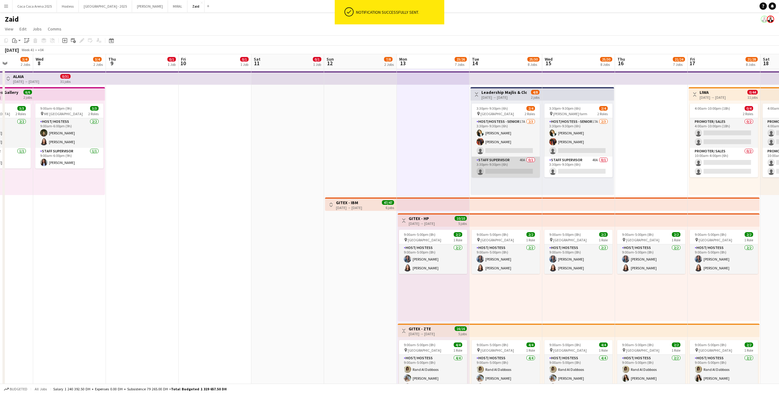
click at [516, 167] on app-card-role "Staff Supervisor 40A 0/1 3:30pm-9:30pm (6h) single-neutral-actions" at bounding box center [506, 167] width 68 height 21
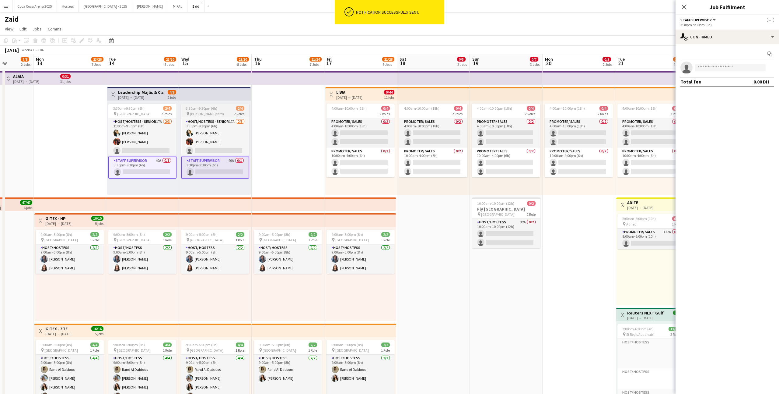
scroll to position [0, 259]
click at [545, 190] on div "4:00am-10:00pm (18h) 0/4 2 Roles Promoter/ Sales 0/2 4:00am-10:00pm (18h) singl…" at bounding box center [578, 147] width 73 height 94
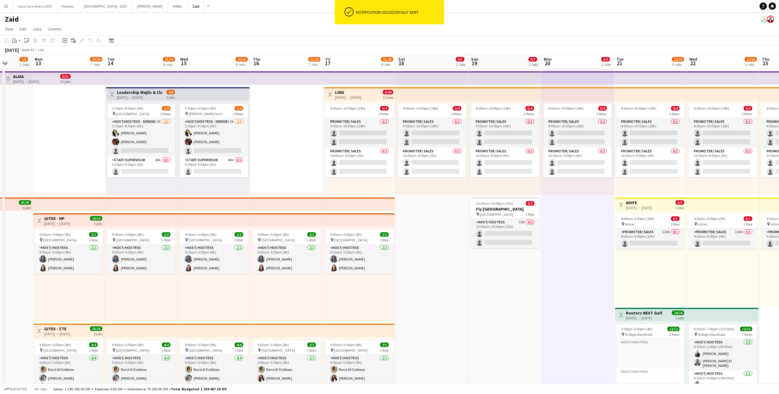
click at [371, 83] on app-top-bar at bounding box center [359, 77] width 73 height 13
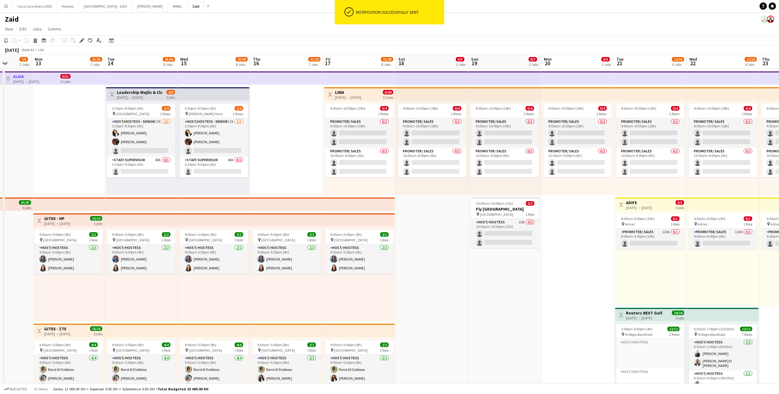
click at [361, 91] on h3 "LIWA" at bounding box center [348, 92] width 26 height 5
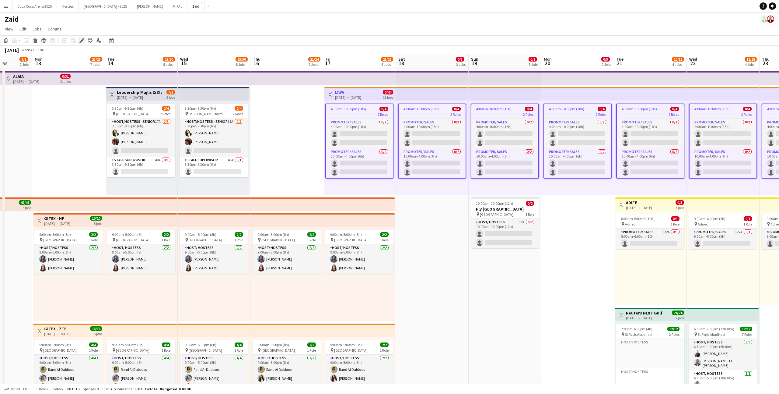
click at [79, 42] on icon "Edit" at bounding box center [81, 40] width 5 height 5
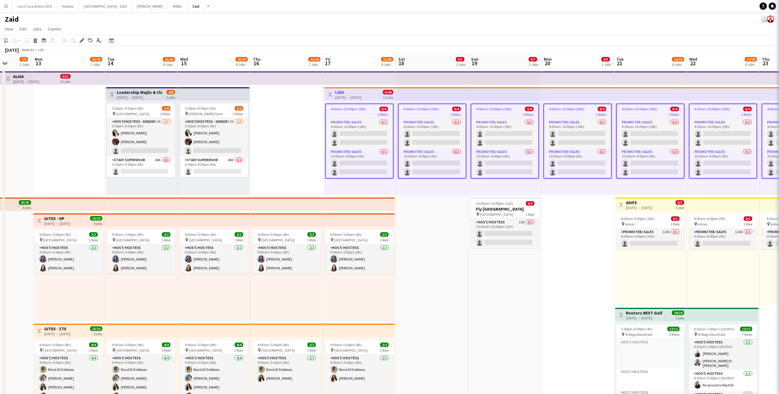
type input "*******"
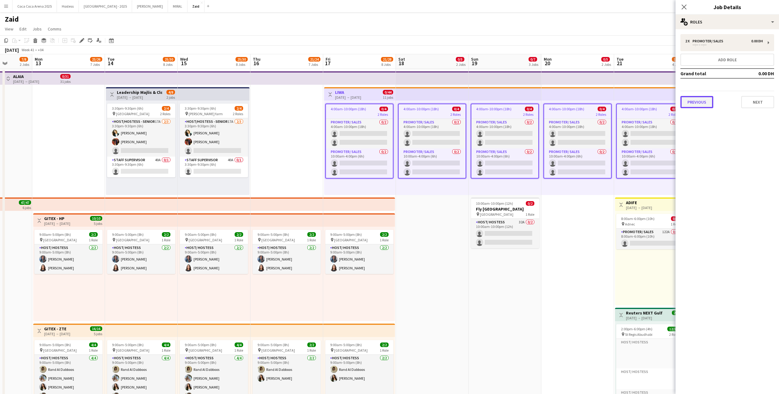
click at [689, 102] on button "Previous" at bounding box center [697, 102] width 33 height 12
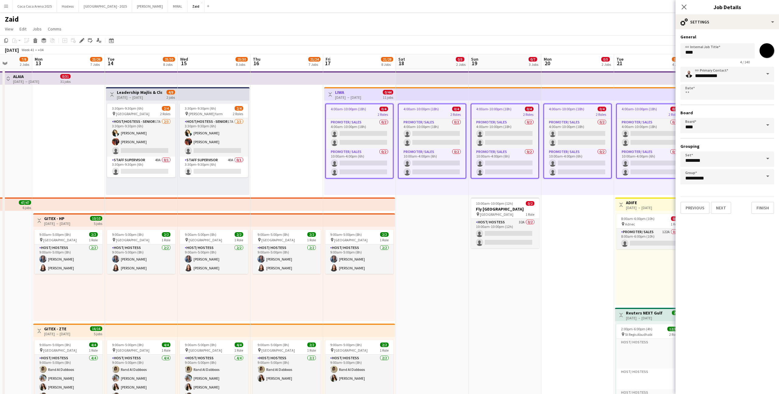
click at [718, 42] on div "link Internal Job Title **** 4 / 140 *******" at bounding box center [728, 52] width 94 height 23
click at [716, 51] on input "****" at bounding box center [718, 50] width 74 height 15
type input "**********"
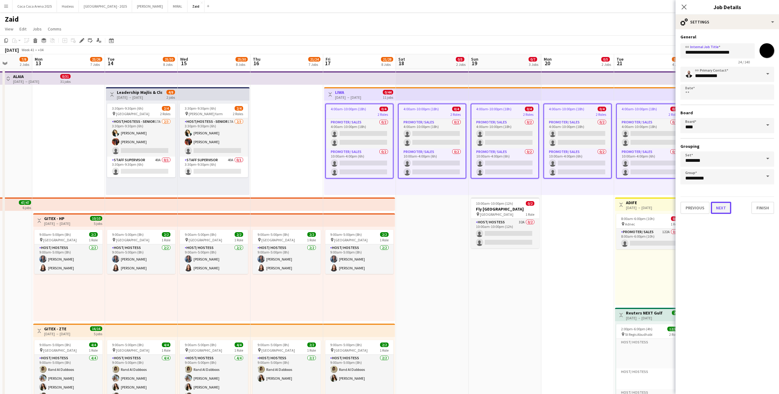
click at [723, 208] on button "Next" at bounding box center [721, 208] width 20 height 12
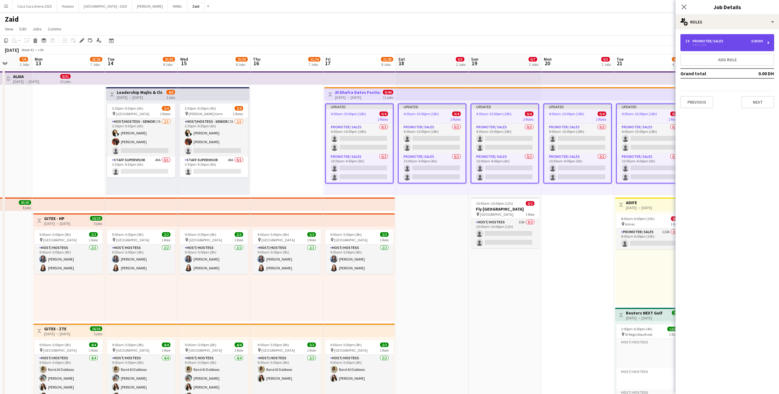
click at [713, 40] on div "Promoter/ Sales" at bounding box center [709, 41] width 33 height 4
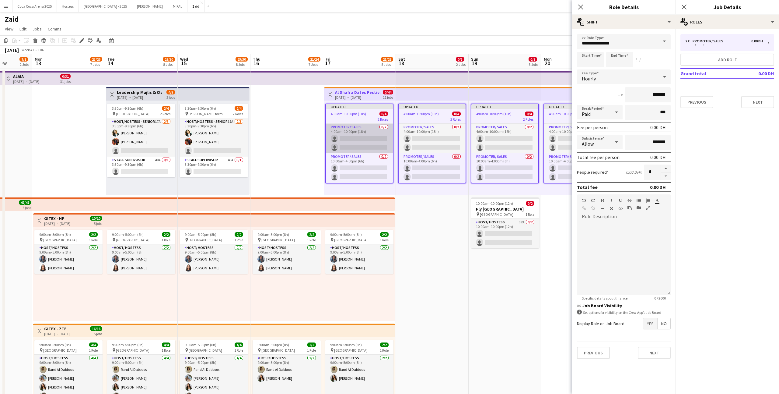
click at [367, 149] on app-card-role "Promoter/ Sales 0/2 4:00am-10:00pm (18h) single-neutral-actions single-neutral-…" at bounding box center [359, 139] width 67 height 30
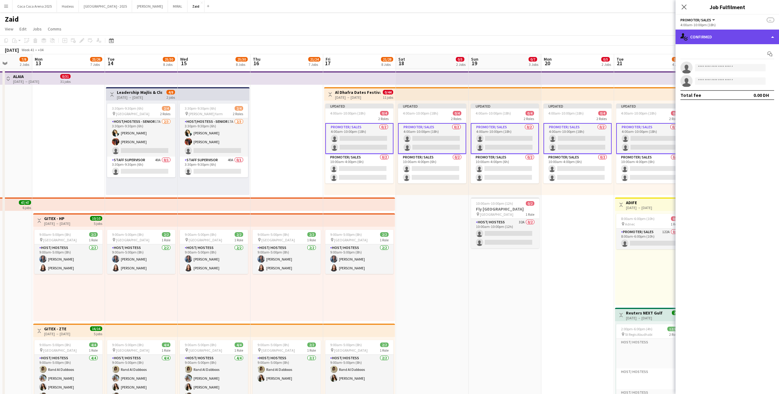
click at [698, 37] on div "single-neutral-actions-check-2 Confirmed" at bounding box center [728, 37] width 104 height 15
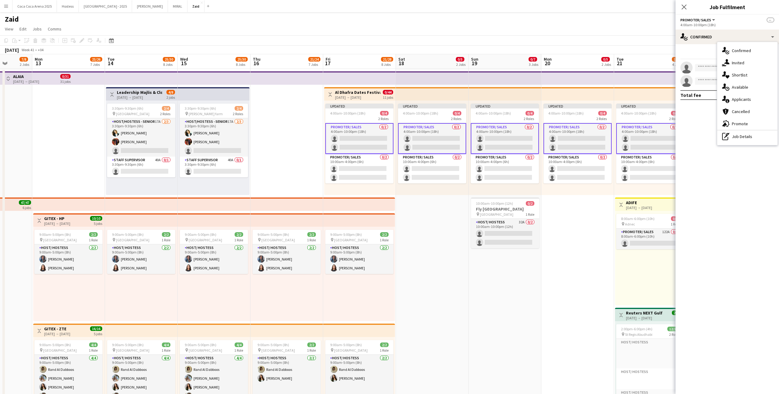
click at [739, 137] on div "pen-write Job Details" at bounding box center [748, 136] width 60 height 12
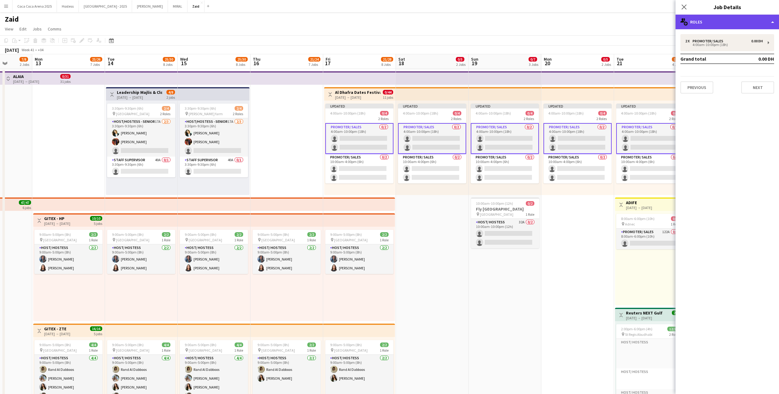
click at [695, 27] on div "multiple-users-add Roles" at bounding box center [728, 22] width 104 height 15
click at [698, 46] on div "4:00am-10:00pm (18h)" at bounding box center [725, 44] width 78 height 3
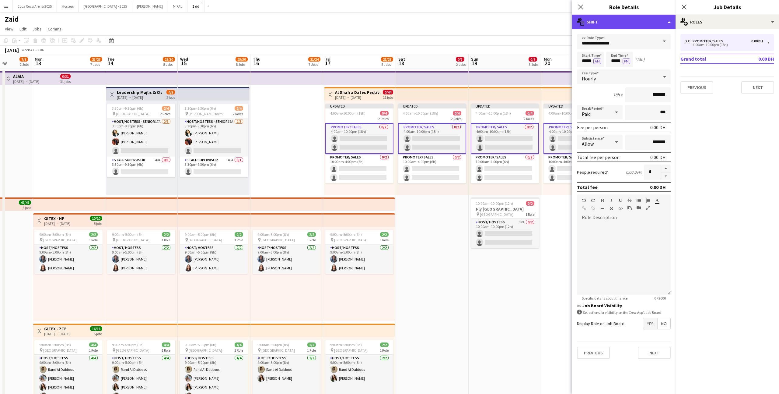
click at [670, 28] on div "multiple-actions-text Shift" at bounding box center [624, 22] width 104 height 15
click at [660, 74] on div "bin-2 Delete Role" at bounding box center [644, 73] width 60 height 12
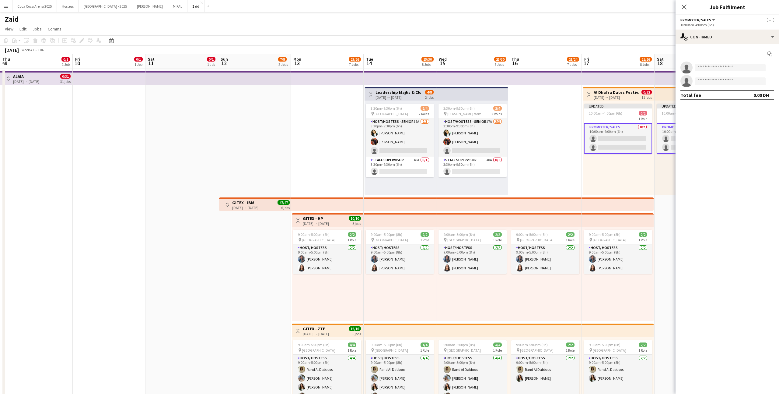
scroll to position [1, 0]
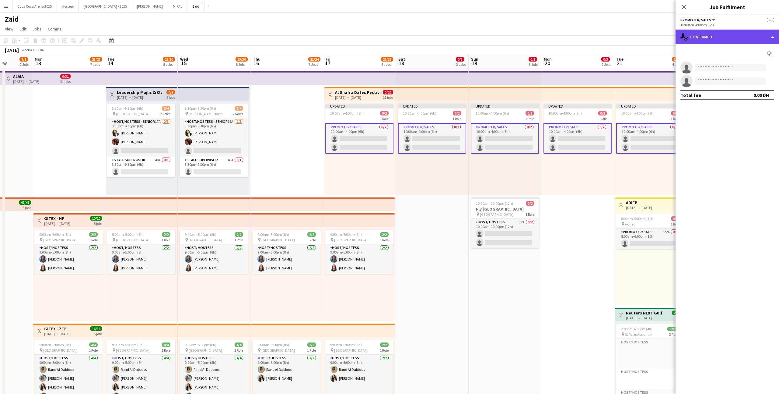
click at [691, 34] on div "single-neutral-actions-check-2 Confirmed" at bounding box center [728, 37] width 104 height 15
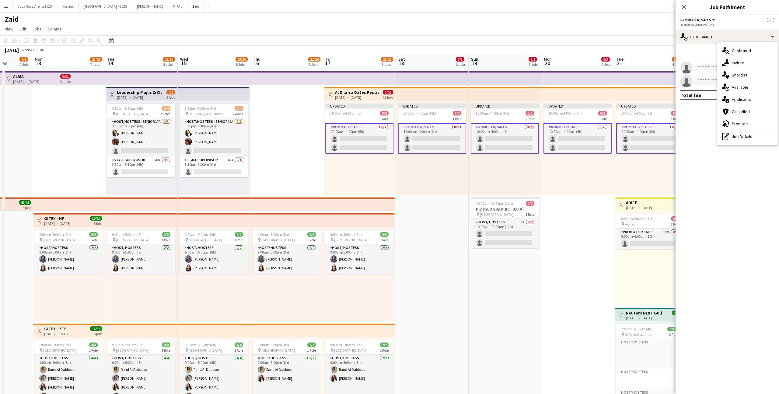
click at [751, 142] on div "pen-write Job Details" at bounding box center [748, 136] width 60 height 12
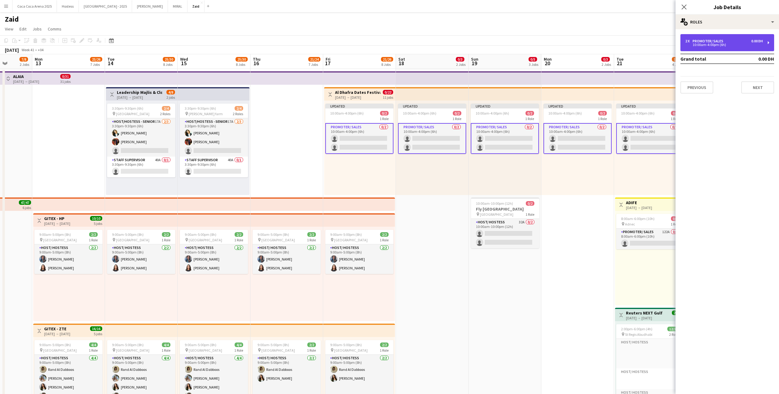
click at [705, 49] on div "2 x Promoter/ Sales 0.00 DH 10:00am-4:00pm (6h)" at bounding box center [728, 42] width 94 height 17
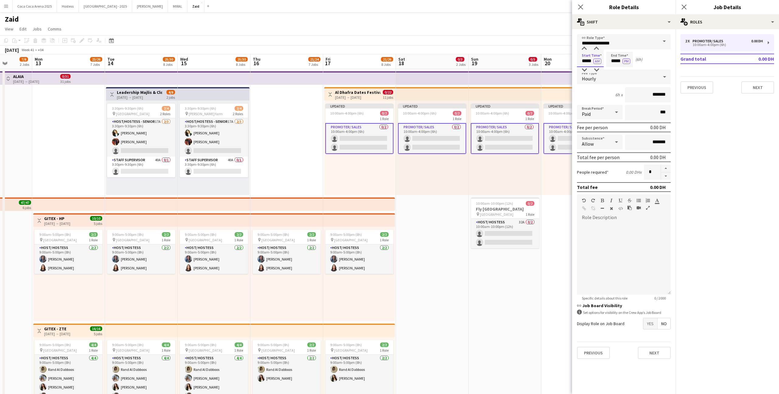
click at [582, 59] on input "*****" at bounding box center [590, 59] width 27 height 15
click at [584, 49] on div at bounding box center [585, 49] width 12 height 6
type input "*****"
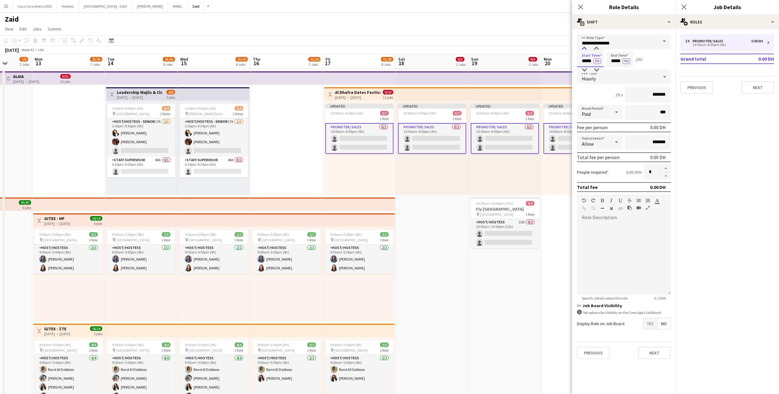
click at [584, 49] on div at bounding box center [585, 49] width 12 height 6
click at [621, 56] on input "*****" at bounding box center [620, 59] width 27 height 15
click at [617, 50] on div at bounding box center [614, 49] width 12 height 6
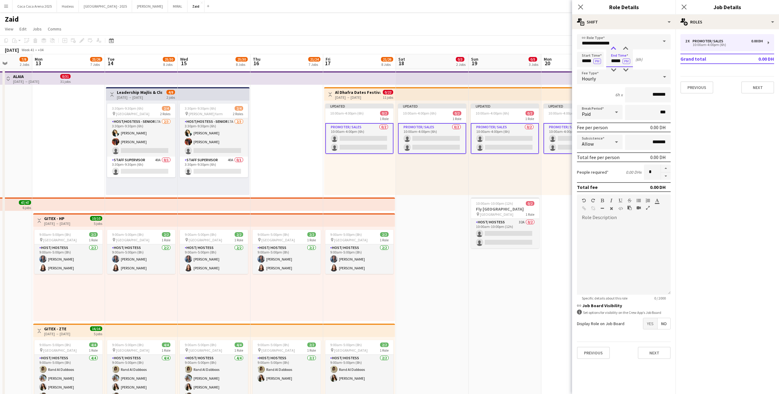
click at [617, 50] on div at bounding box center [614, 49] width 12 height 6
type input "*****"
click at [617, 50] on div at bounding box center [614, 49] width 12 height 6
click at [503, 172] on div "Updated 10:00am-4:00pm (6h) 0/2 1 Role Promoter/ Sales 0/2 10:00am-4:00pm (6h) …" at bounding box center [505, 147] width 73 height 94
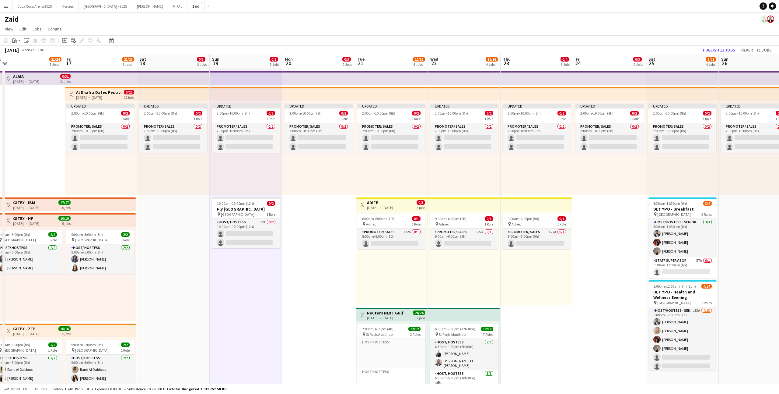
scroll to position [0, 228]
click at [567, 184] on div "Updated 2:00pm-10:00pm (8h) 0/2 1 Role Promoter/ Sales 0/2 2:00pm-10:00pm (8h) …" at bounding box center [536, 147] width 73 height 94
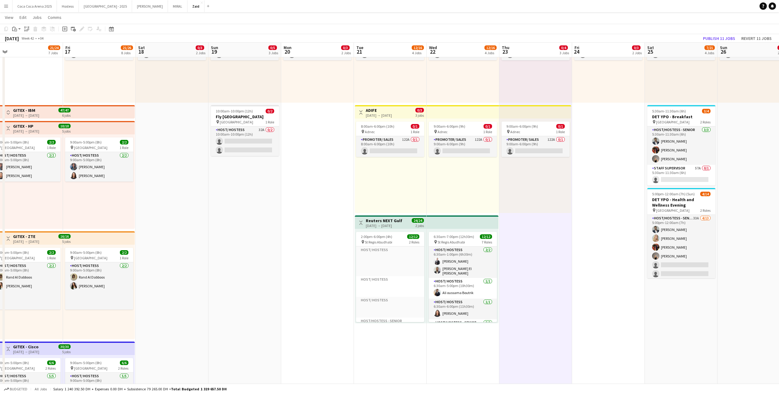
scroll to position [92, 0]
click at [704, 255] on app-card-role "Host/Hostess - Senior 33A 4/13 5:00pm-12:00am (7h) Abdulkader Habra Kateryna Yu…" at bounding box center [682, 277] width 68 height 127
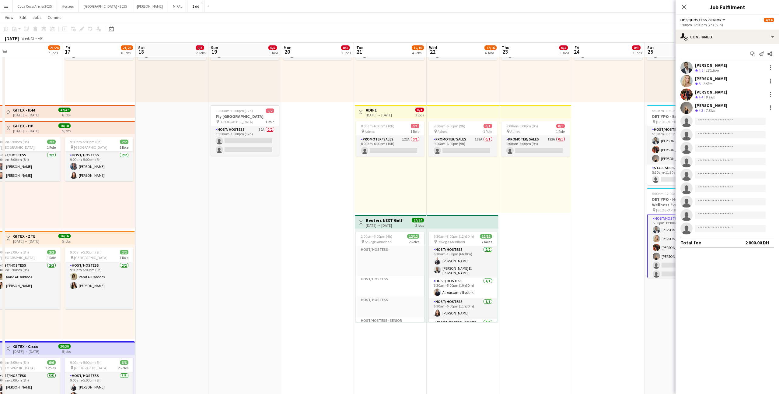
click at [657, 268] on app-card-role "Host/Hostess - Senior 33A 4/13 5:00pm-12:00am (7h) Abdulkader Habra Kateryna Yu…" at bounding box center [682, 278] width 68 height 128
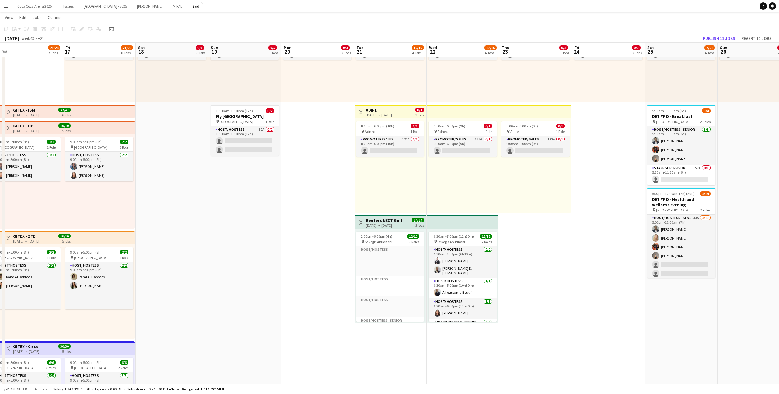
click at [632, 220] on app-date-cell "Updated 2:00pm-10:00pm (8h) 0/2 1 Role Promoter/ Sales 0/2 2:00pm-10:00pm (8h) …" at bounding box center [608, 323] width 73 height 695
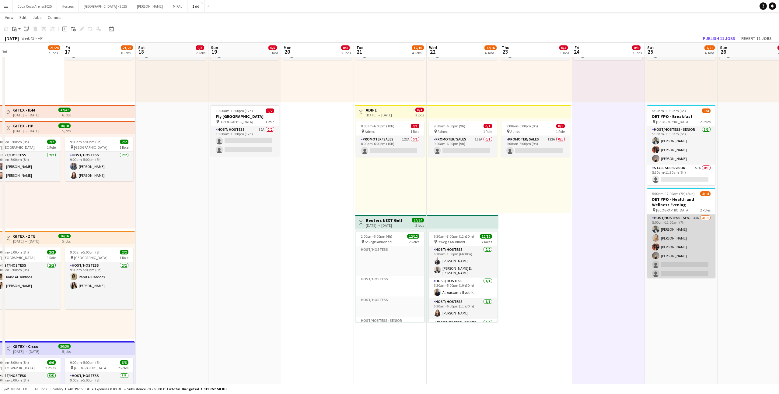
click at [696, 233] on app-card-role "Host/Hostess - Senior 33A 4/13 5:00pm-12:00am (7h) Abdulkader Habra Kateryna Yu…" at bounding box center [682, 277] width 68 height 127
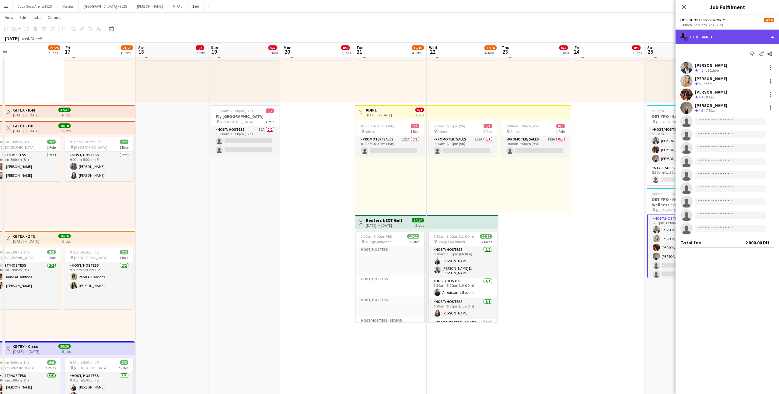
click at [764, 42] on div "single-neutral-actions-check-2 Confirmed" at bounding box center [728, 37] width 104 height 15
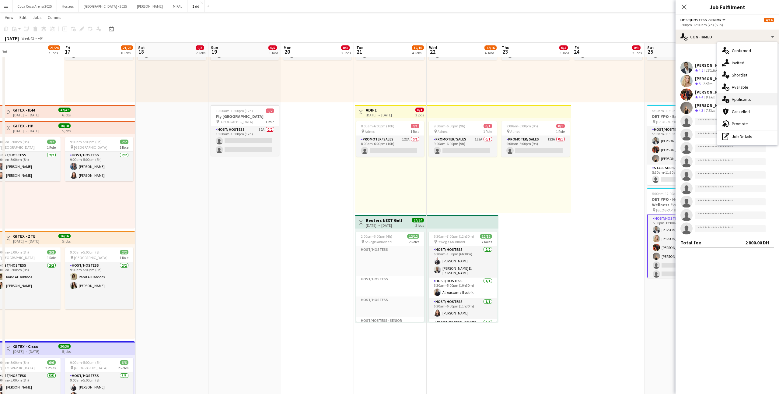
click at [763, 100] on div "single-neutral-actions-information Applicants" at bounding box center [748, 99] width 60 height 12
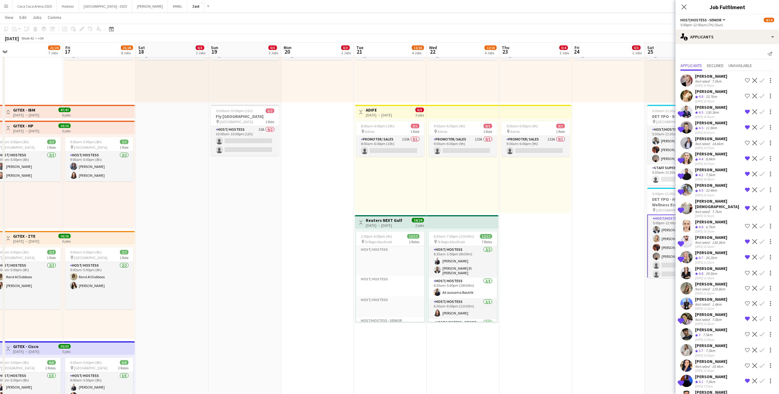
scroll to position [202, 0]
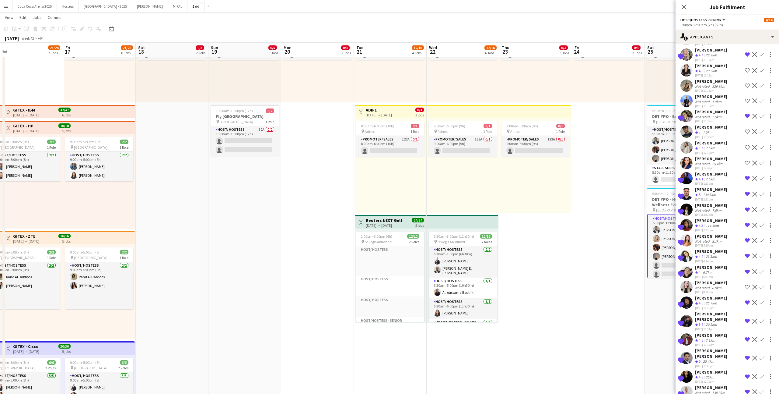
click at [609, 204] on app-date-cell "Updated 2:00pm-10:00pm (8h) 0/2 1 Role Promoter/ Sales 0/2 2:00pm-10:00pm (8h) …" at bounding box center [608, 323] width 73 height 695
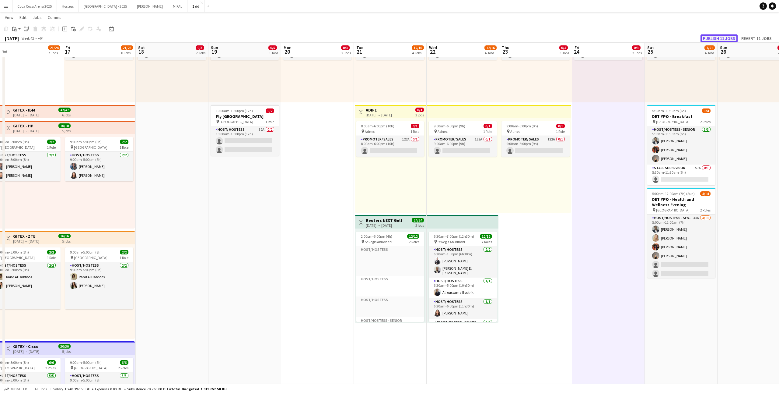
click at [719, 40] on button "Publish 11 jobs" at bounding box center [719, 38] width 37 height 8
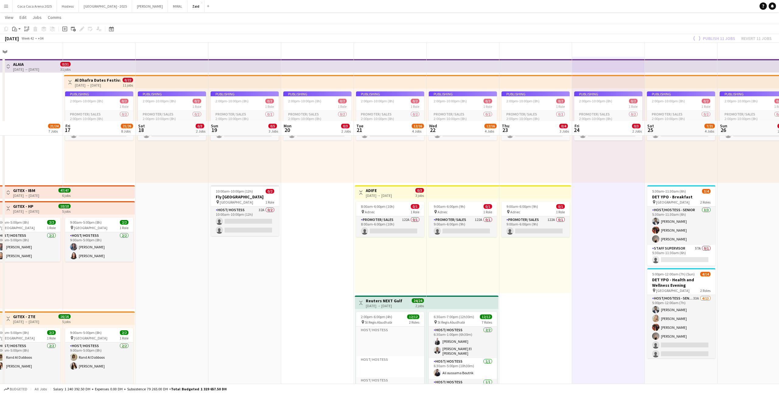
scroll to position [0, 0]
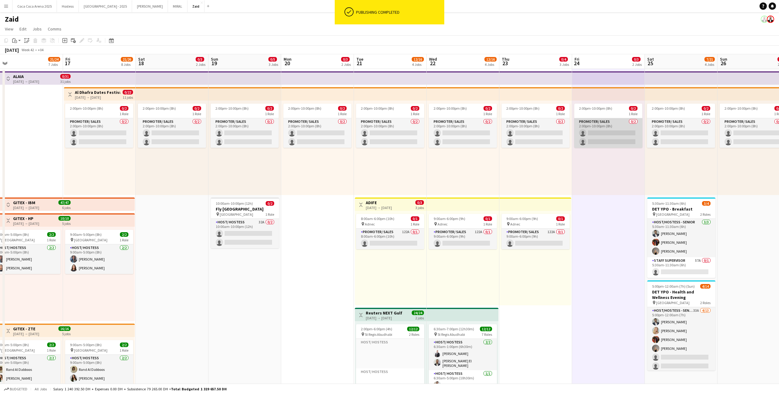
click at [589, 126] on app-card-role "Promoter/ Sales 0/2 2:00pm-10:00pm (8h) single-neutral-actions single-neutral-a…" at bounding box center [609, 133] width 68 height 30
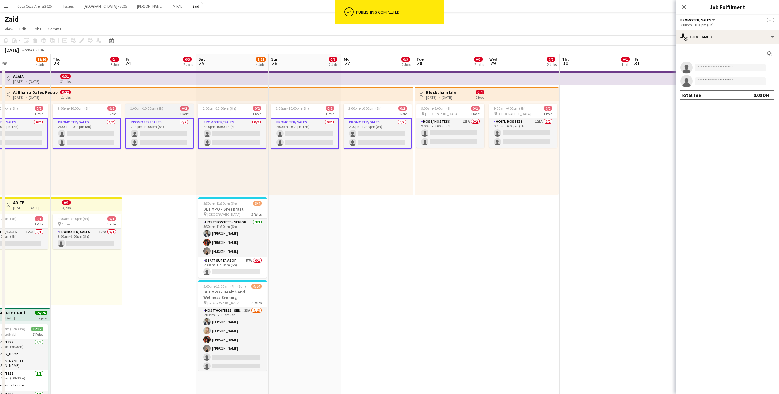
scroll to position [0, 172]
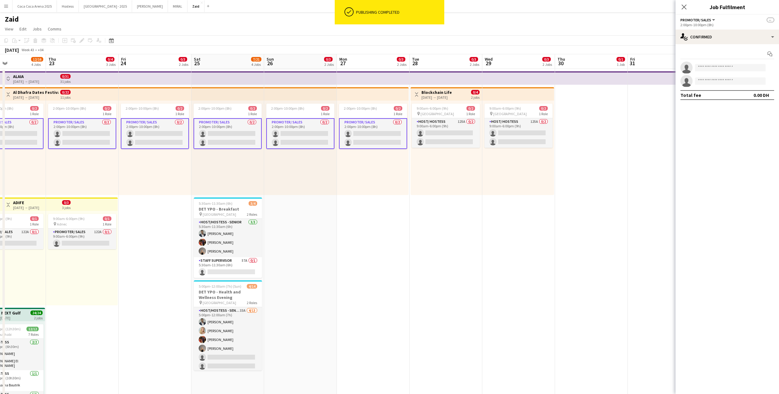
click at [375, 139] on app-card-role "Promoter/ Sales 0/2 2:00pm-10:00pm (8h) single-neutral-actions single-neutral-a…" at bounding box center [373, 133] width 68 height 31
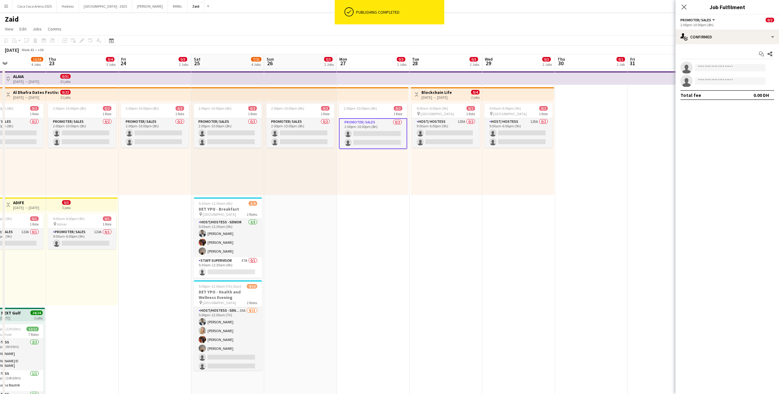
click at [366, 94] on app-top-bar at bounding box center [373, 93] width 72 height 13
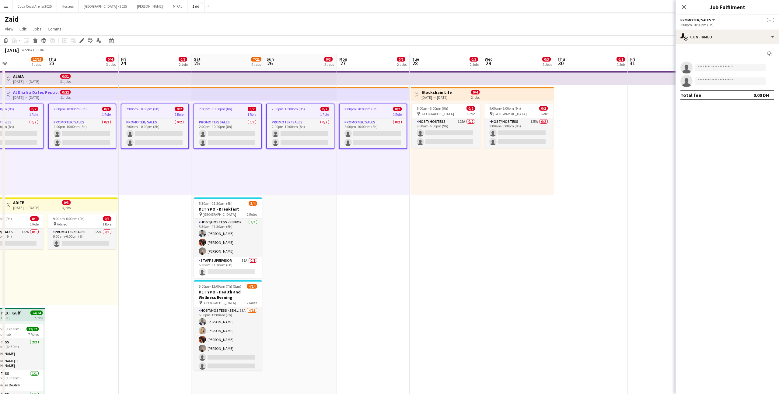
click at [371, 100] on app-top-bar at bounding box center [373, 93] width 72 height 13
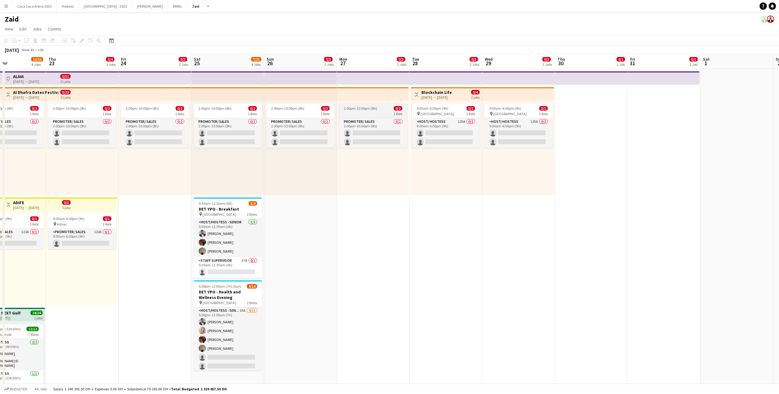
click at [373, 110] on span "2:00pm-10:00pm (8h)" at bounding box center [360, 108] width 33 height 5
click at [373, 110] on span "2:00pm-10:00pm (8h)" at bounding box center [361, 109] width 33 height 5
click at [402, 169] on div "Deleted skull 2:00pm-10:00pm (8h) 0/2 1 Role Promoter/ Sales 0/2 2:00pm-10:00pm…" at bounding box center [373, 147] width 72 height 94
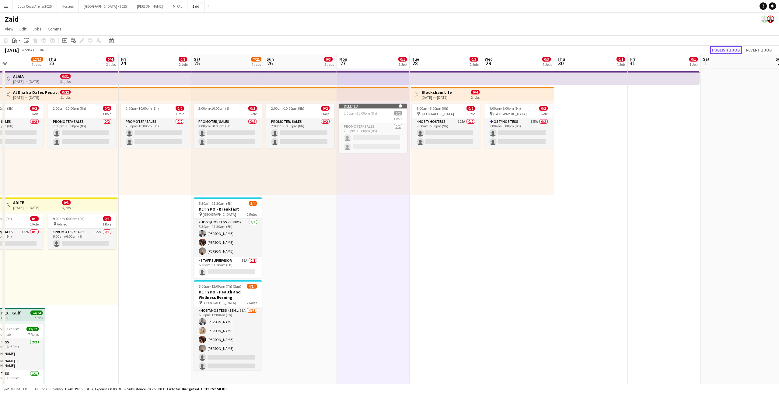
click at [724, 52] on button "Publish 1 job" at bounding box center [726, 50] width 33 height 8
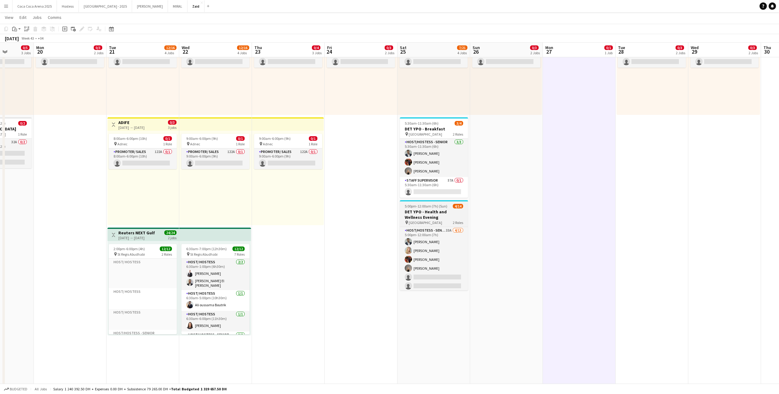
scroll to position [0, 184]
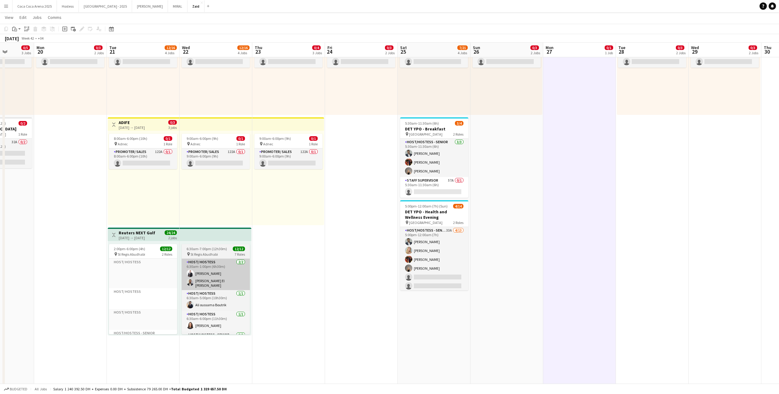
click at [241, 274] on app-card-role "Host/ Hostess 2/2 6:30am-1:00pm (6h30m) Mohammad Joudeh Khalid El Mallah" at bounding box center [216, 274] width 68 height 31
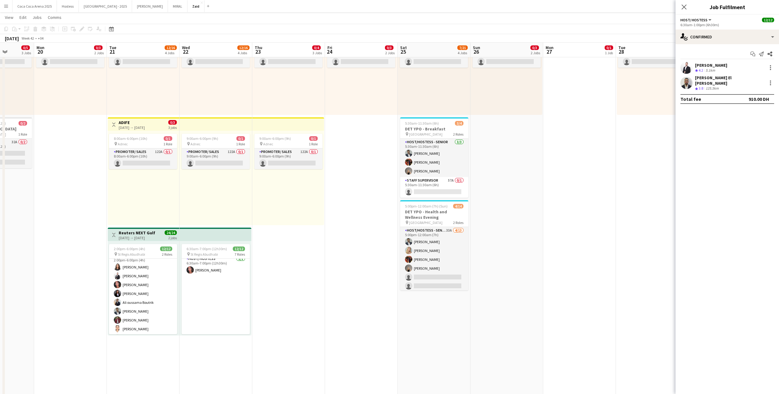
scroll to position [196, 0]
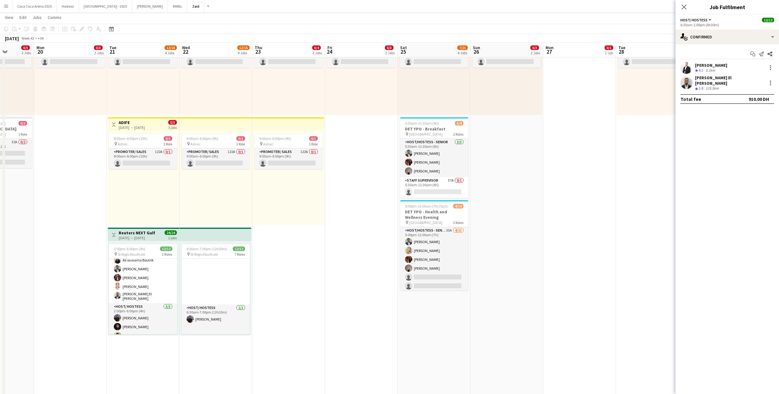
click at [339, 321] on app-date-cell "2:00pm-10:00pm (8h) 0/2 1 Role Promoter/ Sales 0/2 2:00pm-10:00pm (8h) single-n…" at bounding box center [361, 336] width 73 height 695
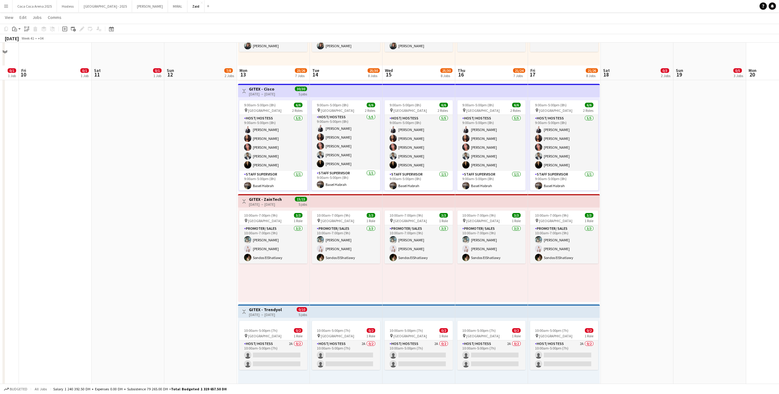
scroll to position [380, 0]
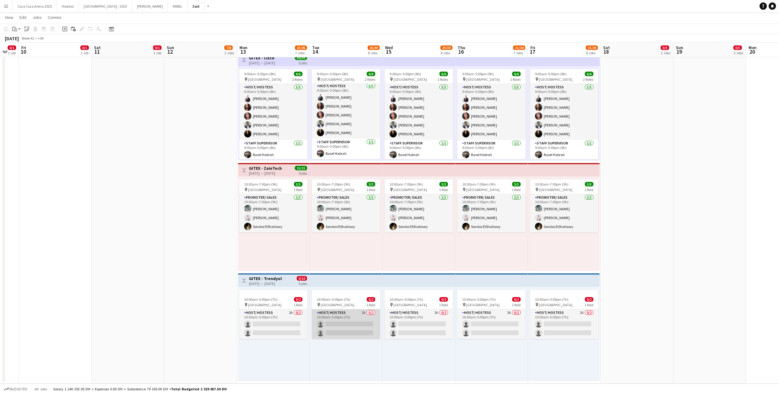
click at [353, 327] on app-card-role "Host/ Hostess 2A 0/2 10:00am-5:00pm (7h) single-neutral-actions single-neutral-…" at bounding box center [346, 324] width 68 height 30
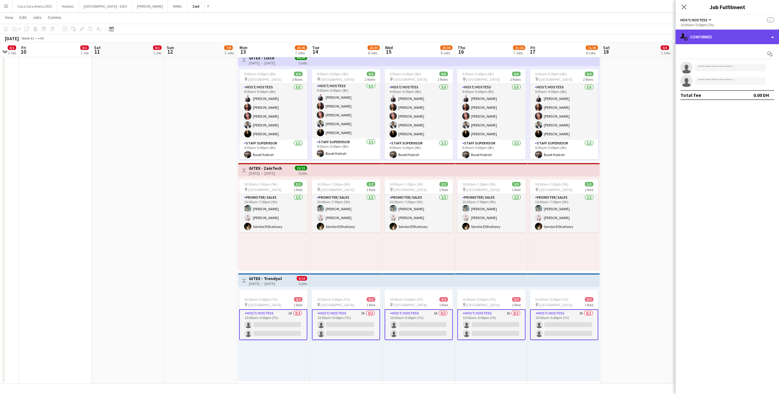
click at [735, 44] on div "single-neutral-actions-check-2 Confirmed" at bounding box center [728, 37] width 104 height 15
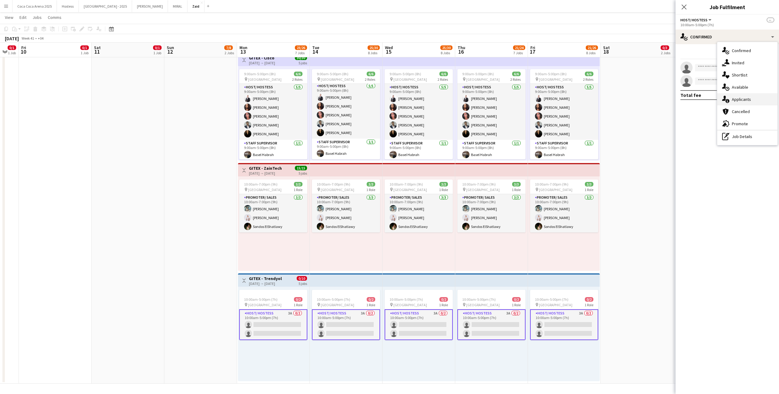
click at [749, 99] on span "Applicants" at bounding box center [741, 99] width 19 height 5
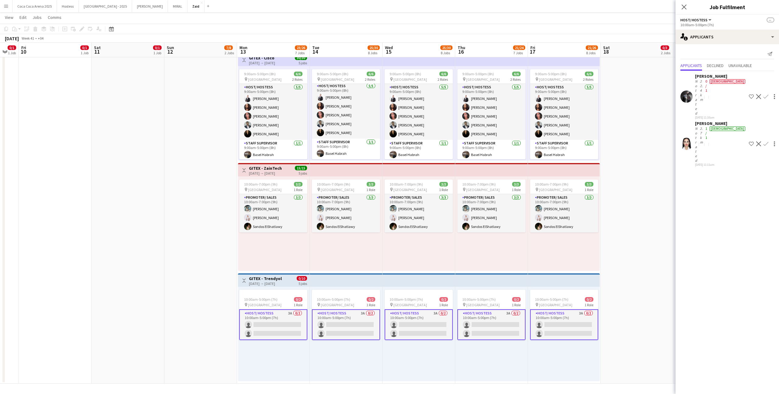
click at [650, 164] on app-date-cell "2:00pm-10:00pm (8h) 0/2 1 Role Promoter/ Sales 0/2 2:00pm-10:00pm (8h) single-n…" at bounding box center [637, 35] width 73 height 695
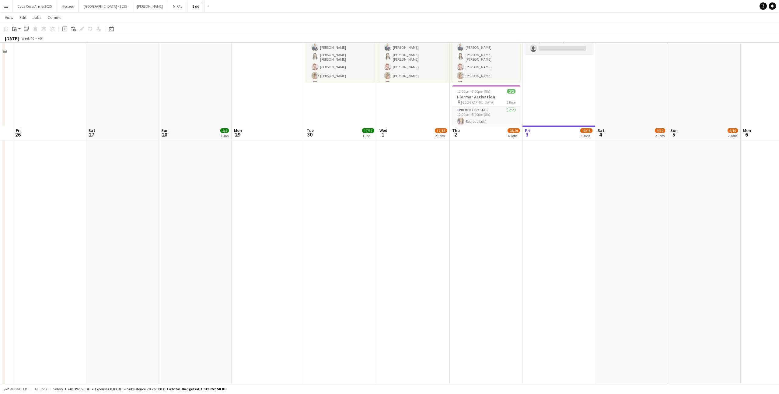
scroll to position [0, 0]
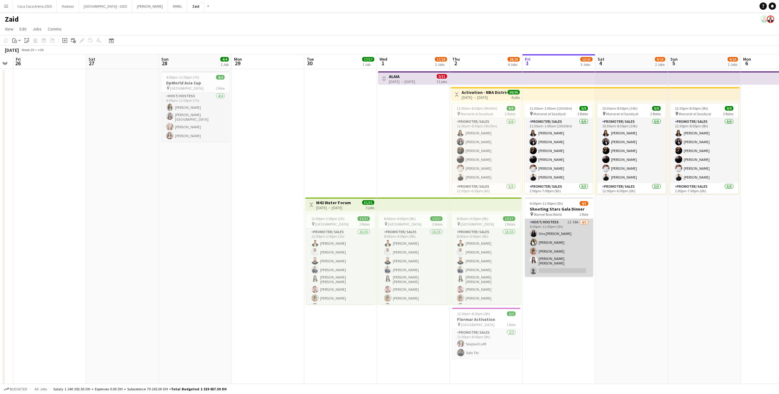
click at [568, 262] on app-card-role "Host/ Hostess 1I 58A 4/5 6:00pm-11:00pm (5h) Ons Ben Haddada Yuela Bucoy Yara W…" at bounding box center [559, 248] width 68 height 58
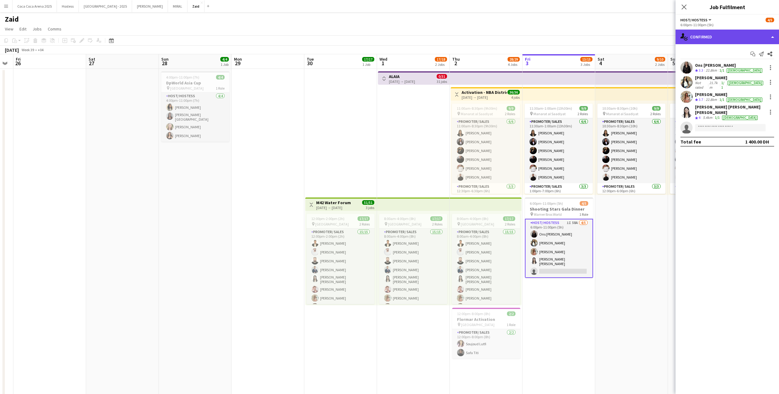
click at [723, 40] on div "single-neutral-actions-check-2 Confirmed" at bounding box center [728, 37] width 104 height 15
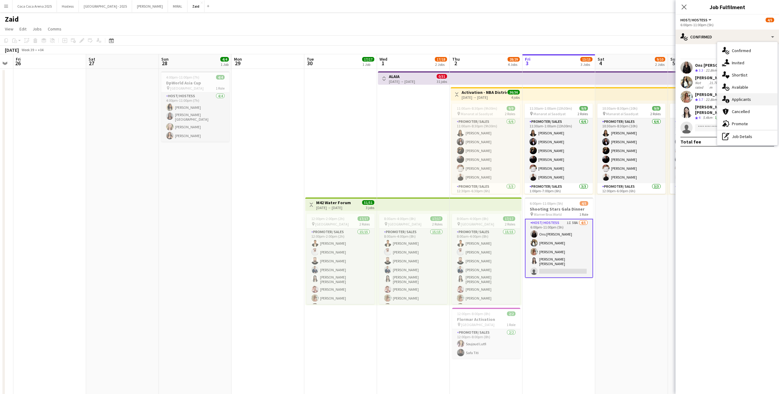
click at [753, 96] on div "single-neutral-actions-information Applicants" at bounding box center [748, 99] width 60 height 12
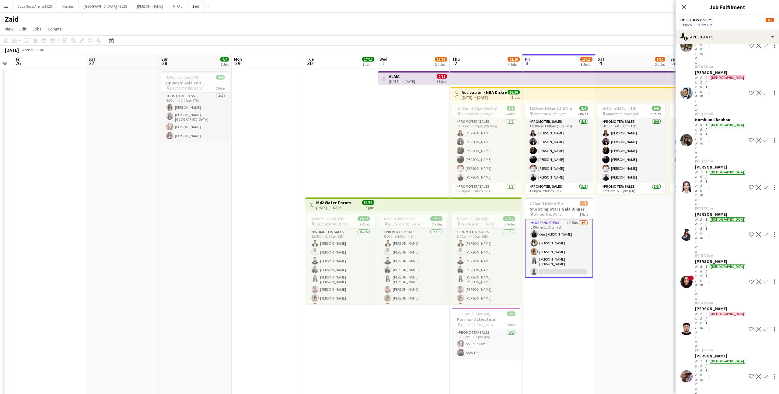
scroll to position [797, 0]
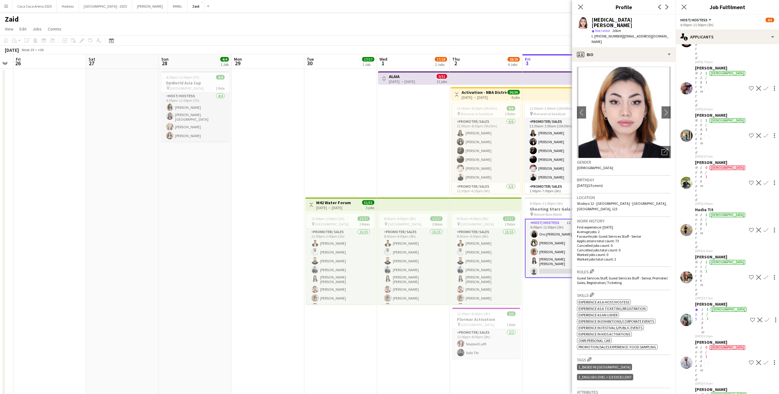
scroll to position [785, 0]
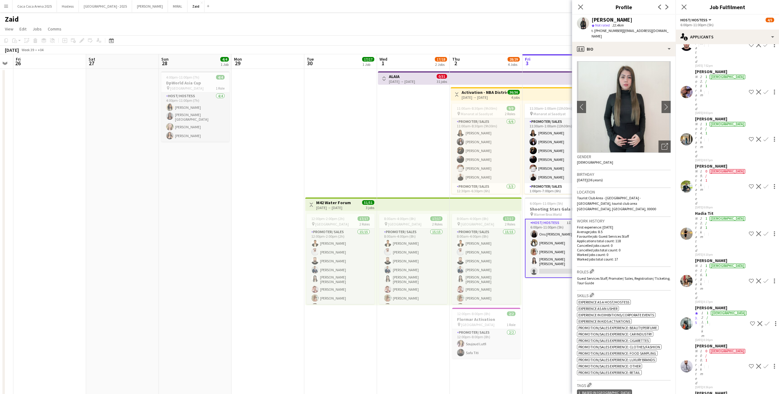
scroll to position [797, 0]
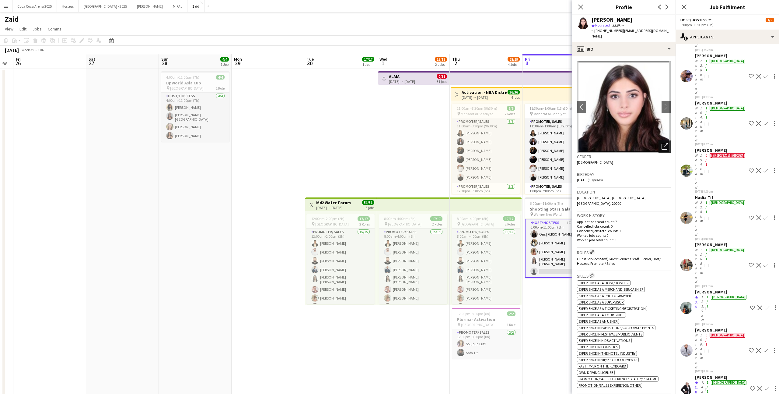
click at [665, 143] on icon "Open photos pop-in" at bounding box center [665, 146] width 6 height 6
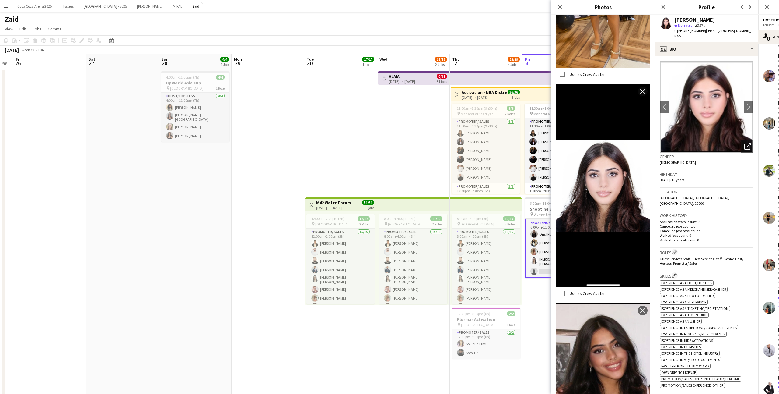
scroll to position [489, 0]
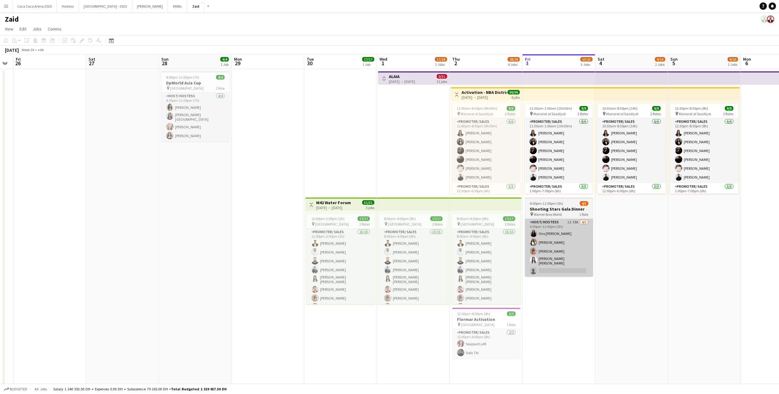
click at [553, 271] on app-card-role "Host/ Hostess 1I 58A 4/5 6:00pm-11:00pm (5h) Ons Ben Haddada Yuela Bucoy Yara W…" at bounding box center [559, 248] width 68 height 58
